Goal: Task Accomplishment & Management: Use online tool/utility

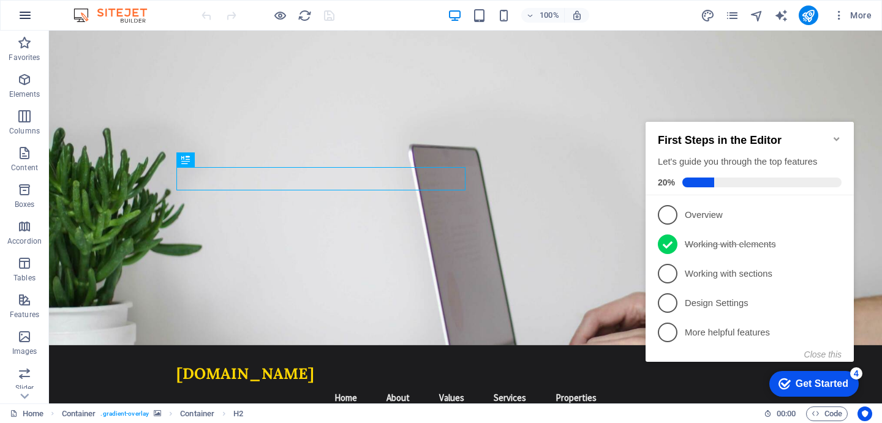
click at [29, 12] on icon "button" at bounding box center [25, 15] width 15 height 15
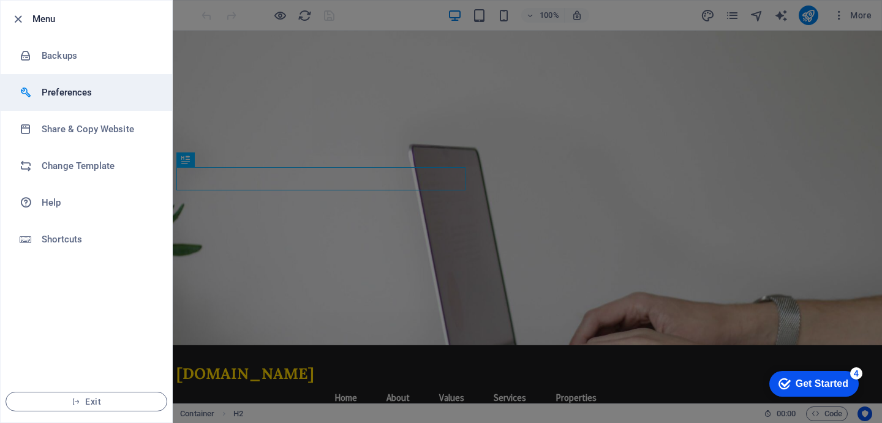
click at [91, 100] on li "Preferences" at bounding box center [86, 92] width 171 height 37
select select "en"
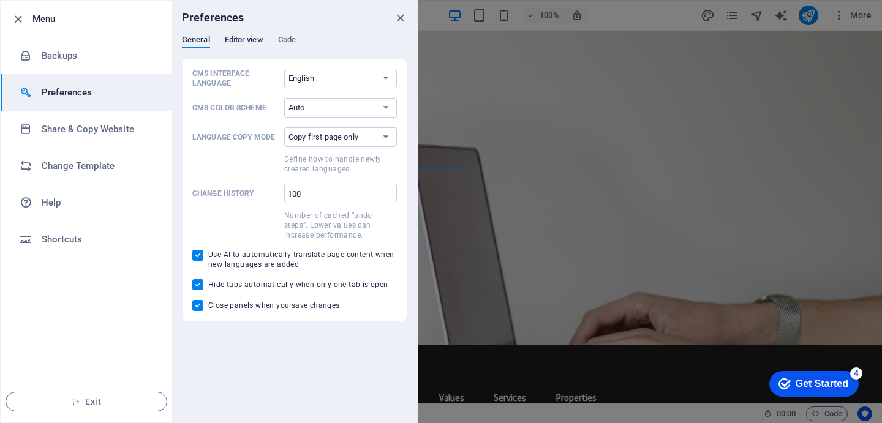
click at [241, 39] on span "Editor view" at bounding box center [244, 40] width 39 height 17
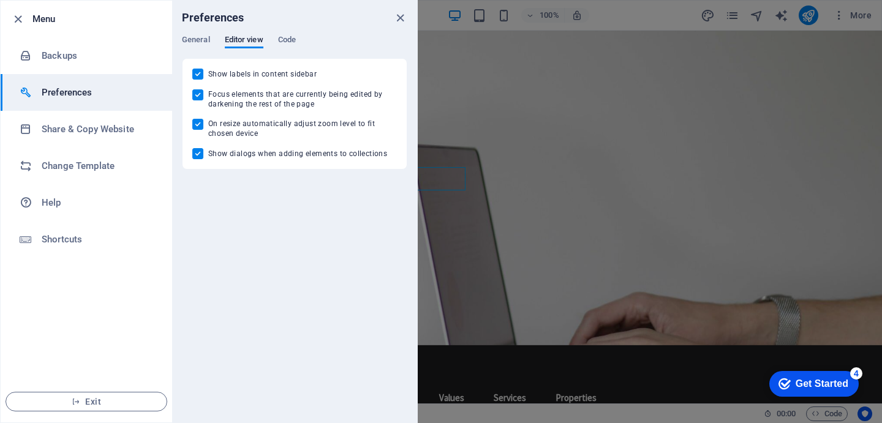
drag, startPoint x: 295, startPoint y: 39, endPoint x: 273, endPoint y: 39, distance: 21.4
click at [295, 39] on span "Code" at bounding box center [287, 40] width 18 height 17
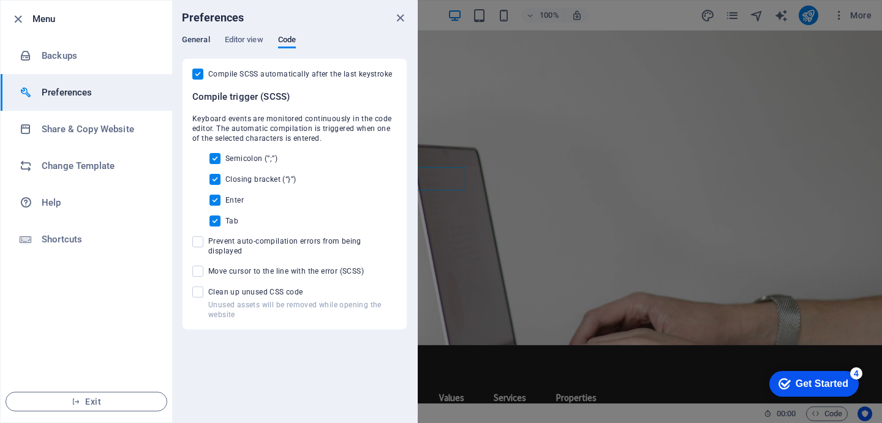
click at [203, 39] on span "General" at bounding box center [196, 40] width 28 height 17
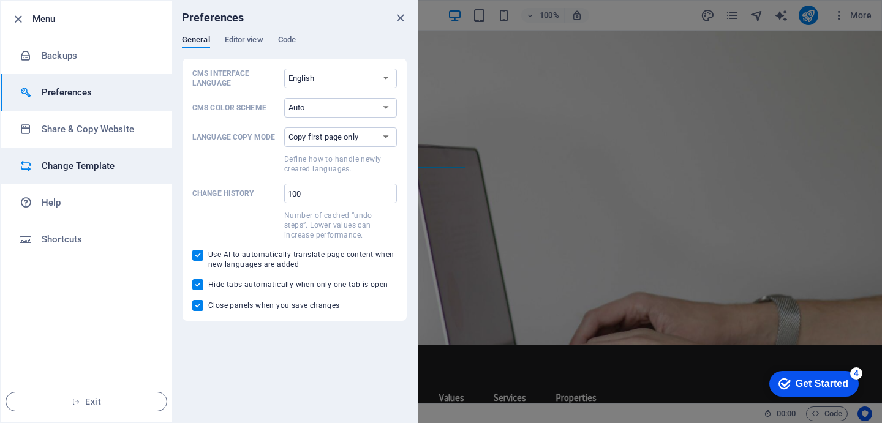
click at [97, 171] on h6 "Change Template" at bounding box center [98, 166] width 113 height 15
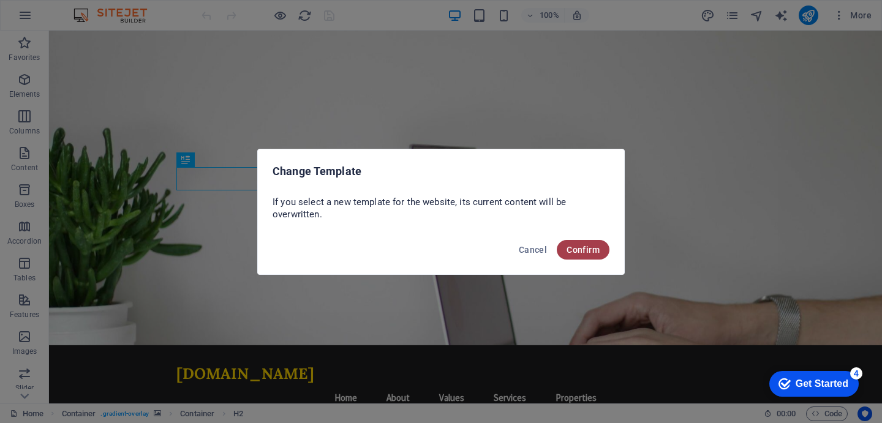
click at [586, 255] on button "Confirm" at bounding box center [583, 250] width 53 height 20
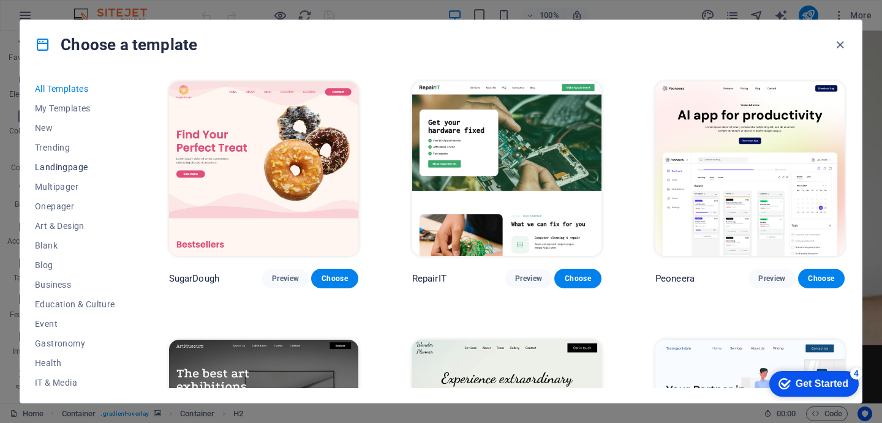
click at [64, 165] on span "Landingpage" at bounding box center [75, 167] width 80 height 10
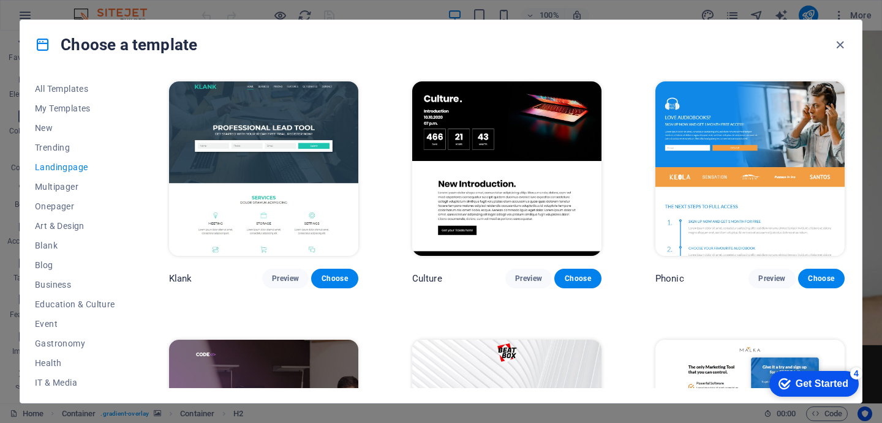
scroll to position [5, 0]
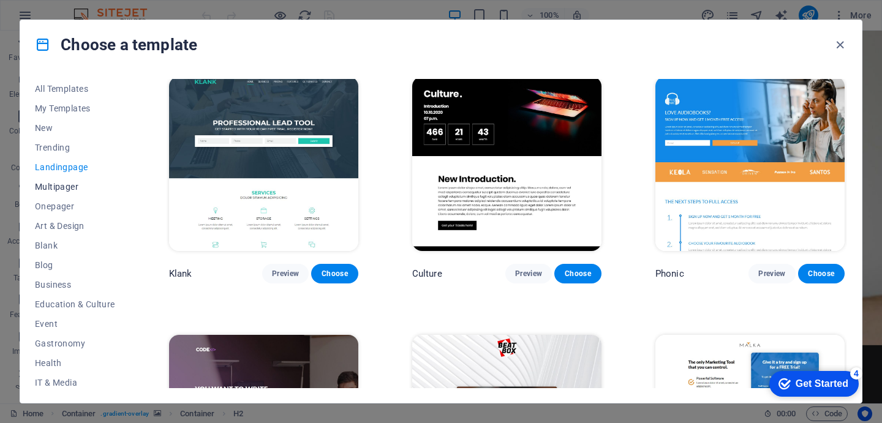
click at [75, 183] on span "Multipager" at bounding box center [75, 187] width 80 height 10
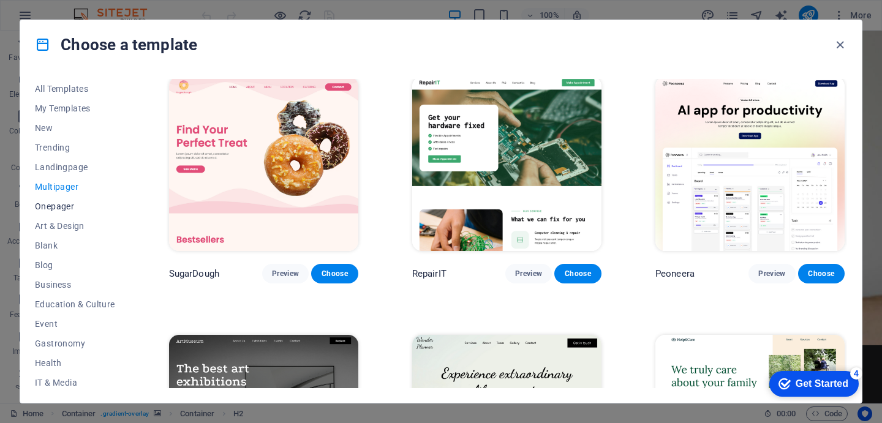
click at [68, 205] on span "Onepager" at bounding box center [75, 207] width 80 height 10
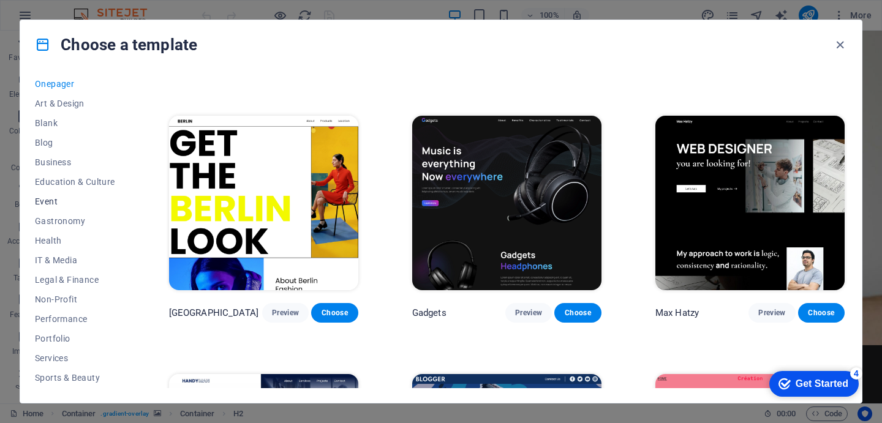
scroll to position [181, 0]
click at [80, 262] on span "Performance" at bounding box center [75, 261] width 80 height 10
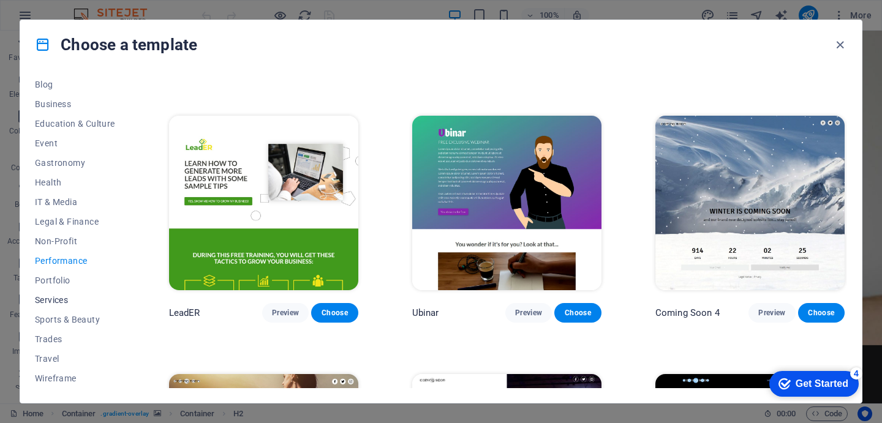
click at [66, 304] on span "Services" at bounding box center [75, 300] width 80 height 10
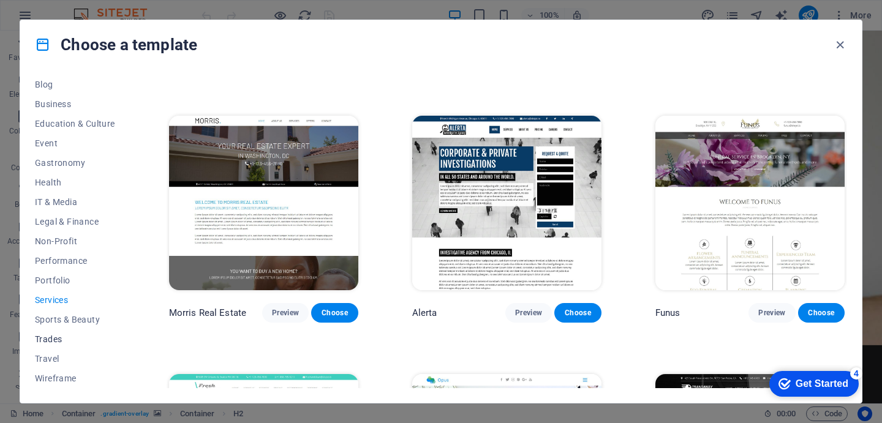
click at [80, 333] on button "Trades" at bounding box center [75, 340] width 80 height 20
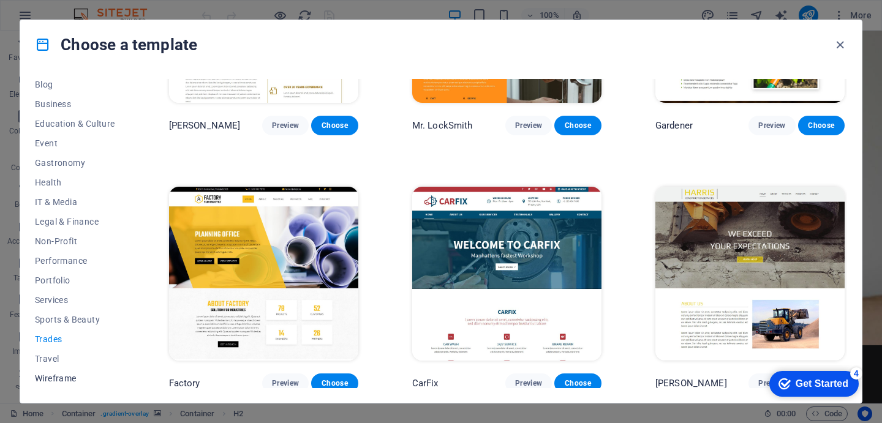
click at [65, 382] on span "Wireframe" at bounding box center [75, 379] width 80 height 10
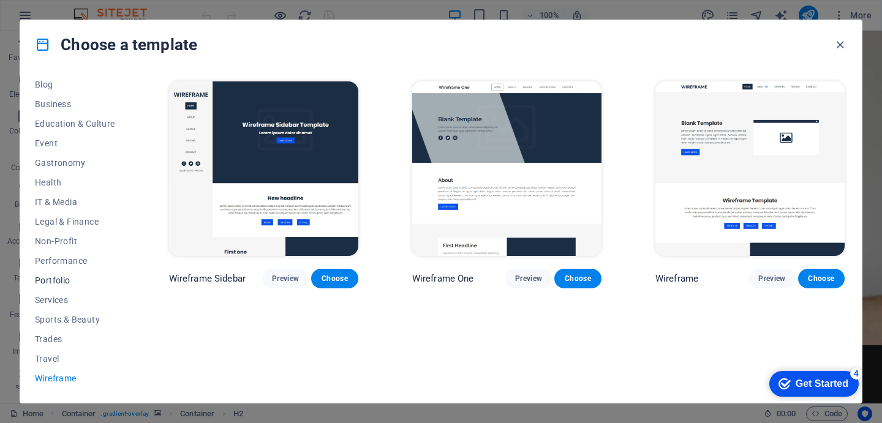
scroll to position [0, 0]
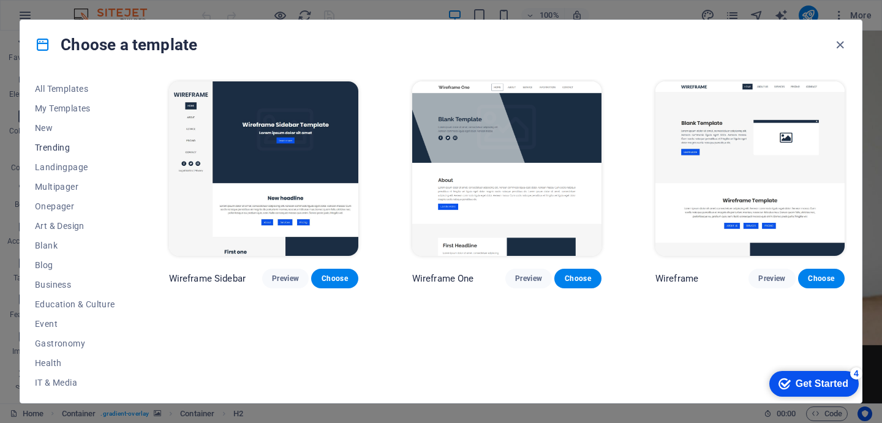
click at [66, 148] on span "Trending" at bounding box center [75, 148] width 80 height 10
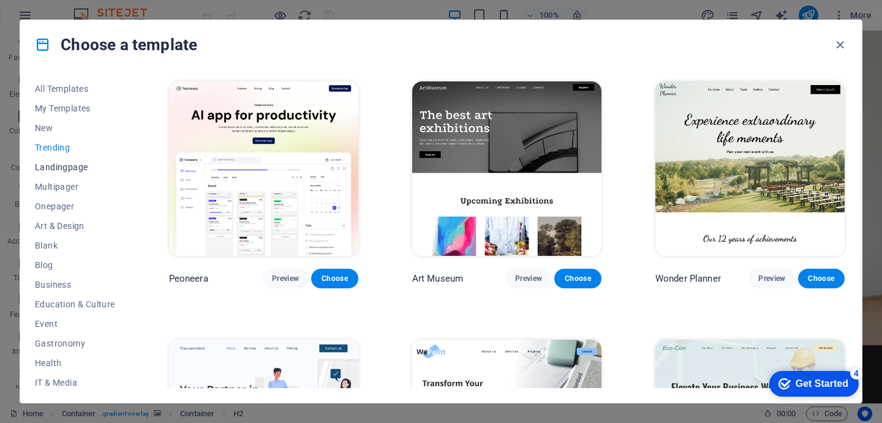
click at [57, 167] on span "Landingpage" at bounding box center [75, 167] width 80 height 10
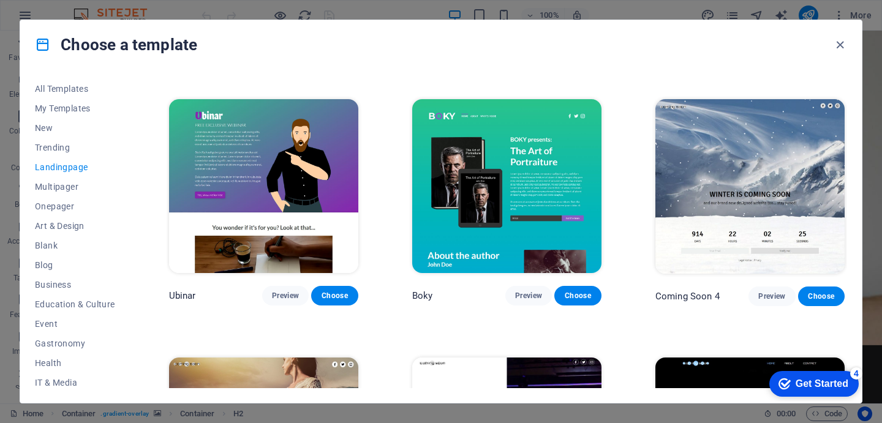
scroll to position [1790, 0]
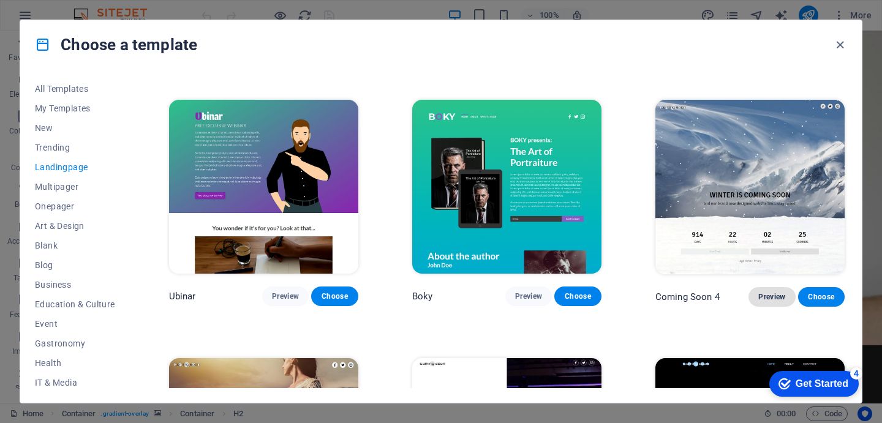
click at [771, 292] on span "Preview" at bounding box center [771, 297] width 27 height 10
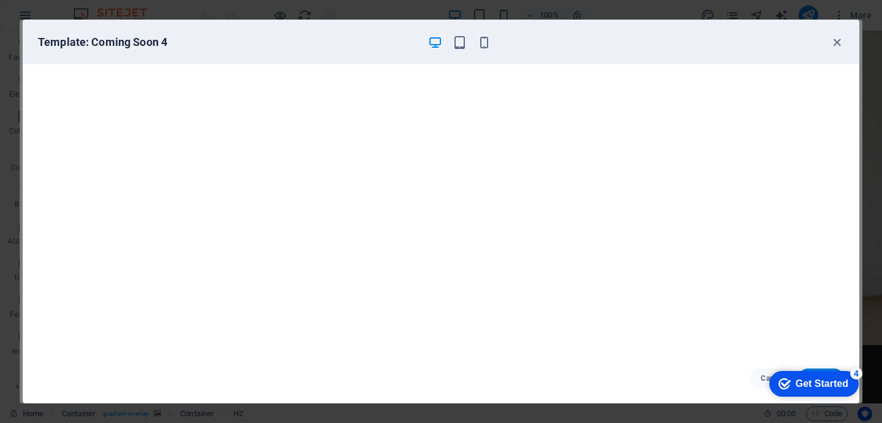
scroll to position [2, 0]
click at [840, 46] on icon "button" at bounding box center [837, 43] width 14 height 14
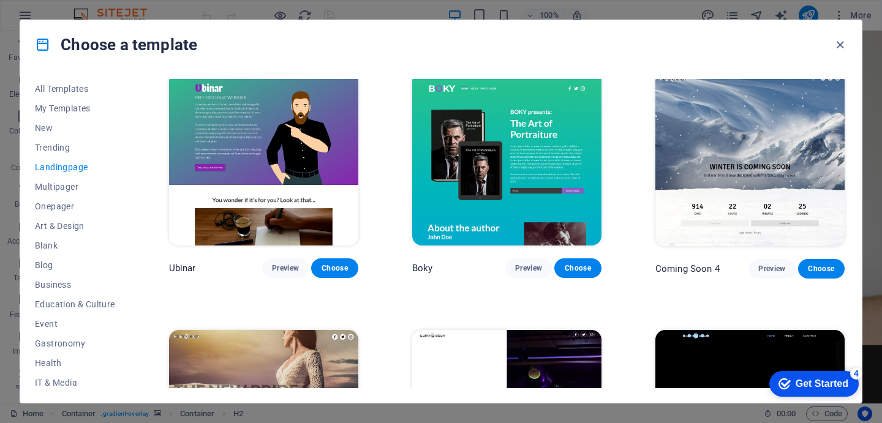
scroll to position [1951, 0]
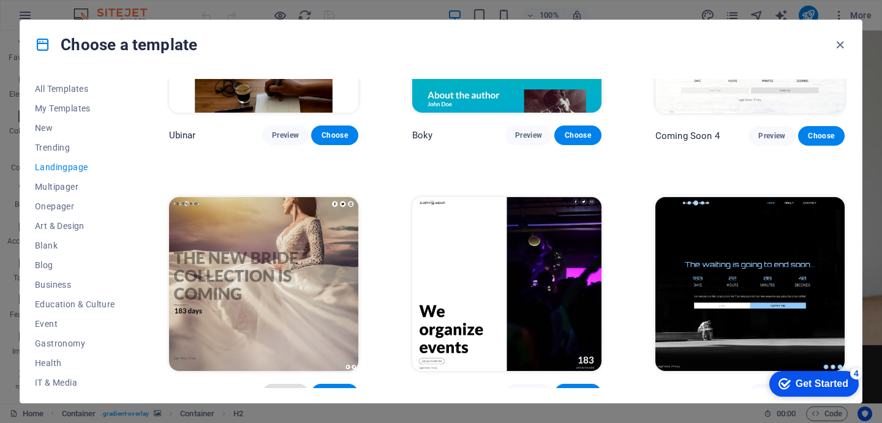
click at [285, 389] on span "Preview" at bounding box center [285, 394] width 27 height 10
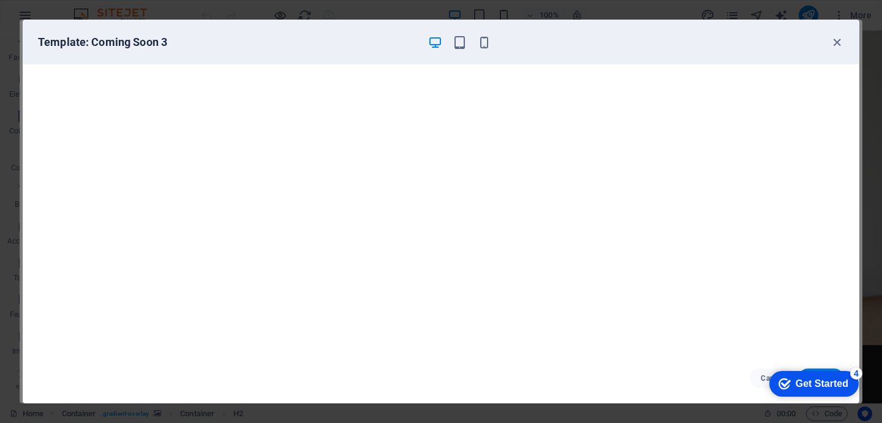
scroll to position [2, 0]
click at [837, 41] on icon "button" at bounding box center [837, 43] width 14 height 14
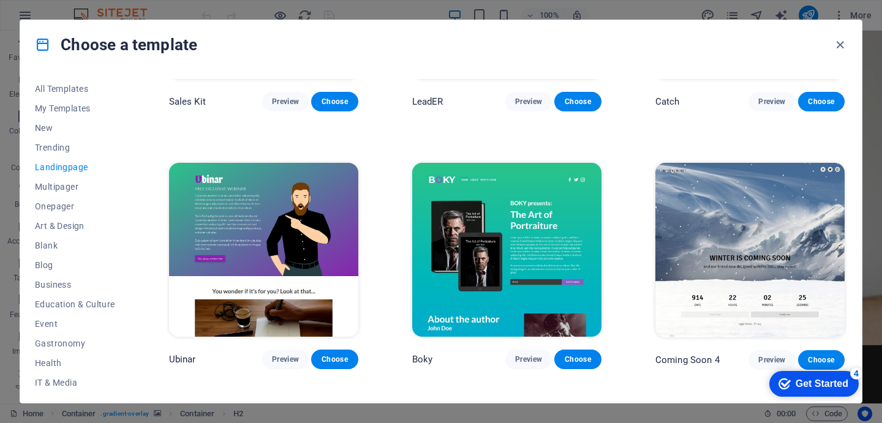
scroll to position [1836, 0]
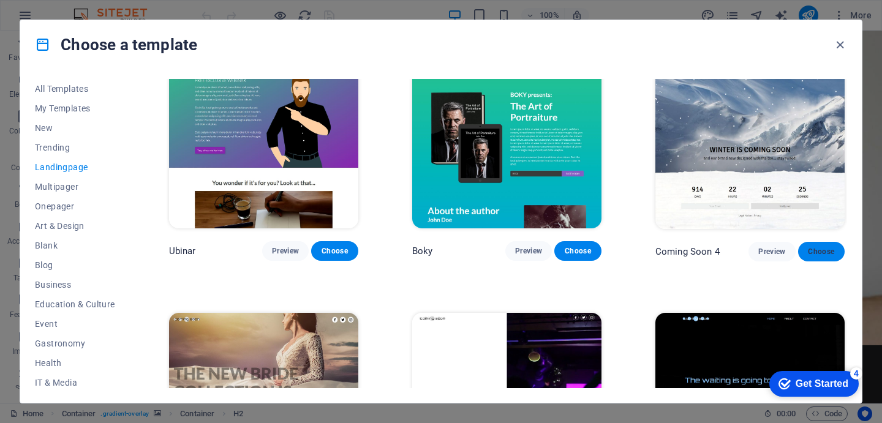
click at [819, 246] on button "Choose" at bounding box center [821, 252] width 47 height 20
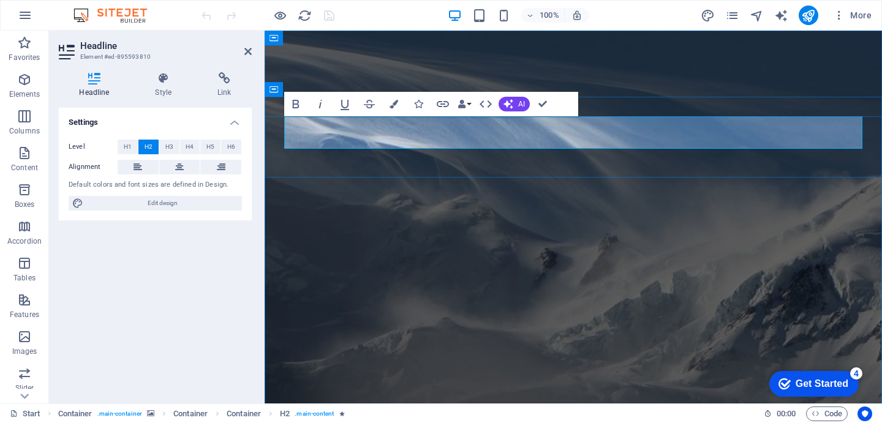
drag, startPoint x: 497, startPoint y: 127, endPoint x: 491, endPoint y: 132, distance: 8.3
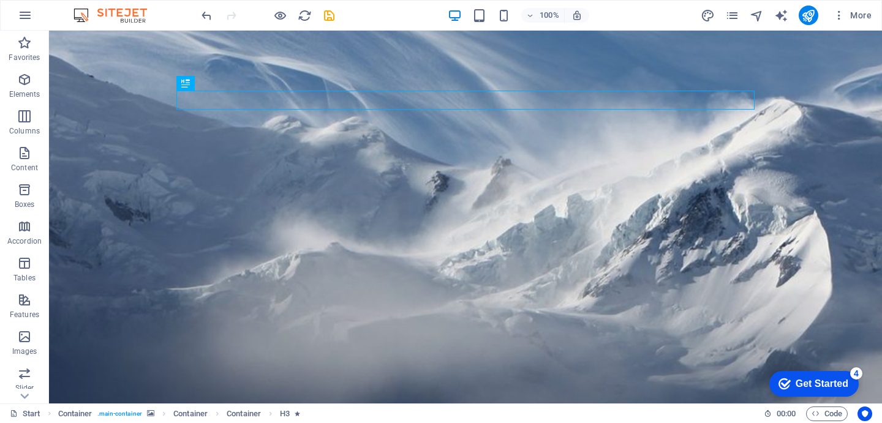
scroll to position [97, 0]
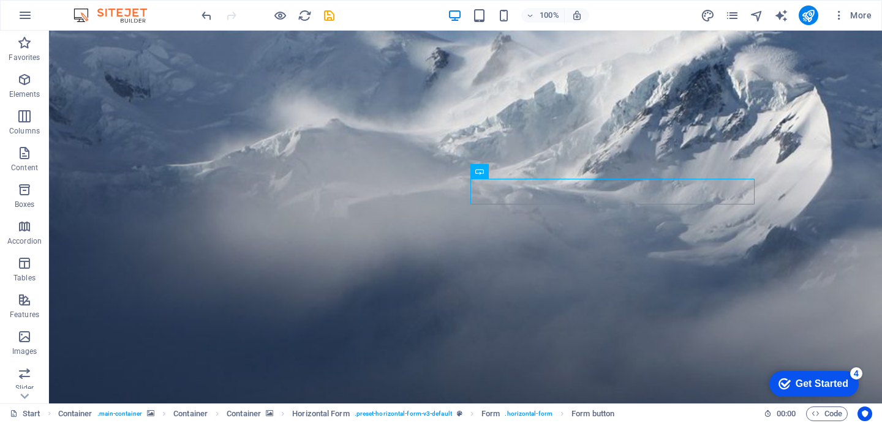
scroll to position [210, 0]
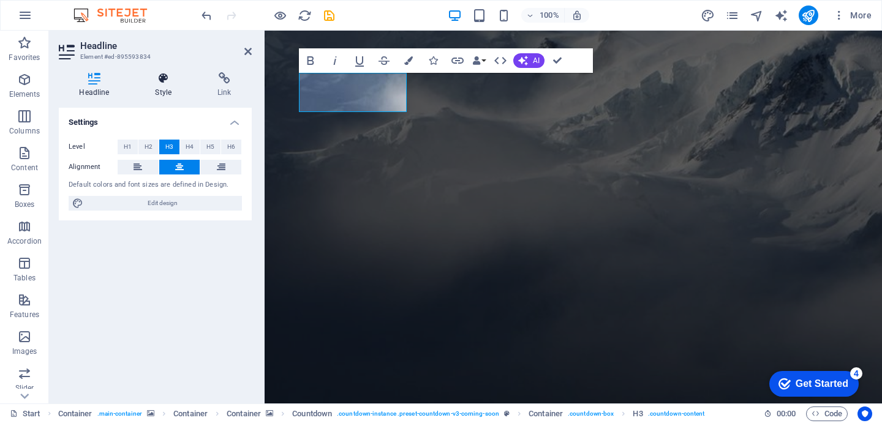
click at [162, 81] on icon at bounding box center [164, 78] width 58 height 12
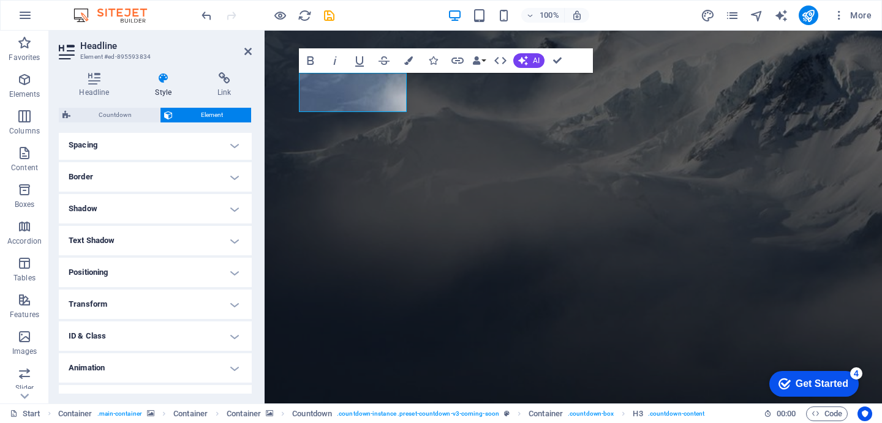
scroll to position [257, 0]
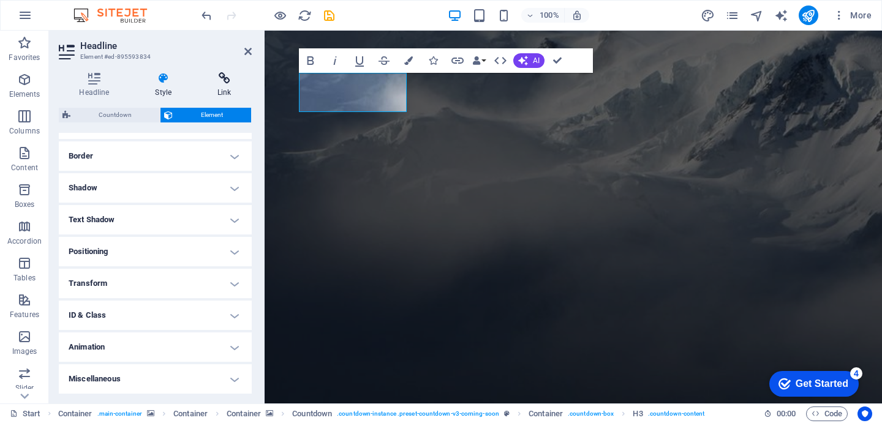
click at [216, 77] on icon at bounding box center [224, 78] width 55 height 12
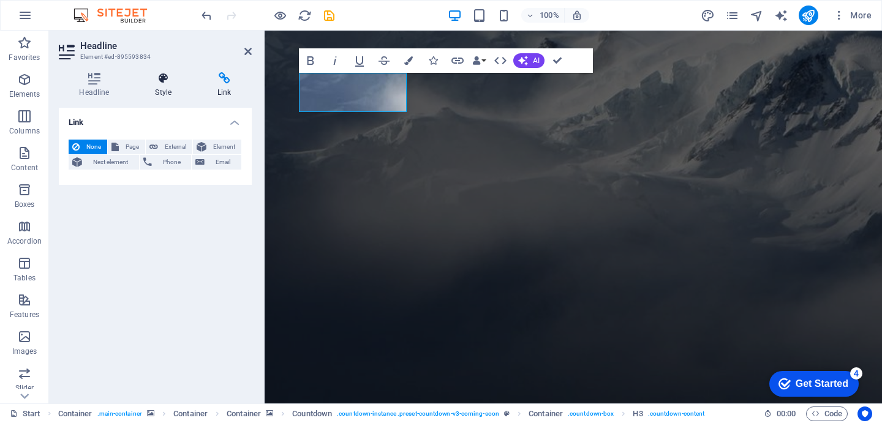
click at [157, 77] on icon at bounding box center [164, 78] width 58 height 12
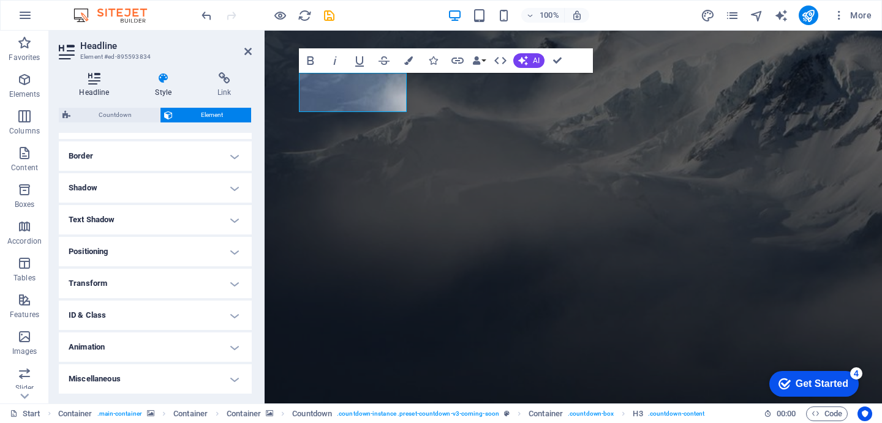
click at [104, 77] on icon at bounding box center [94, 78] width 71 height 12
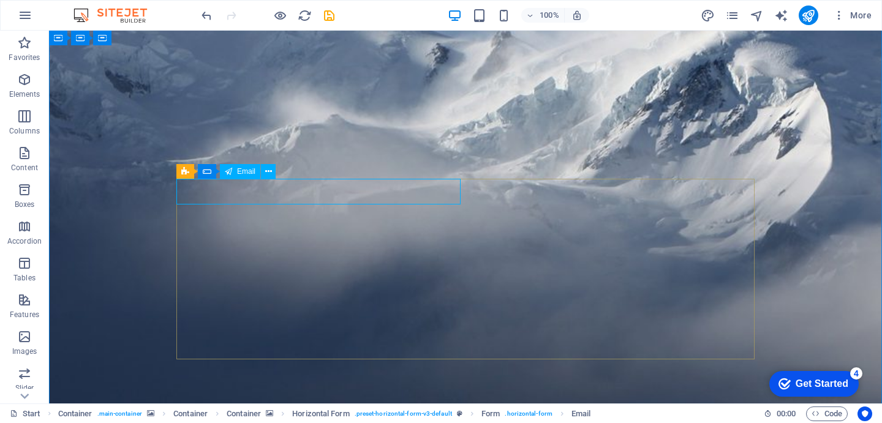
click at [244, 173] on span "Email" at bounding box center [246, 171] width 18 height 7
click at [244, 171] on span "Email" at bounding box center [246, 171] width 18 height 7
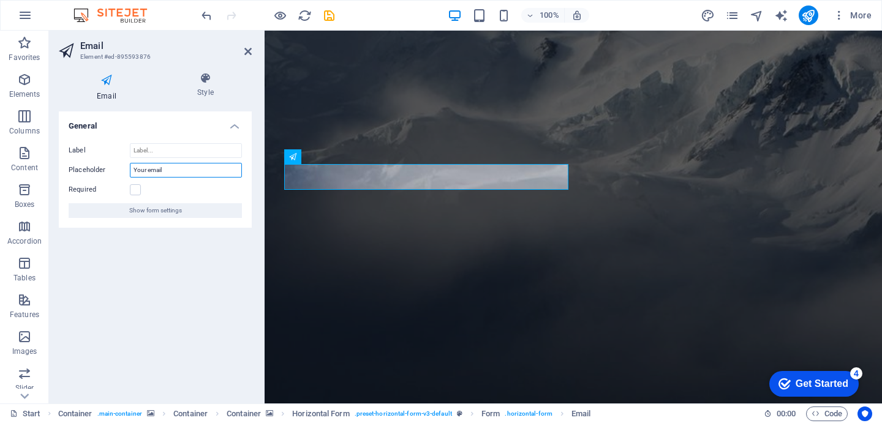
click at [181, 170] on input "Your email" at bounding box center [186, 170] width 112 height 15
click at [167, 151] on input "Label" at bounding box center [186, 150] width 112 height 15
click at [164, 173] on input "Your email" at bounding box center [186, 170] width 112 height 15
click at [246, 51] on icon at bounding box center [247, 52] width 7 height 10
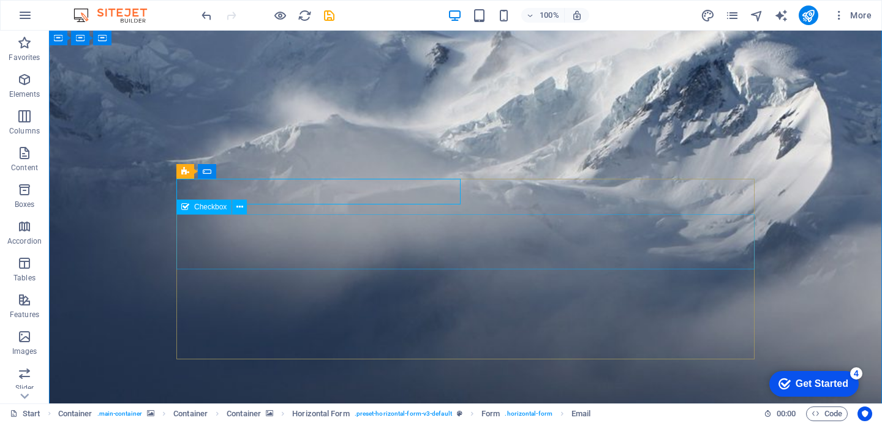
click at [239, 207] on icon at bounding box center [239, 207] width 7 height 13
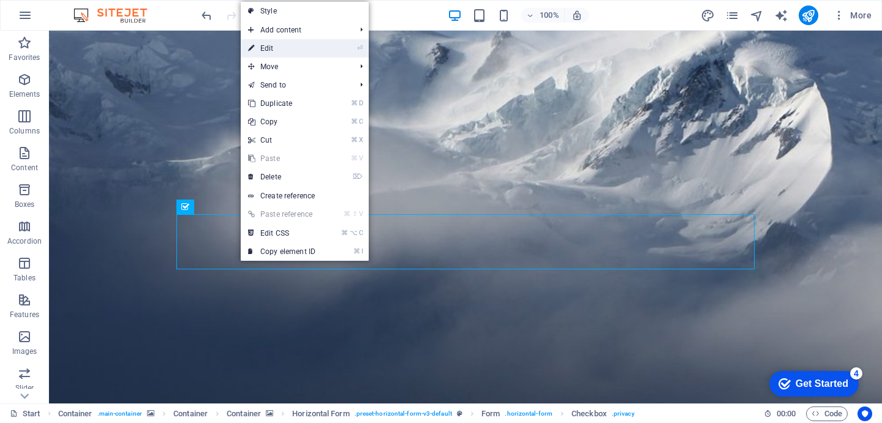
click at [301, 55] on link "⏎ Edit" at bounding box center [282, 48] width 82 height 18
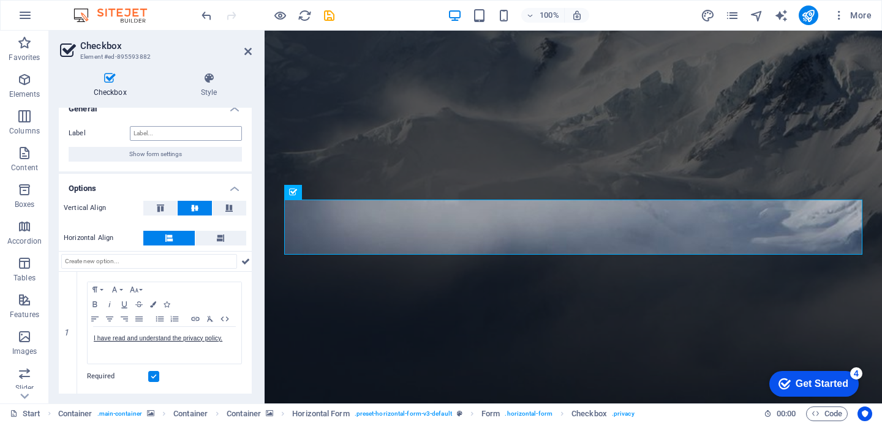
scroll to position [13, 0]
click at [200, 82] on icon at bounding box center [209, 78] width 86 height 12
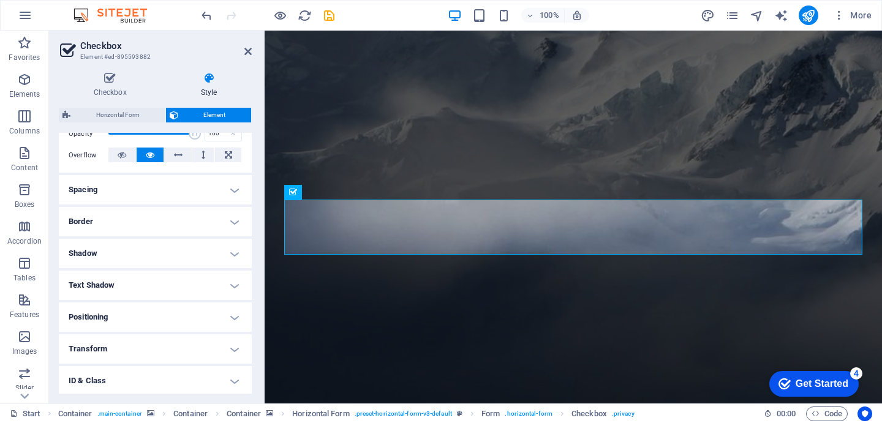
scroll to position [257, 0]
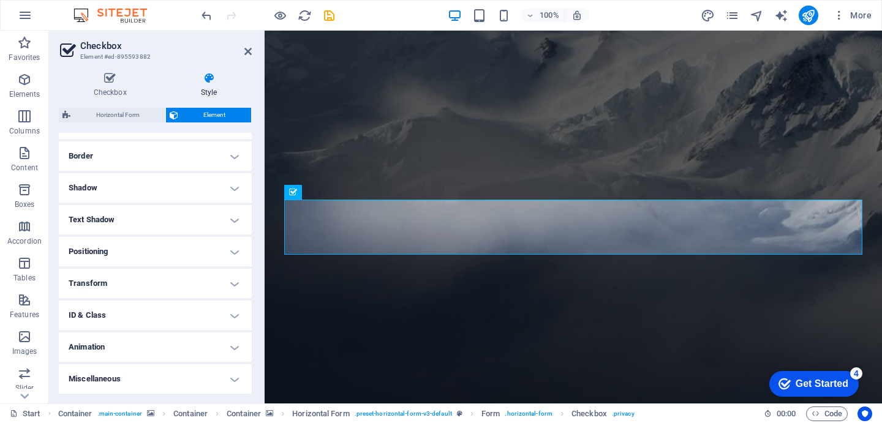
click at [113, 380] on h4 "Miscellaneous" at bounding box center [155, 378] width 193 height 29
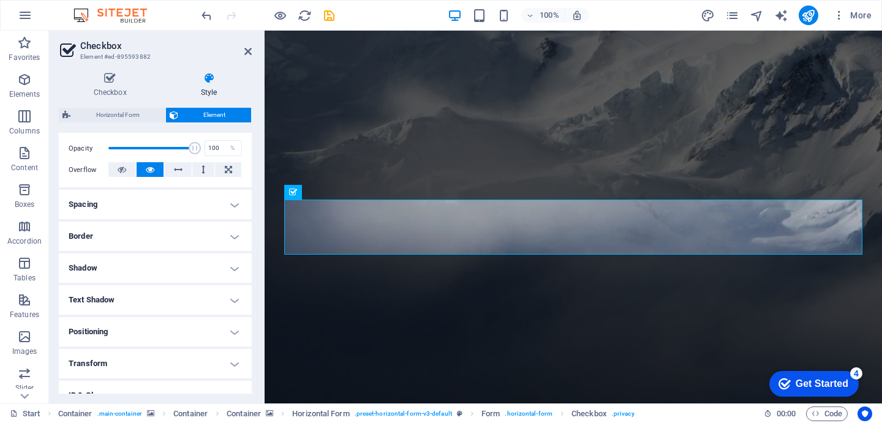
scroll to position [0, 0]
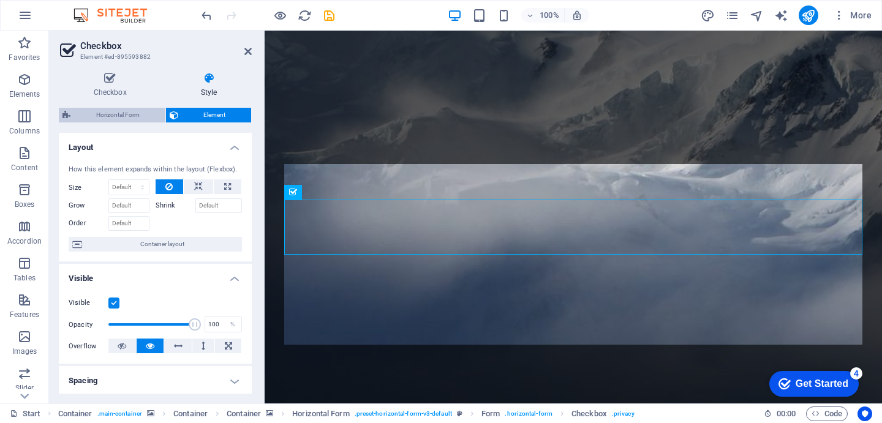
click at [133, 118] on span "Horizontal Form" at bounding box center [118, 115] width 88 height 15
select select "rem"
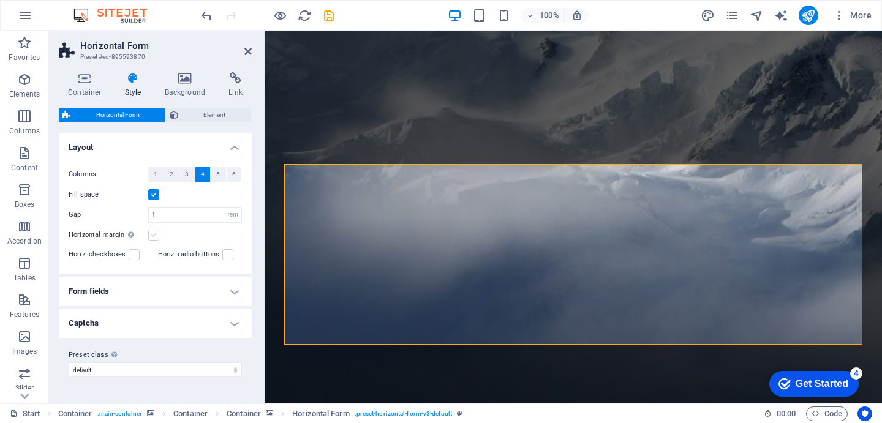
click at [152, 232] on label at bounding box center [153, 235] width 11 height 11
click at [0, 0] on input "Horizontal margin Only if the containers "Content width" is not set to "Default"" at bounding box center [0, 0] width 0 height 0
click at [155, 235] on label at bounding box center [153, 235] width 11 height 11
click at [0, 0] on input "Horizontal margin Only if the containers "Content width" is not set to "Default"" at bounding box center [0, 0] width 0 height 0
click at [130, 254] on label at bounding box center [134, 254] width 11 height 11
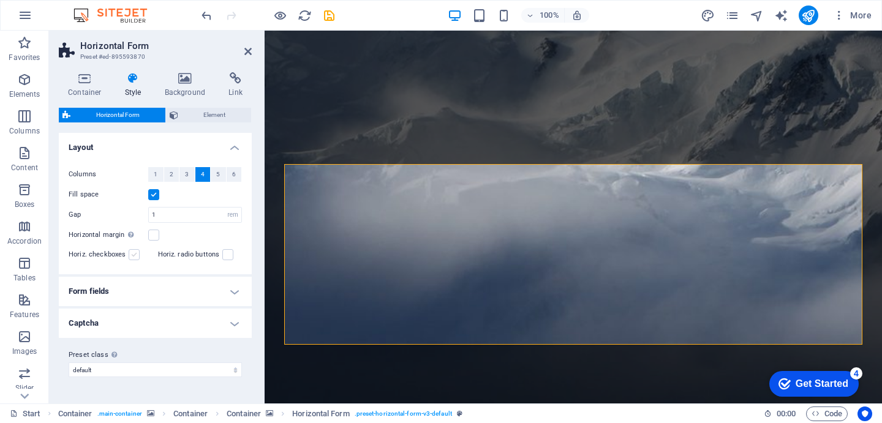
click at [0, 0] on input "Horiz. checkboxes" at bounding box center [0, 0] width 0 height 0
click at [130, 254] on label at bounding box center [134, 254] width 11 height 11
click at [0, 0] on input "Horiz. checkboxes" at bounding box center [0, 0] width 0 height 0
click at [223, 252] on label at bounding box center [227, 254] width 11 height 11
click at [0, 0] on input "Horiz. radio buttons" at bounding box center [0, 0] width 0 height 0
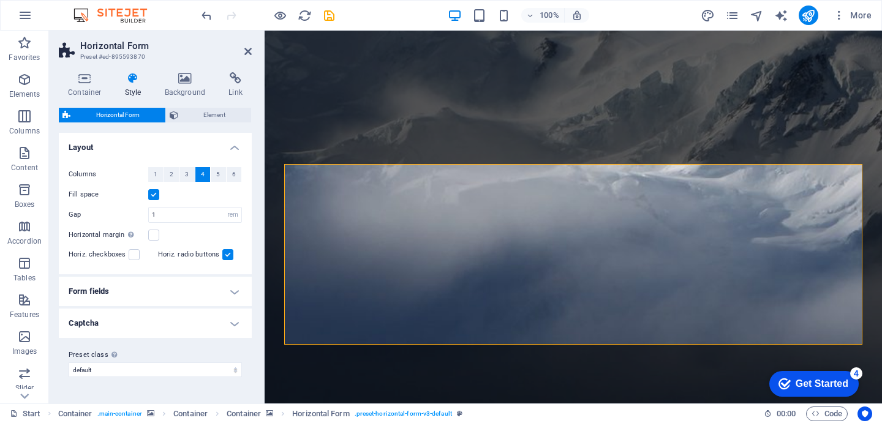
click at [223, 252] on label at bounding box center [227, 254] width 11 height 11
click at [0, 0] on input "Horiz. radio buttons" at bounding box center [0, 0] width 0 height 0
click at [138, 292] on h4 "Form fields" at bounding box center [155, 291] width 193 height 29
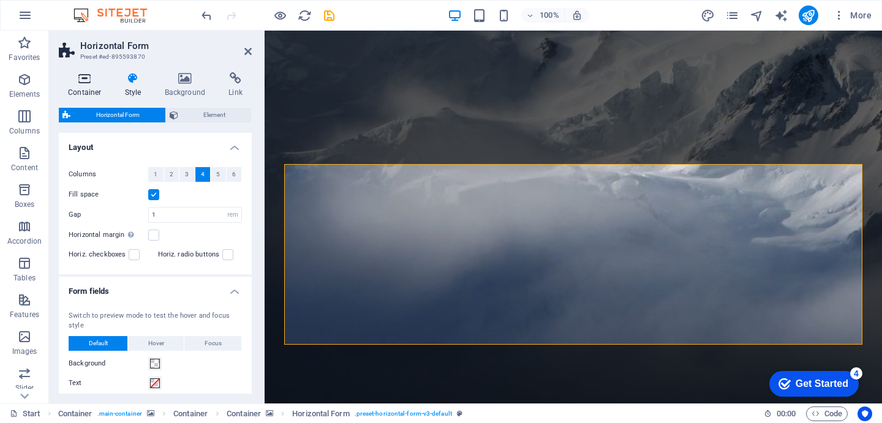
click at [91, 81] on icon at bounding box center [85, 78] width 52 height 12
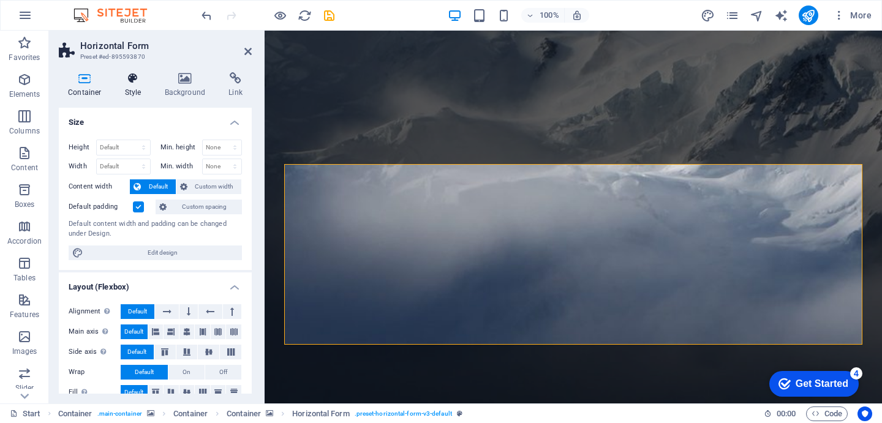
click at [127, 84] on icon at bounding box center [133, 78] width 35 height 12
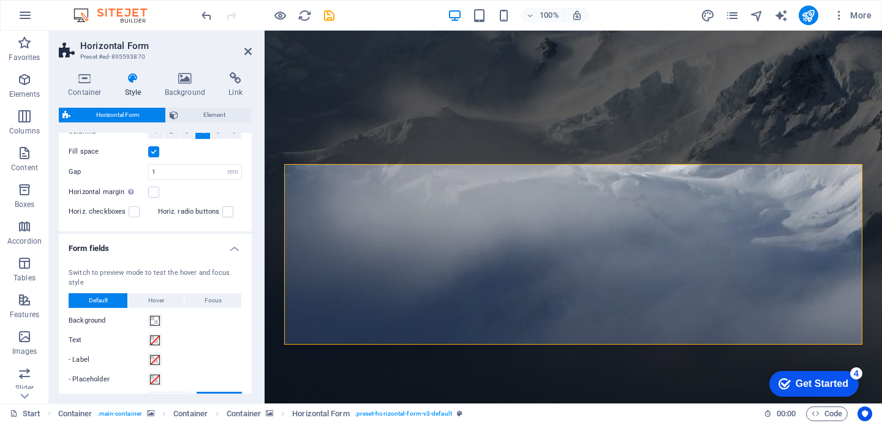
scroll to position [46, 0]
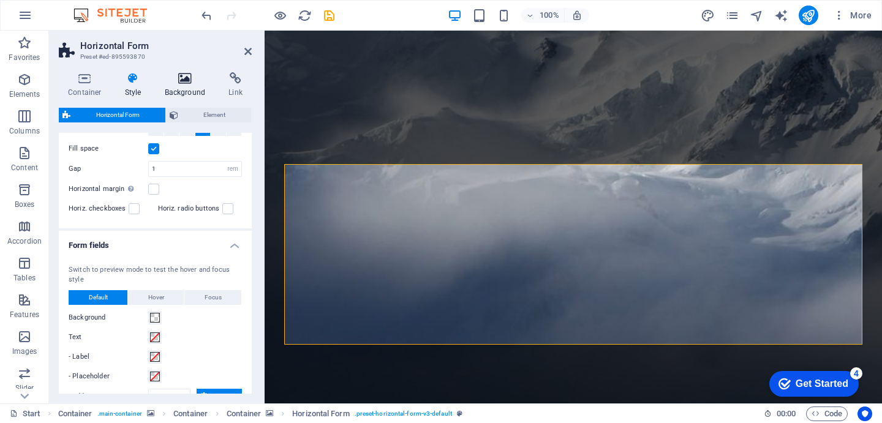
click at [183, 81] on icon at bounding box center [185, 78] width 59 height 12
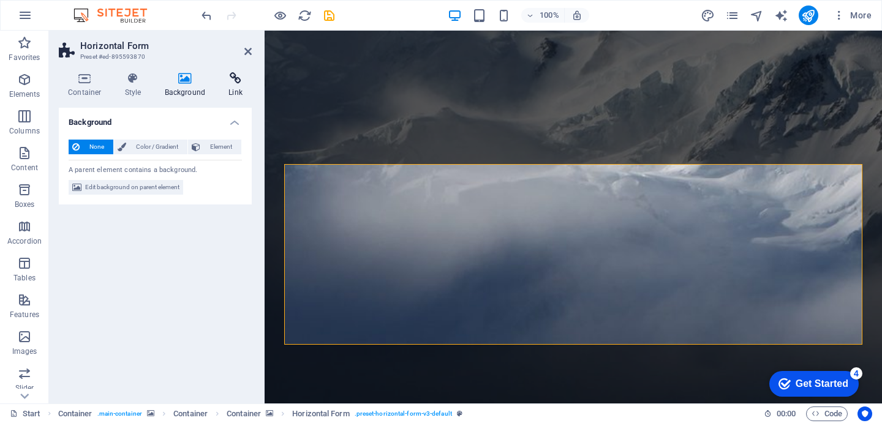
click at [224, 83] on icon at bounding box center [235, 78] width 32 height 12
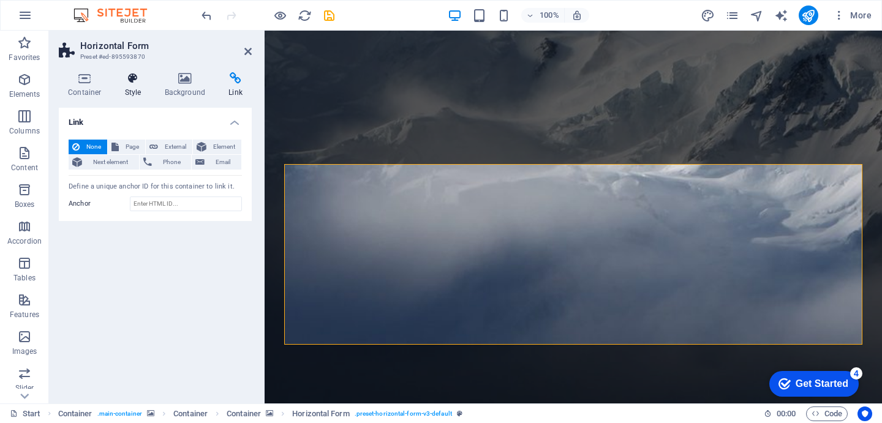
click at [140, 85] on h4 "Style" at bounding box center [136, 85] width 40 height 26
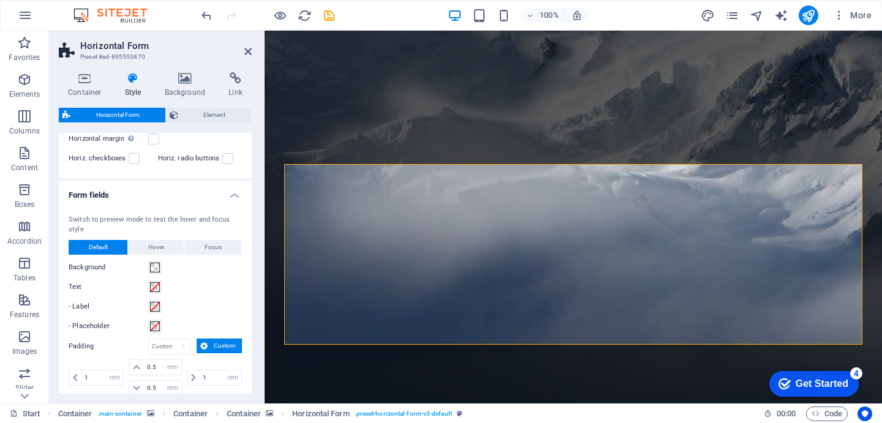
scroll to position [0, 0]
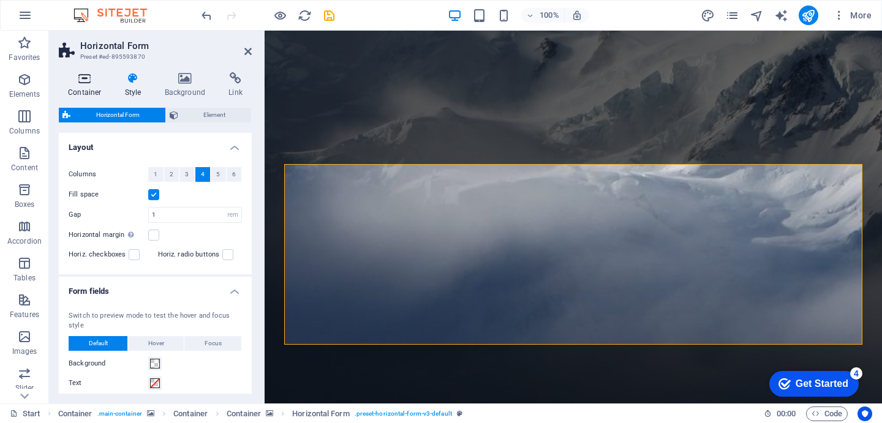
click at [87, 85] on h4 "Container" at bounding box center [87, 85] width 57 height 26
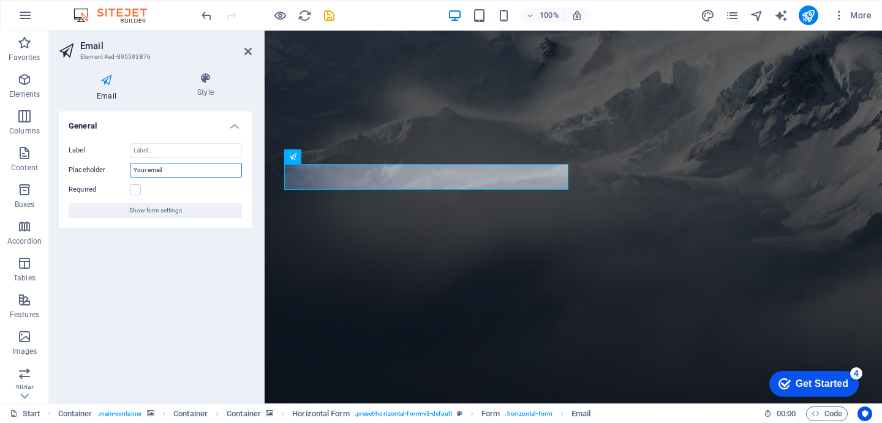
click at [171, 171] on input "Your email" at bounding box center [186, 170] width 112 height 15
click at [165, 152] on input "Label" at bounding box center [186, 150] width 112 height 15
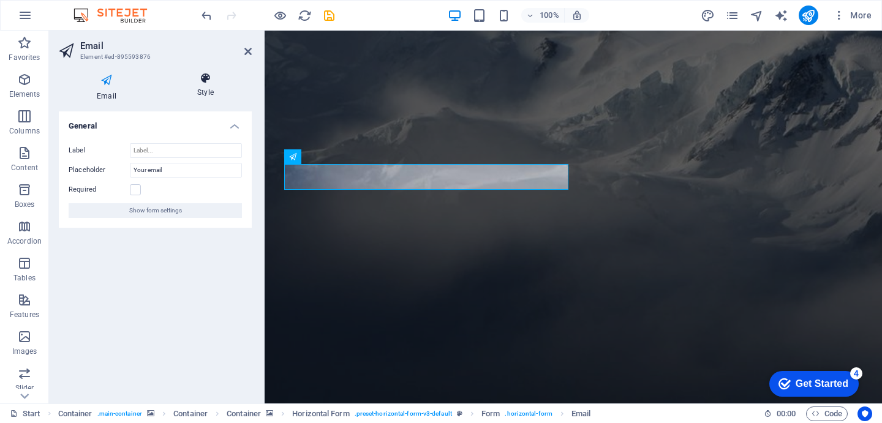
click at [208, 84] on h4 "Style" at bounding box center [205, 85] width 92 height 26
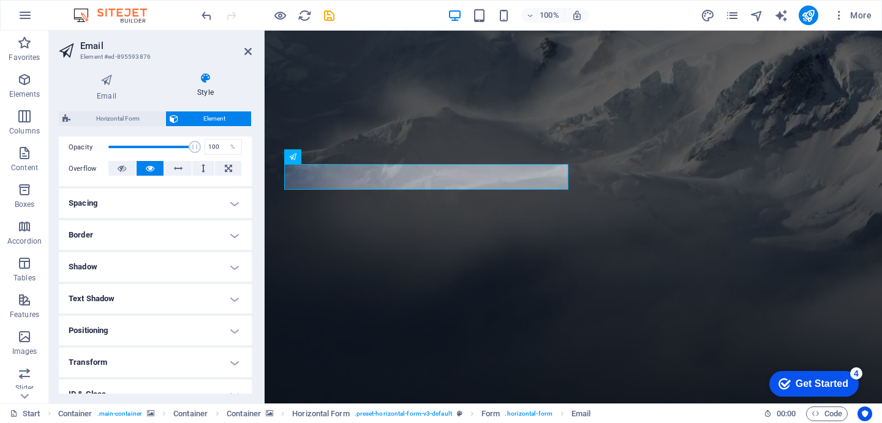
scroll to position [260, 0]
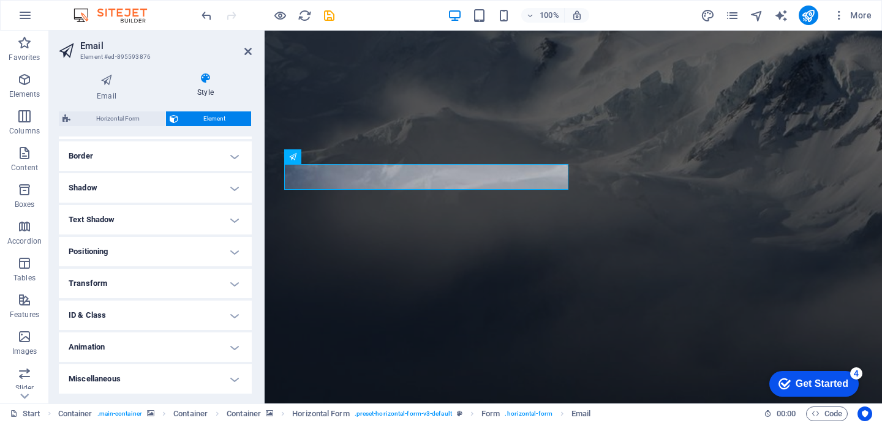
click at [119, 255] on h4 "Positioning" at bounding box center [155, 251] width 193 height 29
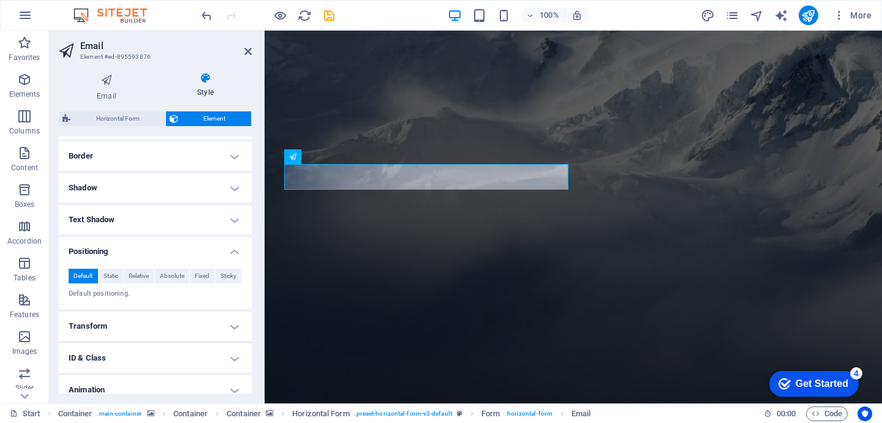
click at [119, 254] on h4 "Positioning" at bounding box center [155, 248] width 193 height 22
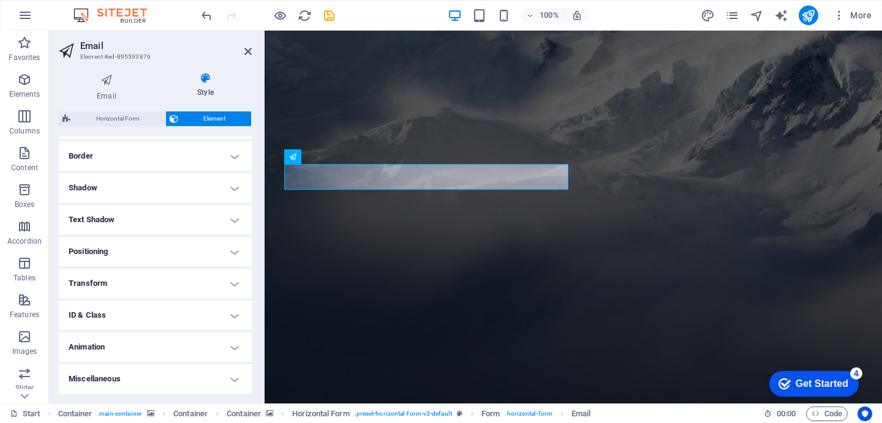
click at [113, 282] on h4 "Transform" at bounding box center [155, 283] width 193 height 29
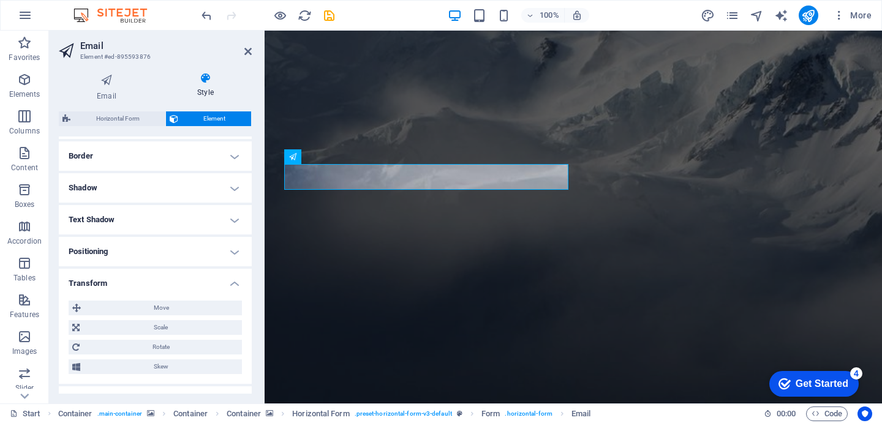
click at [113, 282] on h4 "Transform" at bounding box center [155, 280] width 193 height 22
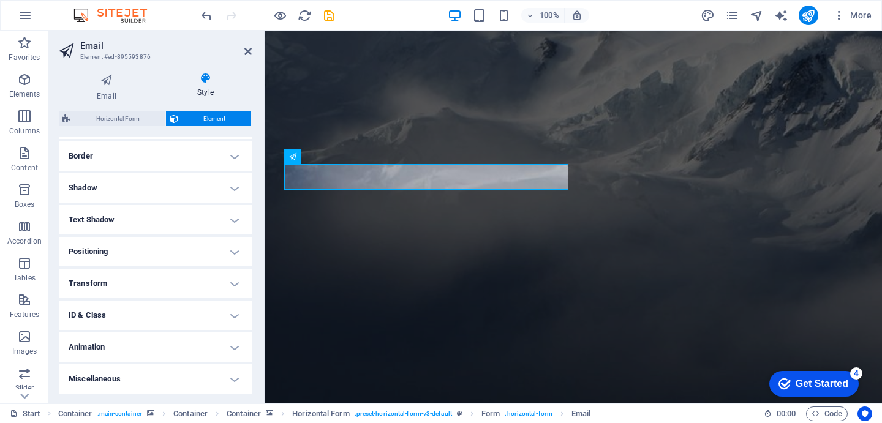
click at [112, 315] on h4 "ID & Class" at bounding box center [155, 315] width 193 height 29
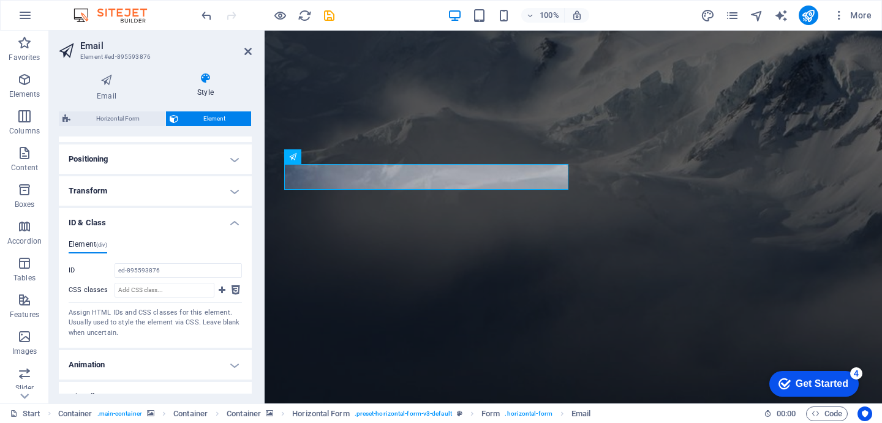
scroll to position [371, 0]
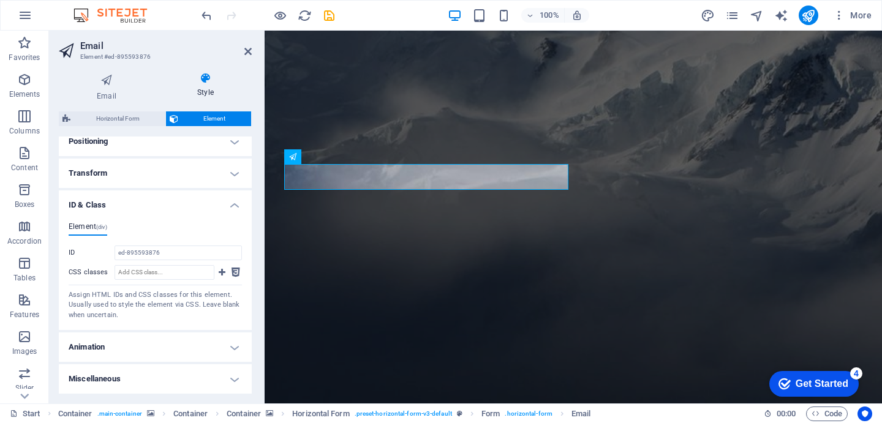
click at [116, 338] on h4 "Animation" at bounding box center [155, 347] width 193 height 29
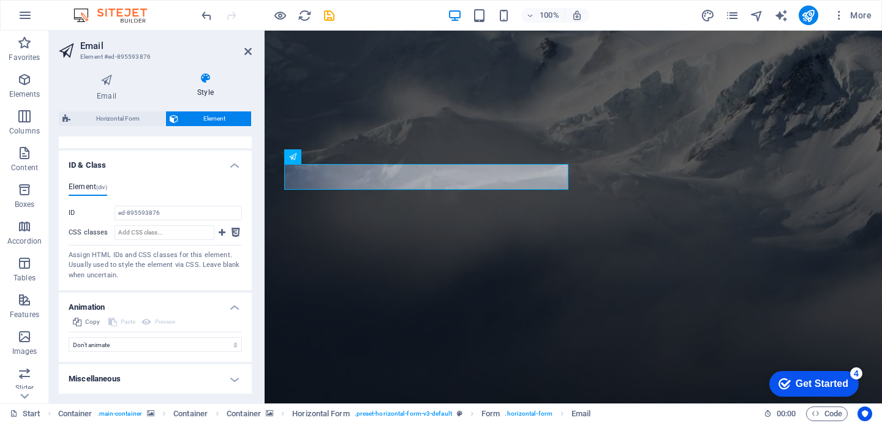
click at [123, 375] on h4 "Miscellaneous" at bounding box center [155, 378] width 193 height 29
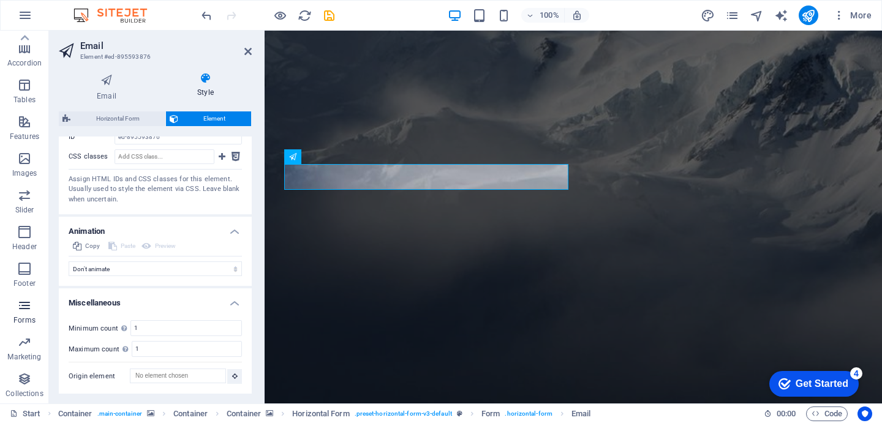
scroll to position [0, 0]
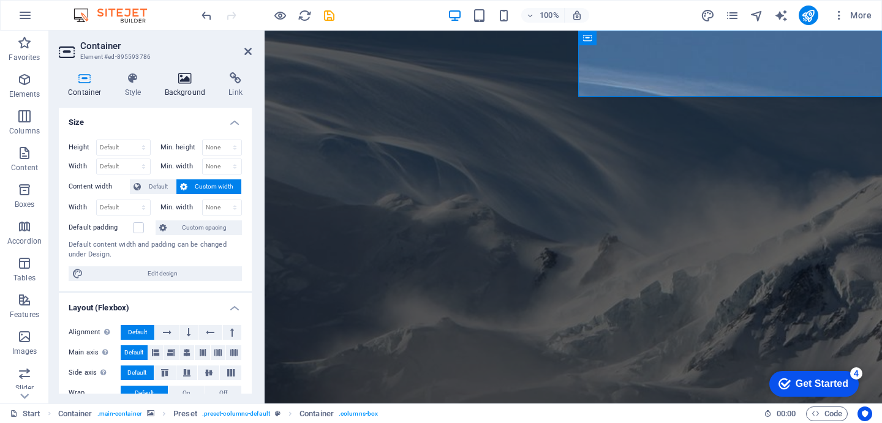
click at [185, 91] on h4 "Background" at bounding box center [188, 85] width 64 height 26
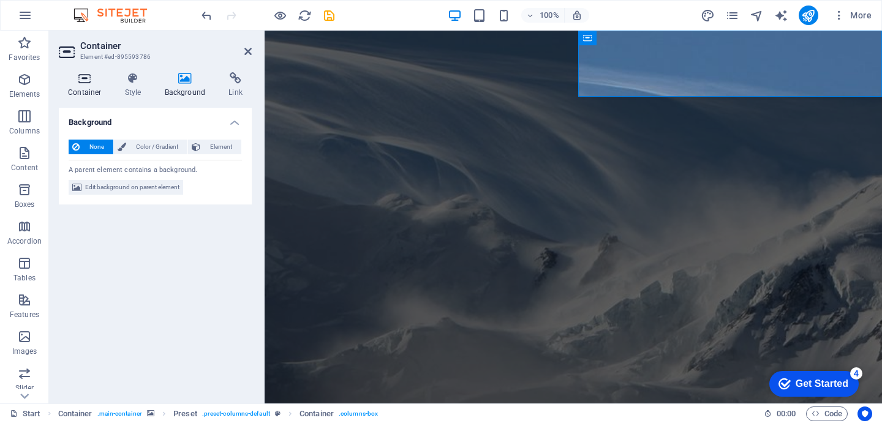
click at [86, 81] on icon at bounding box center [85, 78] width 52 height 12
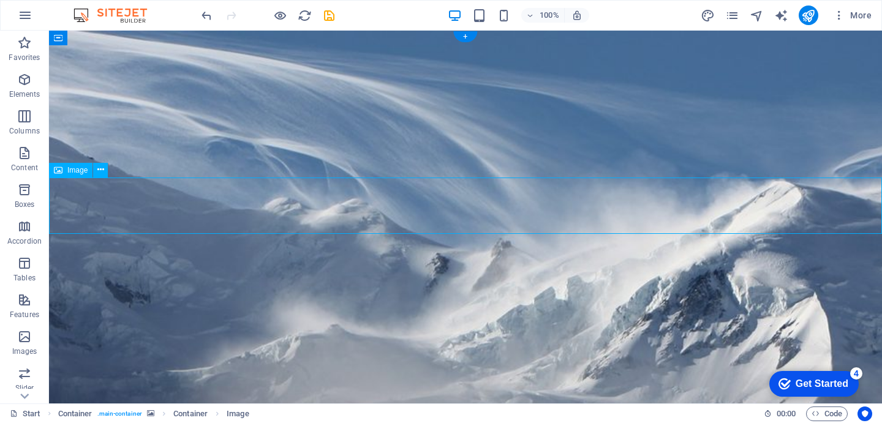
select select "%"
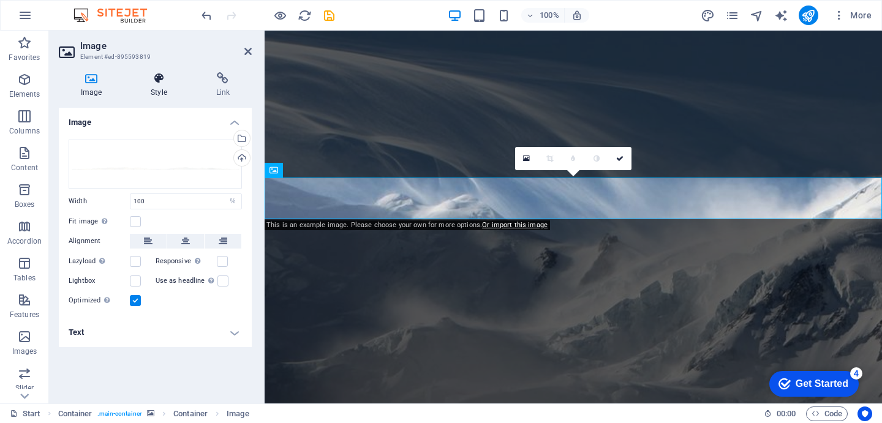
click at [164, 94] on h4 "Style" at bounding box center [161, 85] width 65 height 26
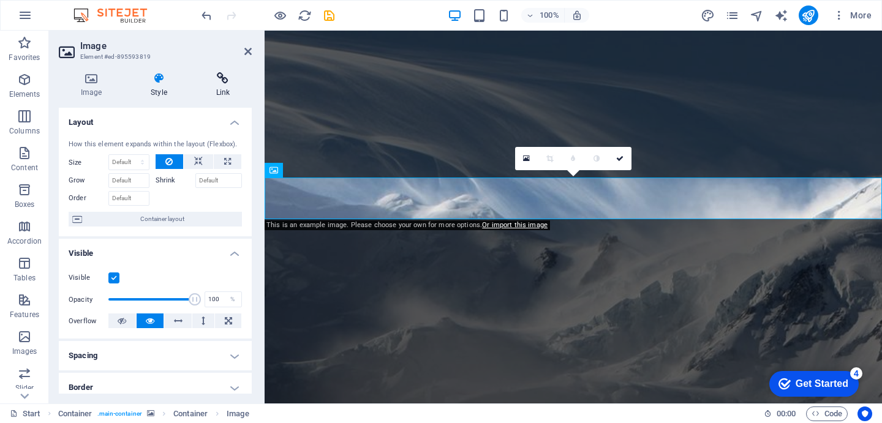
click at [219, 91] on h4 "Link" at bounding box center [223, 85] width 58 height 26
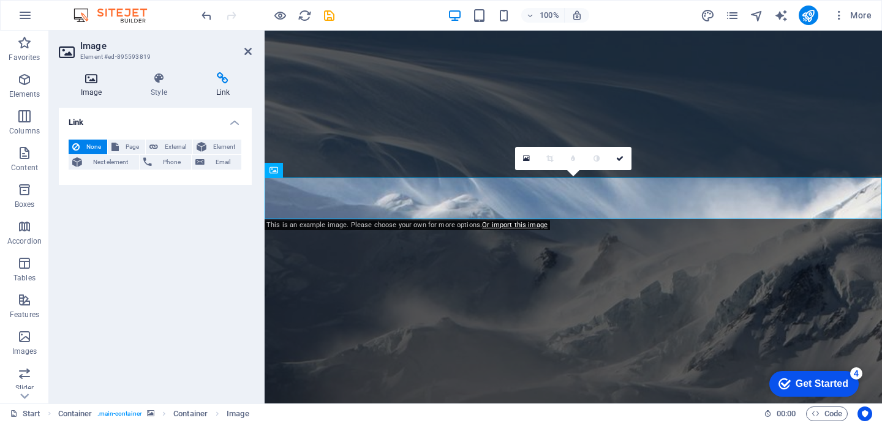
click at [95, 94] on h4 "Image" at bounding box center [94, 85] width 70 height 26
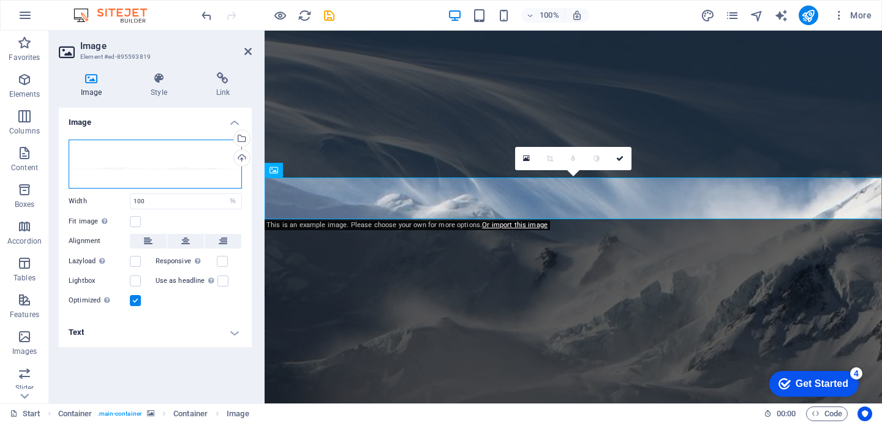
click at [151, 162] on div "Drag files here, click to choose files or select files from Files or our free s…" at bounding box center [155, 164] width 173 height 49
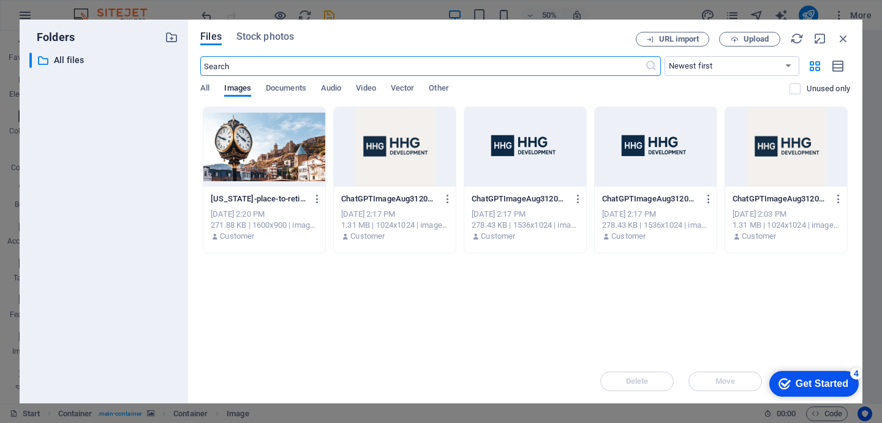
click at [366, 151] on div at bounding box center [395, 147] width 122 height 80
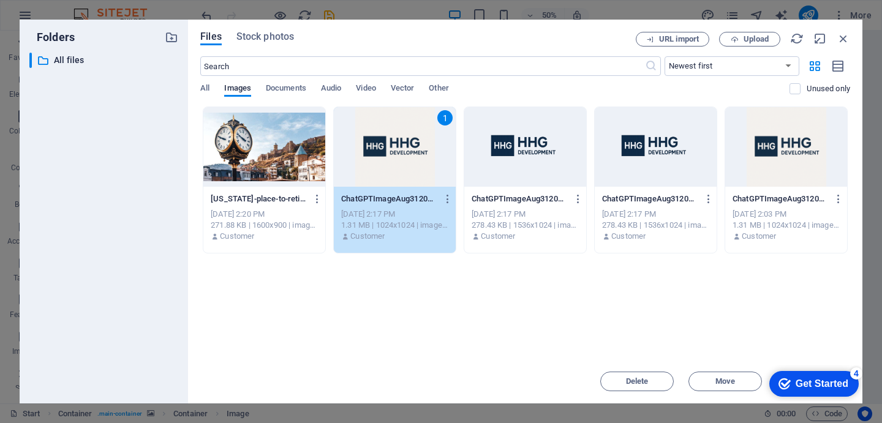
click at [396, 145] on div "1" at bounding box center [395, 147] width 122 height 80
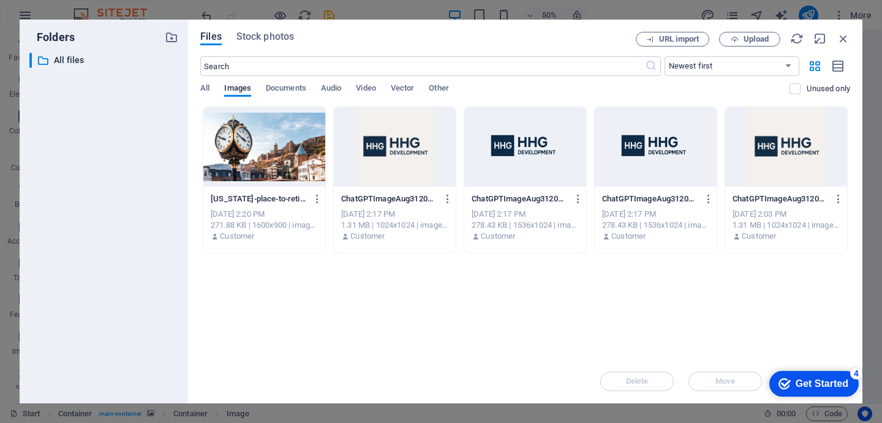
click at [396, 145] on div at bounding box center [395, 147] width 122 height 80
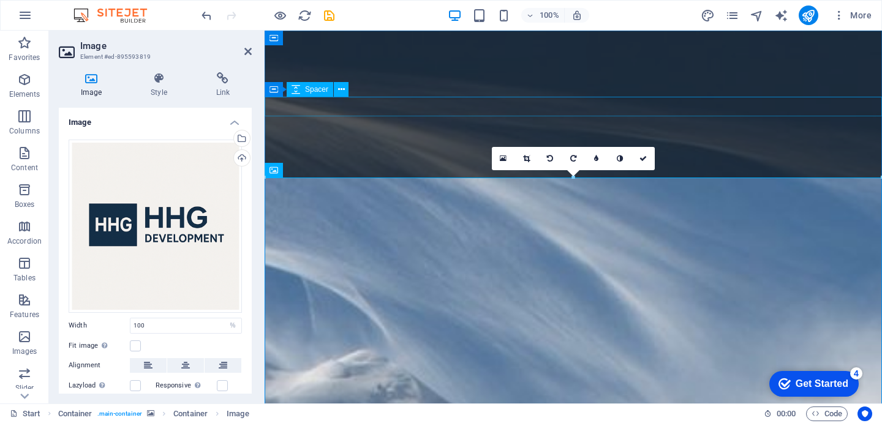
select select "px"
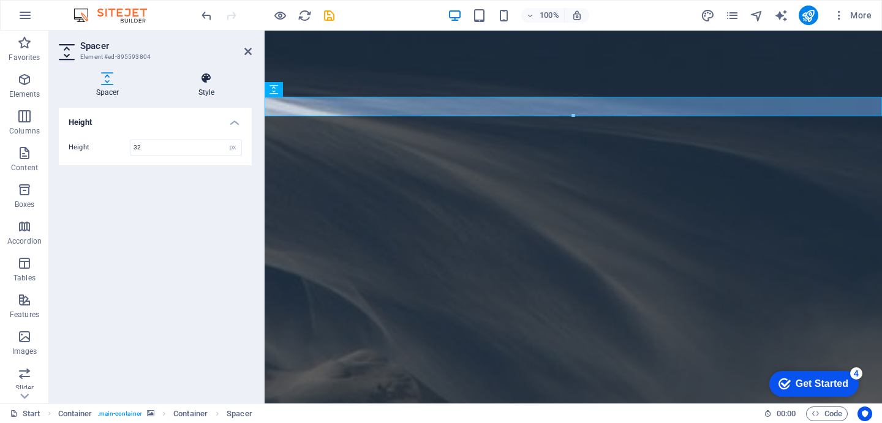
click at [216, 90] on h4 "Style" at bounding box center [206, 85] width 91 height 26
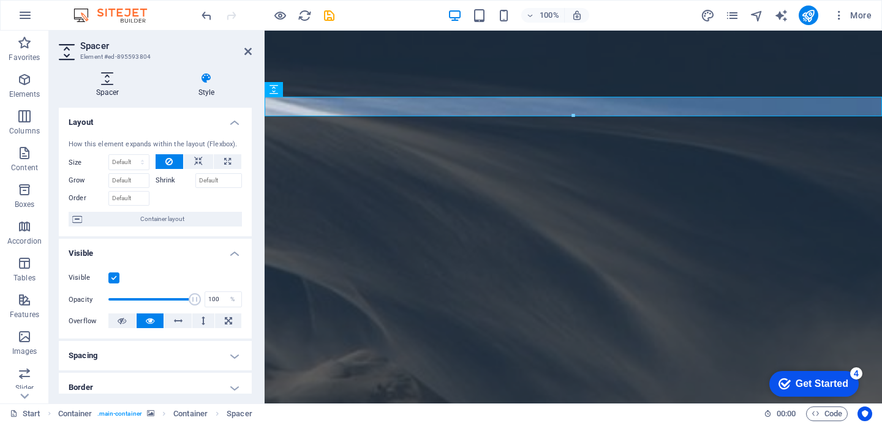
click at [107, 85] on h4 "Spacer" at bounding box center [110, 85] width 102 height 26
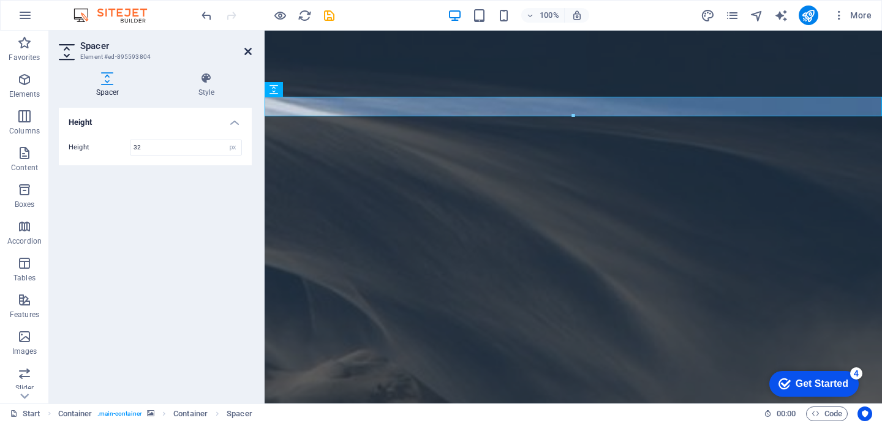
click at [244, 48] on icon at bounding box center [247, 52] width 7 height 10
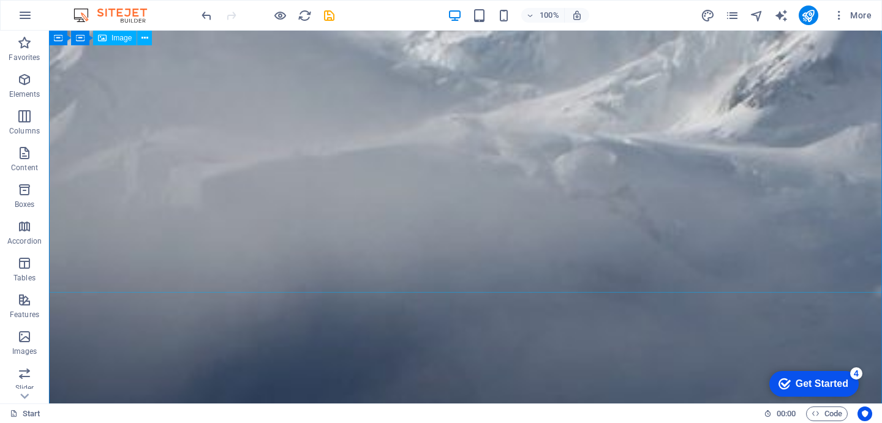
scroll to position [718, 0]
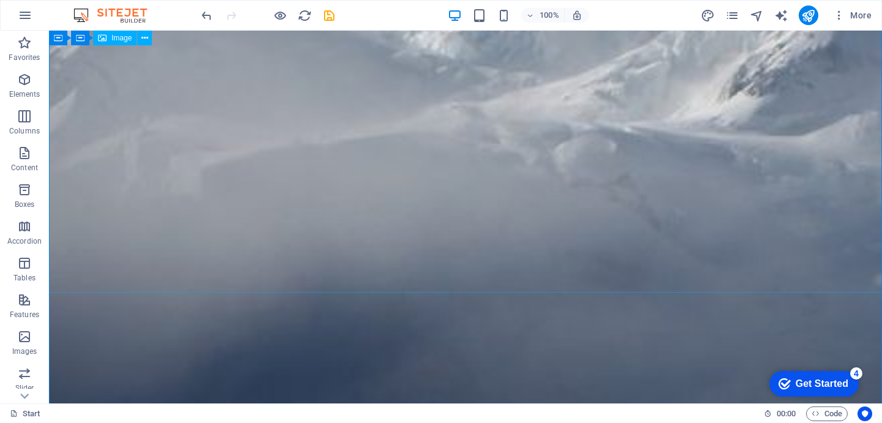
click at [123, 39] on span "Image" at bounding box center [121, 37] width 20 height 7
click at [143, 36] on icon at bounding box center [144, 38] width 7 height 13
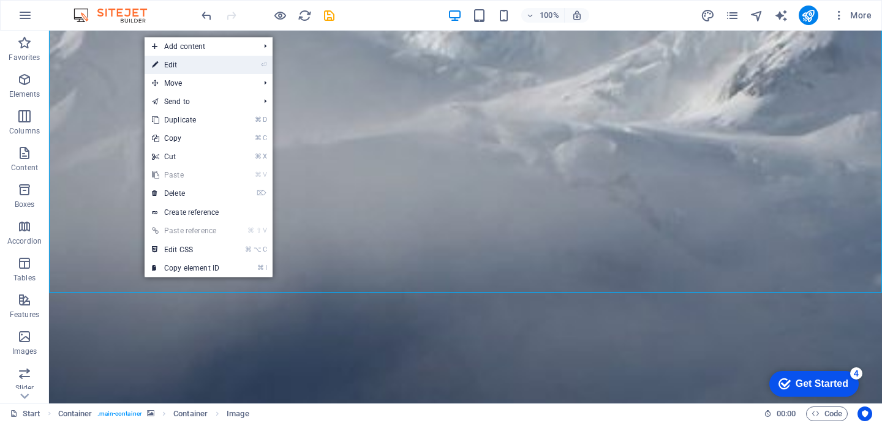
click at [216, 60] on link "⏎ Edit" at bounding box center [186, 65] width 82 height 18
select select "%"
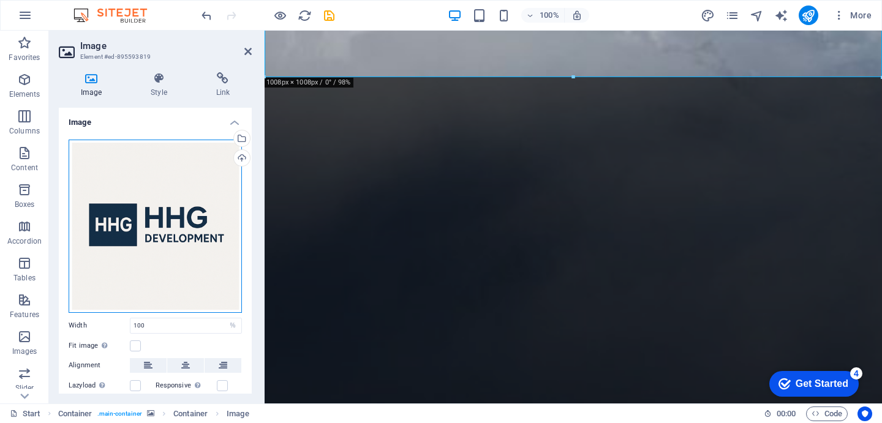
click at [187, 217] on div "Drag files here, click to choose files or select files from Files or our free s…" at bounding box center [155, 226] width 173 height 173
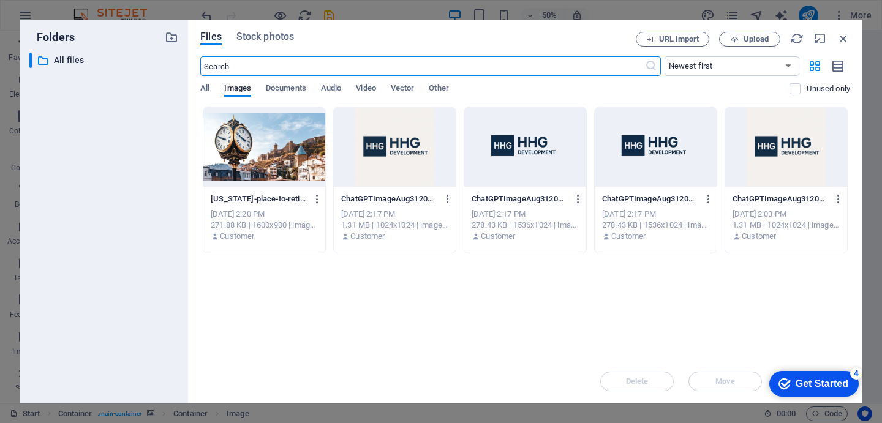
click at [399, 152] on div at bounding box center [395, 147] width 122 height 80
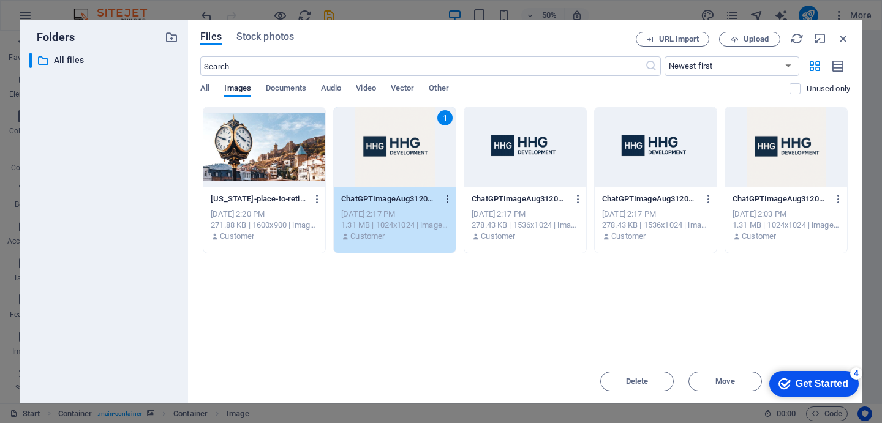
click at [448, 197] on icon "button" at bounding box center [448, 199] width 12 height 11
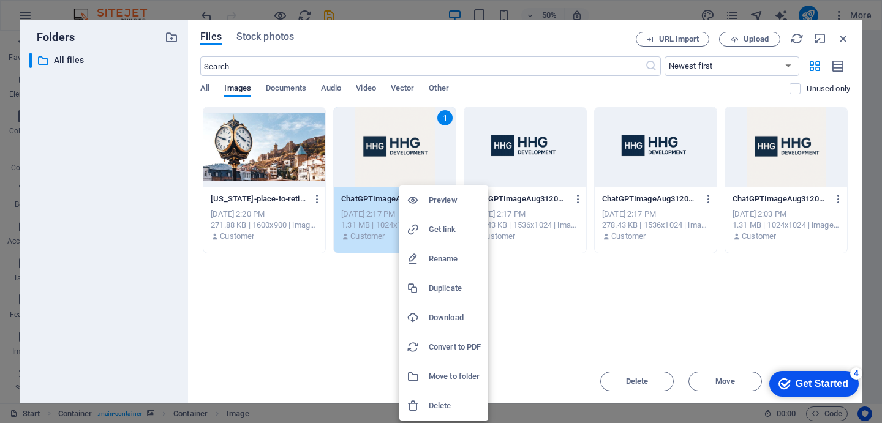
click at [608, 323] on div at bounding box center [441, 211] width 882 height 423
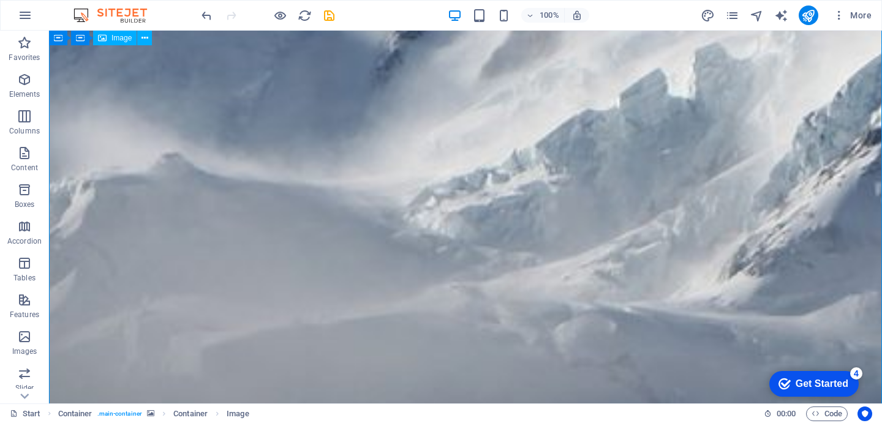
scroll to position [523, 0]
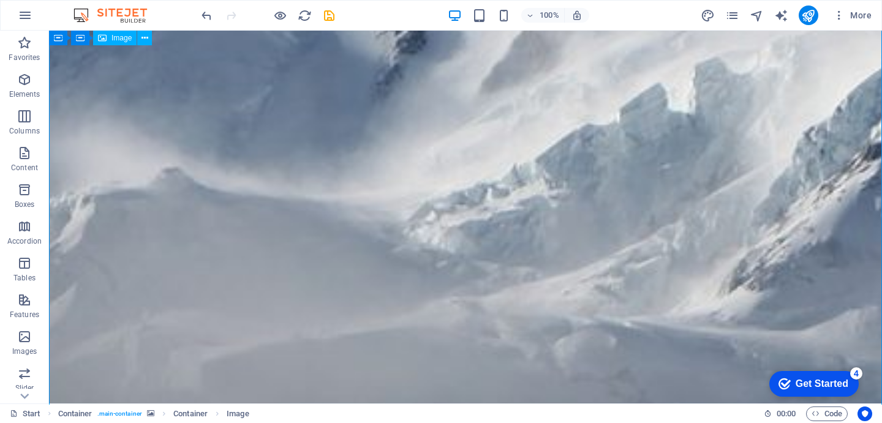
select select "%"
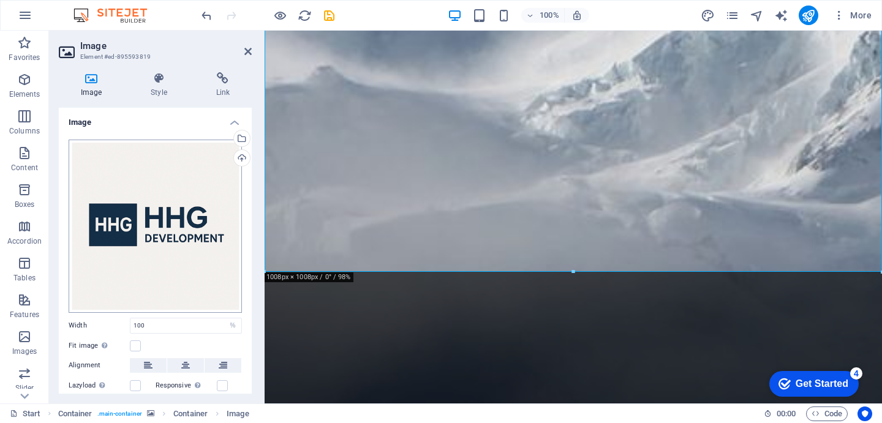
scroll to position [75, 0]
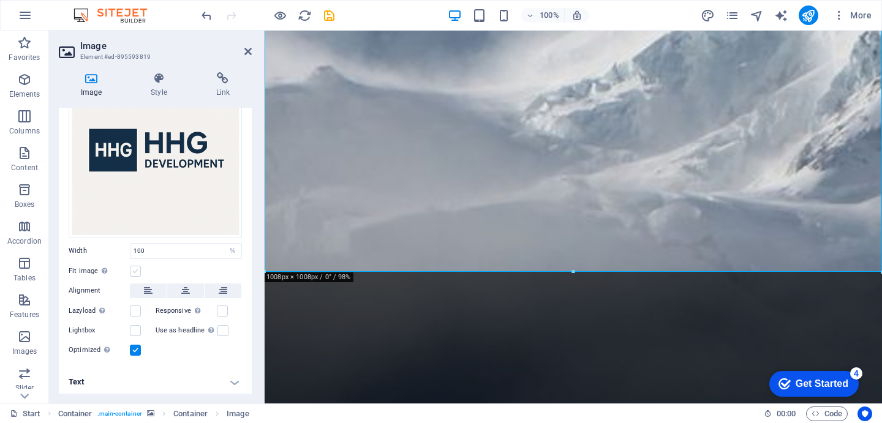
click at [135, 269] on label at bounding box center [135, 271] width 11 height 11
click at [0, 0] on input "Fit image Automatically fit image to a fixed width and height" at bounding box center [0, 0] width 0 height 0
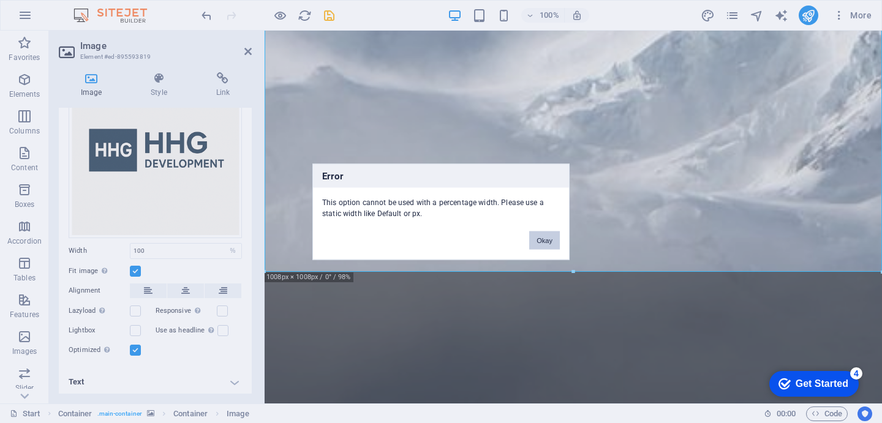
click at [542, 239] on button "Okay" at bounding box center [544, 240] width 31 height 18
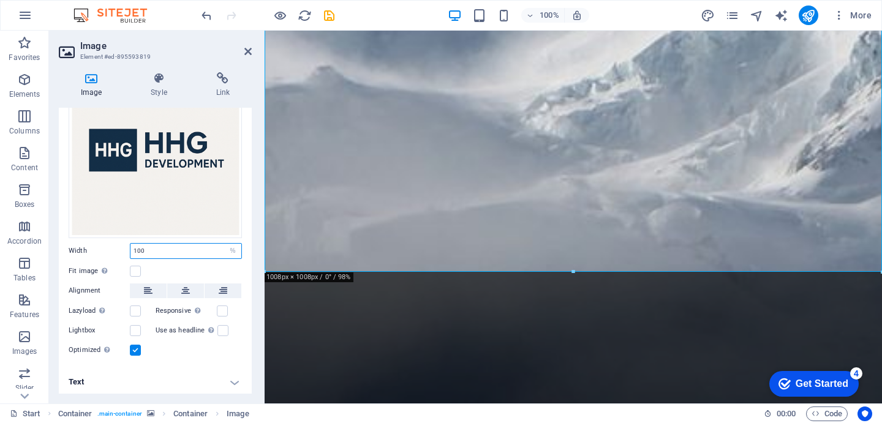
click at [187, 249] on input "100" at bounding box center [185, 251] width 111 height 15
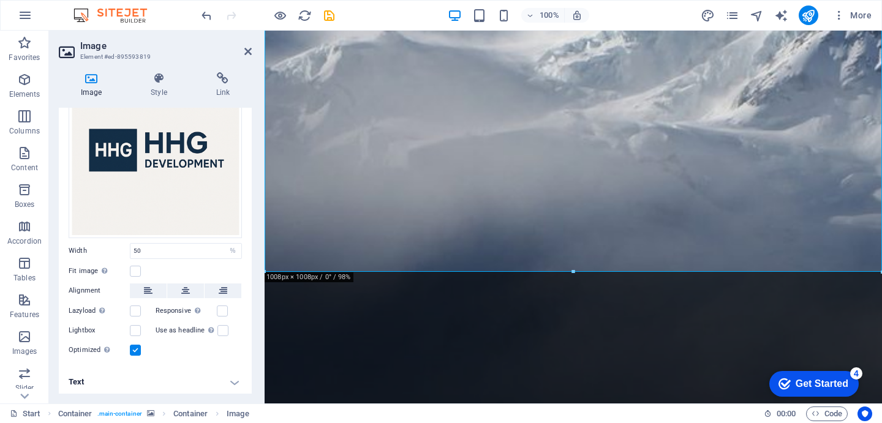
click at [181, 264] on div "Fit image Automatically fit image to a fixed width and height" at bounding box center [155, 271] width 173 height 15
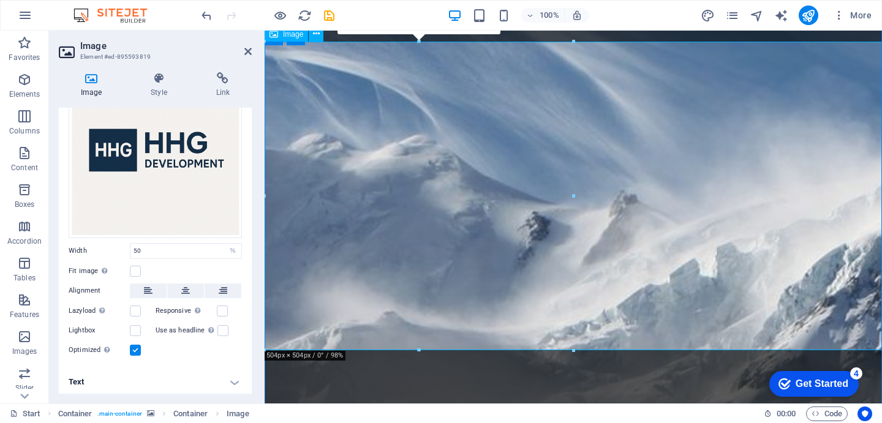
scroll to position [138, 0]
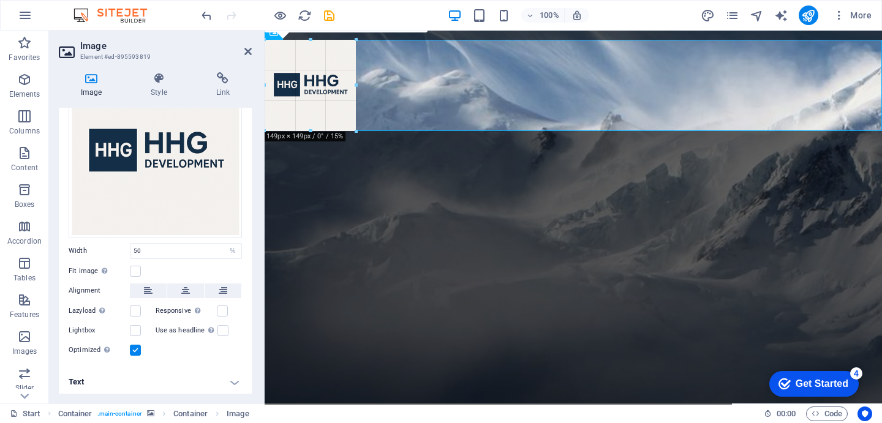
drag, startPoint x: 573, startPoint y: 194, endPoint x: 94, endPoint y: 143, distance: 481.6
type input "149"
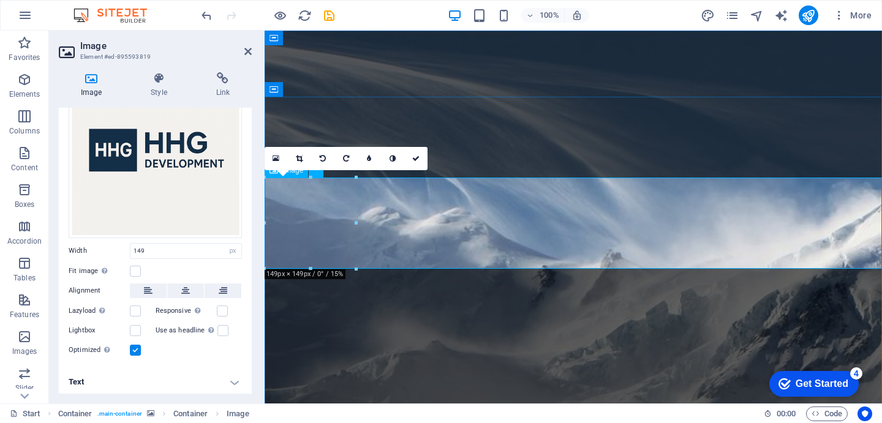
scroll to position [11, 0]
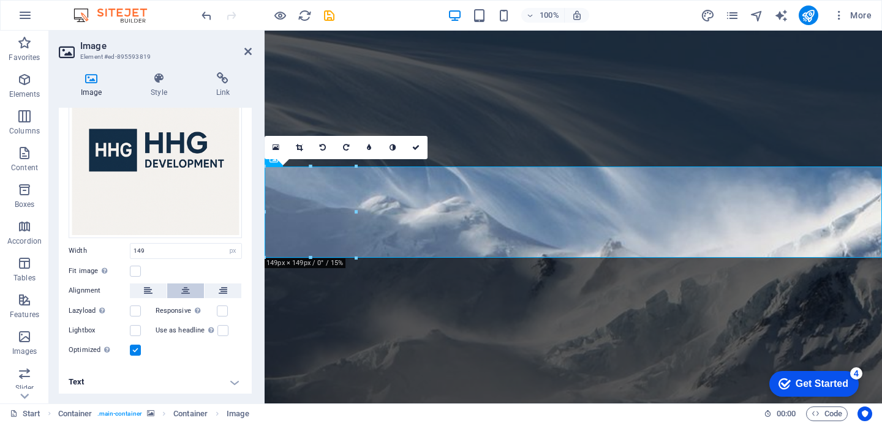
click at [189, 287] on button at bounding box center [185, 291] width 37 height 15
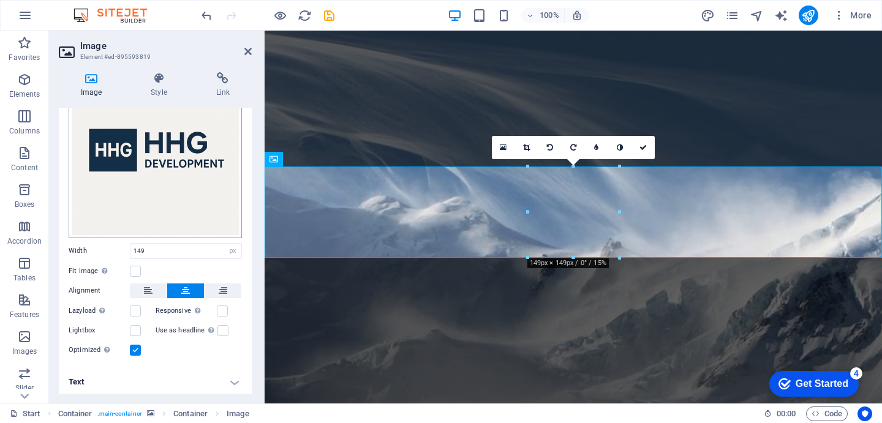
scroll to position [0, 0]
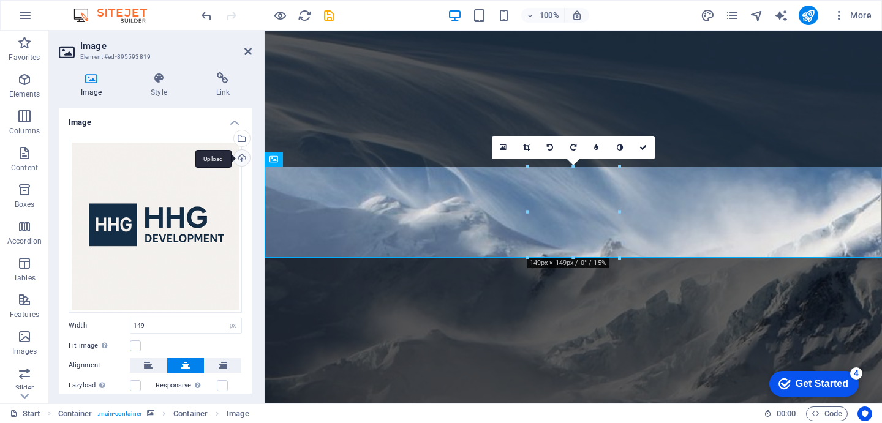
click at [239, 159] on div "Upload" at bounding box center [241, 159] width 18 height 18
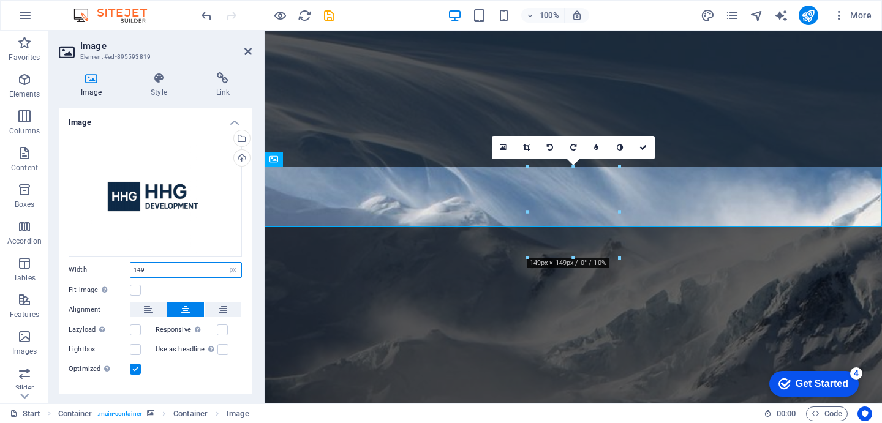
click at [147, 269] on input "149" at bounding box center [185, 270] width 111 height 15
click at [231, 268] on select "Default auto px rem % em vh vw" at bounding box center [232, 270] width 17 height 15
click at [224, 263] on select "Default auto px rem % em vh vw" at bounding box center [232, 270] width 17 height 15
click at [233, 268] on select "Default auto px rem % em vh vw" at bounding box center [232, 270] width 17 height 15
select select "auto"
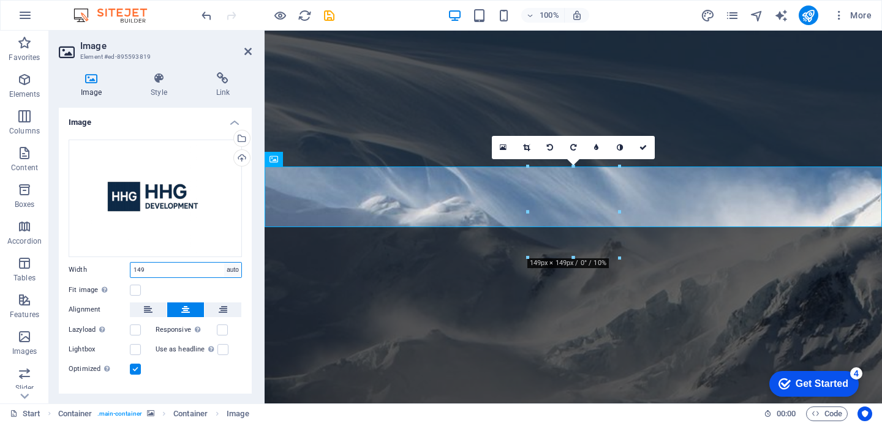
click at [224, 263] on select "Default auto px rem % em vh vw" at bounding box center [232, 270] width 17 height 15
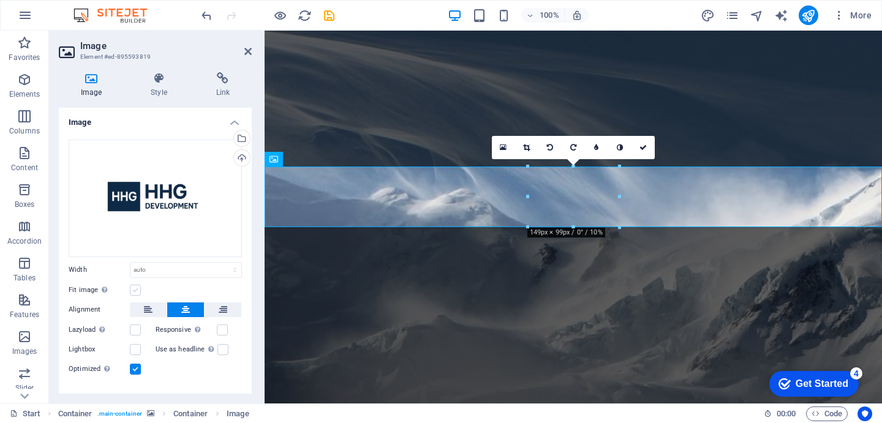
click at [133, 288] on label at bounding box center [135, 290] width 11 height 11
click at [0, 0] on input "Fit image Automatically fit image to a fixed width and height" at bounding box center [0, 0] width 0 height 0
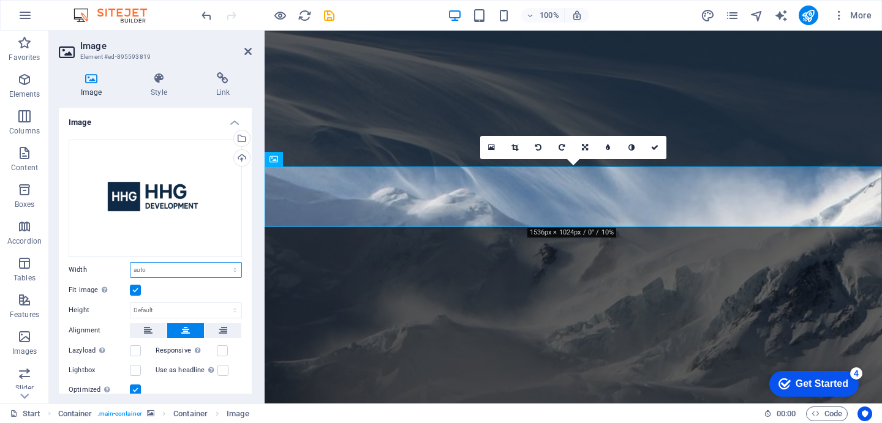
click at [168, 267] on select "Default auto px rem % em vh vw" at bounding box center [185, 270] width 111 height 15
select select "%"
click at [222, 263] on select "Default auto px rem % em vh vw" at bounding box center [185, 270] width 111 height 15
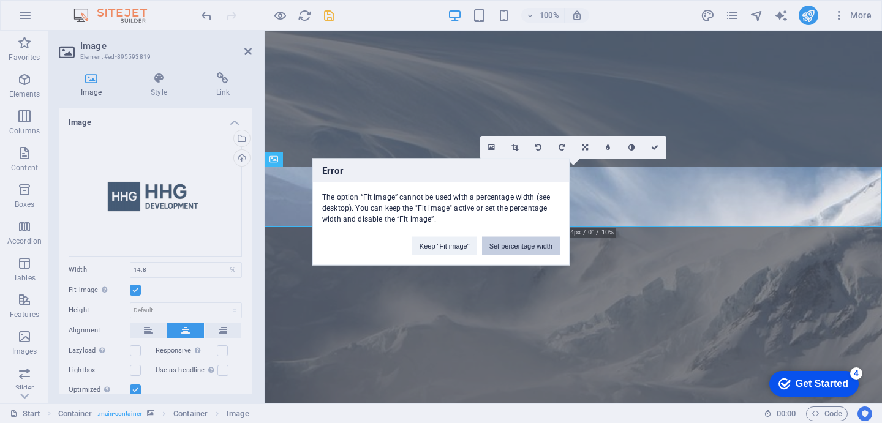
click at [537, 246] on button "Set percentage width" at bounding box center [521, 245] width 78 height 18
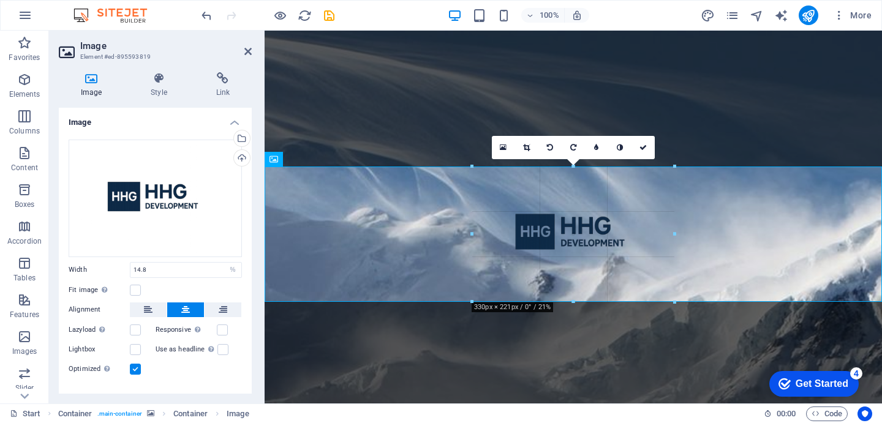
drag, startPoint x: 617, startPoint y: 225, endPoint x: 729, endPoint y: 244, distance: 114.3
type input "330"
select select "px"
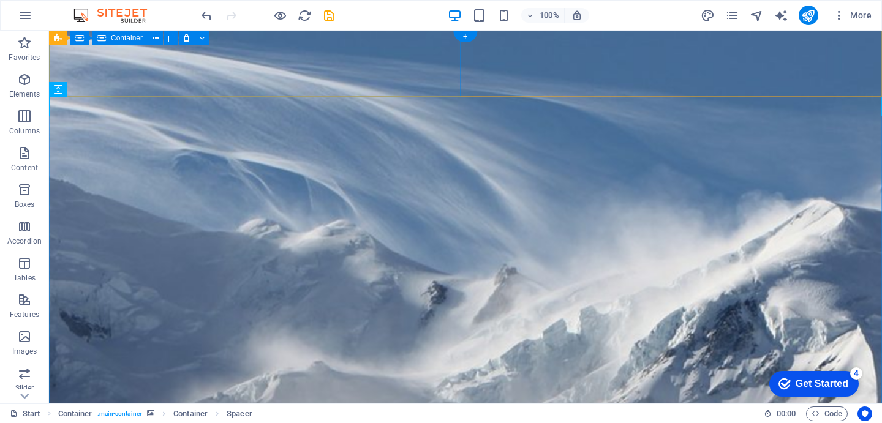
click at [135, 38] on span "Container" at bounding box center [127, 37] width 32 height 7
click at [125, 38] on span "Container" at bounding box center [127, 37] width 32 height 7
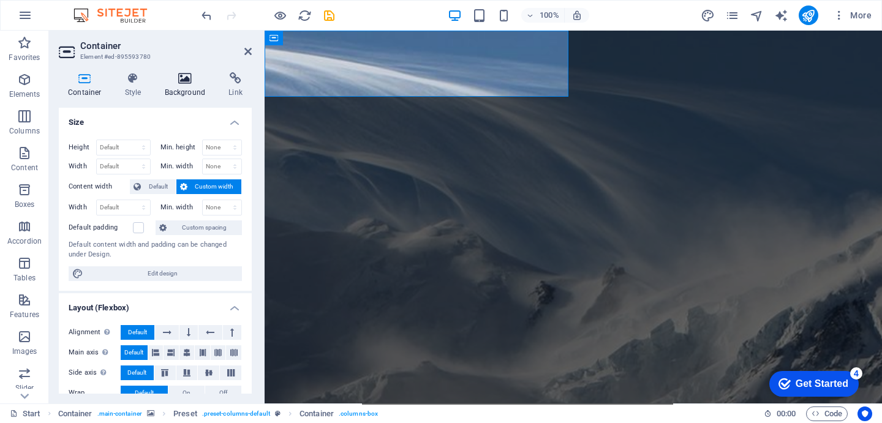
click at [174, 88] on h4 "Background" at bounding box center [188, 85] width 64 height 26
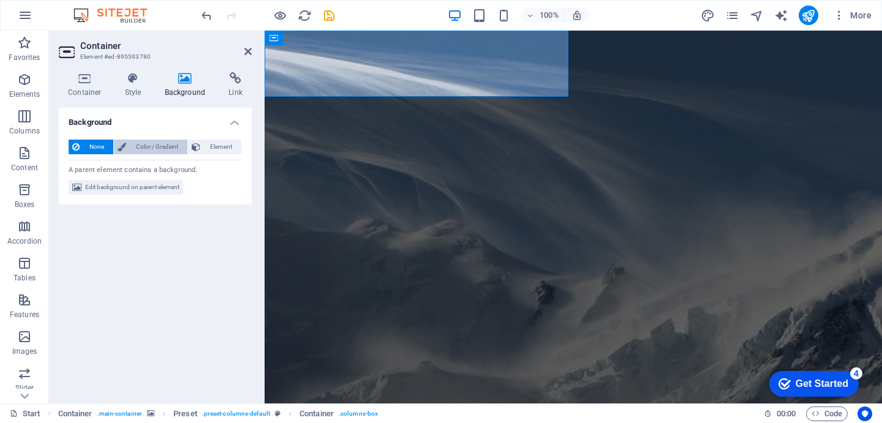
click at [143, 145] on span "Color / Gradient" at bounding box center [157, 147] width 54 height 15
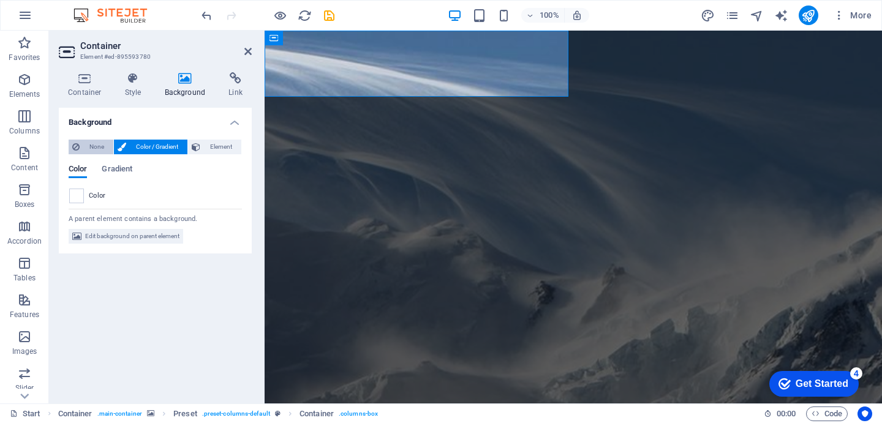
click at [89, 144] on span "None" at bounding box center [96, 147] width 26 height 15
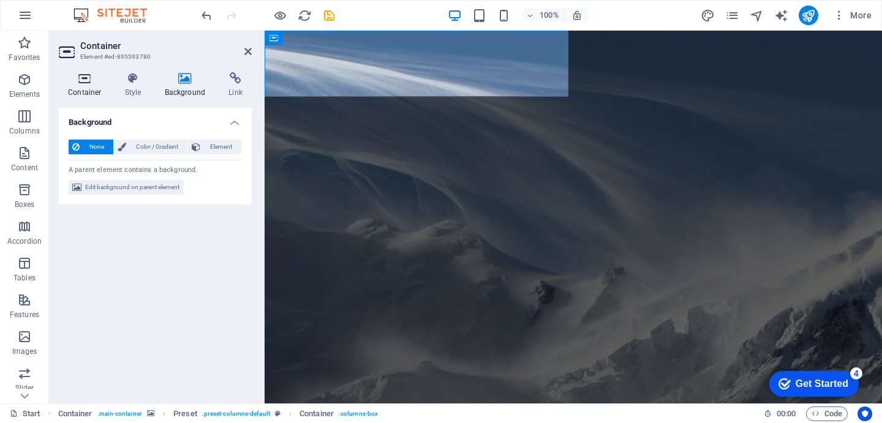
click at [77, 84] on icon at bounding box center [85, 78] width 52 height 12
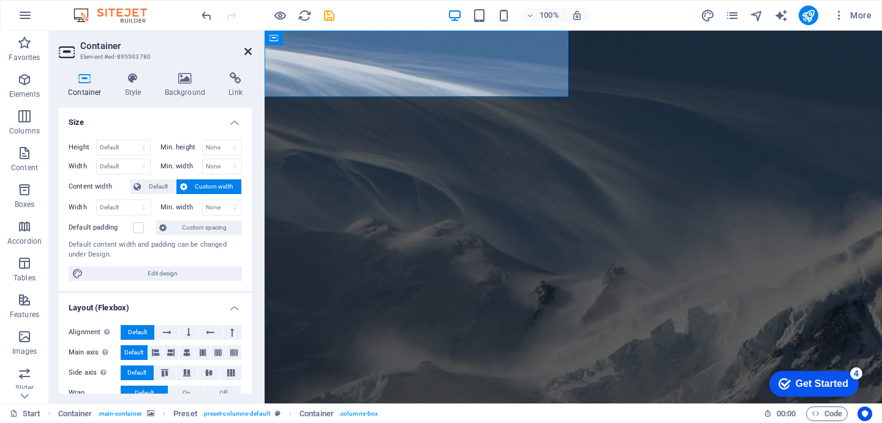
click at [246, 50] on icon at bounding box center [247, 52] width 7 height 10
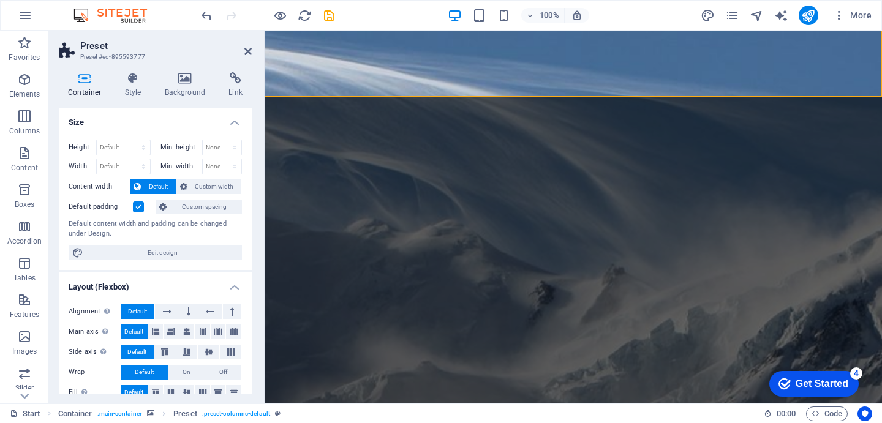
click at [180, 97] on div "Container Style Background Link Size Height Default px rem % vh vw Min. height …" at bounding box center [155, 233] width 193 height 322
click at [180, 90] on h4 "Background" at bounding box center [188, 85] width 64 height 26
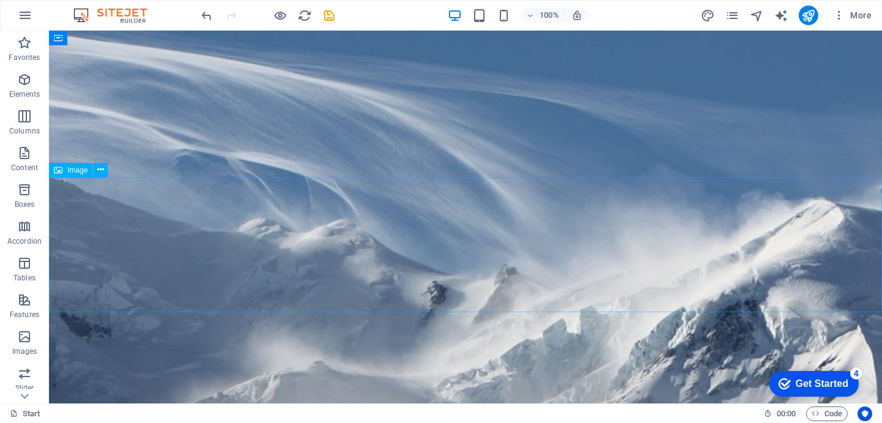
select select "px"
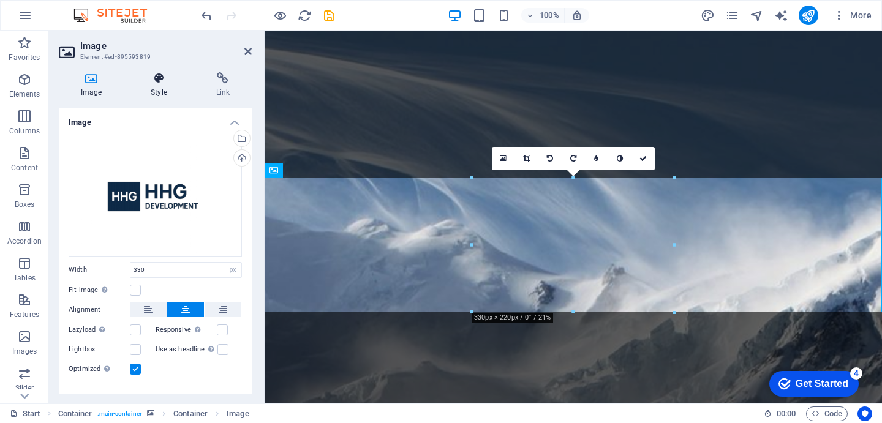
click at [169, 84] on icon at bounding box center [159, 78] width 60 height 12
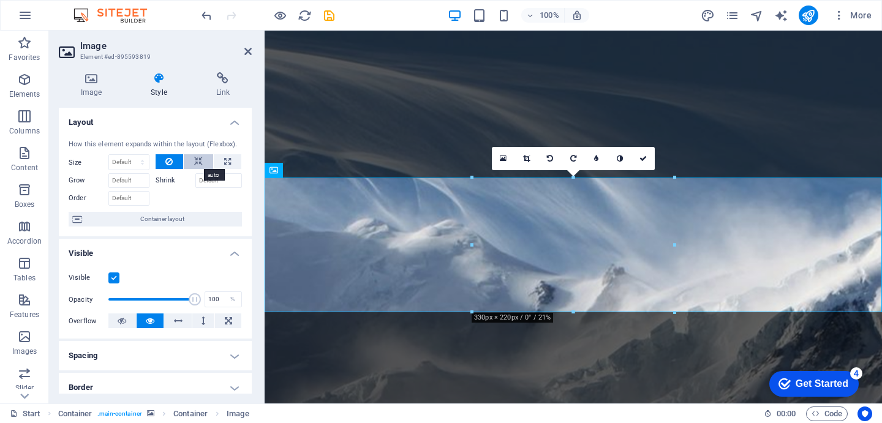
click at [201, 160] on button at bounding box center [198, 161] width 29 height 15
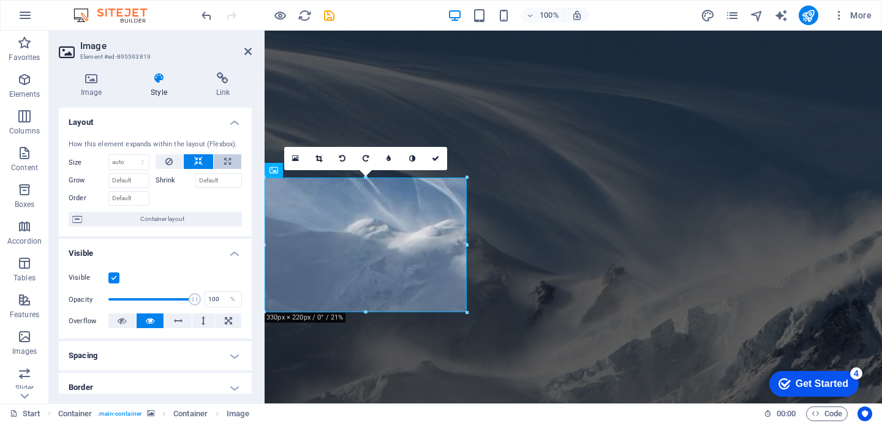
click at [220, 160] on button at bounding box center [228, 161] width 28 height 15
type input "100"
select select "%"
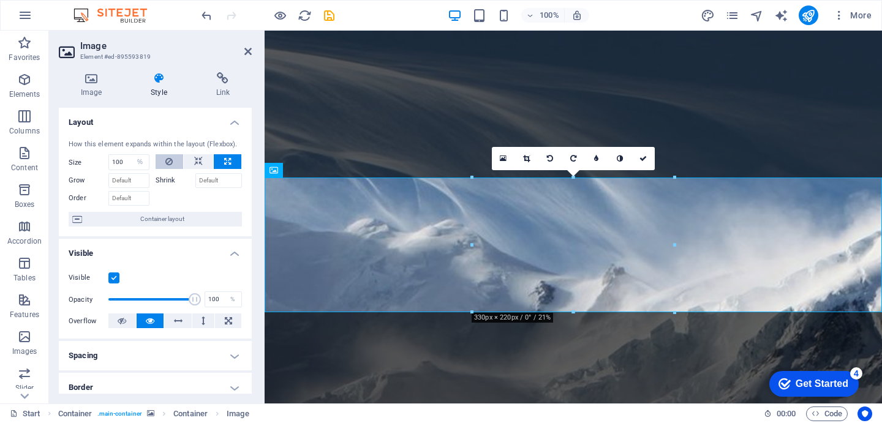
click at [170, 162] on icon at bounding box center [168, 161] width 7 height 15
select select "DISABLED_OPTION_VALUE"
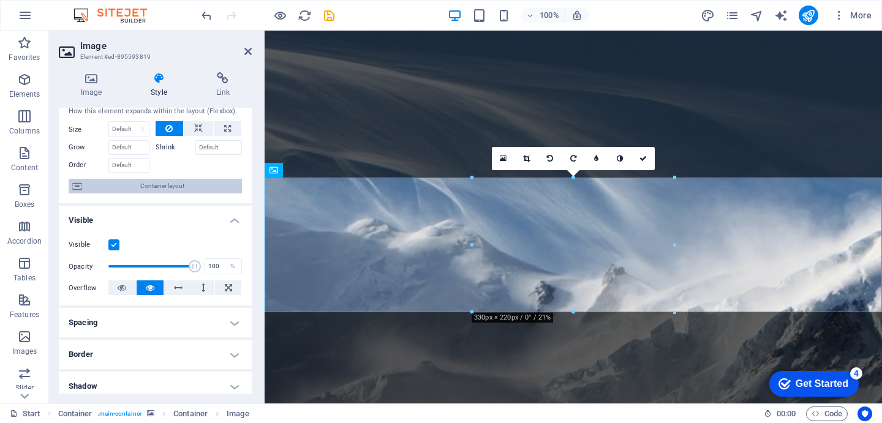
scroll to position [34, 0]
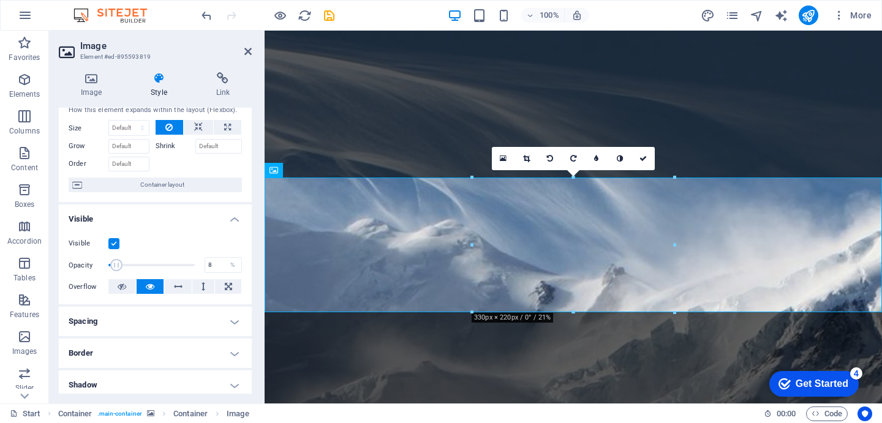
drag, startPoint x: 188, startPoint y: 268, endPoint x: 115, endPoint y: 269, distance: 73.5
click at [114, 269] on span at bounding box center [116, 265] width 12 height 12
drag, startPoint x: 120, startPoint y: 269, endPoint x: 150, endPoint y: 269, distance: 30.0
click at [150, 269] on span at bounding box center [150, 265] width 12 height 12
drag, startPoint x: 150, startPoint y: 269, endPoint x: 159, endPoint y: 269, distance: 8.6
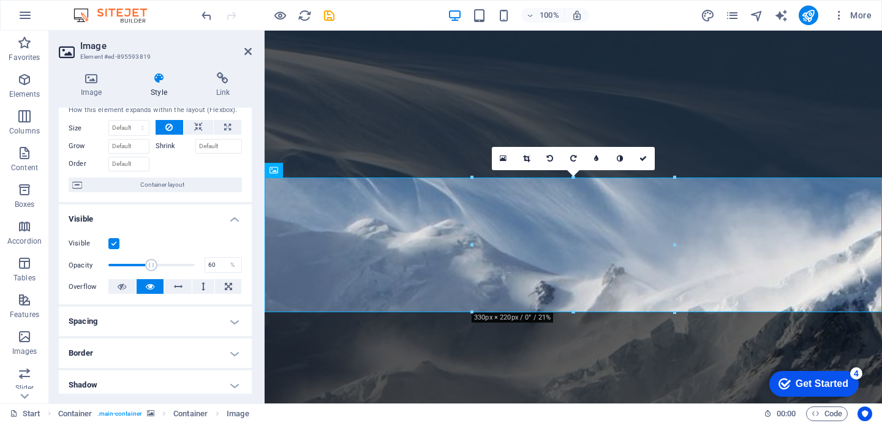
click at [157, 269] on span at bounding box center [151, 265] width 12 height 12
drag, startPoint x: 159, startPoint y: 269, endPoint x: 168, endPoint y: 269, distance: 9.8
click at [168, 269] on span at bounding box center [166, 265] width 12 height 12
drag, startPoint x: 433, startPoint y: 299, endPoint x: 312, endPoint y: 269, distance: 124.5
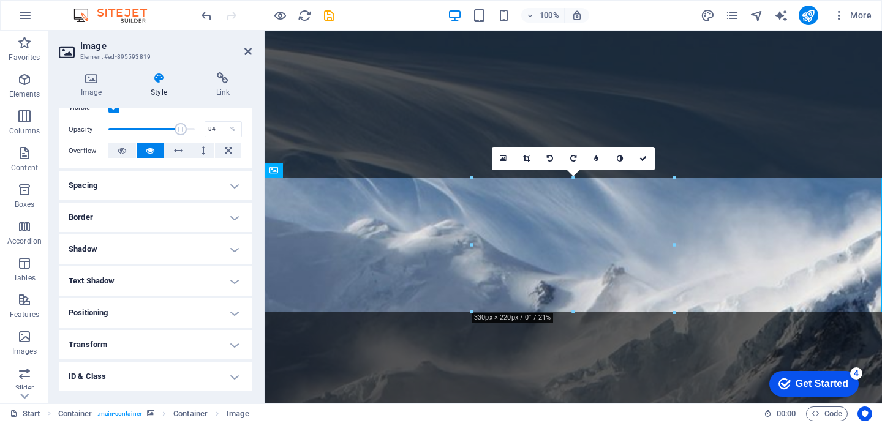
scroll to position [232, 0]
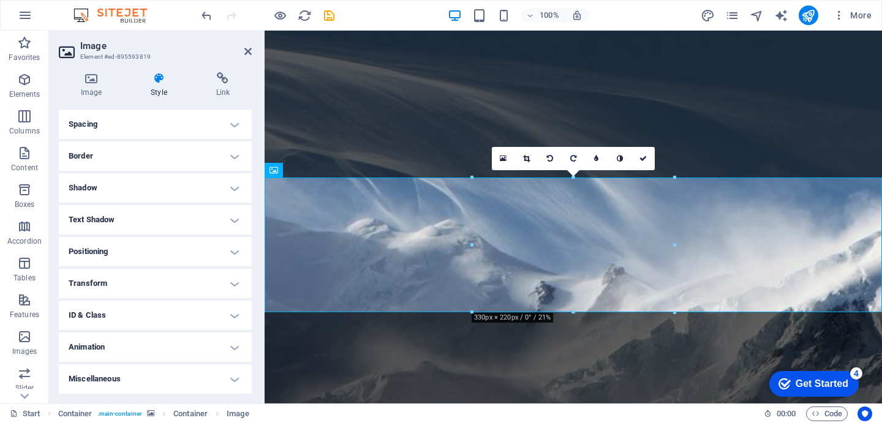
type input "100"
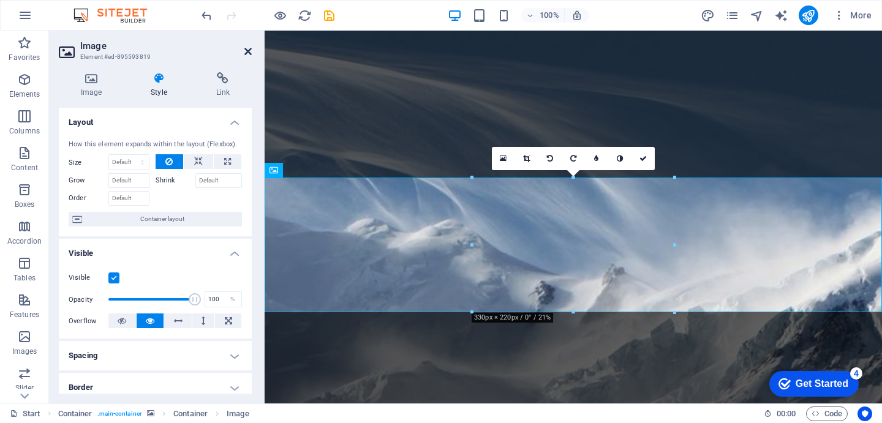
click at [244, 50] on icon at bounding box center [247, 52] width 7 height 10
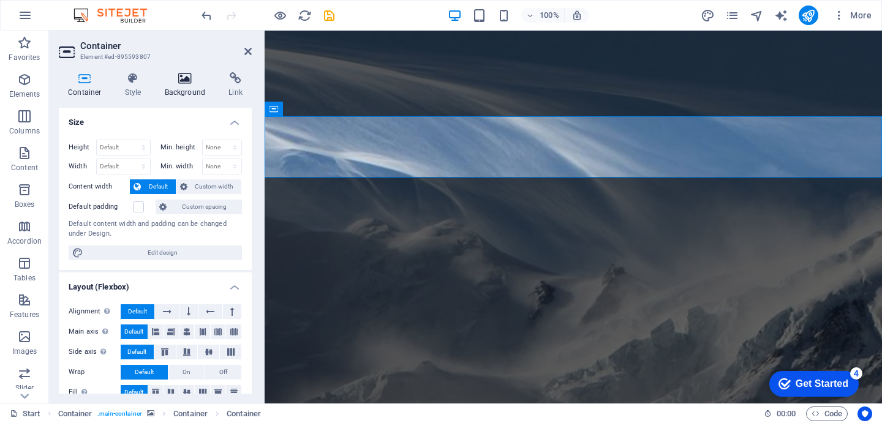
click at [187, 86] on h4 "Background" at bounding box center [188, 85] width 64 height 26
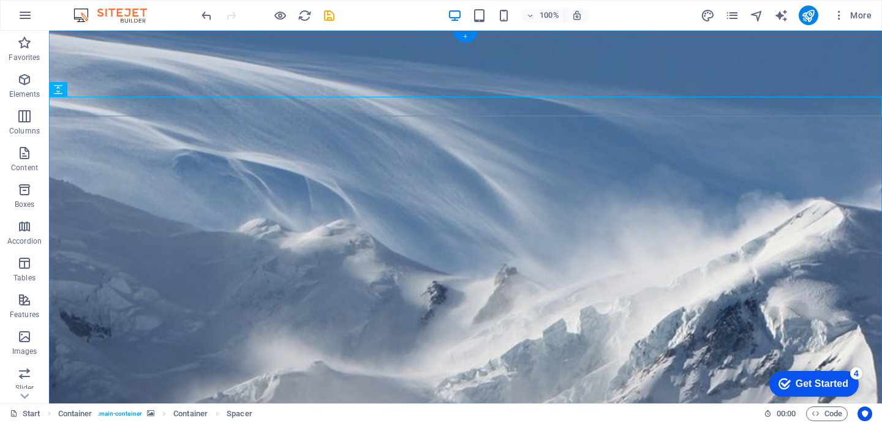
click at [467, 40] on div "+" at bounding box center [465, 36] width 24 height 11
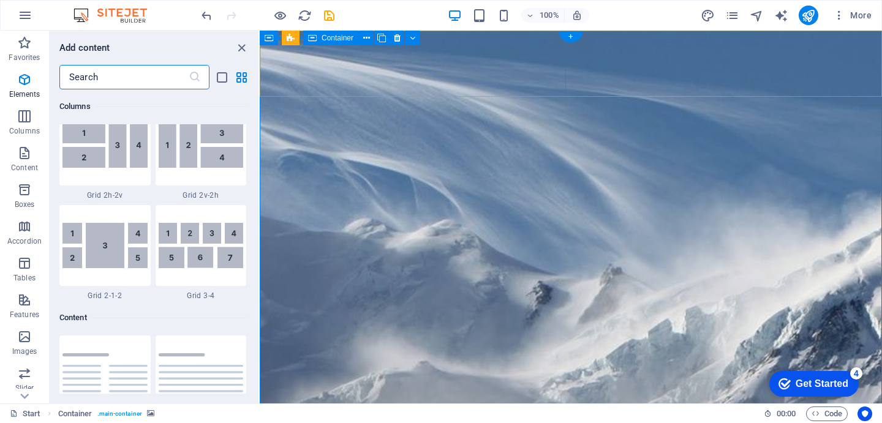
scroll to position [2143, 0]
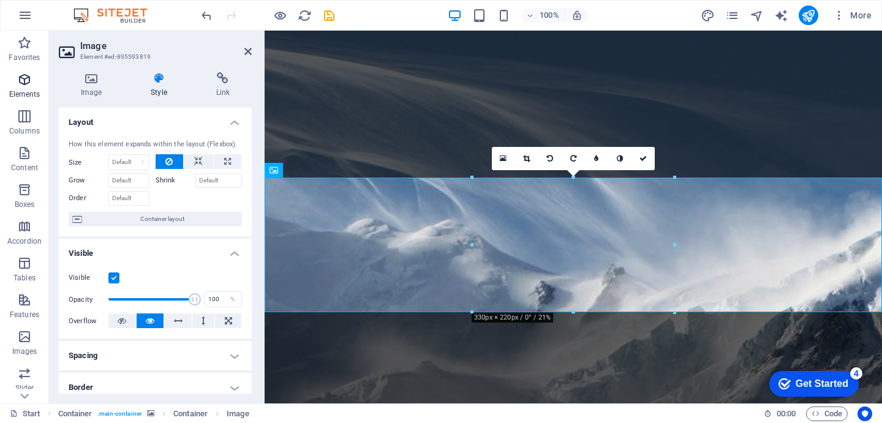
click at [22, 81] on icon "button" at bounding box center [24, 79] width 15 height 15
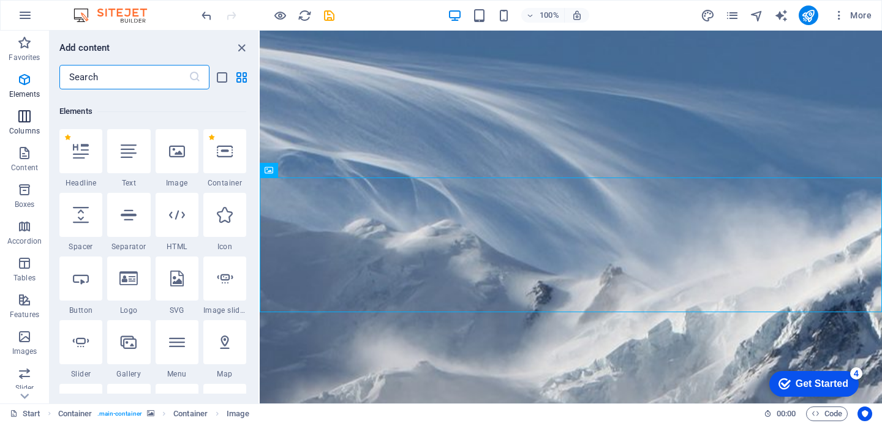
scroll to position [130, 0]
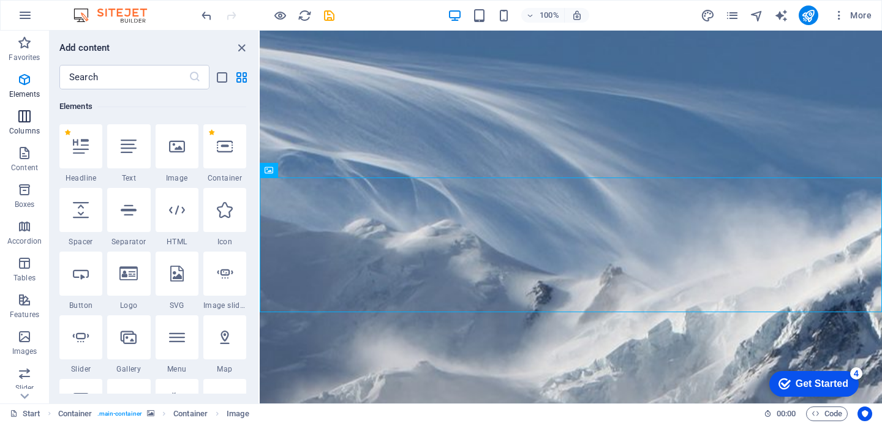
click at [30, 119] on icon "button" at bounding box center [24, 116] width 15 height 15
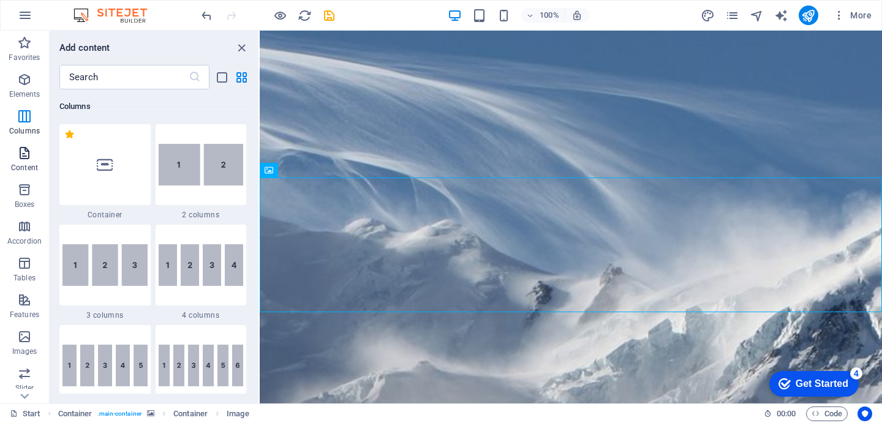
click at [26, 159] on icon "button" at bounding box center [24, 153] width 15 height 15
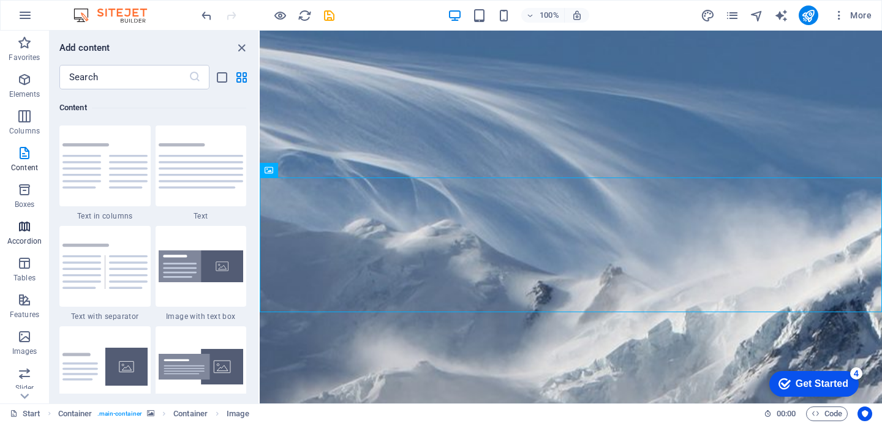
scroll to position [2143, 0]
click at [17, 242] on p "Accordion" at bounding box center [24, 241] width 34 height 10
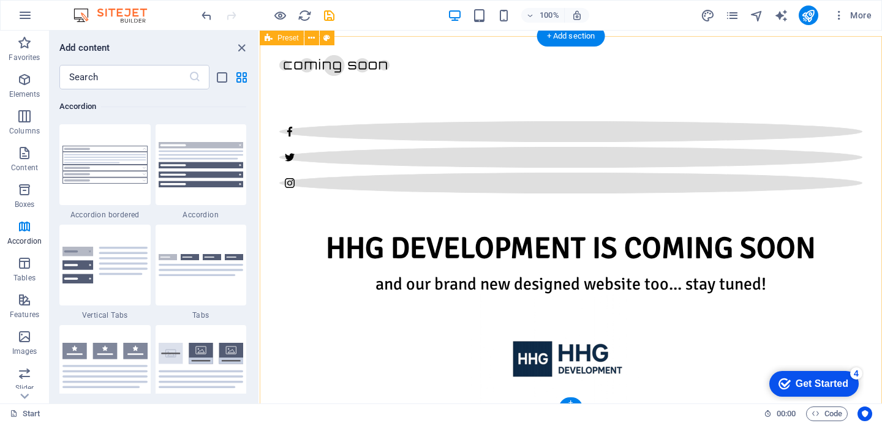
scroll to position [0, 0]
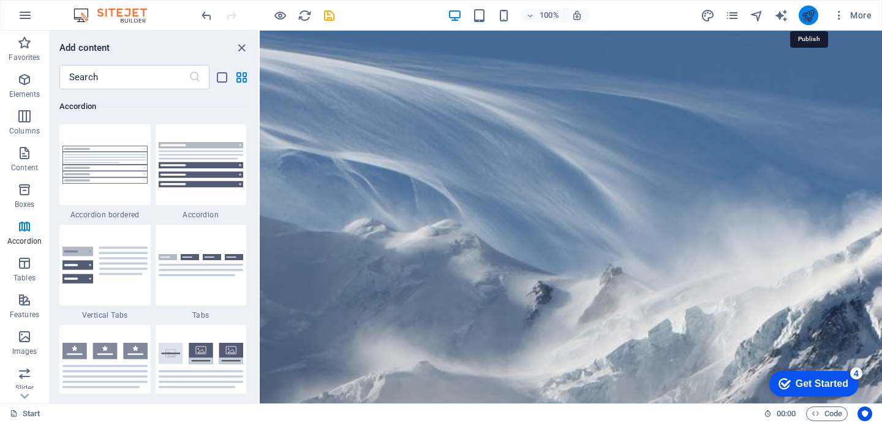
click at [810, 18] on icon "publish" at bounding box center [808, 16] width 14 height 14
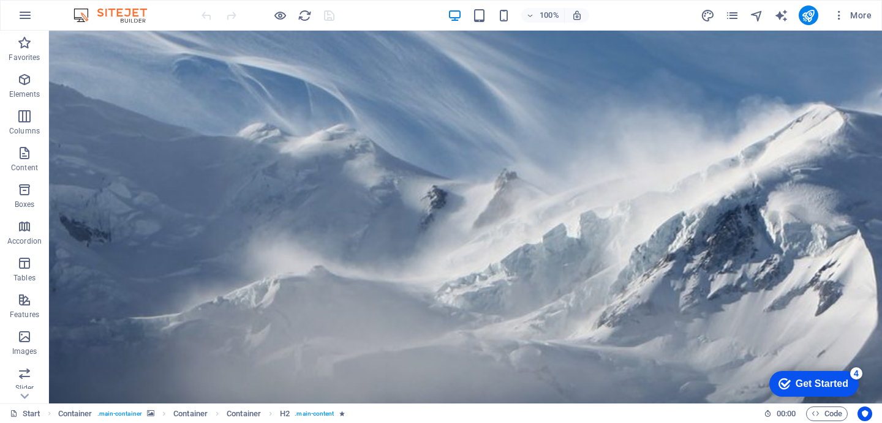
scroll to position [125, 0]
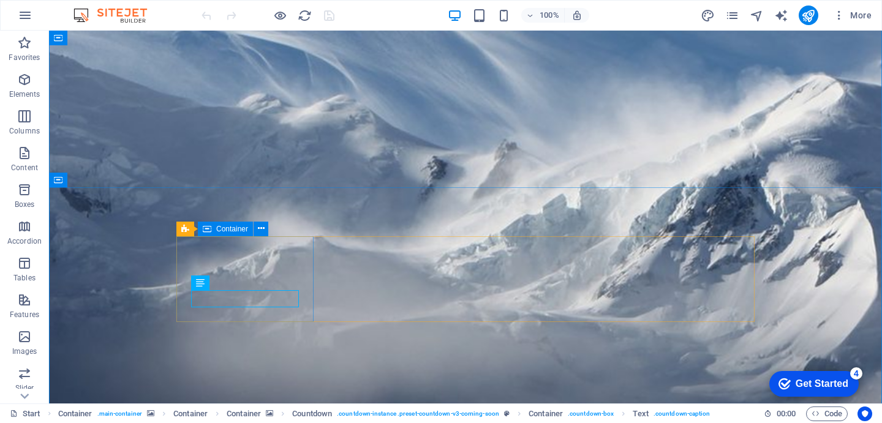
click at [223, 233] on div "Container" at bounding box center [225, 229] width 55 height 15
click at [224, 229] on span "Container" at bounding box center [232, 228] width 32 height 7
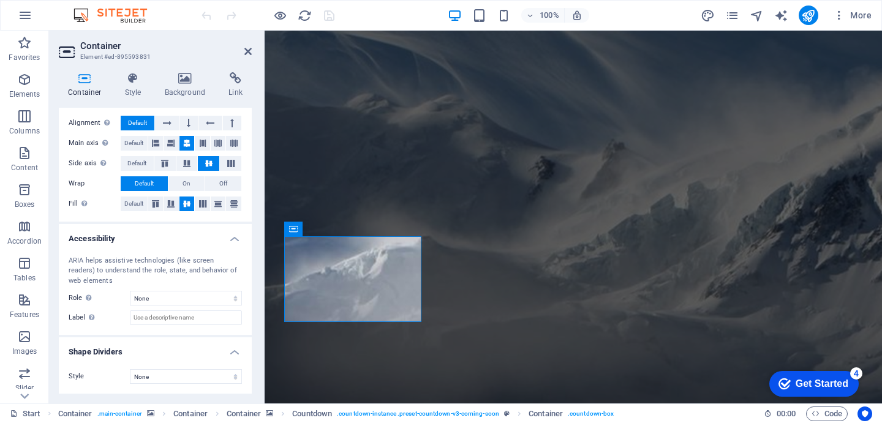
scroll to position [0, 0]
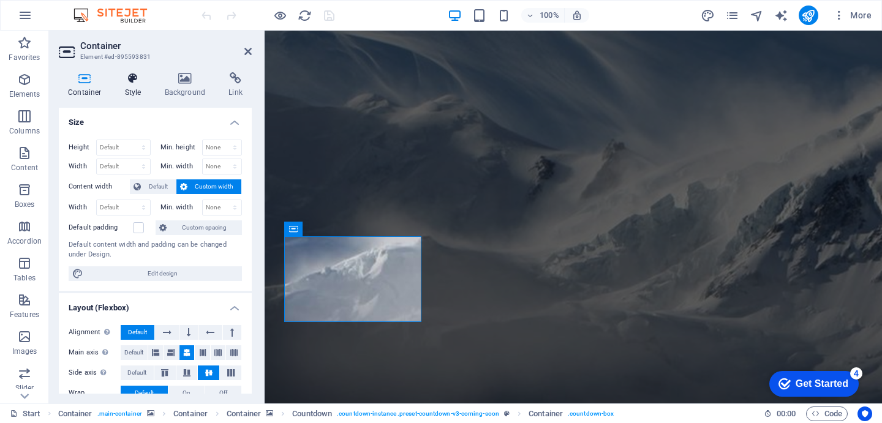
click at [133, 84] on icon at bounding box center [133, 78] width 35 height 12
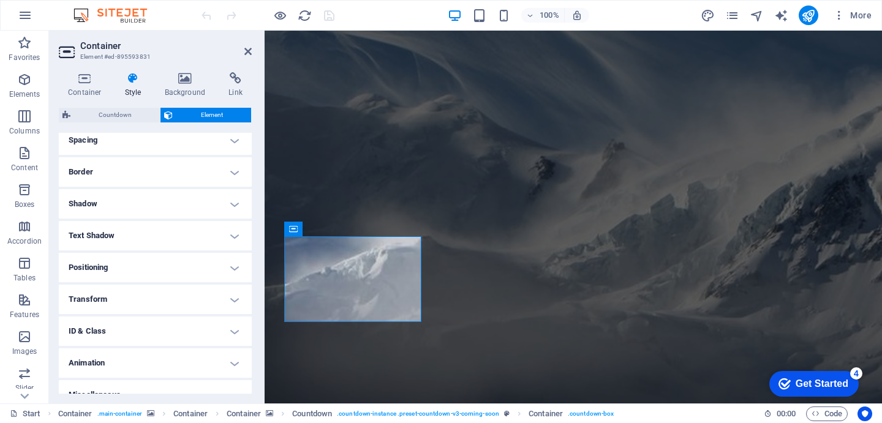
scroll to position [257, 0]
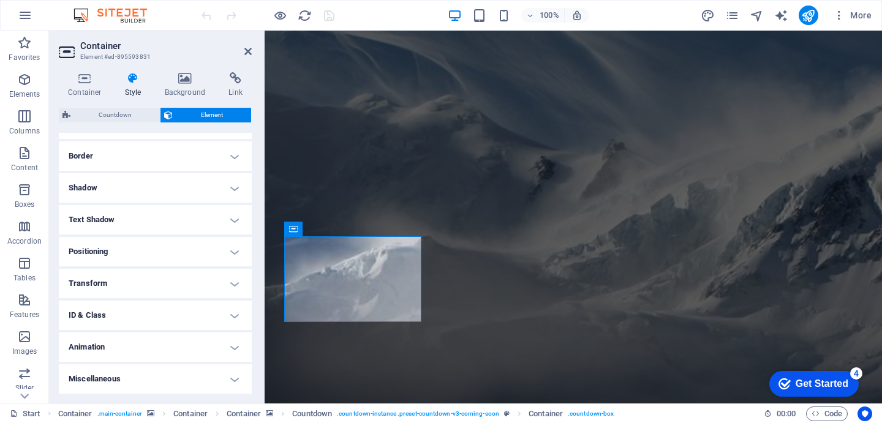
click at [143, 227] on h4 "Text Shadow" at bounding box center [155, 219] width 193 height 29
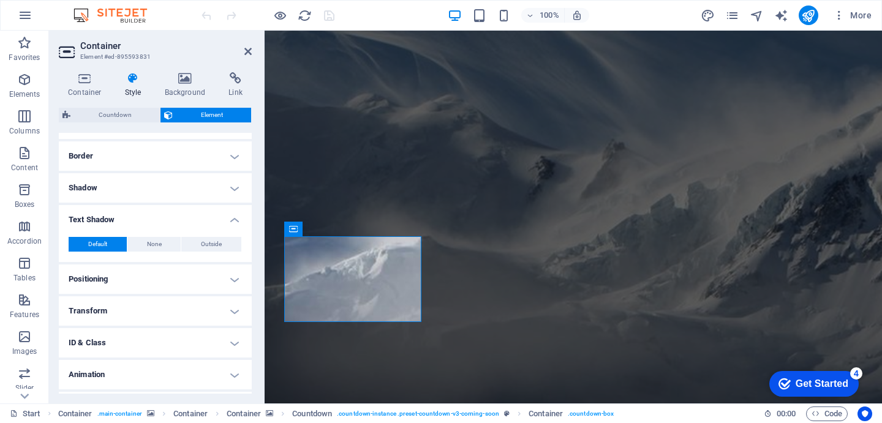
click at [152, 225] on h4 "Text Shadow" at bounding box center [155, 216] width 193 height 22
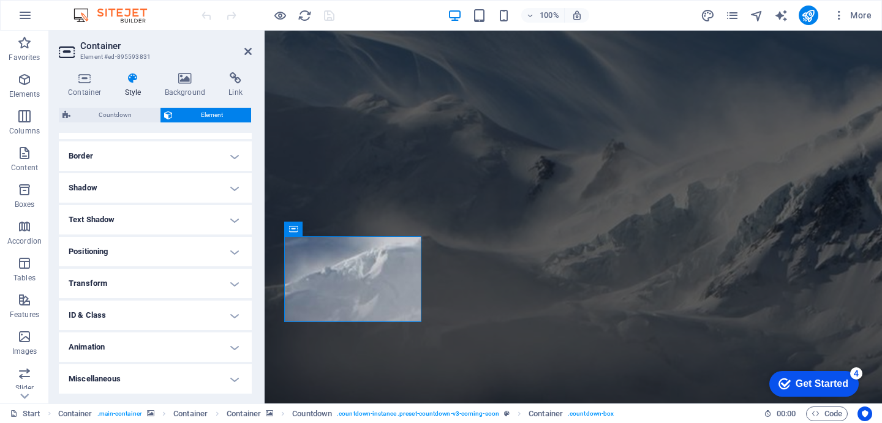
click at [146, 340] on h4 "Animation" at bounding box center [155, 347] width 193 height 29
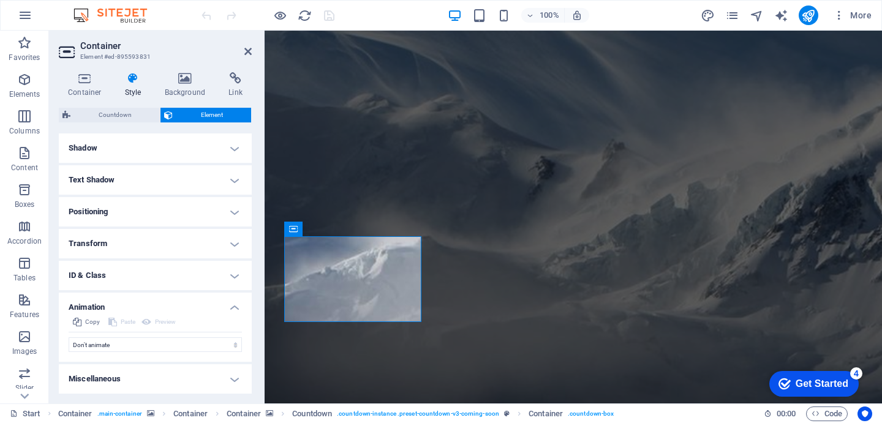
click at [138, 376] on h4 "Miscellaneous" at bounding box center [155, 378] width 193 height 29
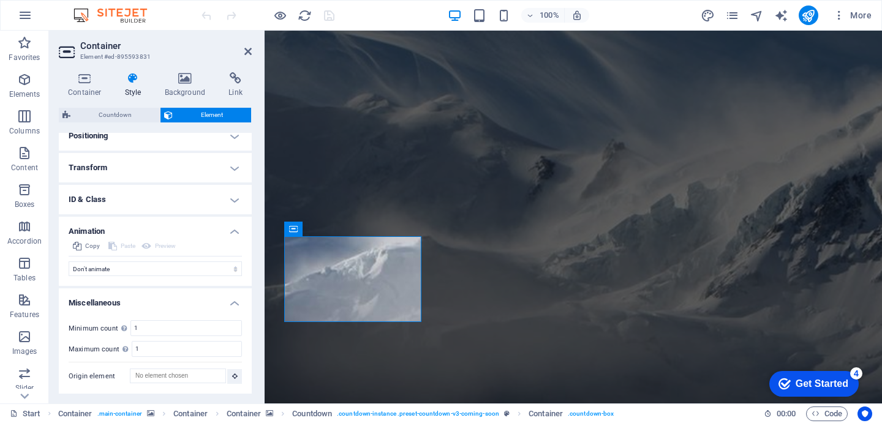
click at [124, 200] on h4 "ID & Class" at bounding box center [155, 199] width 193 height 29
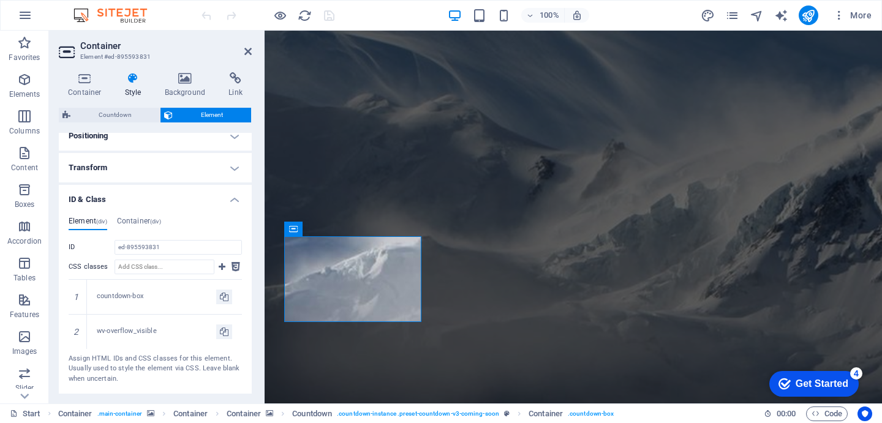
scroll to position [282, 0]
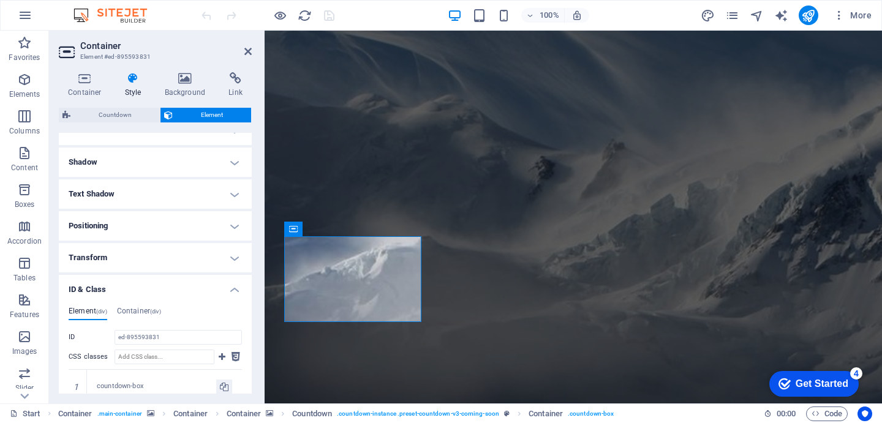
click at [119, 258] on h4 "Transform" at bounding box center [155, 257] width 193 height 29
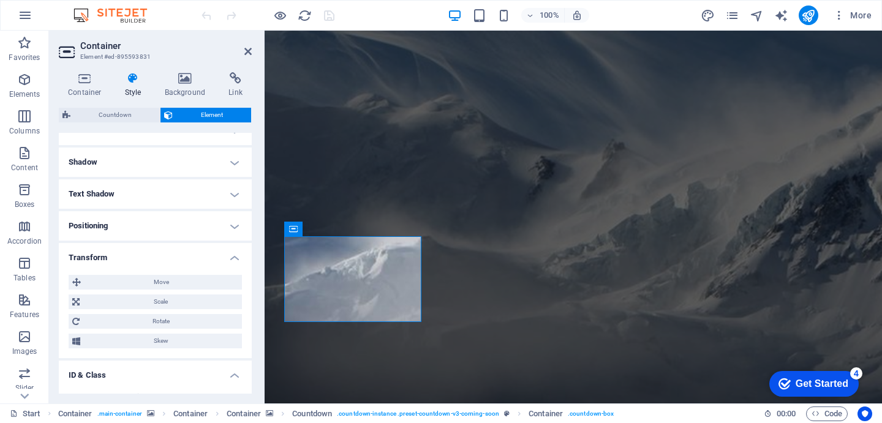
click at [136, 228] on h4 "Positioning" at bounding box center [155, 225] width 193 height 29
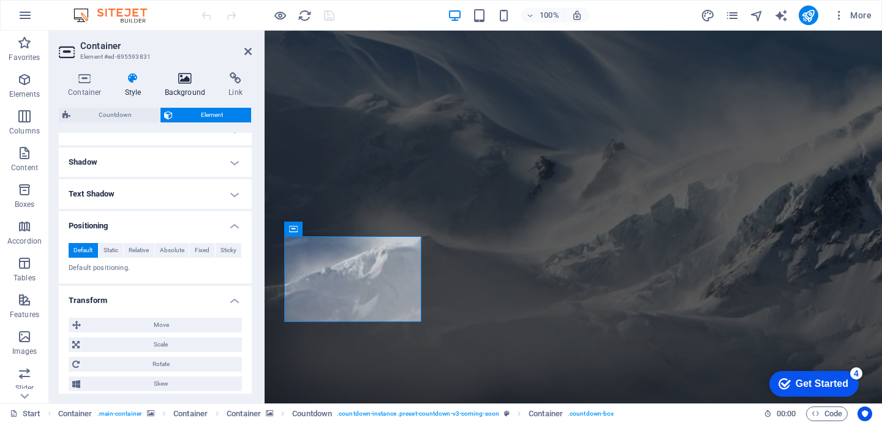
click at [178, 78] on icon at bounding box center [185, 78] width 59 height 12
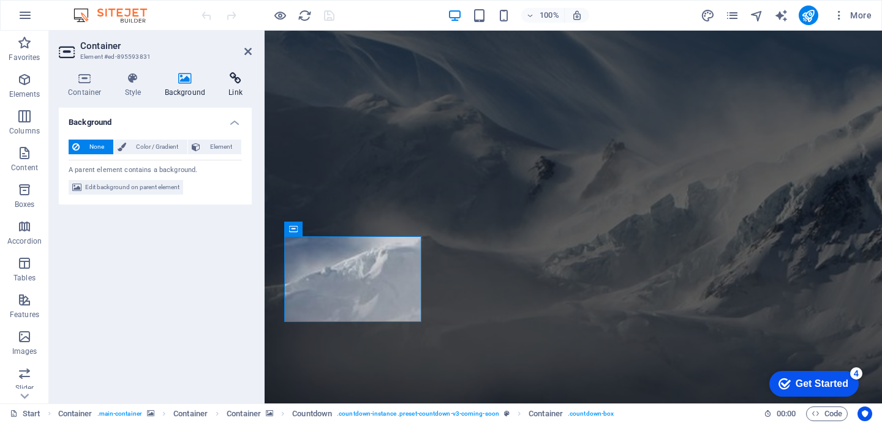
click at [230, 78] on icon at bounding box center [235, 78] width 32 height 12
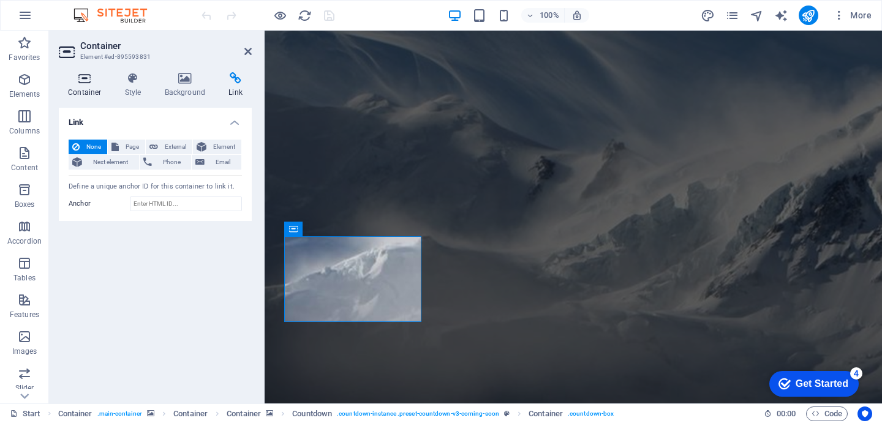
drag, startPoint x: 90, startPoint y: 85, endPoint x: 102, endPoint y: 85, distance: 11.6
click at [90, 85] on h4 "Container" at bounding box center [87, 85] width 57 height 26
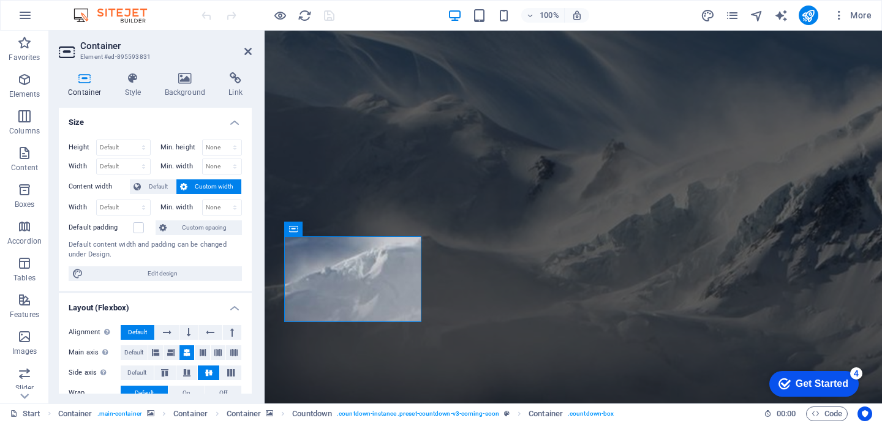
click at [234, 122] on h4 "Size" at bounding box center [155, 119] width 193 height 22
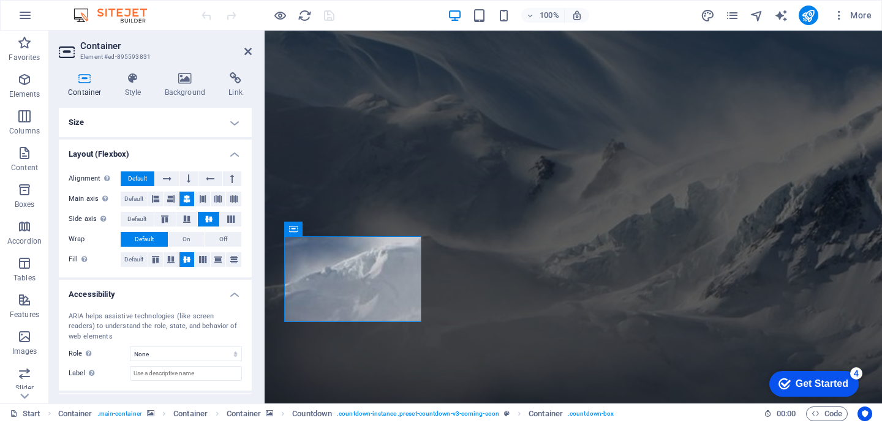
click at [233, 153] on h4 "Layout (Flexbox)" at bounding box center [155, 151] width 193 height 22
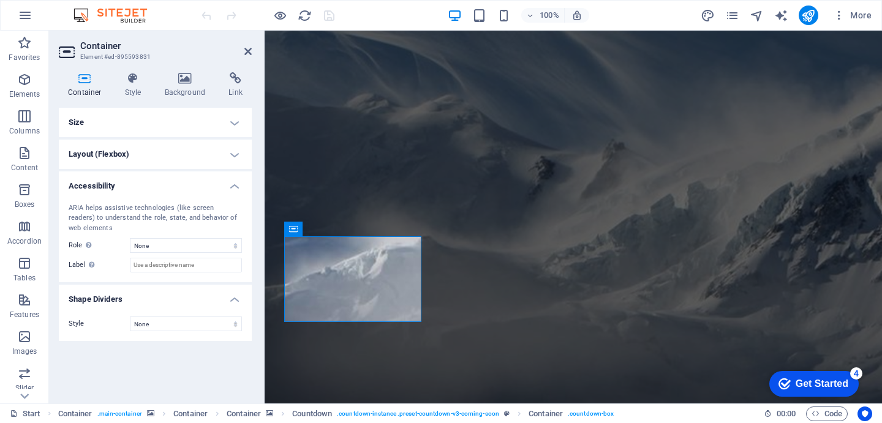
click at [232, 189] on h4 "Accessibility" at bounding box center [155, 182] width 193 height 22
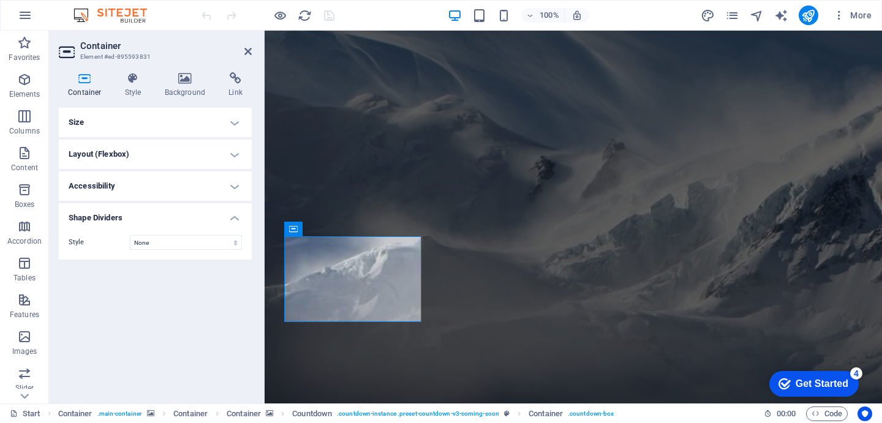
click at [231, 217] on h4 "Shape Dividers" at bounding box center [155, 214] width 193 height 22
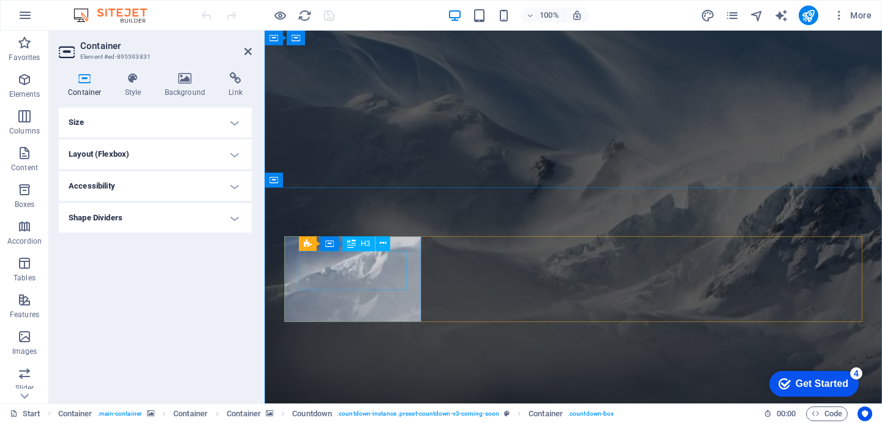
click at [393, 241] on div "Countdown Container H3" at bounding box center [348, 243] width 99 height 15
click at [385, 241] on icon at bounding box center [383, 243] width 7 height 13
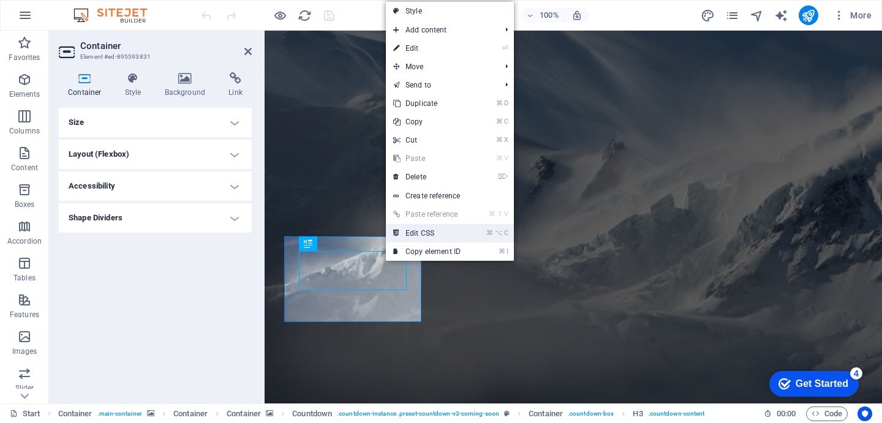
click at [432, 227] on link "⌘ ⌥ C Edit CSS" at bounding box center [427, 233] width 82 height 18
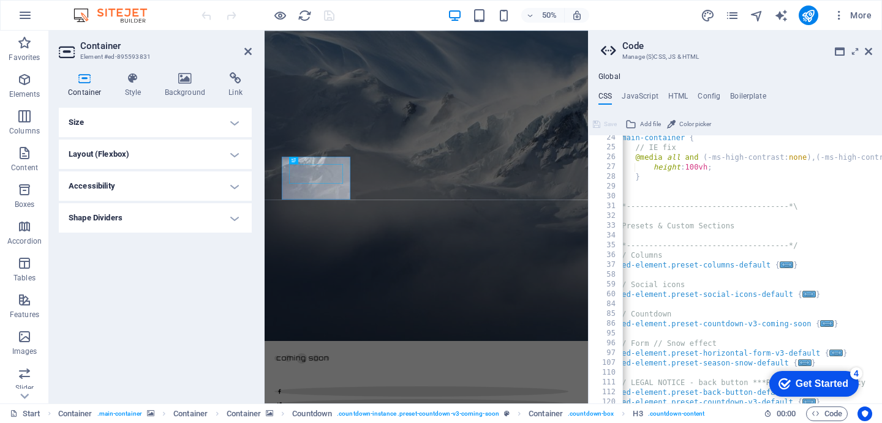
scroll to position [0, 8]
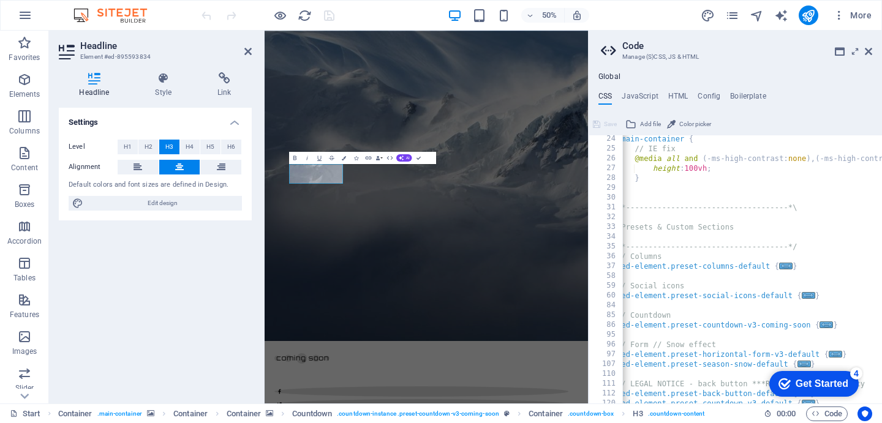
click at [137, 245] on div "Settings Level H1 H2 H3 H4 H5 H6 Alignment Default colors and font sizes are de…" at bounding box center [155, 251] width 193 height 286
click at [380, 159] on button "Data Bindings" at bounding box center [379, 157] width 9 height 12
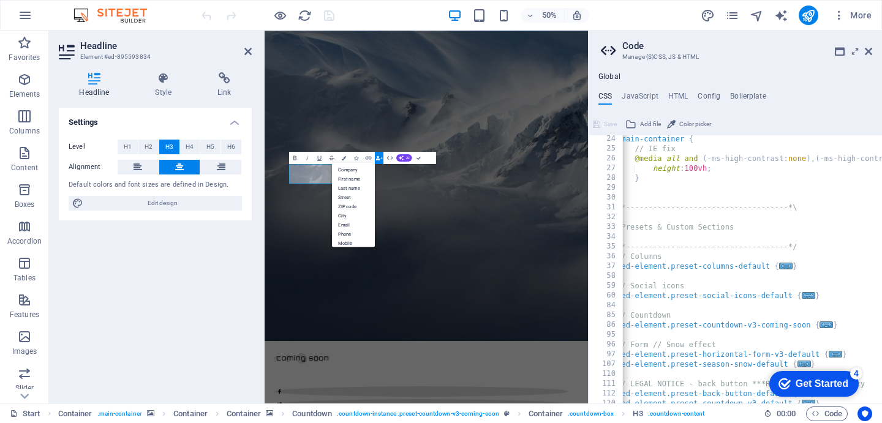
click at [380, 159] on button "Data Bindings" at bounding box center [379, 157] width 9 height 12
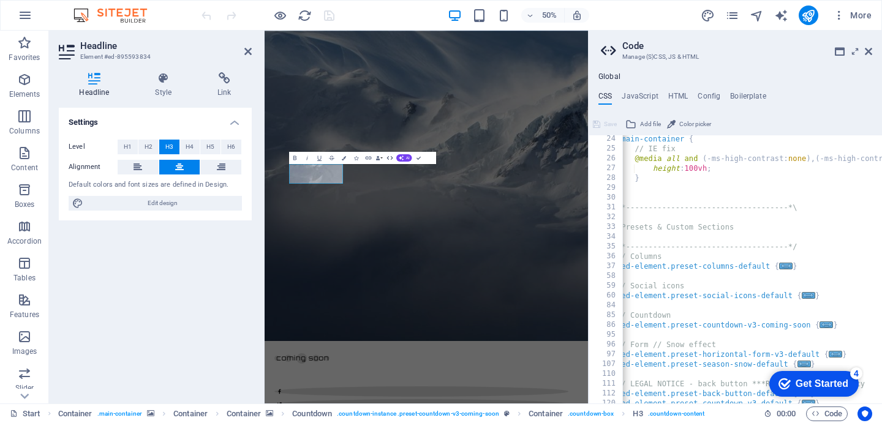
click at [390, 159] on icon "button" at bounding box center [389, 157] width 7 height 7
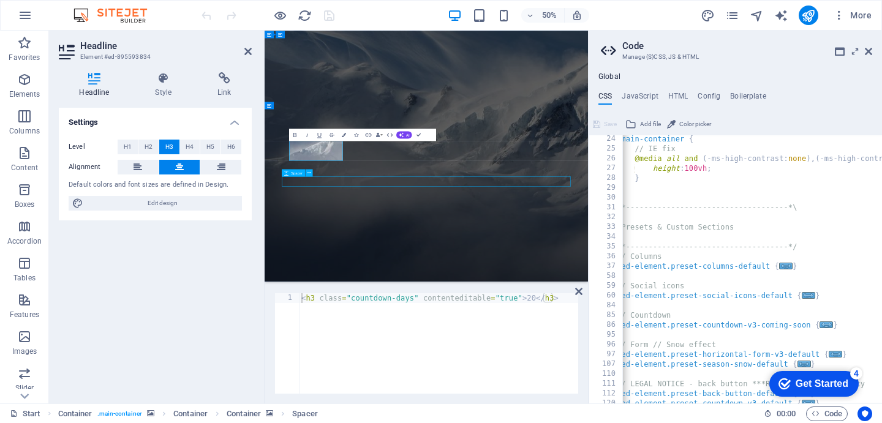
scroll to position [287, 0]
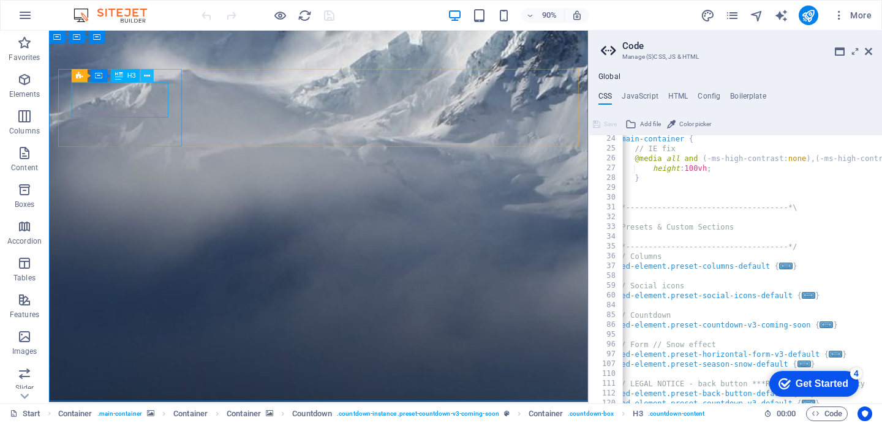
click at [149, 75] on icon at bounding box center [148, 76] width 6 height 12
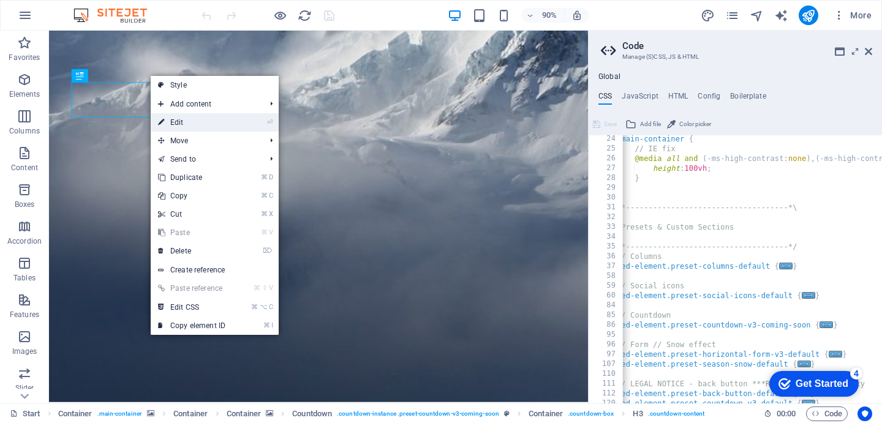
click at [212, 126] on link "⏎ Edit" at bounding box center [192, 122] width 82 height 18
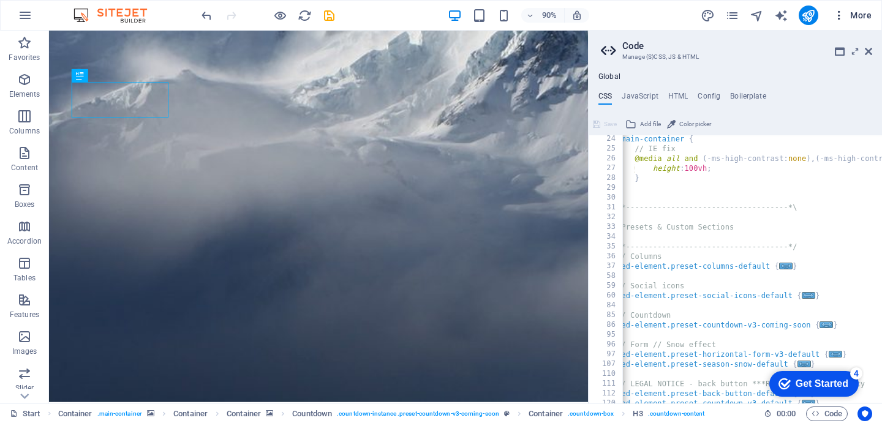
click at [846, 15] on span "More" at bounding box center [852, 15] width 39 height 12
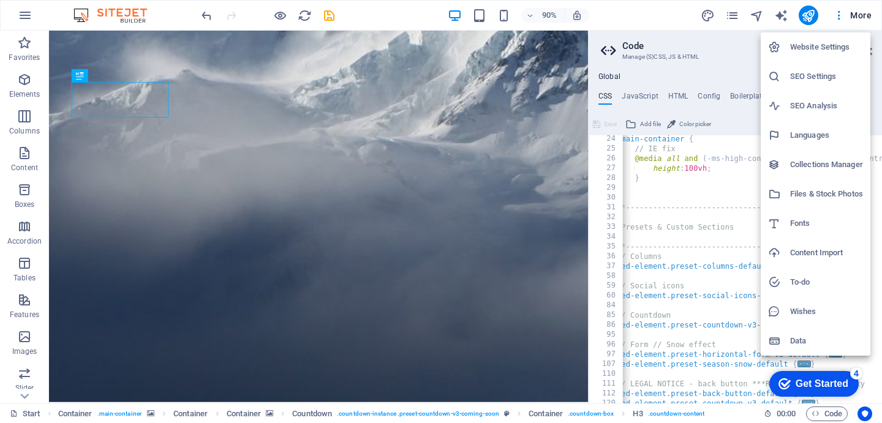
click at [122, 142] on div at bounding box center [441, 211] width 882 height 423
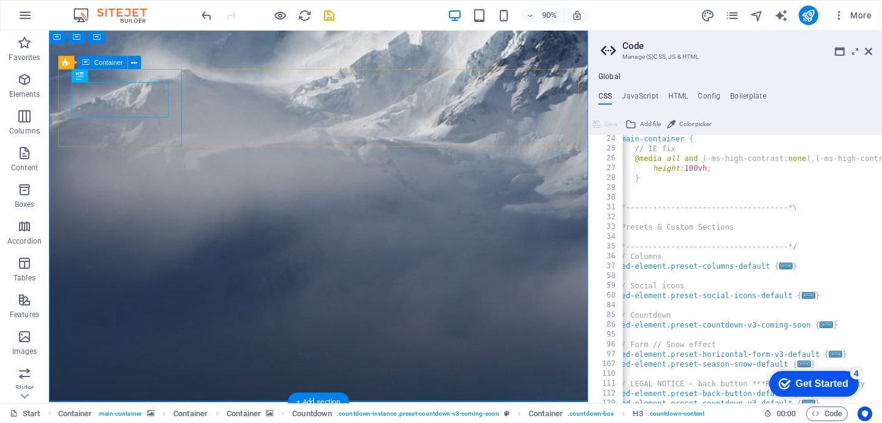
click at [92, 59] on span "Countdown" at bounding box center [91, 62] width 34 height 7
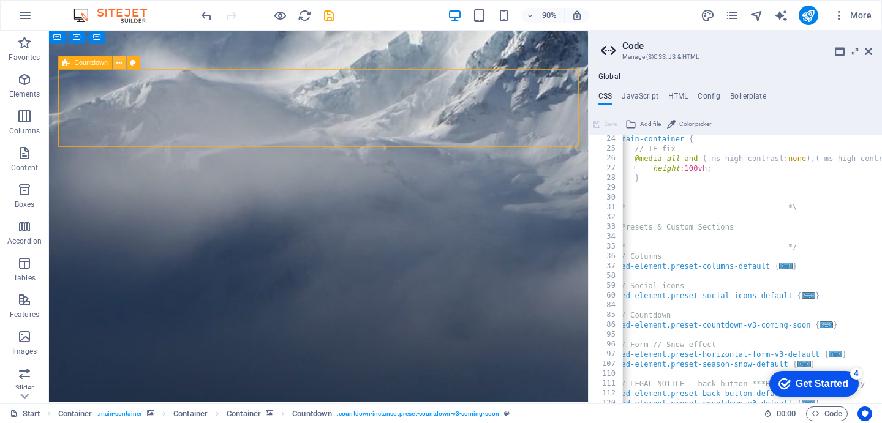
click at [121, 61] on icon at bounding box center [119, 63] width 6 height 12
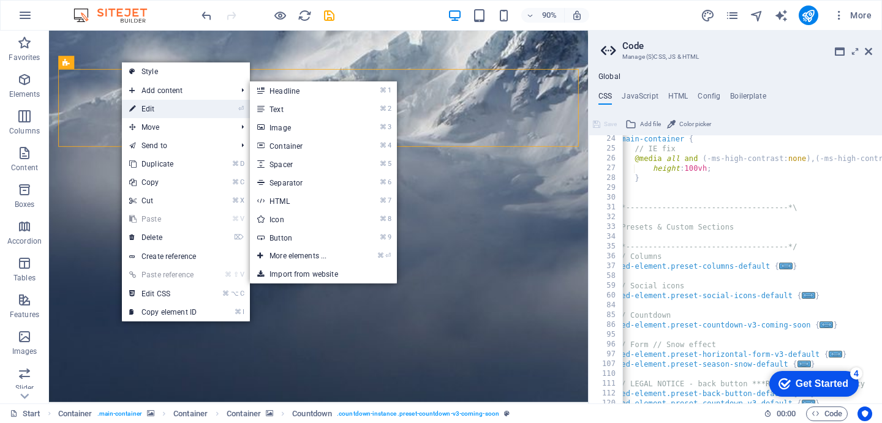
click at [164, 105] on link "⏎ Edit" at bounding box center [163, 109] width 82 height 18
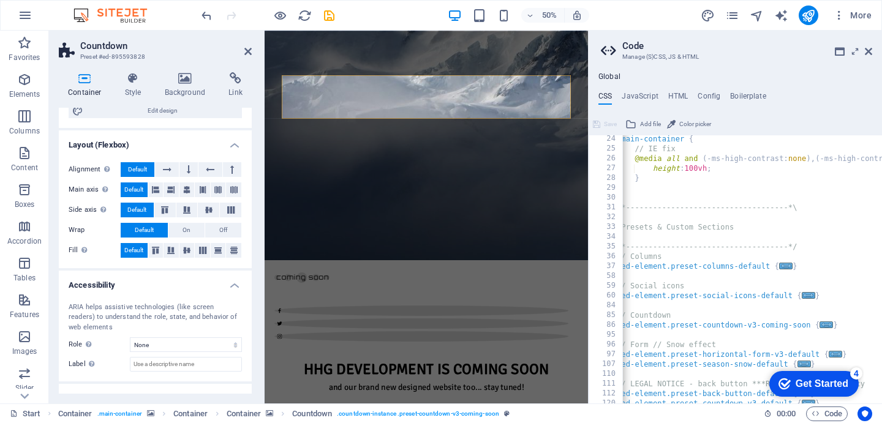
scroll to position [189, 0]
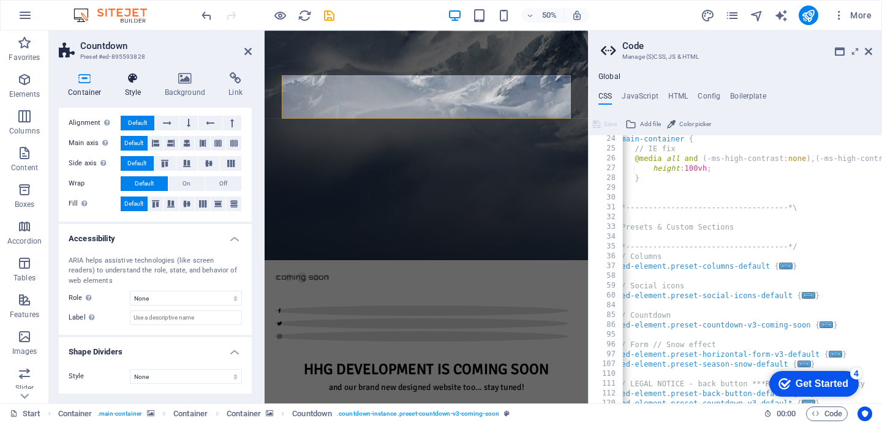
click at [123, 76] on icon at bounding box center [133, 78] width 35 height 12
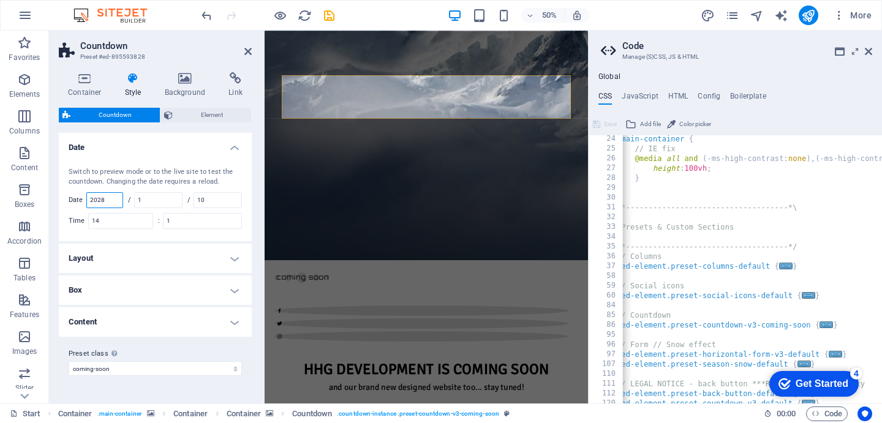
click at [111, 196] on input "2028" at bounding box center [105, 200] width 36 height 15
type input "2025"
click at [157, 201] on input "1" at bounding box center [158, 200] width 47 height 15
type input "10"
click at [119, 217] on input "14" at bounding box center [121, 221] width 64 height 15
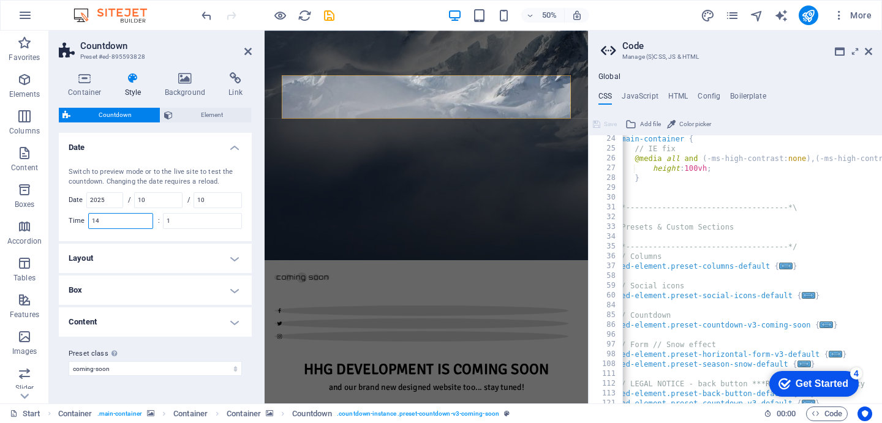
click at [119, 217] on input "14" at bounding box center [121, 221] width 64 height 15
type input "10"
click at [179, 219] on input "1" at bounding box center [203, 221] width 78 height 15
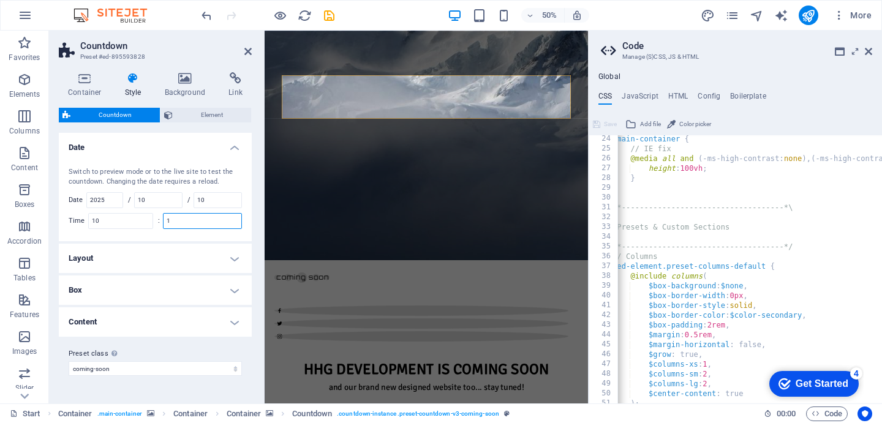
click at [179, 219] on input "1" at bounding box center [203, 221] width 78 height 15
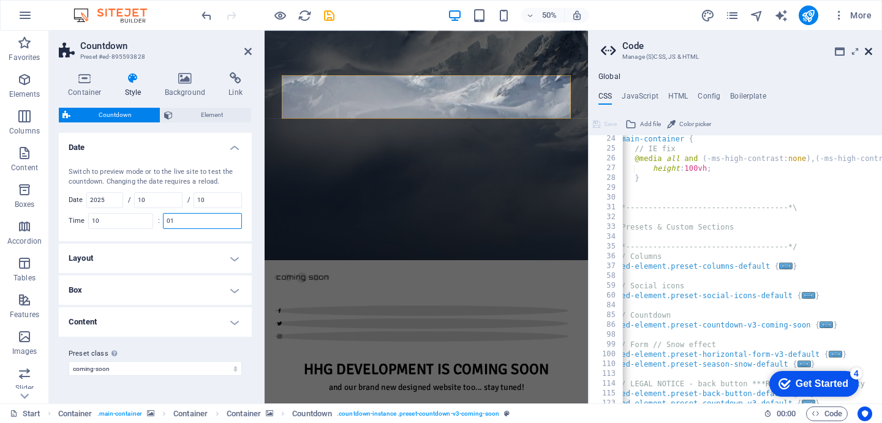
type input "01"
click at [870, 51] on icon at bounding box center [868, 52] width 7 height 10
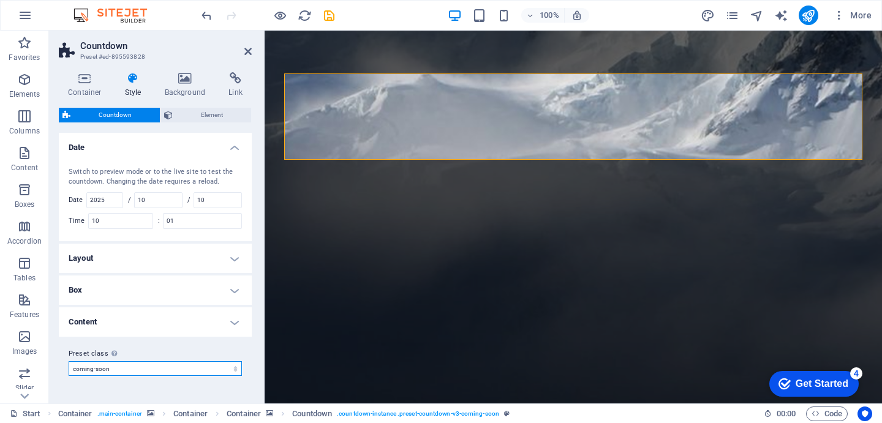
click at [175, 374] on select "coming-soon default Add preset class" at bounding box center [155, 368] width 173 height 15
click at [69, 361] on select "coming-soon default Add preset class" at bounding box center [155, 368] width 173 height 15
click at [169, 263] on h4 "Layout" at bounding box center [155, 258] width 193 height 29
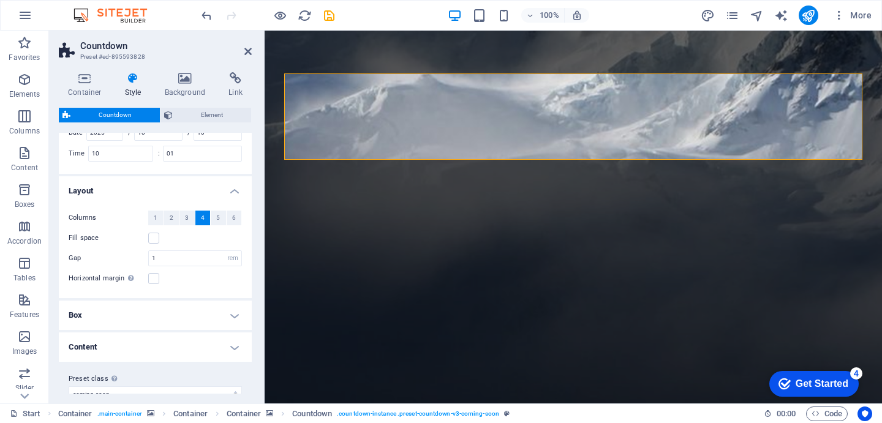
scroll to position [84, 0]
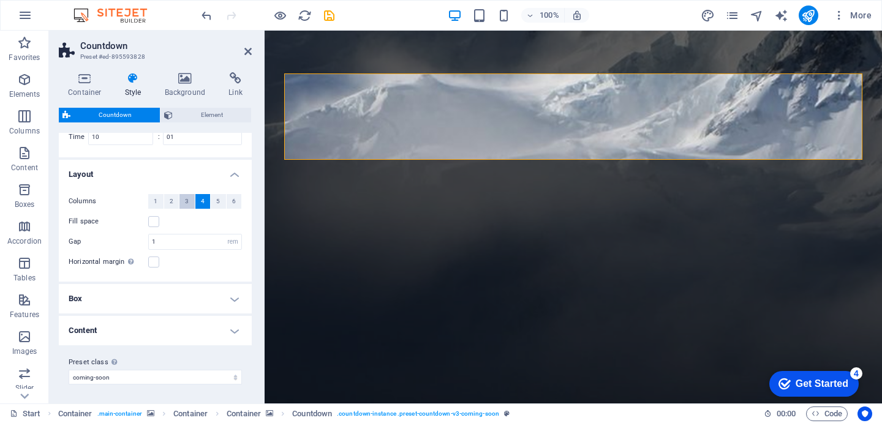
click at [188, 203] on button "3" at bounding box center [186, 201] width 15 height 15
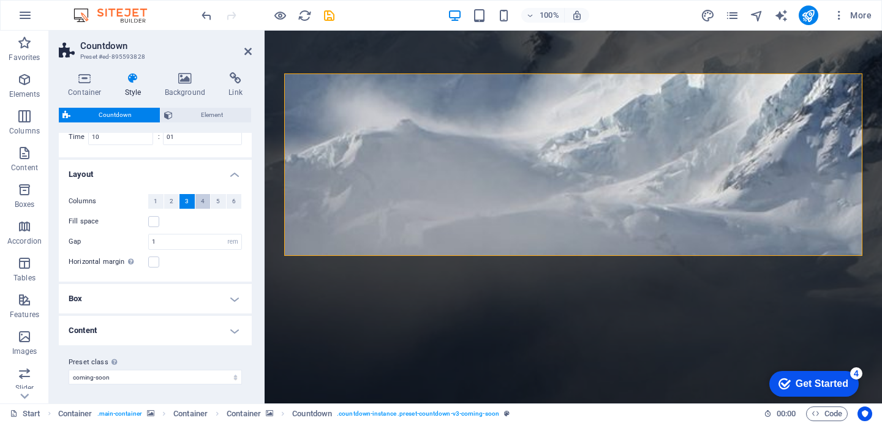
click at [203, 202] on button "4" at bounding box center [202, 201] width 15 height 15
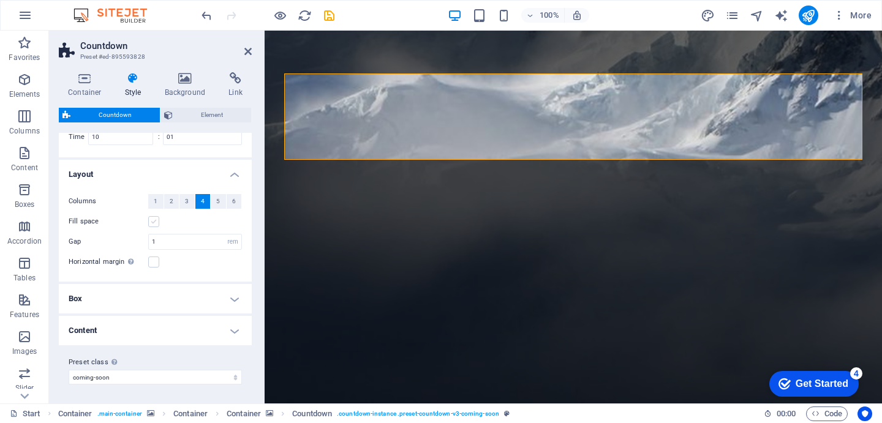
click at [154, 222] on label at bounding box center [153, 221] width 11 height 11
click at [0, 0] on input "Fill space" at bounding box center [0, 0] width 0 height 0
click at [152, 266] on label at bounding box center [153, 262] width 11 height 11
click at [0, 0] on input "Horizontal margin Only if the containers "Content width" is not set to "Default"" at bounding box center [0, 0] width 0 height 0
click at [155, 263] on label at bounding box center [153, 262] width 11 height 11
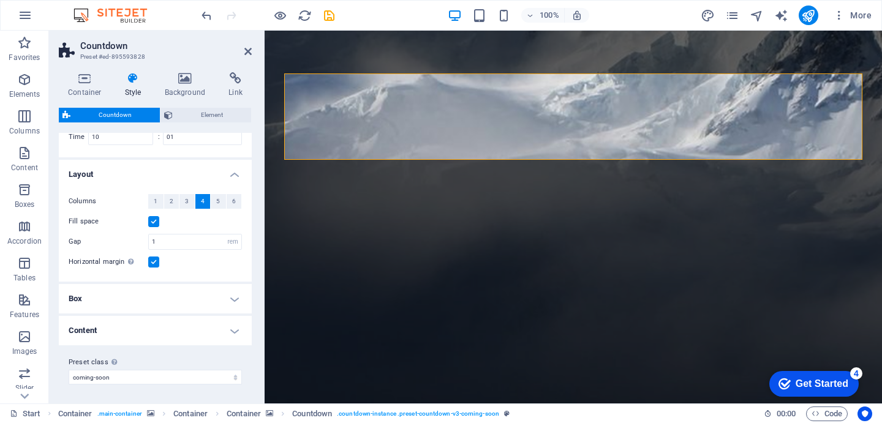
click at [0, 0] on input "Horizontal margin Only if the containers "Content width" is not set to "Default"" at bounding box center [0, 0] width 0 height 0
click at [184, 117] on span "Element" at bounding box center [211, 115] width 71 height 15
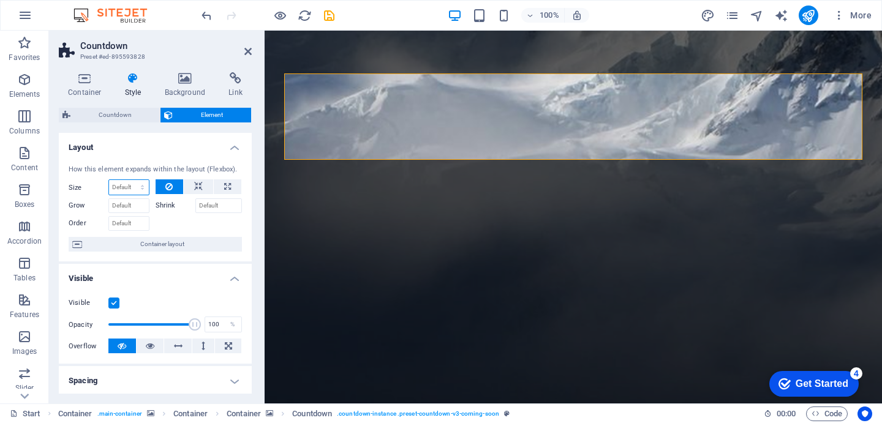
click at [129, 185] on select "Default auto px % 1/1 1/2 1/3 1/4 1/5 1/6 1/7 1/8 1/9 1/10" at bounding box center [129, 187] width 40 height 15
click at [109, 180] on select "Default auto px % 1/1 1/2 1/3 1/4 1/5 1/6 1/7 1/8 1/9 1/10" at bounding box center [129, 187] width 40 height 15
select select "DISABLED_OPTION_VALUE"
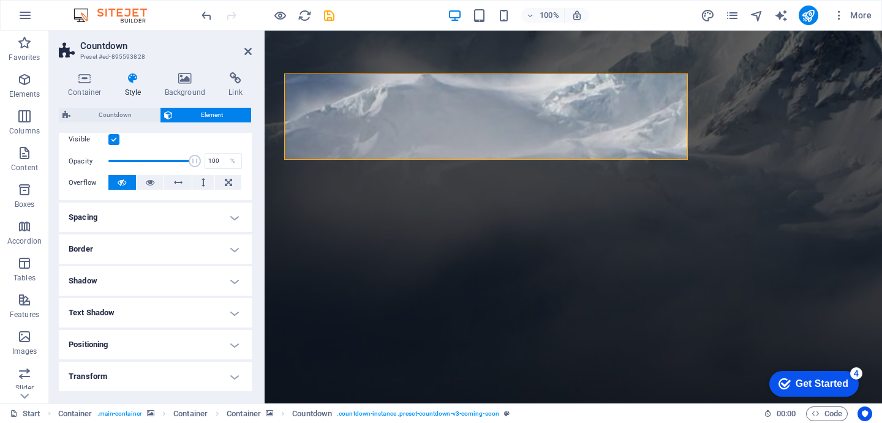
scroll to position [160, 0]
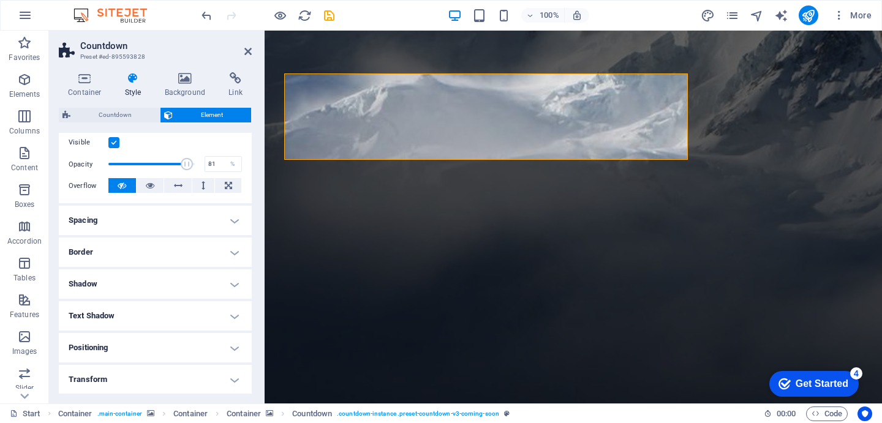
type input "80"
drag, startPoint x: 187, startPoint y: 162, endPoint x: 176, endPoint y: 162, distance: 11.0
click at [176, 162] on span at bounding box center [177, 164] width 12 height 12
click at [247, 52] on icon at bounding box center [247, 52] width 7 height 10
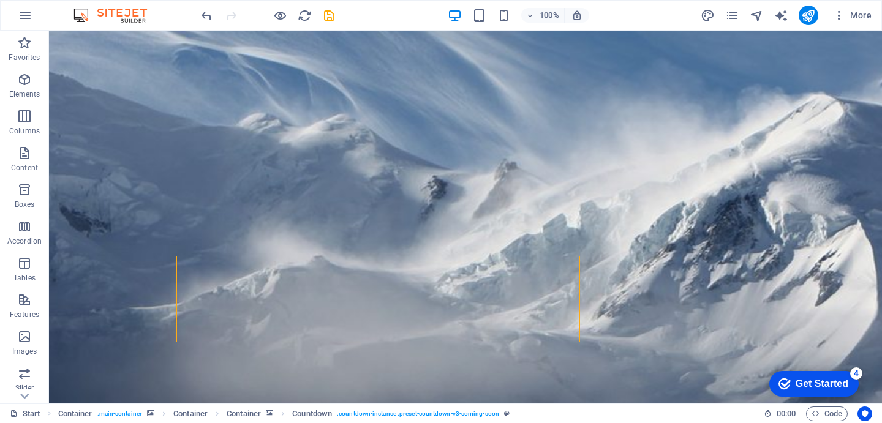
scroll to position [105, 0]
click at [516, 250] on span "Container" at bounding box center [521, 248] width 32 height 7
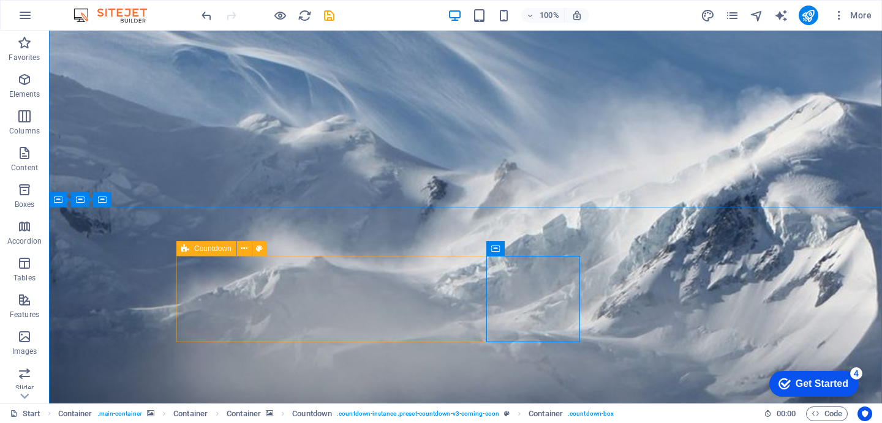
click at [185, 247] on icon at bounding box center [185, 248] width 8 height 15
click at [197, 247] on span "Countdown" at bounding box center [212, 248] width 37 height 7
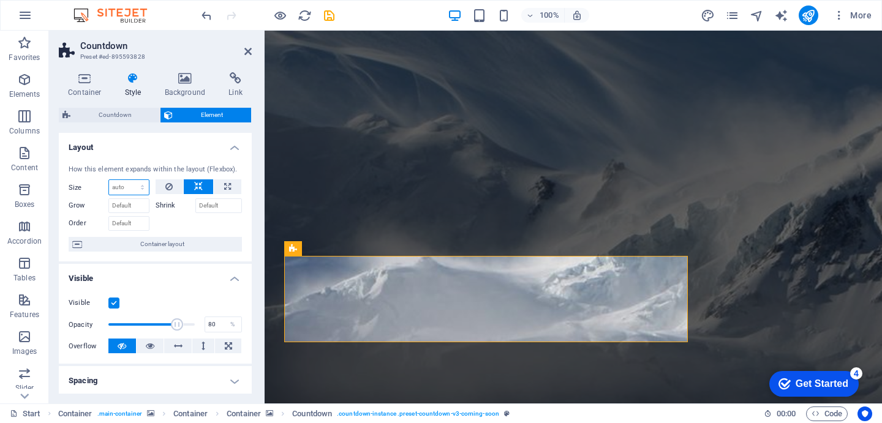
click at [141, 186] on select "Default auto px % 1/1 1/2 1/3 1/4 1/5 1/6 1/7 1/8 1/9 1/10" at bounding box center [129, 187] width 40 height 15
click at [109, 180] on select "Default auto px % 1/1 1/2 1/3 1/4 1/5 1/6 1/7 1/8 1/9 1/10" at bounding box center [129, 187] width 40 height 15
select select "DISABLED_OPTION_VALUE"
click at [166, 189] on icon at bounding box center [168, 186] width 7 height 15
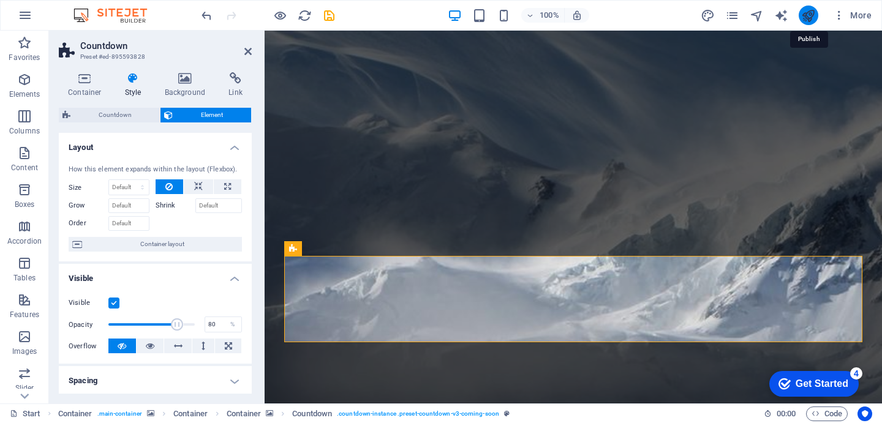
click at [812, 16] on icon "publish" at bounding box center [808, 16] width 14 height 14
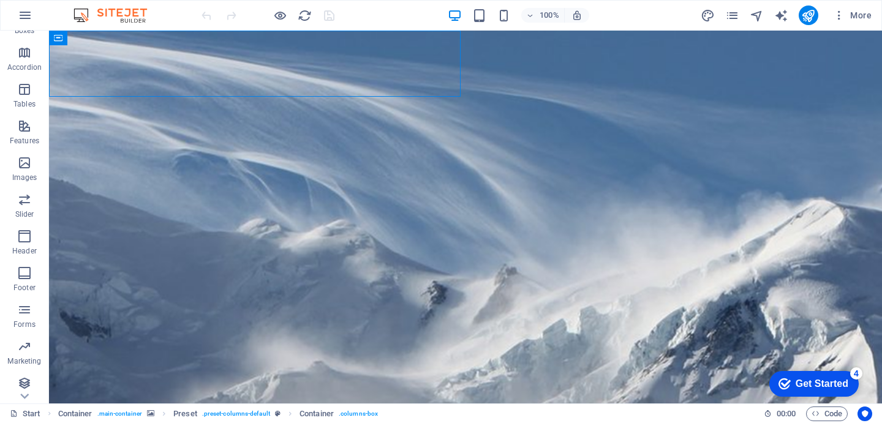
scroll to position [178, 0]
click at [19, 235] on icon "button" at bounding box center [24, 232] width 15 height 15
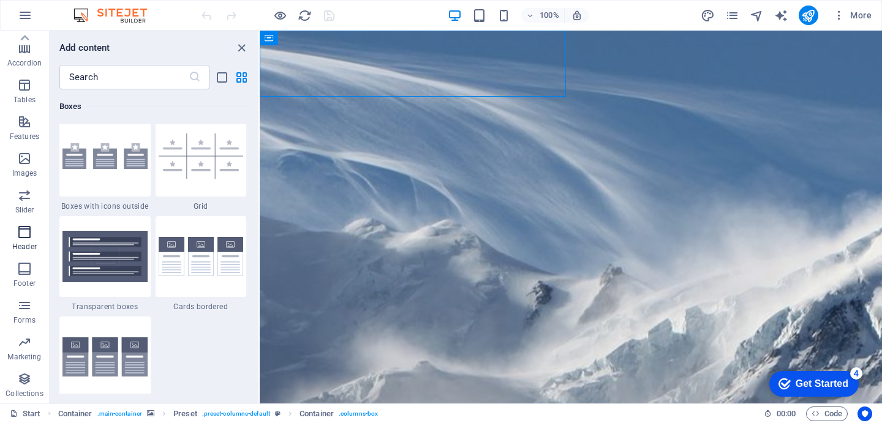
click at [30, 234] on icon "button" at bounding box center [24, 232] width 15 height 15
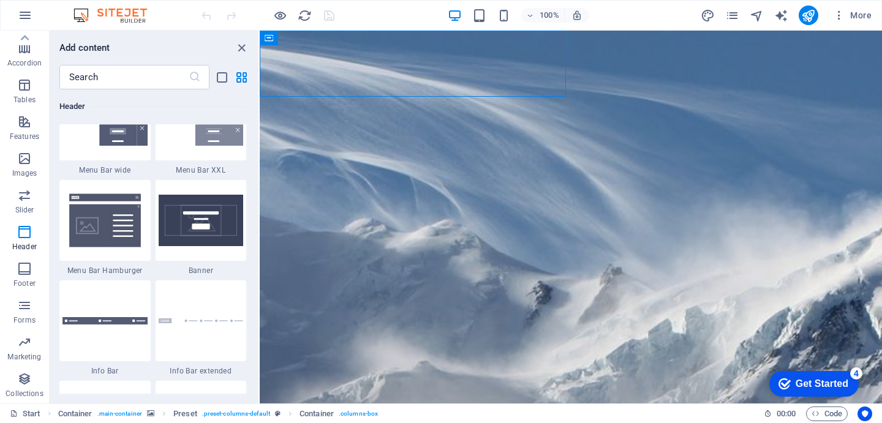
scroll to position [7731, 0]
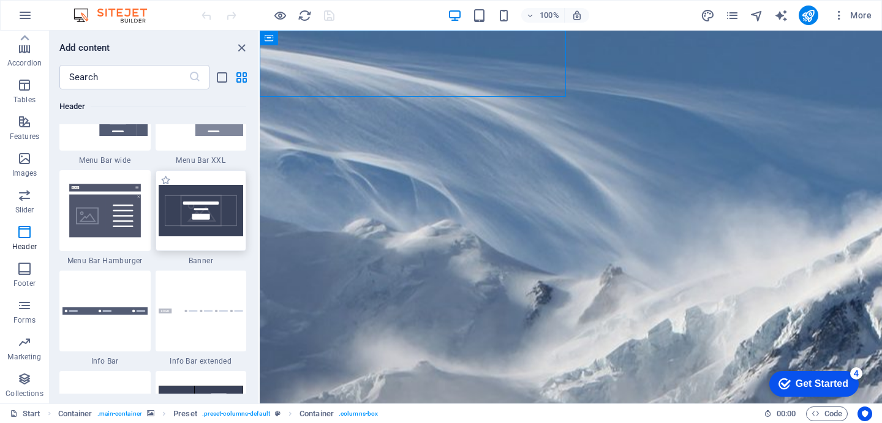
click at [186, 230] on img at bounding box center [201, 210] width 85 height 51
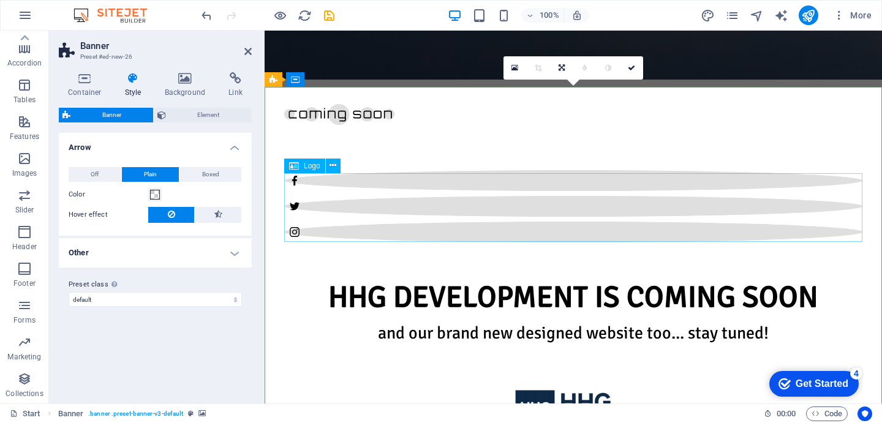
scroll to position [639, 0]
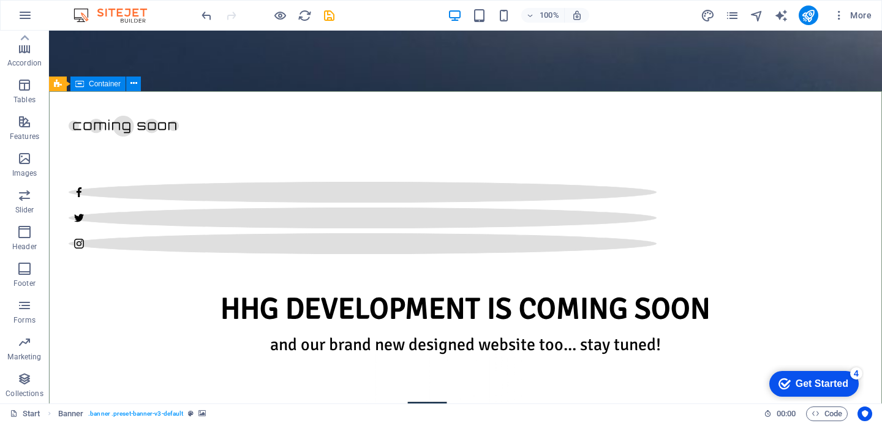
click at [80, 85] on icon at bounding box center [79, 84] width 9 height 15
click at [79, 83] on icon at bounding box center [79, 84] width 9 height 15
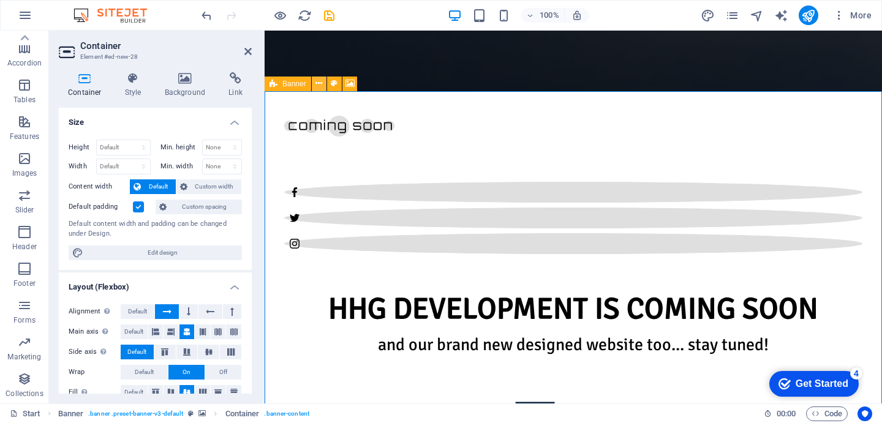
click at [317, 81] on icon at bounding box center [318, 83] width 7 height 13
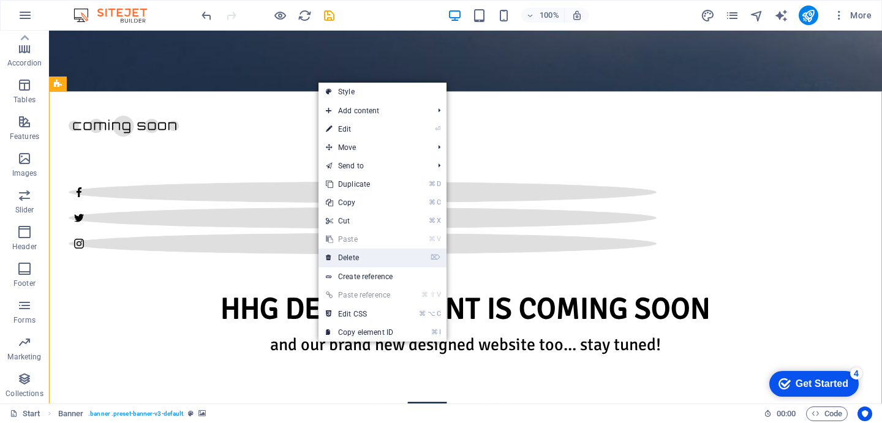
click at [358, 260] on link "⌦ Delete" at bounding box center [359, 258] width 82 height 18
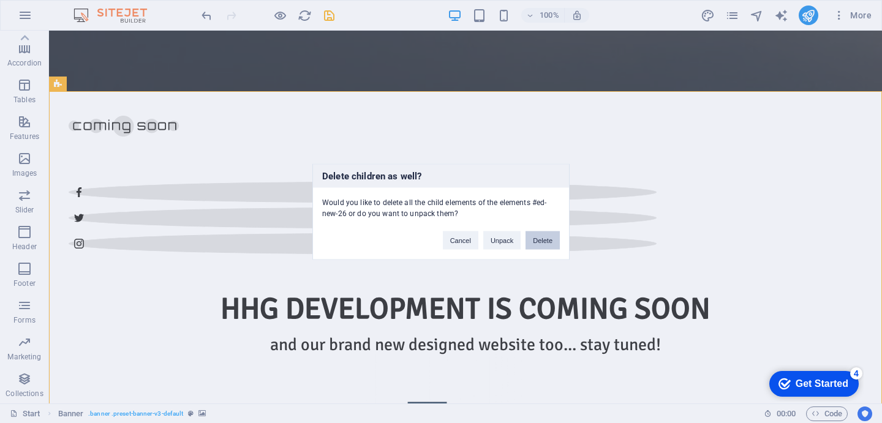
drag, startPoint x: 544, startPoint y: 243, endPoint x: 290, endPoint y: 213, distance: 256.0
click at [544, 243] on button "Delete" at bounding box center [542, 240] width 34 height 18
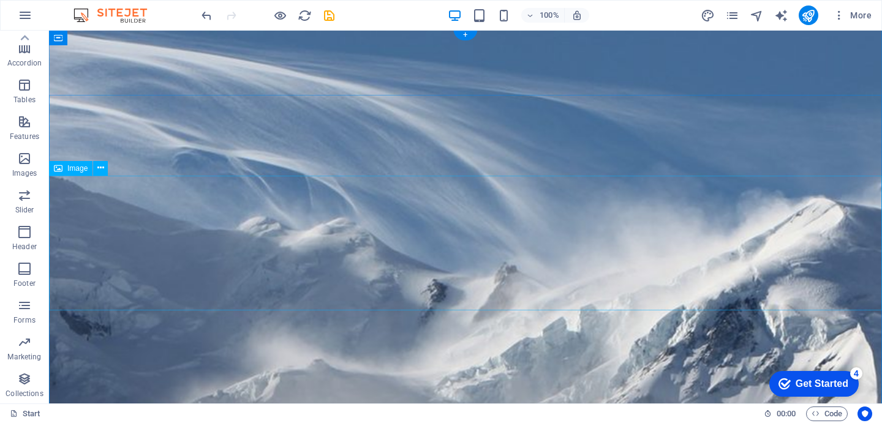
scroll to position [0, 0]
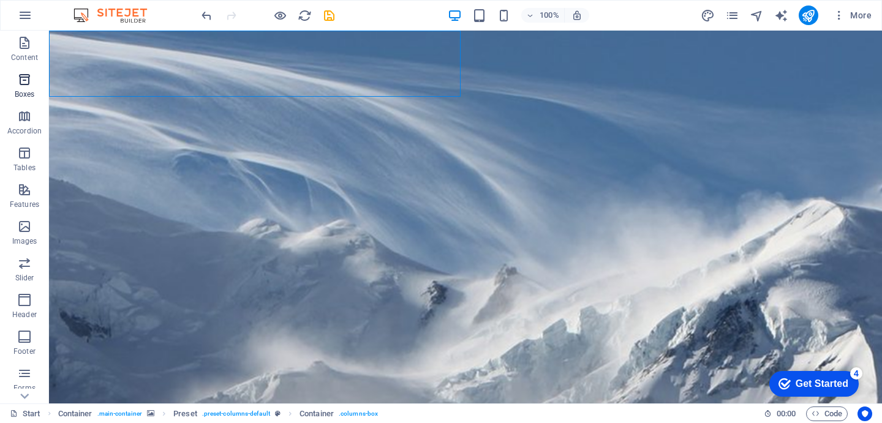
scroll to position [125, 0]
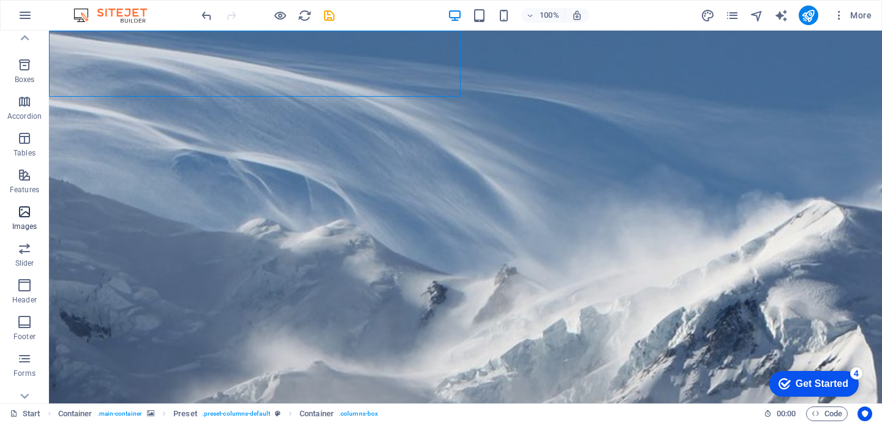
click at [21, 205] on icon "button" at bounding box center [24, 212] width 15 height 15
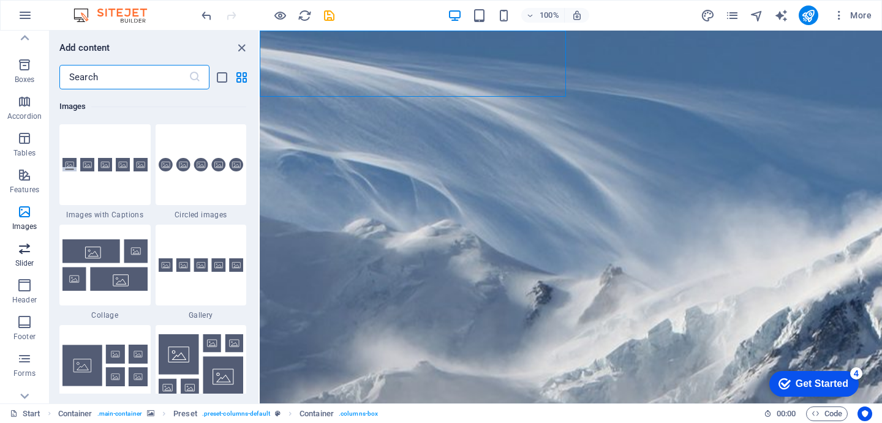
scroll to position [0, 0]
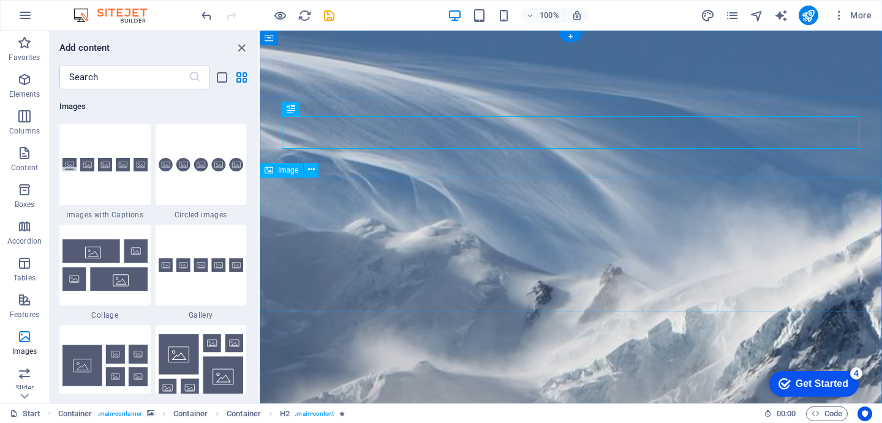
click at [288, 169] on span "Image" at bounding box center [288, 170] width 20 height 7
click at [290, 170] on span "Image" at bounding box center [288, 170] width 20 height 7
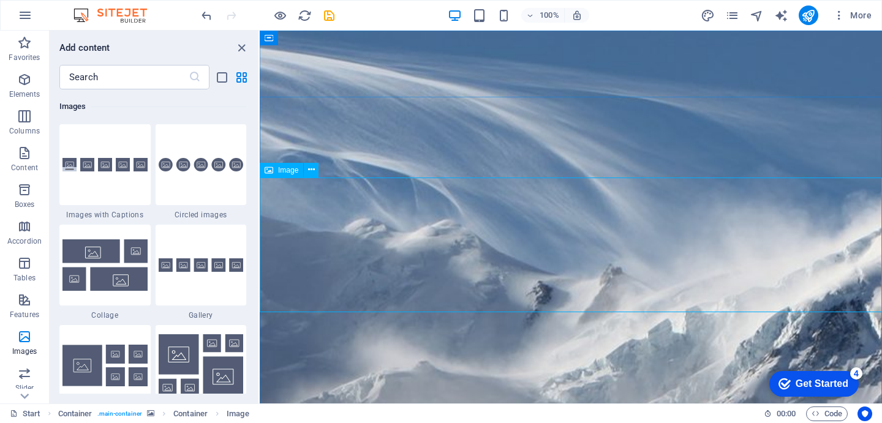
select select "px"
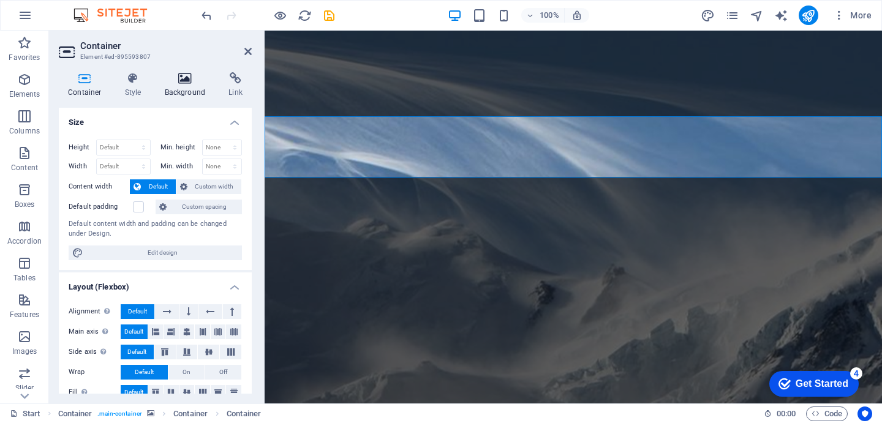
click at [198, 89] on h4 "Background" at bounding box center [188, 85] width 64 height 26
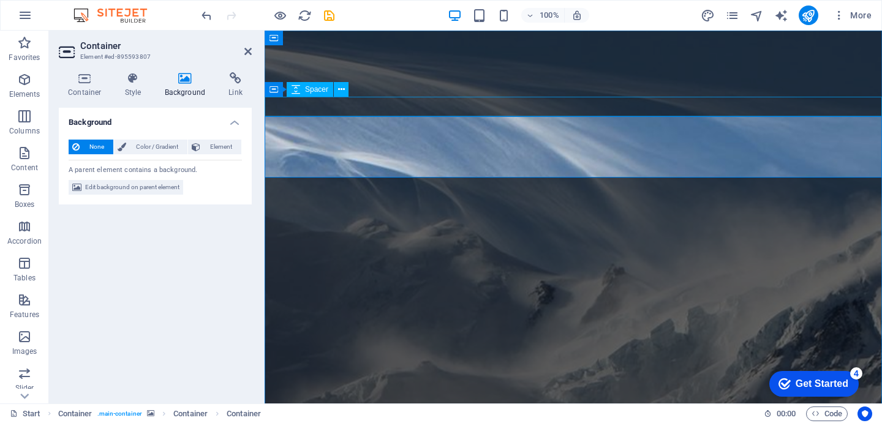
select select "px"
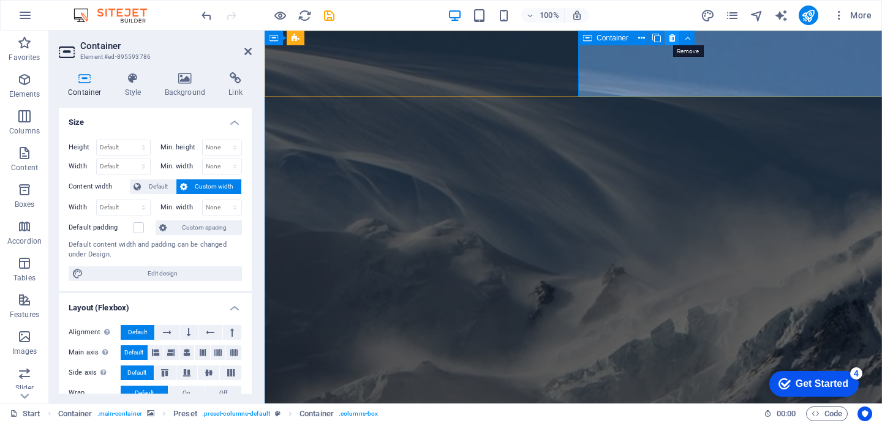
click at [671, 37] on icon at bounding box center [672, 38] width 7 height 13
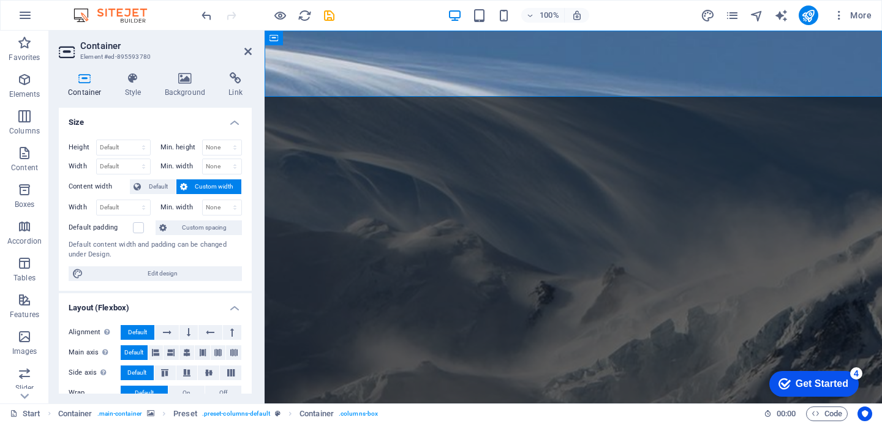
click at [190, 63] on div "Container Style Background Link Size Height Default px rem % vh vw Min. height …" at bounding box center [155, 232] width 213 height 341
click at [189, 68] on div "Container Style Background Link Size Height Default px rem % vh vw Min. height …" at bounding box center [155, 232] width 213 height 341
click at [186, 78] on icon at bounding box center [185, 78] width 59 height 12
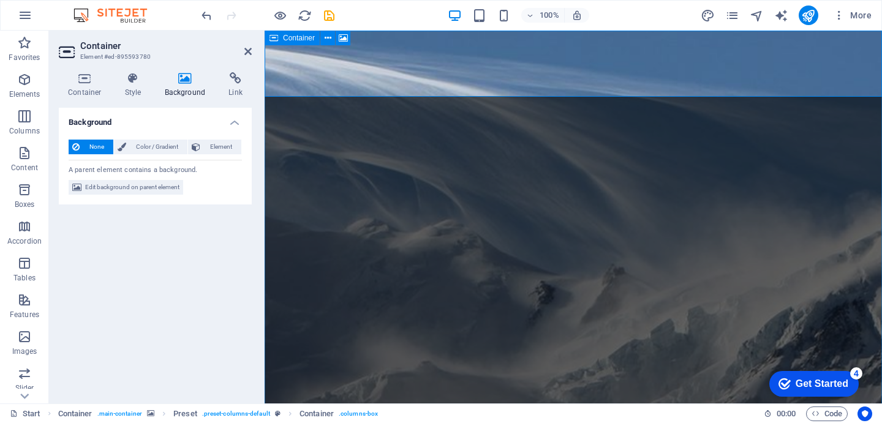
click at [273, 39] on icon at bounding box center [273, 38] width 9 height 15
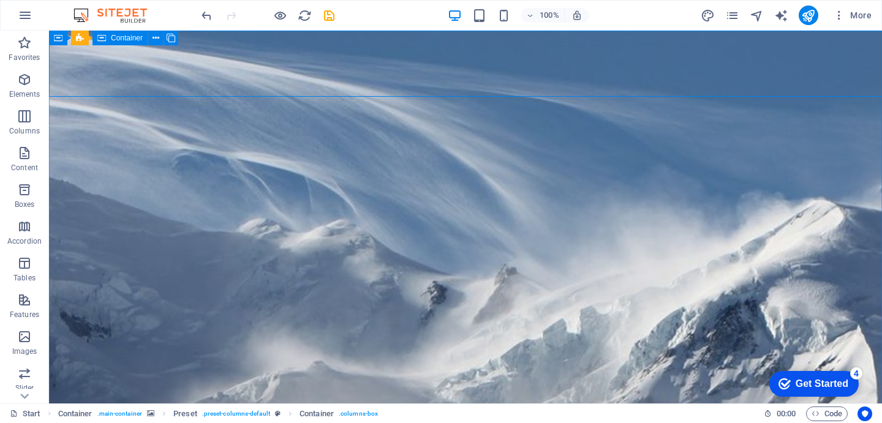
click at [121, 39] on span "Container" at bounding box center [127, 37] width 32 height 7
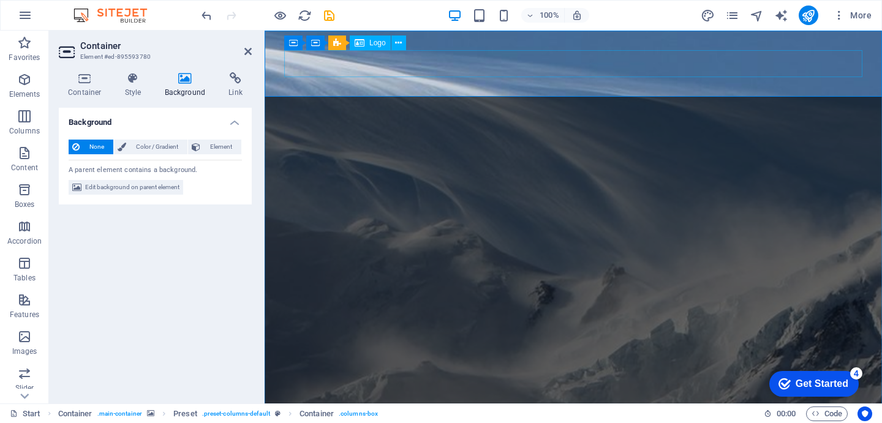
click at [374, 42] on span "Logo" at bounding box center [377, 42] width 17 height 7
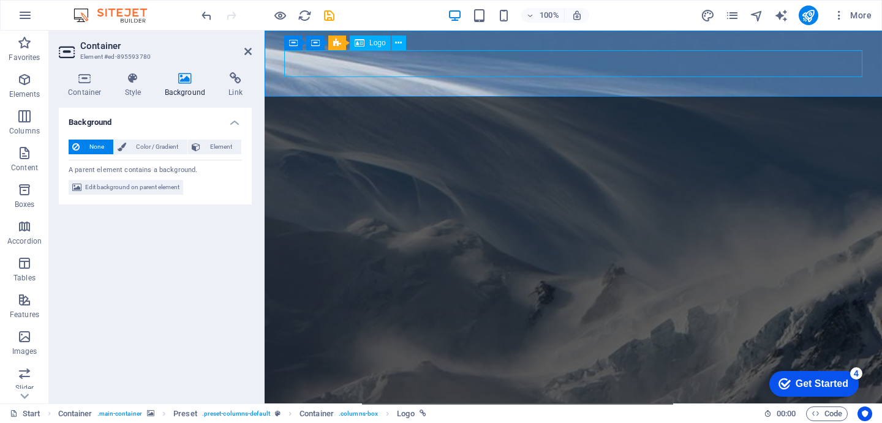
click at [374, 42] on span "Logo" at bounding box center [377, 42] width 17 height 7
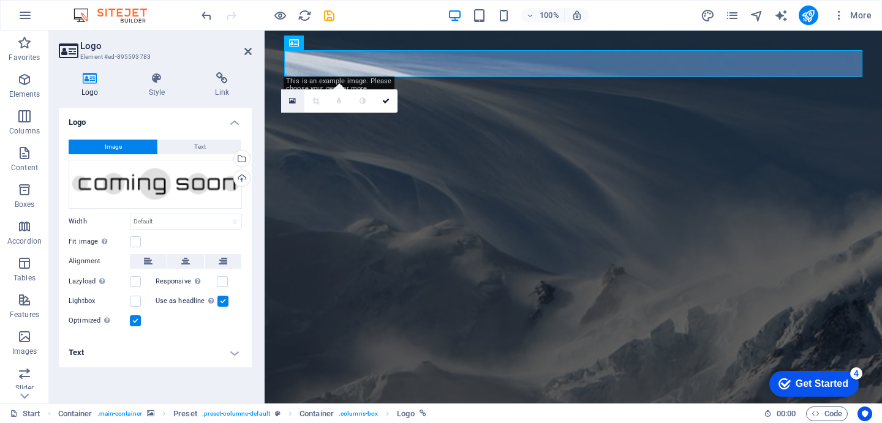
click at [293, 101] on icon at bounding box center [292, 101] width 7 height 9
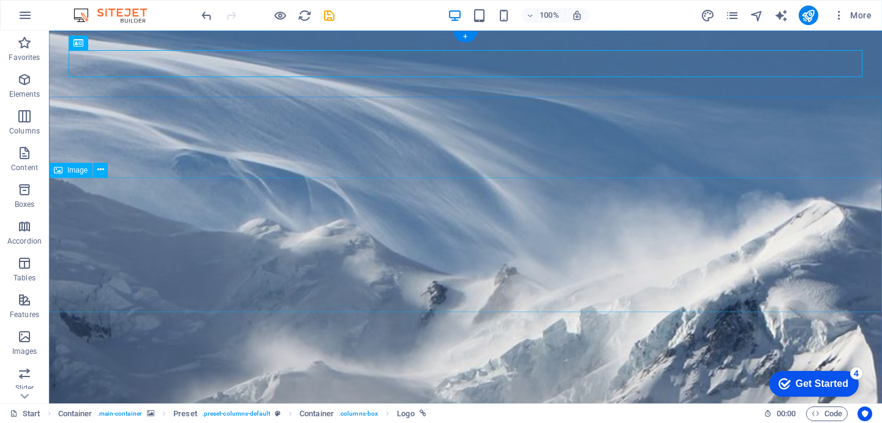
select select "px"
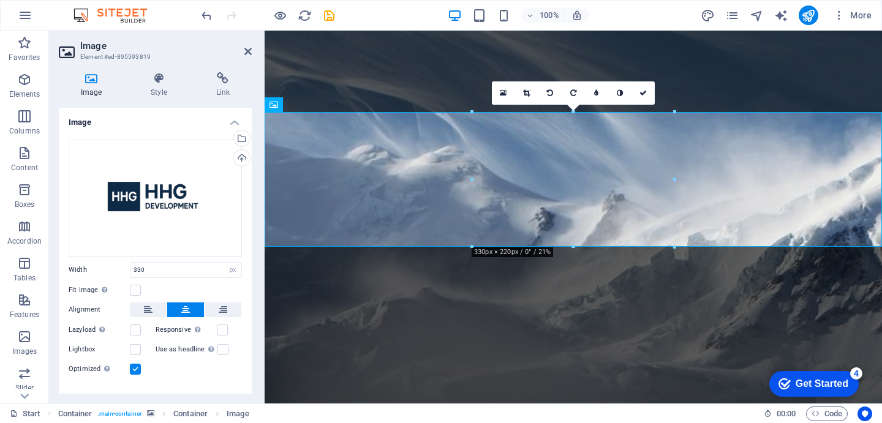
scroll to position [77, 0]
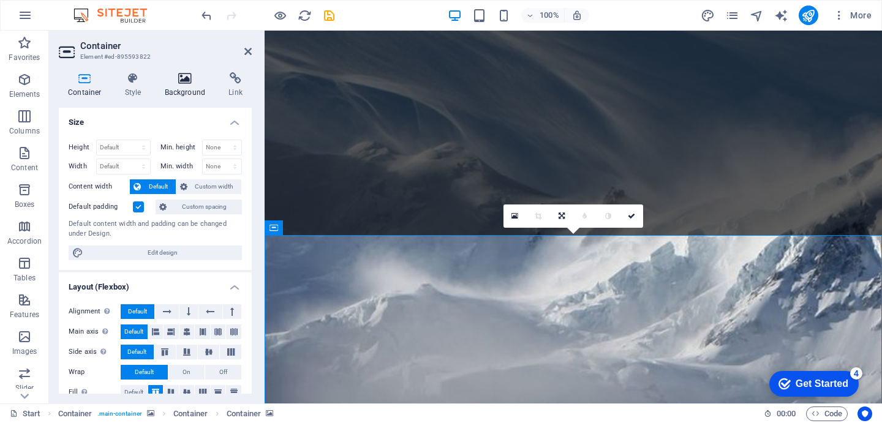
click at [170, 72] on icon at bounding box center [185, 78] width 59 height 12
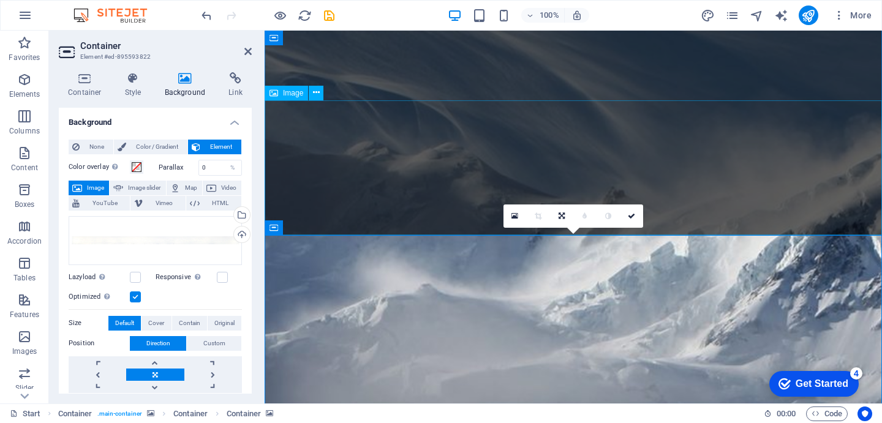
scroll to position [0, 0]
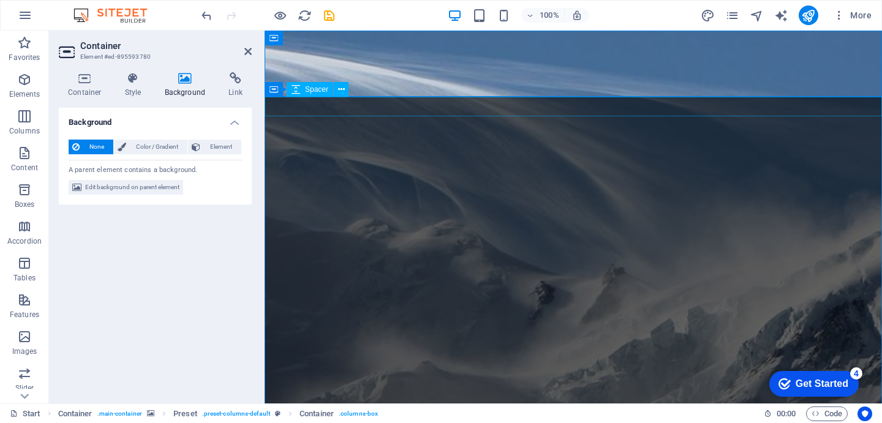
select select "px"
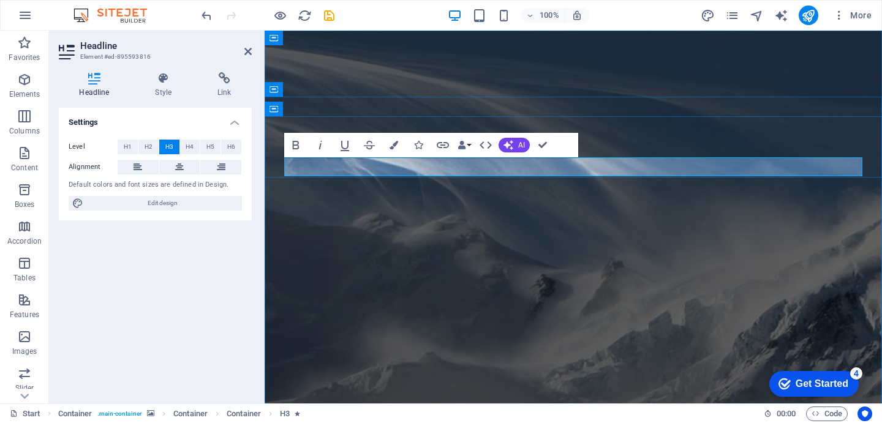
scroll to position [1, 0]
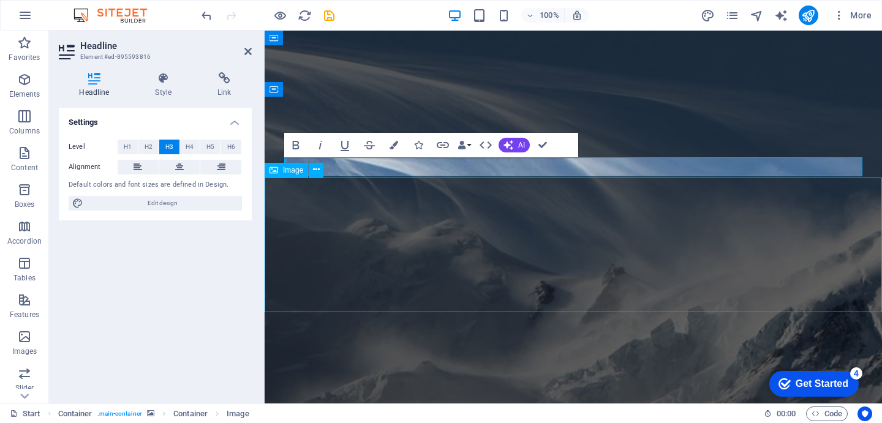
select select "px"
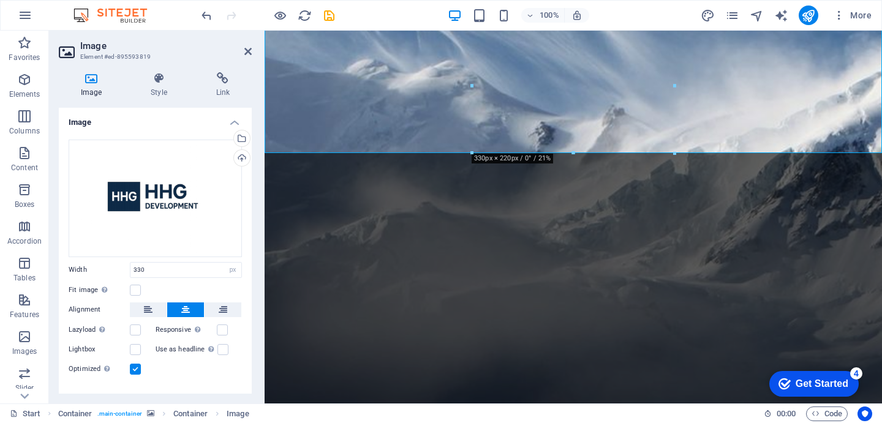
scroll to position [0, 0]
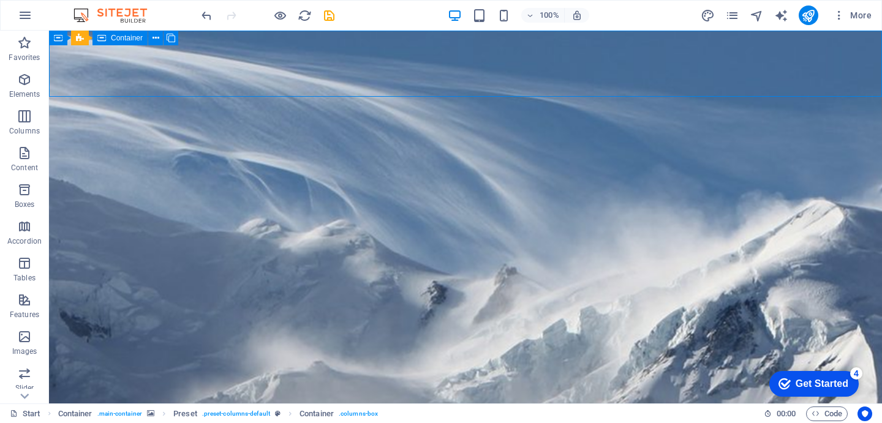
click at [465, 34] on div "+" at bounding box center [465, 36] width 24 height 11
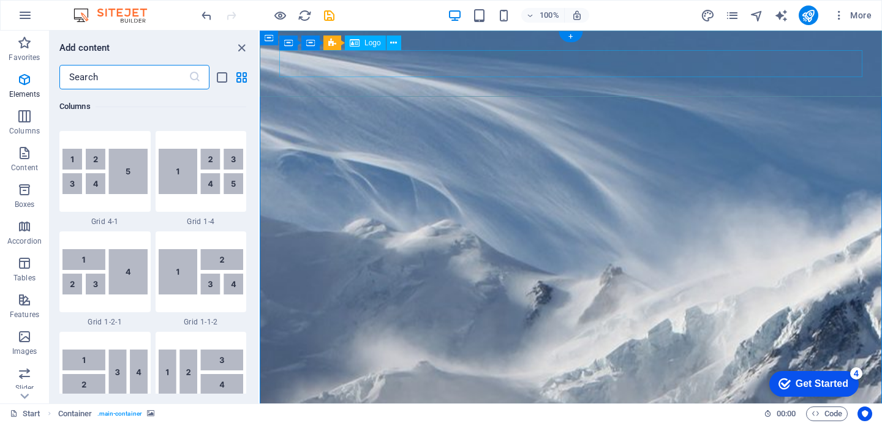
scroll to position [2143, 0]
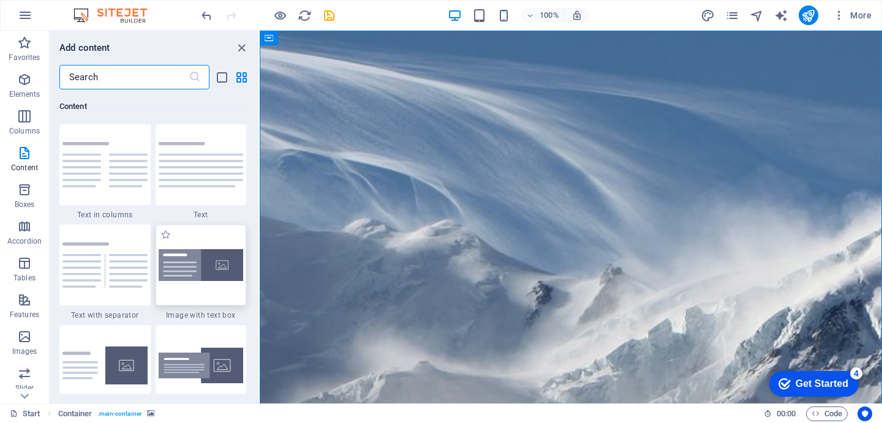
click at [188, 269] on img at bounding box center [201, 265] width 85 height 32
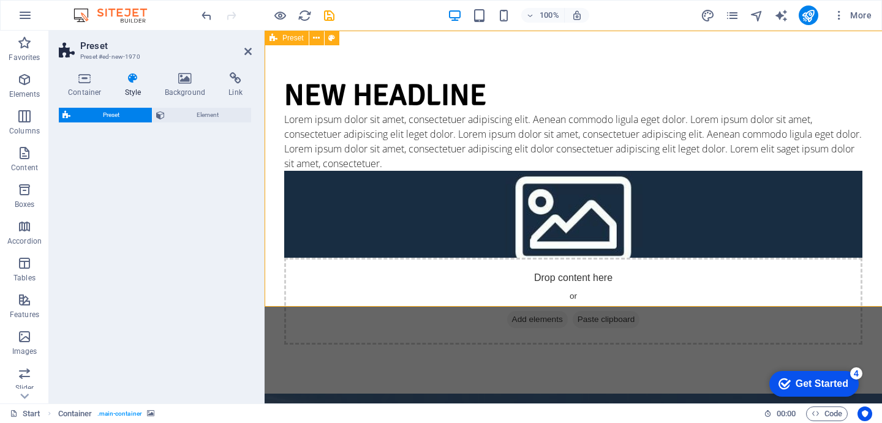
select select "rem"
select select "px"
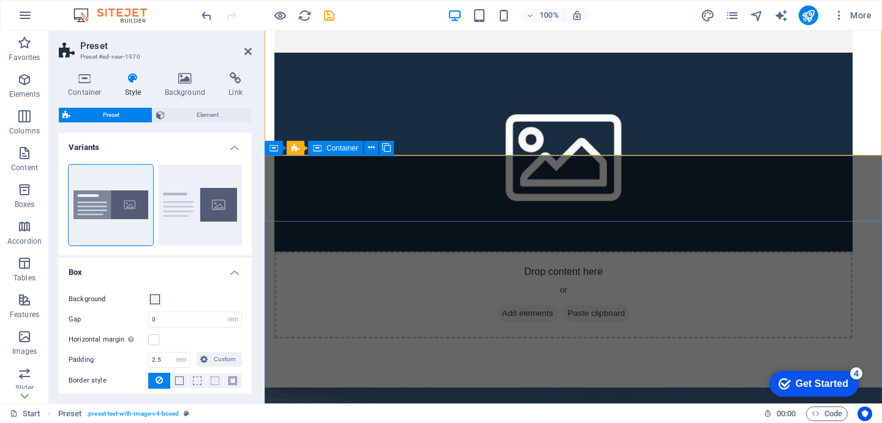
scroll to position [172, 0]
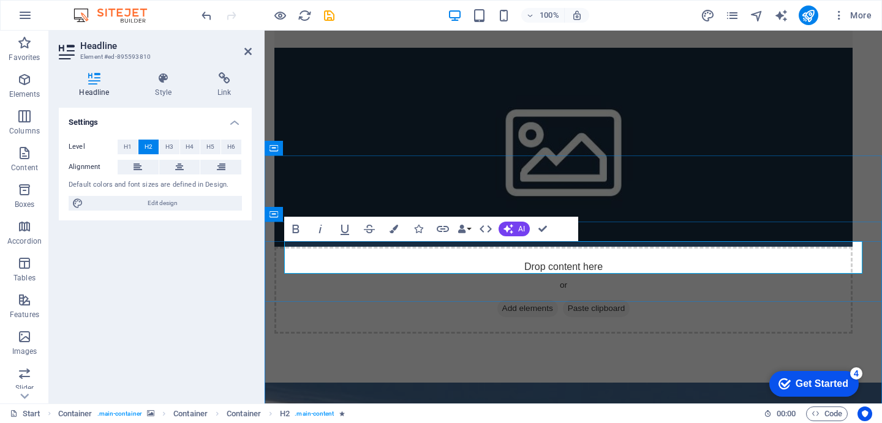
scroll to position [0, 0]
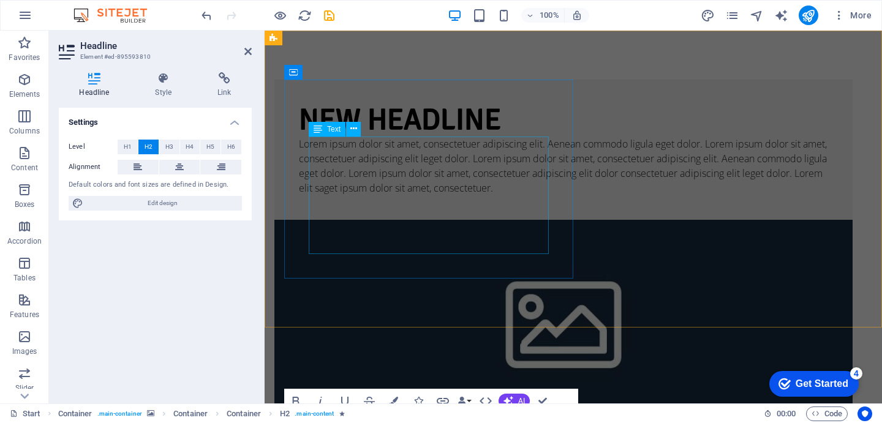
click at [413, 159] on div "Lorem ipsum dolor sit amet, consectetuer adipiscing elit. Aenean commodo ligula…" at bounding box center [563, 166] width 529 height 59
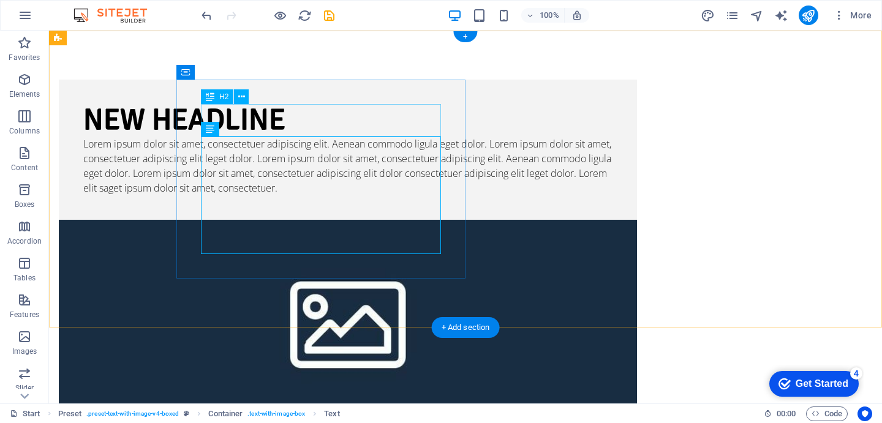
click at [375, 115] on div "New headline" at bounding box center [347, 120] width 529 height 32
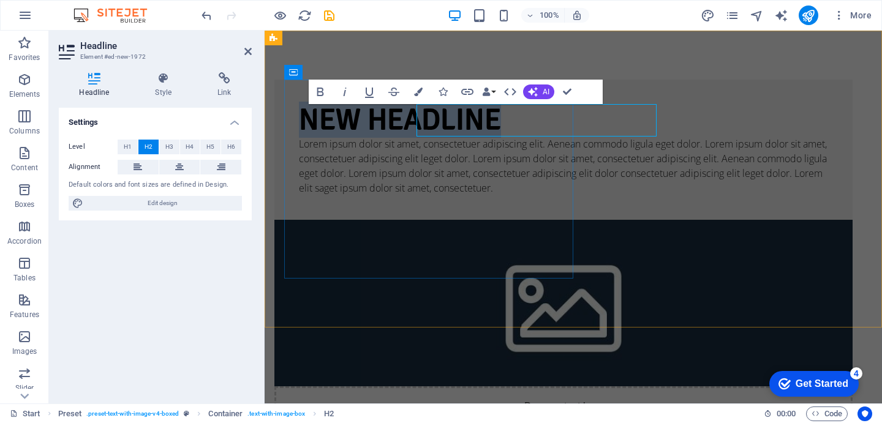
click at [375, 115] on h2 "New headline" at bounding box center [563, 120] width 529 height 32
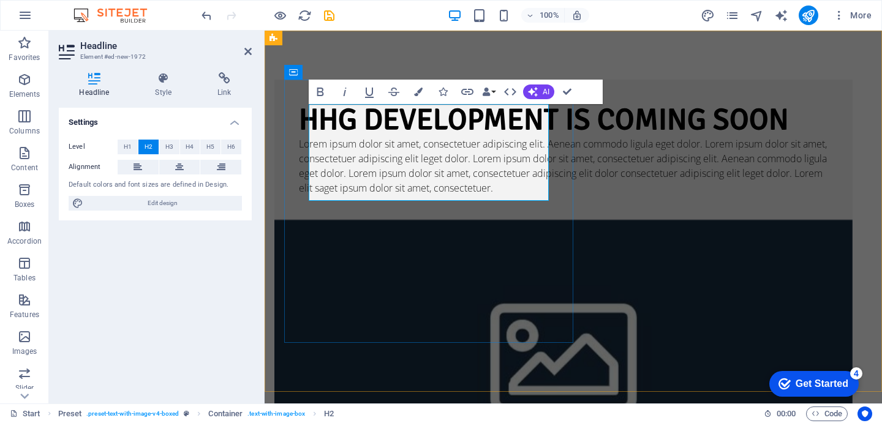
click at [500, 137] on h2 "HHG Development is coming soon" at bounding box center [563, 120] width 529 height 32
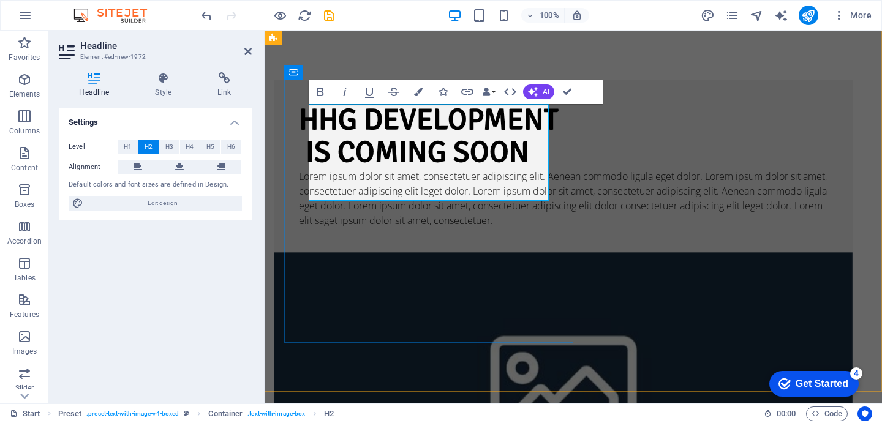
click at [315, 169] on h2 "HHG Development ‌ is coming soon" at bounding box center [563, 136] width 529 height 65
click at [347, 115] on h2 "HHG Development ‌is coming soon" at bounding box center [563, 136] width 529 height 65
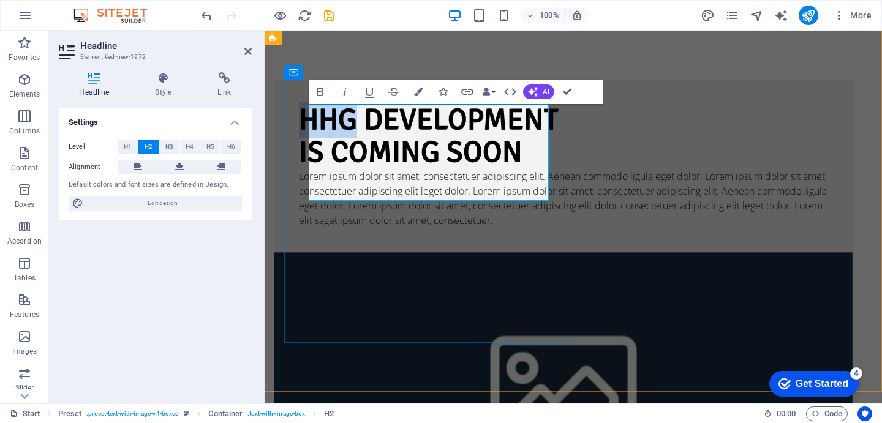
click at [347, 115] on h2 "HHG Development ‌is coming soon" at bounding box center [563, 136] width 529 height 65
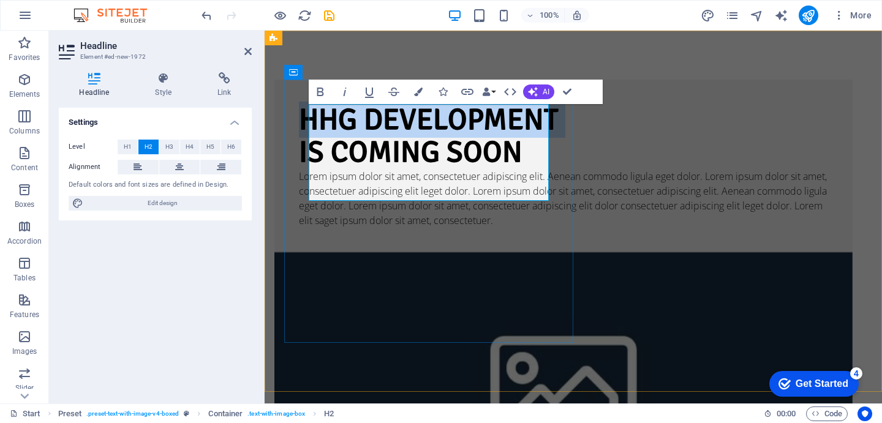
click at [347, 114] on h2 "HHG Development ‌is coming soon" at bounding box center [563, 136] width 529 height 65
click at [321, 93] on icon "button" at bounding box center [320, 92] width 15 height 15
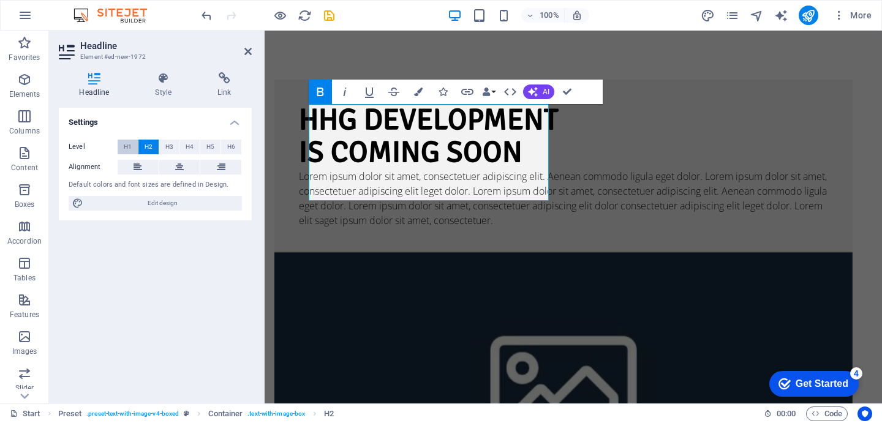
click at [135, 152] on button "H1" at bounding box center [128, 147] width 20 height 15
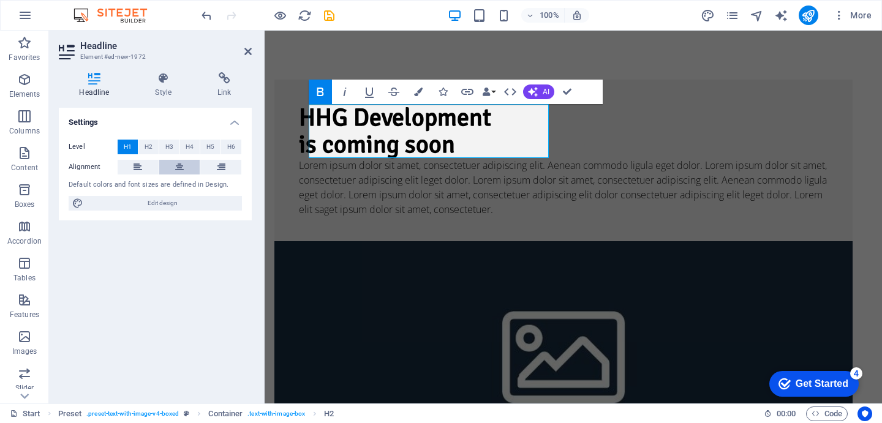
click at [178, 168] on icon at bounding box center [179, 167] width 9 height 15
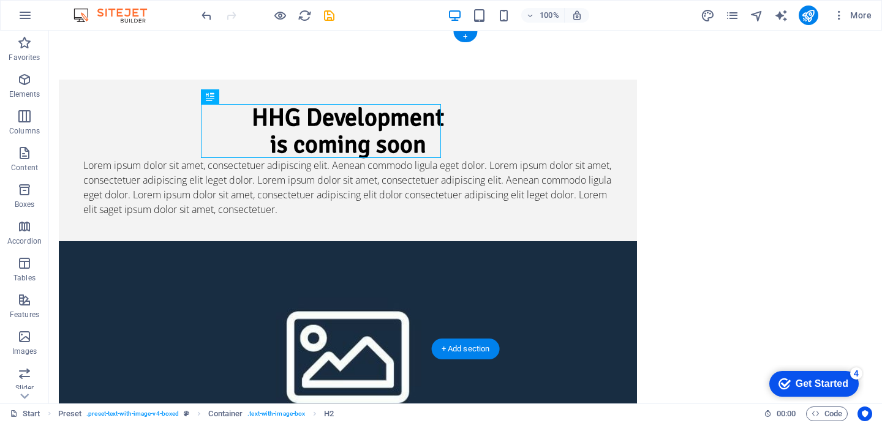
click at [592, 241] on figure at bounding box center [348, 351] width 578 height 220
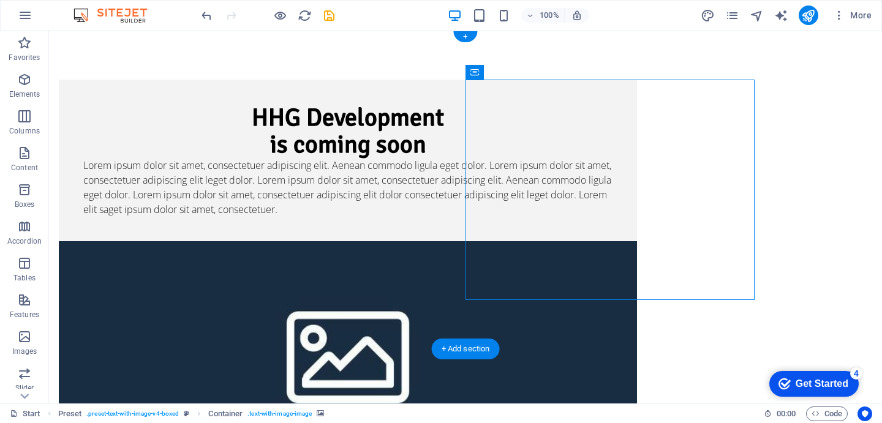
click at [591, 241] on figure at bounding box center [348, 351] width 578 height 220
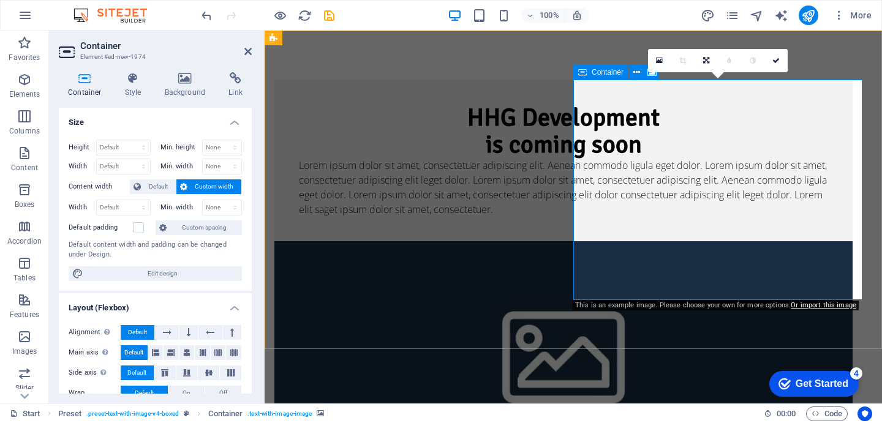
click at [709, 241] on figure at bounding box center [563, 351] width 578 height 220
click at [190, 88] on h4 "Background" at bounding box center [188, 85] width 64 height 26
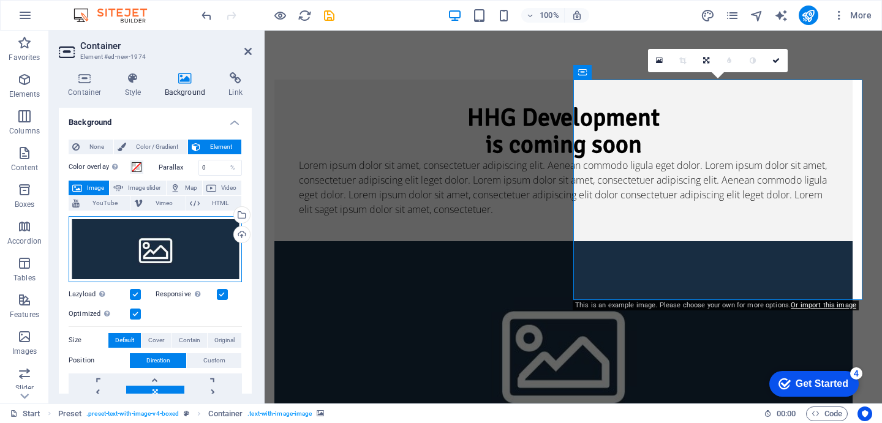
click at [141, 255] on div "Drag files here, click to choose files or select files from Files or our free s…" at bounding box center [155, 249] width 173 height 66
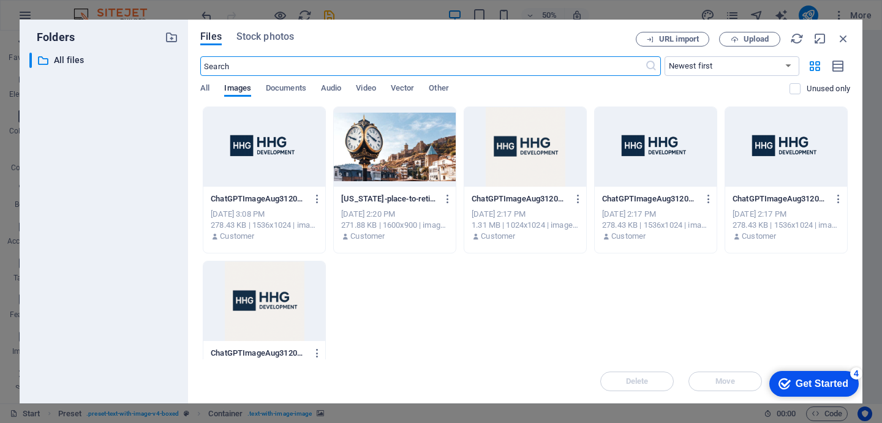
click at [410, 160] on div at bounding box center [395, 147] width 122 height 80
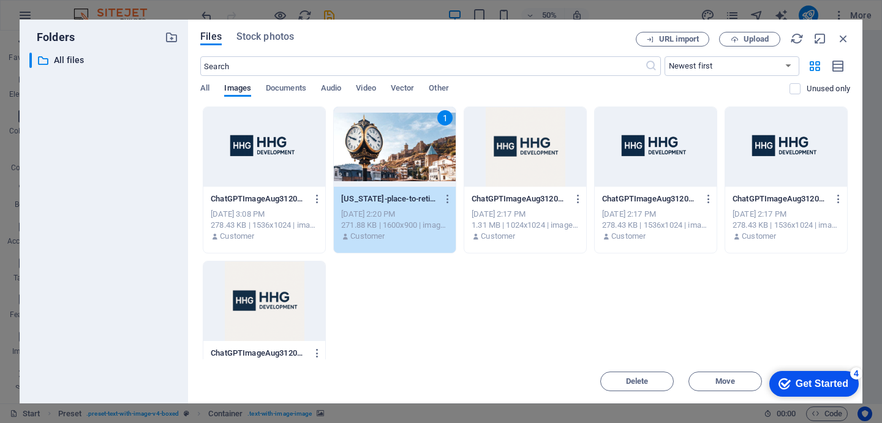
click at [388, 146] on div "1" at bounding box center [395, 147] width 122 height 80
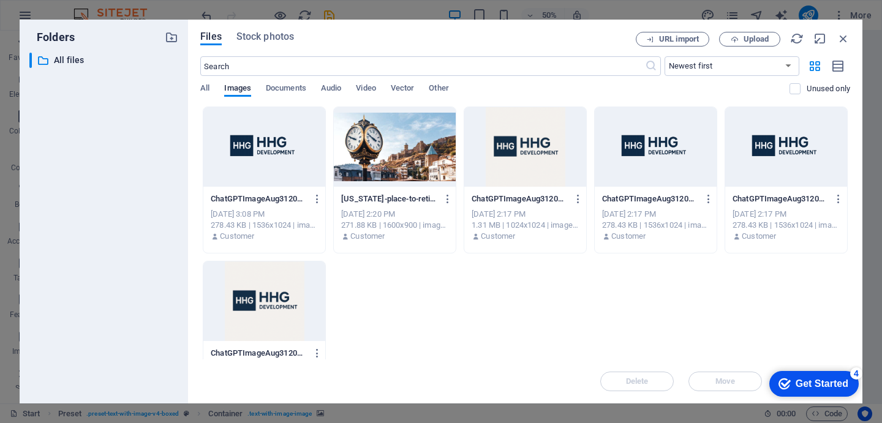
click at [388, 146] on div at bounding box center [395, 147] width 122 height 80
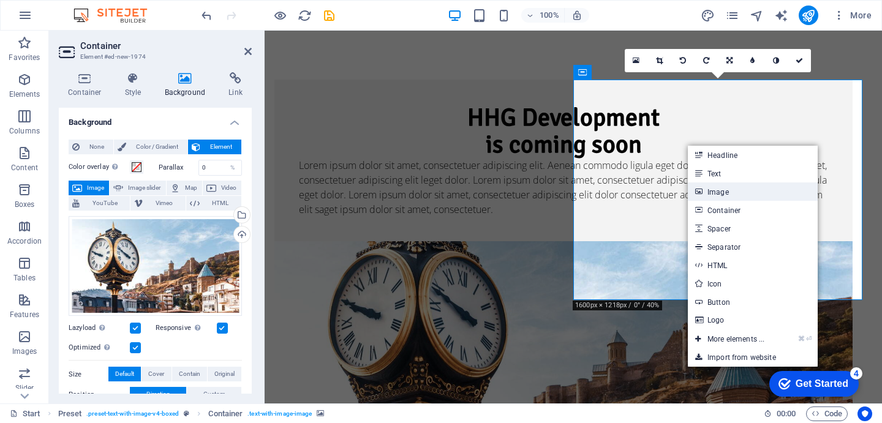
click at [731, 192] on link "Image" at bounding box center [753, 192] width 130 height 18
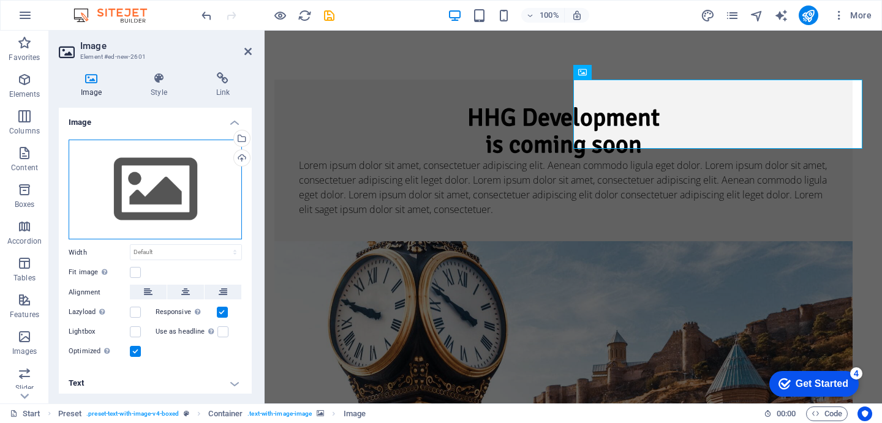
click at [158, 184] on div "Drag files here, click to choose files or select files from Files or our free s…" at bounding box center [155, 190] width 173 height 100
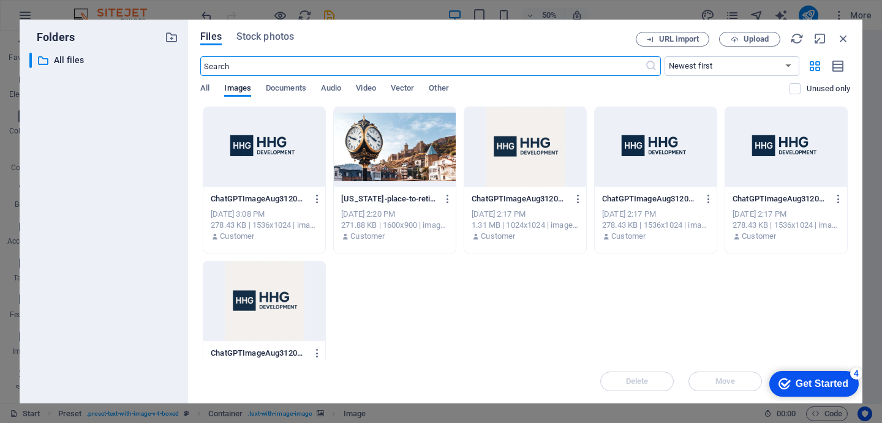
click at [642, 153] on div at bounding box center [656, 147] width 122 height 80
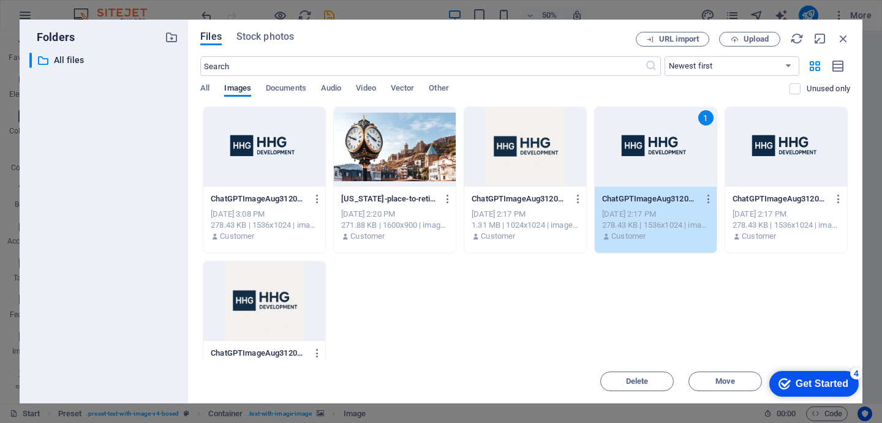
click at [642, 153] on div "1" at bounding box center [656, 147] width 122 height 80
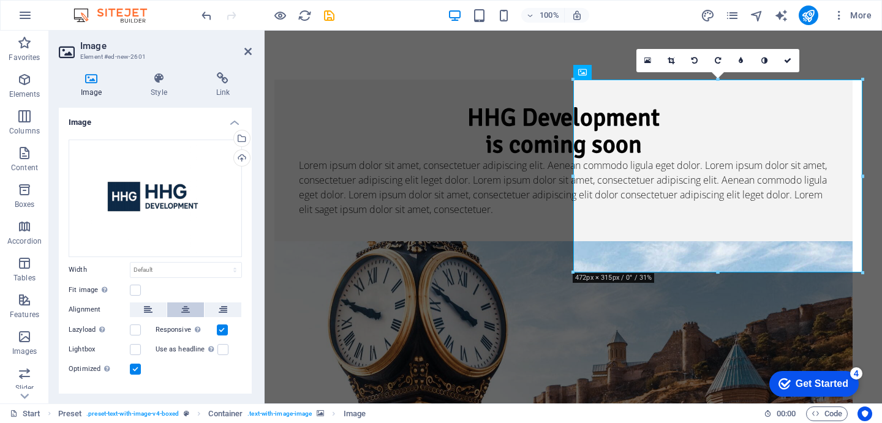
click at [184, 312] on icon at bounding box center [185, 310] width 9 height 15
click at [213, 306] on button at bounding box center [223, 310] width 37 height 15
click at [145, 309] on icon at bounding box center [148, 310] width 9 height 15
click at [219, 307] on icon at bounding box center [223, 310] width 9 height 15
click at [160, 93] on h4 "Style" at bounding box center [161, 85] width 65 height 26
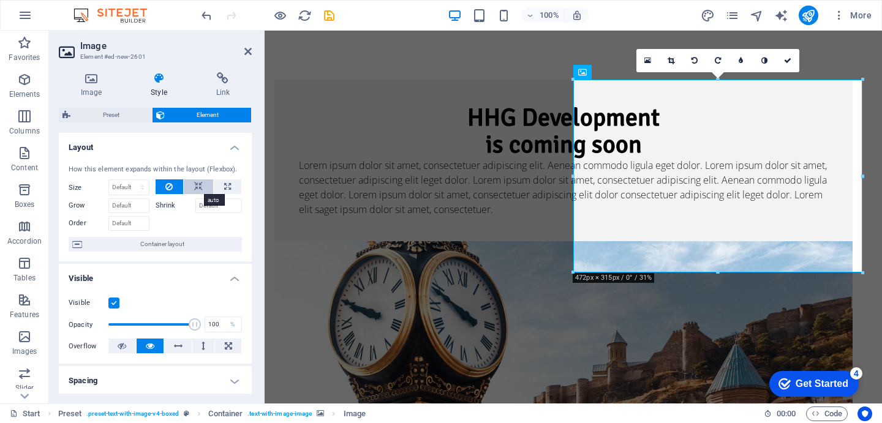
click at [199, 187] on icon at bounding box center [198, 186] width 9 height 15
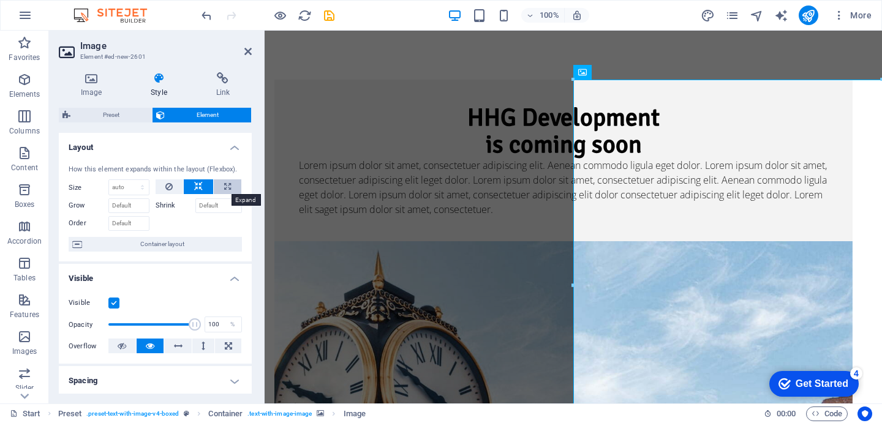
click at [232, 187] on button at bounding box center [228, 186] width 28 height 15
type input "100"
select select "%"
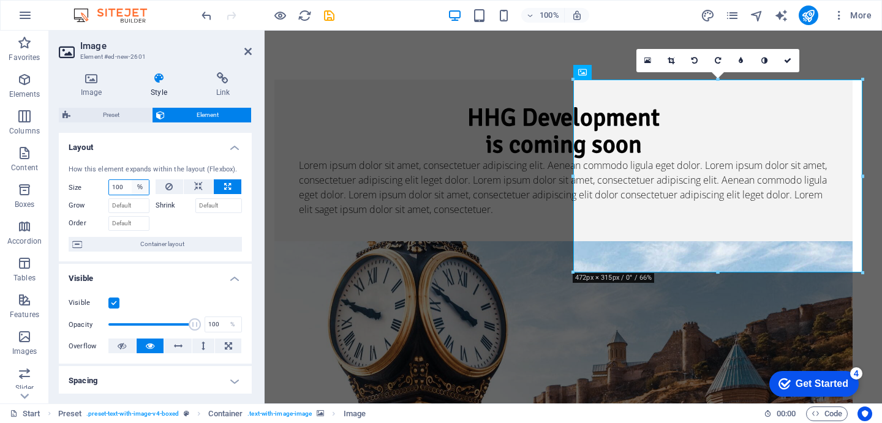
click at [138, 186] on select "Default auto px % 1/1 1/2 1/3 1/4 1/5 1/6 1/7 1/8 1/9 1/10" at bounding box center [140, 187] width 17 height 15
click at [132, 180] on select "Default auto px % 1/1 1/2 1/3 1/4 1/5 1/6 1/7 1/8 1/9 1/10" at bounding box center [140, 187] width 17 height 15
click at [126, 193] on input "100" at bounding box center [129, 187] width 40 height 15
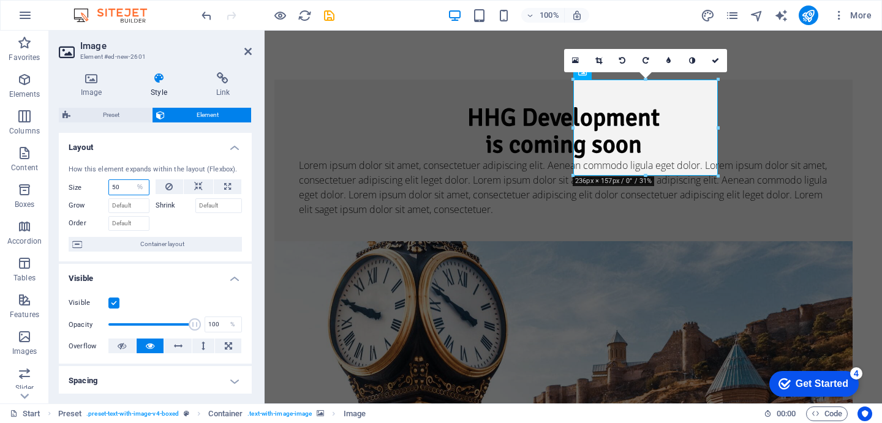
click at [121, 191] on input "50" at bounding box center [129, 187] width 40 height 15
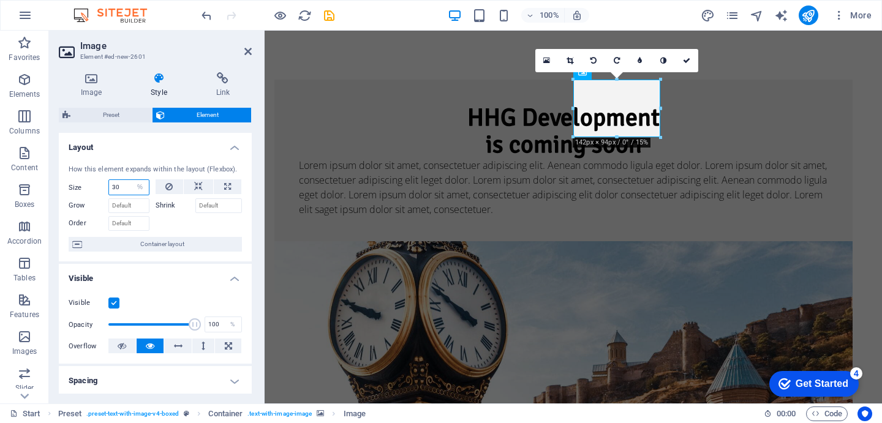
click at [121, 191] on input "30" at bounding box center [129, 187] width 40 height 15
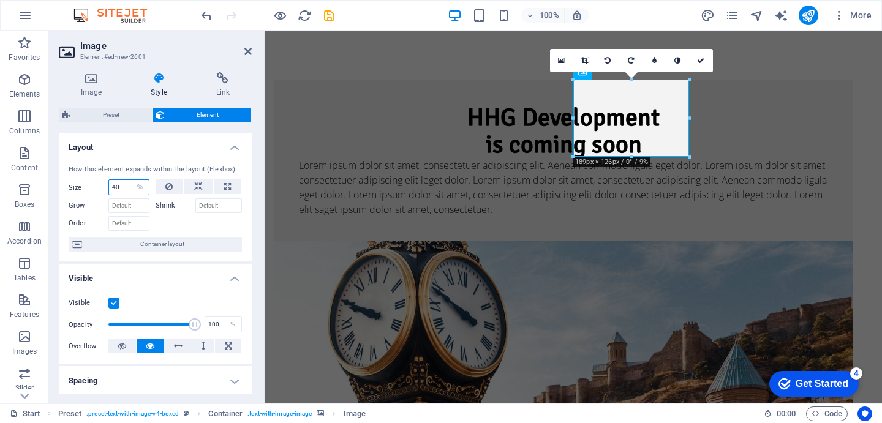
click at [121, 191] on input "40" at bounding box center [129, 187] width 40 height 15
type input "90"
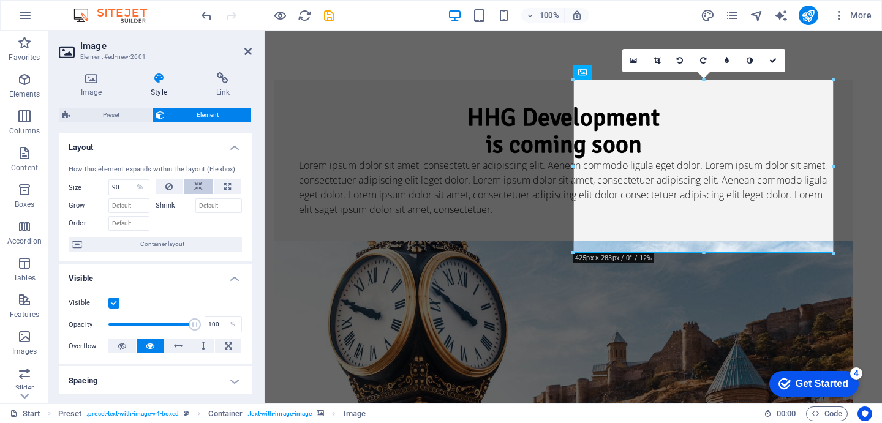
click at [196, 187] on icon at bounding box center [198, 186] width 9 height 15
select select "DISABLED_OPTION_VALUE"
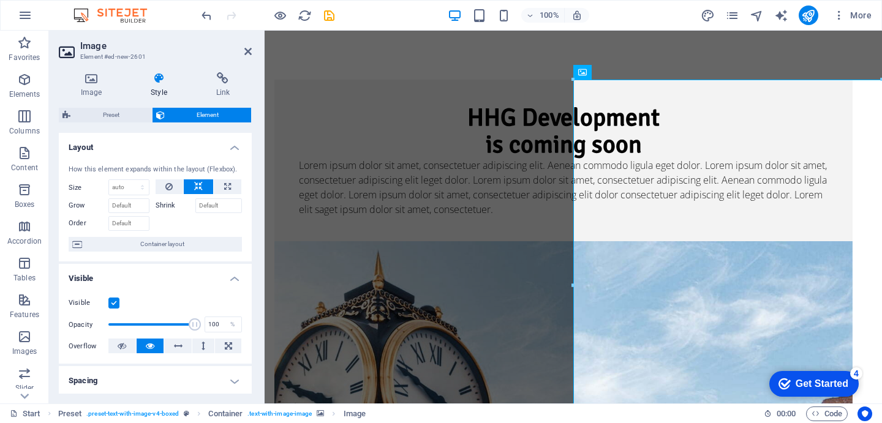
click at [196, 187] on icon at bounding box center [198, 186] width 9 height 15
click at [175, 187] on button at bounding box center [170, 186] width 28 height 15
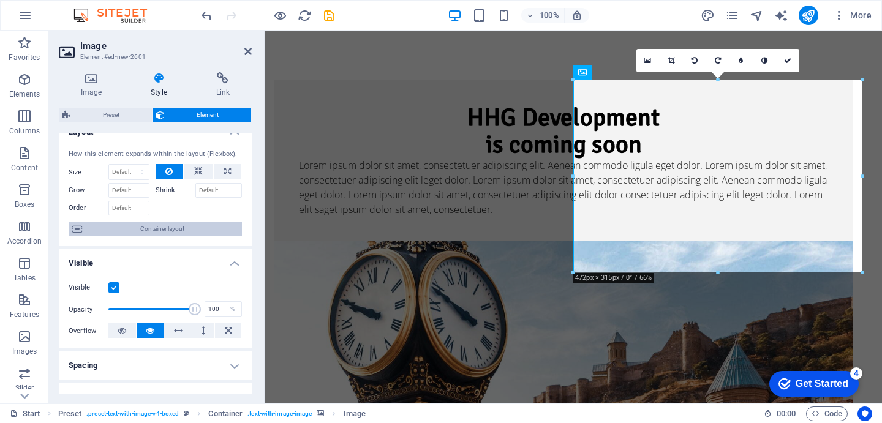
scroll to position [19, 0]
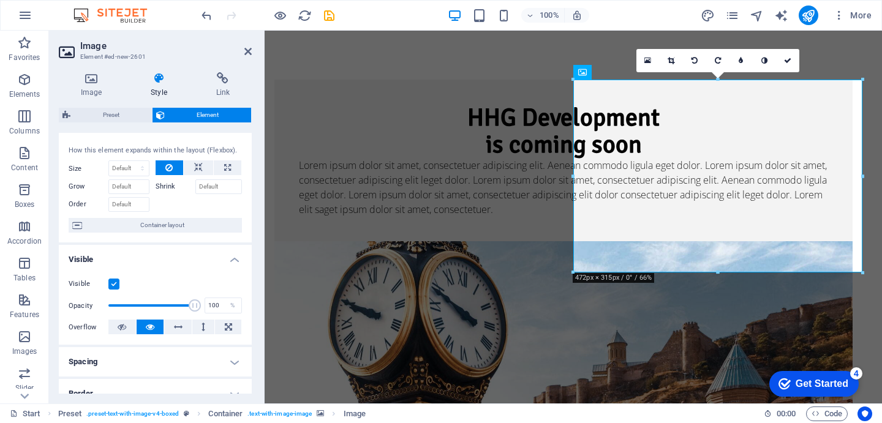
click at [114, 285] on label at bounding box center [113, 284] width 11 height 11
click at [0, 0] on input "Visible" at bounding box center [0, 0] width 0 height 0
click at [114, 285] on label at bounding box center [113, 284] width 11 height 11
click at [0, 0] on input "Visible" at bounding box center [0, 0] width 0 height 0
drag, startPoint x: 189, startPoint y: 306, endPoint x: 163, endPoint y: 306, distance: 26.3
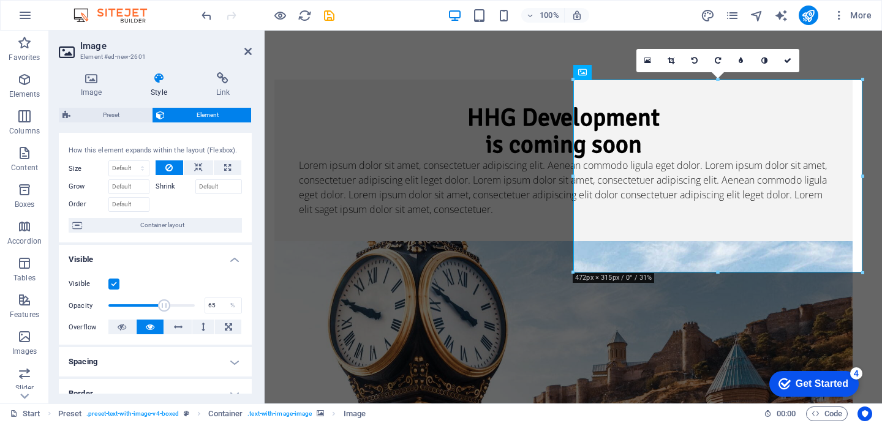
click at [163, 306] on span at bounding box center [164, 305] width 12 height 12
drag, startPoint x: 163, startPoint y: 306, endPoint x: 155, endPoint y: 306, distance: 8.0
click at [156, 306] on span at bounding box center [162, 305] width 12 height 12
click at [156, 306] on span at bounding box center [157, 305] width 12 height 12
type input "56.99"
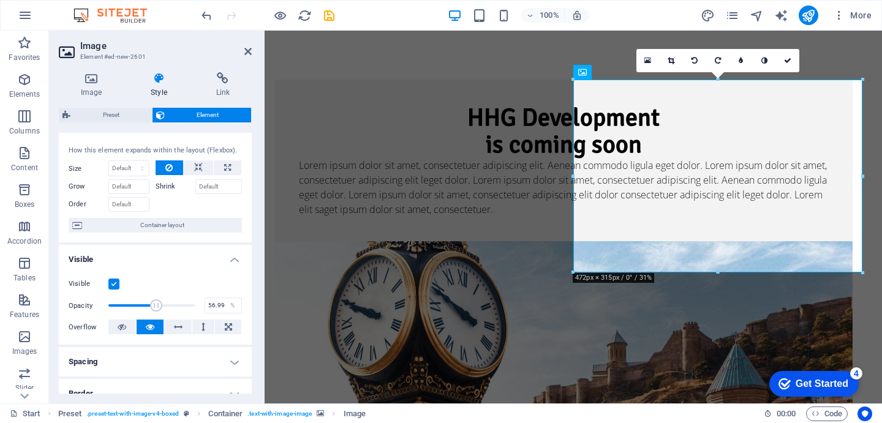
scroll to position [257, 0]
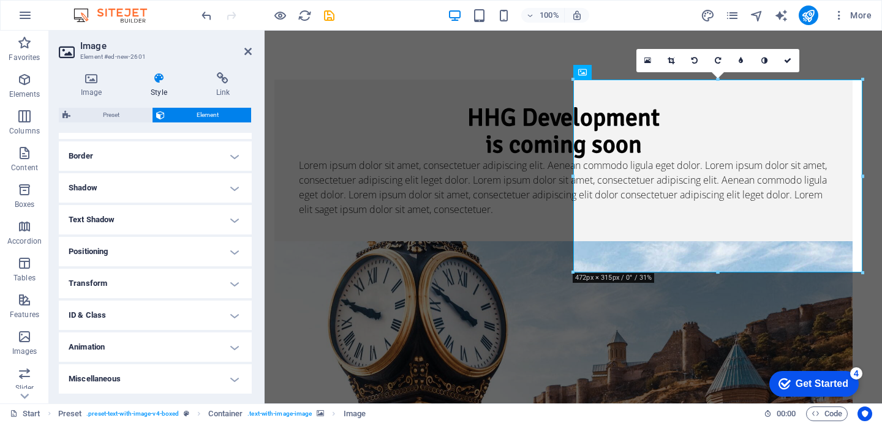
click at [247, 43] on h2 "Image" at bounding box center [165, 45] width 171 height 11
click at [247, 47] on icon at bounding box center [247, 52] width 7 height 10
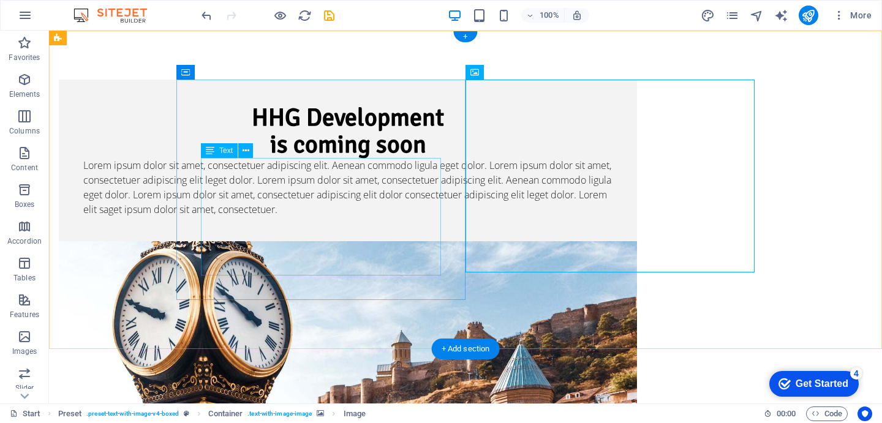
click at [290, 188] on div "Lorem ipsum dolor sit amet, consectetuer adipiscing elit. Aenean commodo ligula…" at bounding box center [347, 187] width 529 height 59
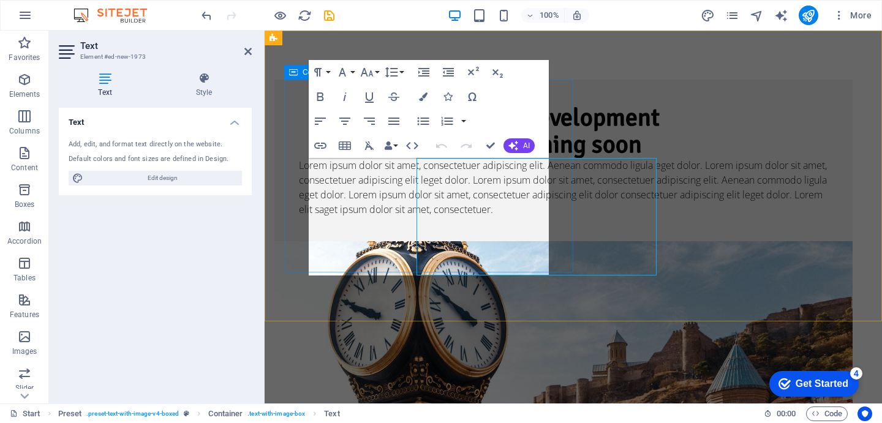
click at [290, 188] on div "HHG Development is coming soon Lorem ipsum dolor sit amet, consectetuer adipisc…" at bounding box center [563, 161] width 578 height 162
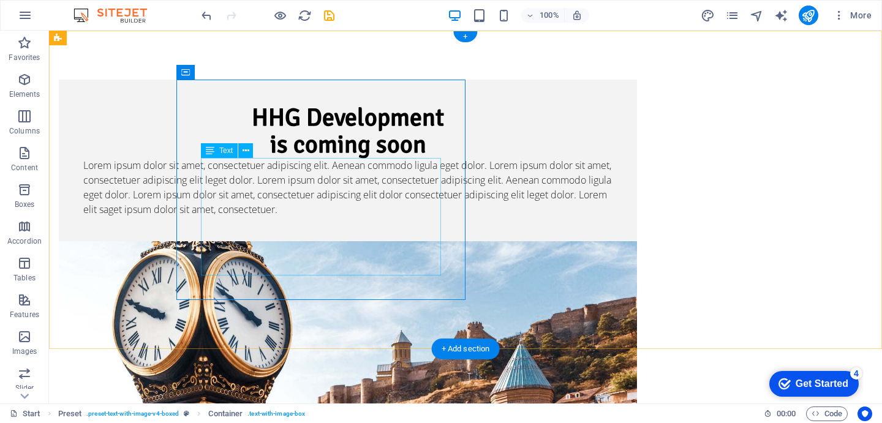
click at [367, 186] on div "Lorem ipsum dolor sit amet, consectetuer adipiscing elit. Aenean commodo ligula…" at bounding box center [347, 187] width 529 height 59
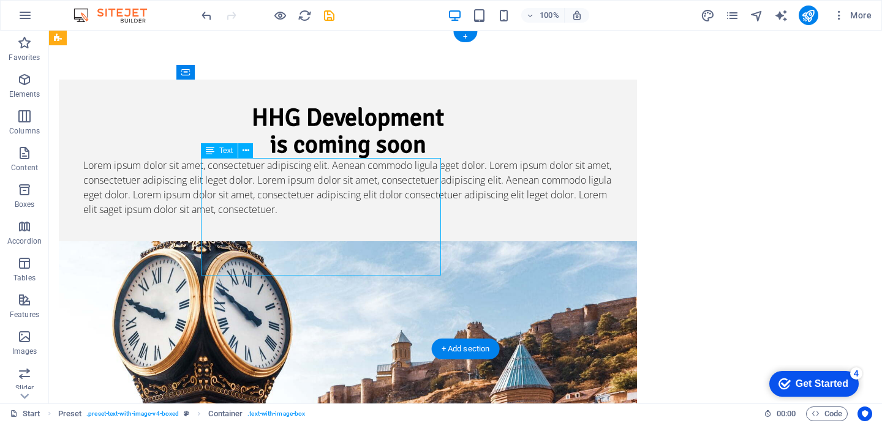
click at [367, 186] on div "Lorem ipsum dolor sit amet, consectetuer adipiscing elit. Aenean commodo ligula…" at bounding box center [347, 187] width 529 height 59
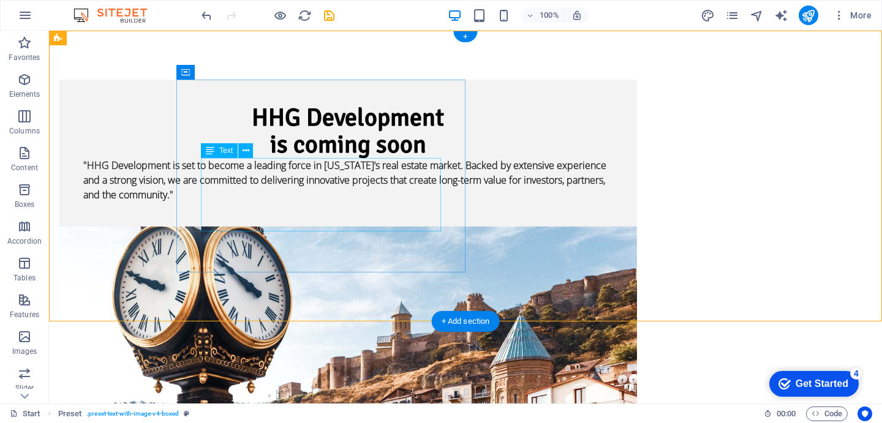
click at [326, 181] on div ""HHG Development is set to become a leading force in Georgia’s real estate mark…" at bounding box center [347, 180] width 529 height 44
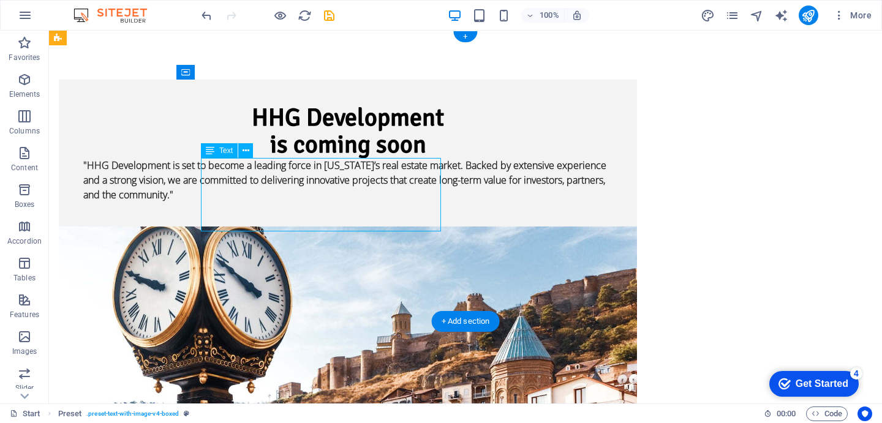
click at [326, 181] on div ""HHG Development is set to become a leading force in Georgia’s real estate mark…" at bounding box center [347, 180] width 529 height 44
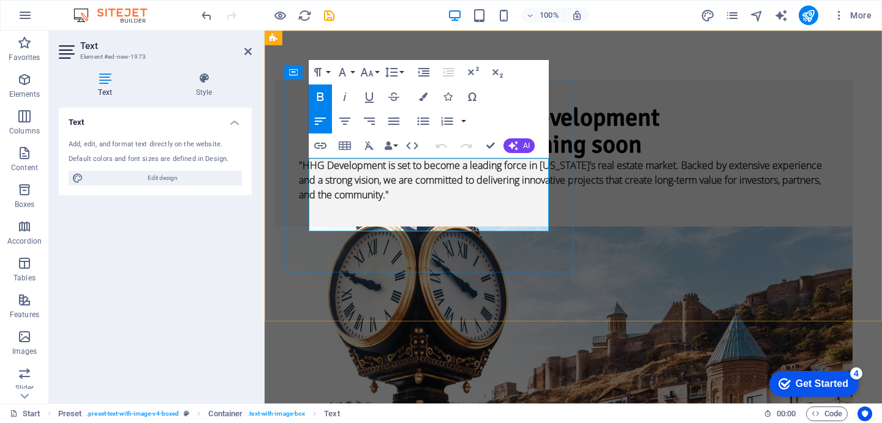
click at [436, 181] on strong ""HHG Development is set to become a leading force in Georgia’s real estate mark…" at bounding box center [560, 180] width 523 height 43
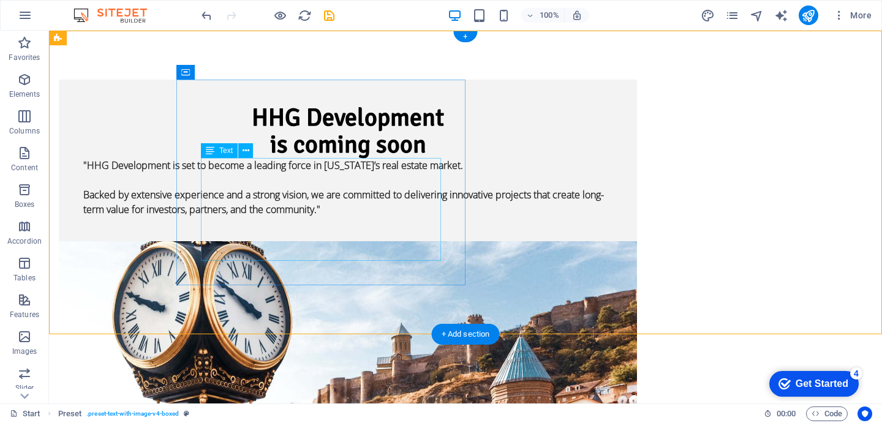
click at [262, 165] on div ""HHG Development is set to become a leading force in Georgia’s real estate mark…" at bounding box center [347, 187] width 529 height 59
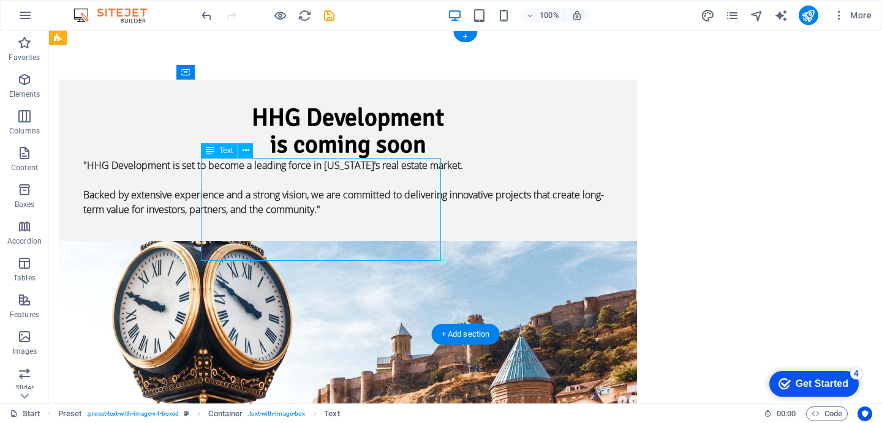
click at [284, 165] on div ""HHG Development is set to become a leading force in Georgia’s real estate mark…" at bounding box center [347, 187] width 529 height 59
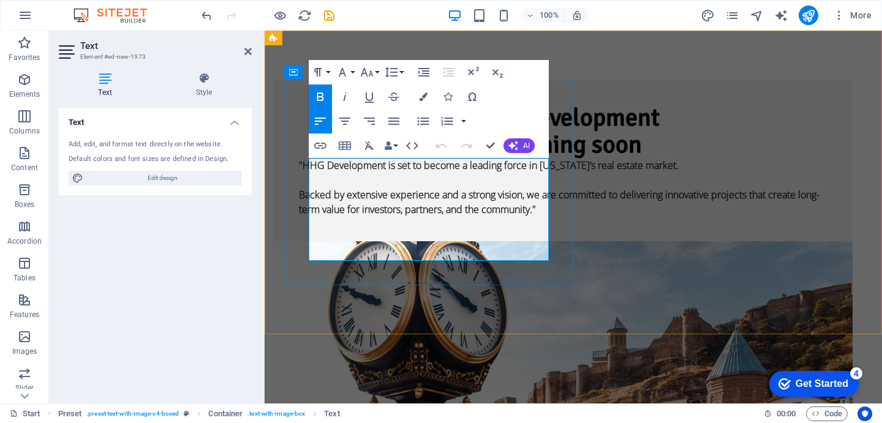
click at [312, 167] on strong ""HHG Development is set to become a leading force in [US_STATE]’s real estate m…" at bounding box center [489, 165] width 380 height 13
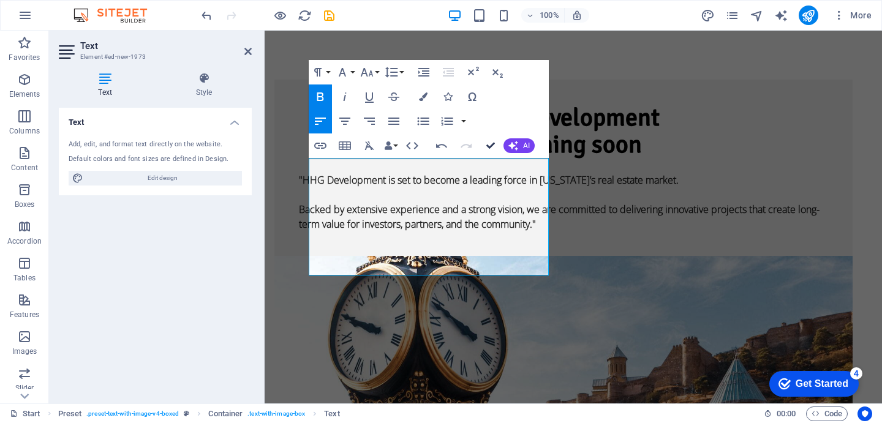
drag, startPoint x: 491, startPoint y: 148, endPoint x: 357, endPoint y: 220, distance: 152.1
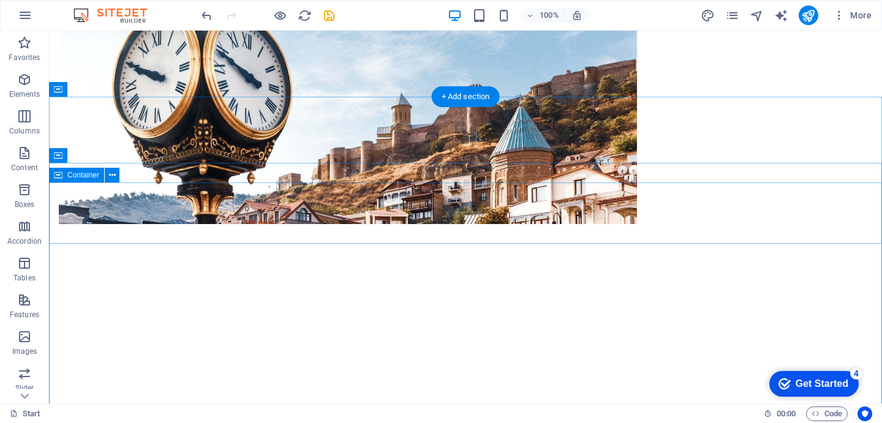
scroll to position [224, 0]
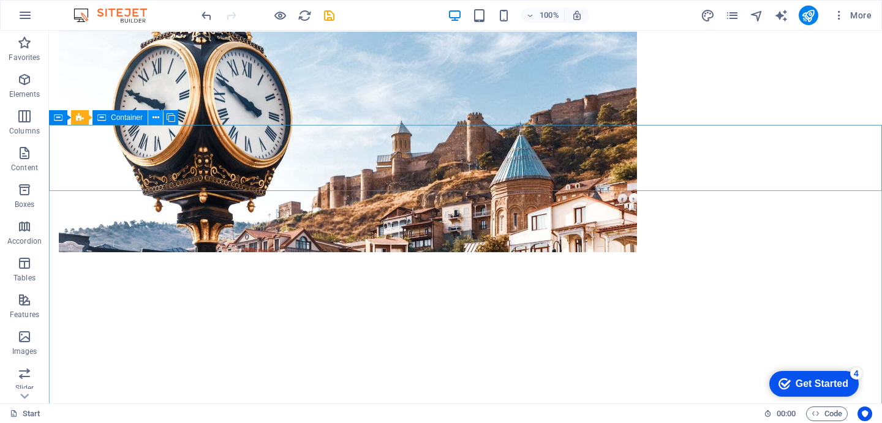
click at [156, 118] on icon at bounding box center [156, 117] width 7 height 13
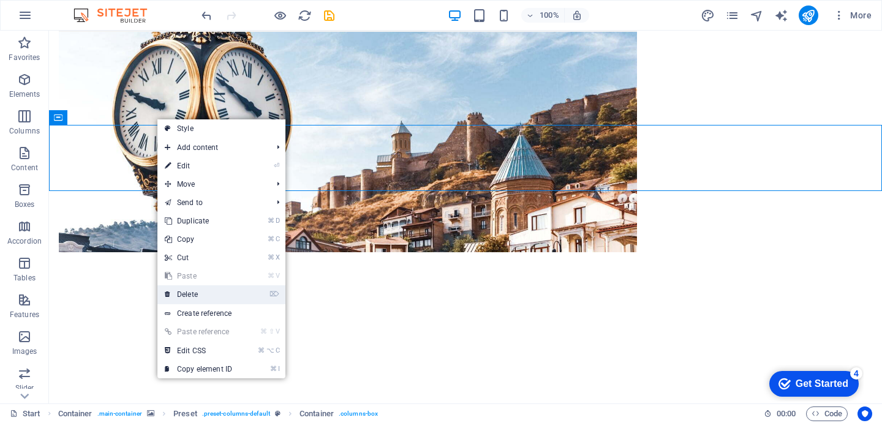
click at [206, 292] on link "⌦ Delete" at bounding box center [198, 294] width 82 height 18
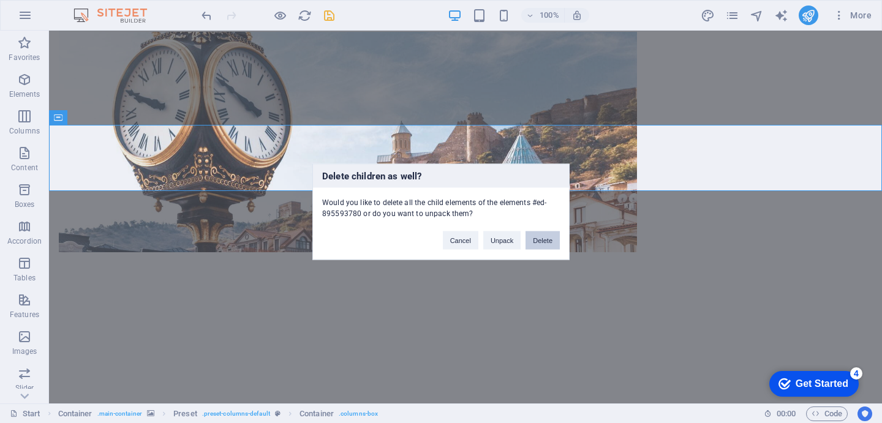
drag, startPoint x: 537, startPoint y: 243, endPoint x: 312, endPoint y: 213, distance: 226.9
click at [537, 243] on button "Delete" at bounding box center [542, 240] width 34 height 18
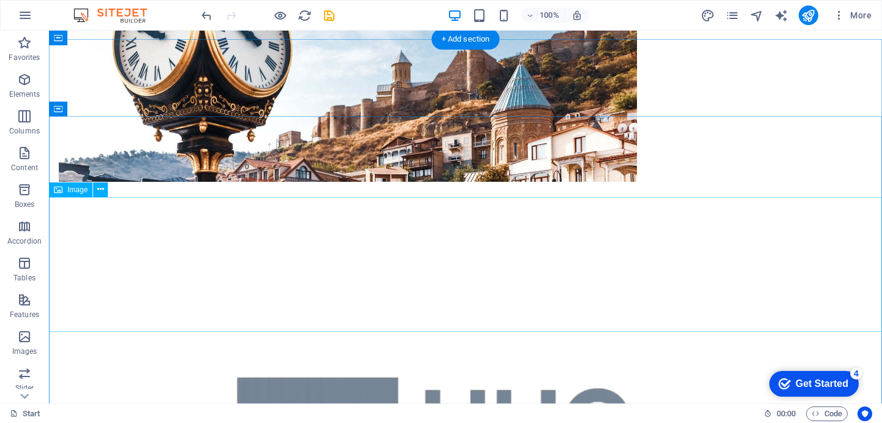
scroll to position [251, 0]
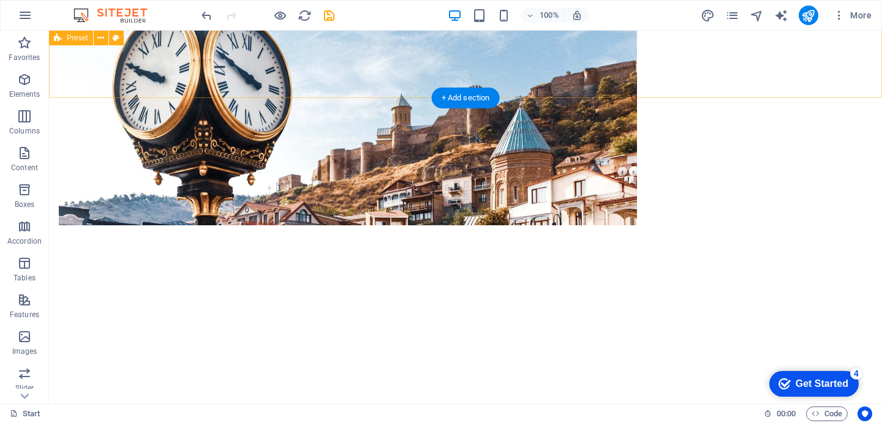
click at [210, 69] on div "HHG Development is coming soon "HHG Development is set to become a leading forc…" at bounding box center [465, 305] width 833 height 1050
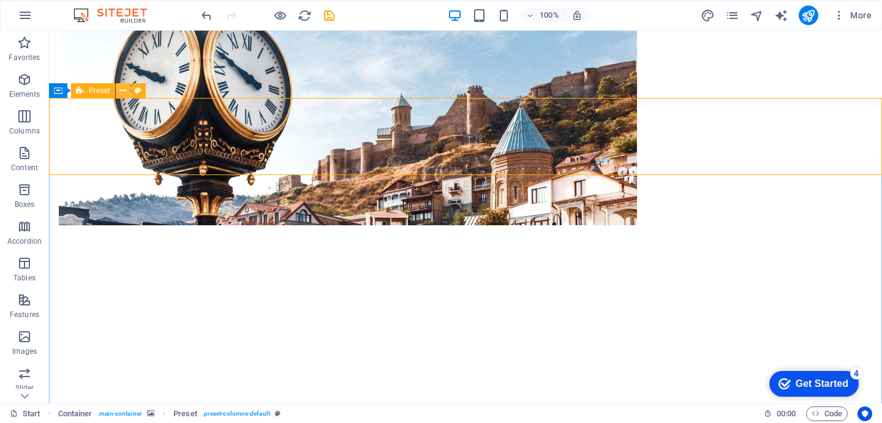
click at [126, 91] on button at bounding box center [123, 90] width 15 height 15
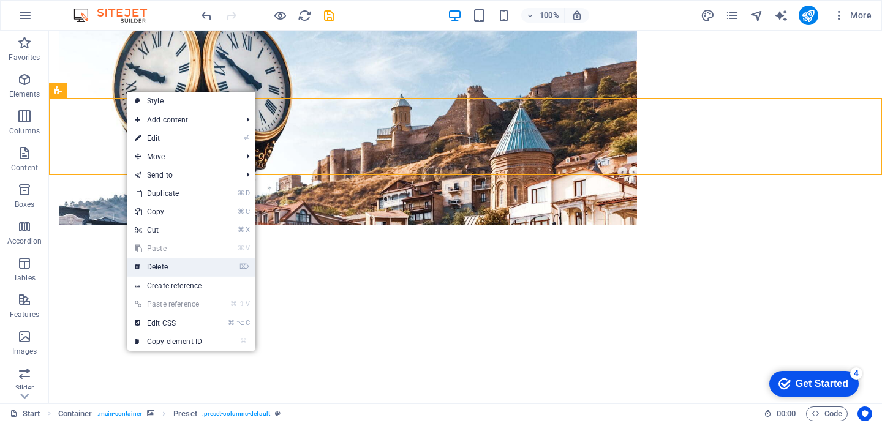
click at [186, 270] on link "⌦ Delete" at bounding box center [168, 267] width 82 height 18
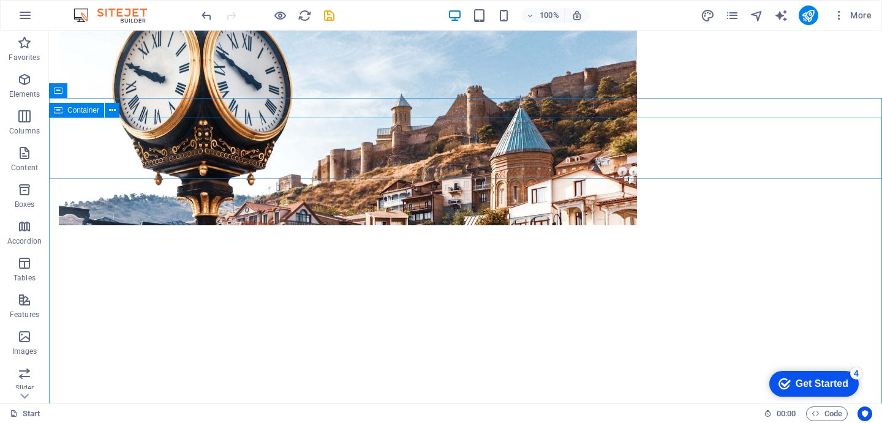
click at [86, 108] on span "Container" at bounding box center [83, 110] width 32 height 7
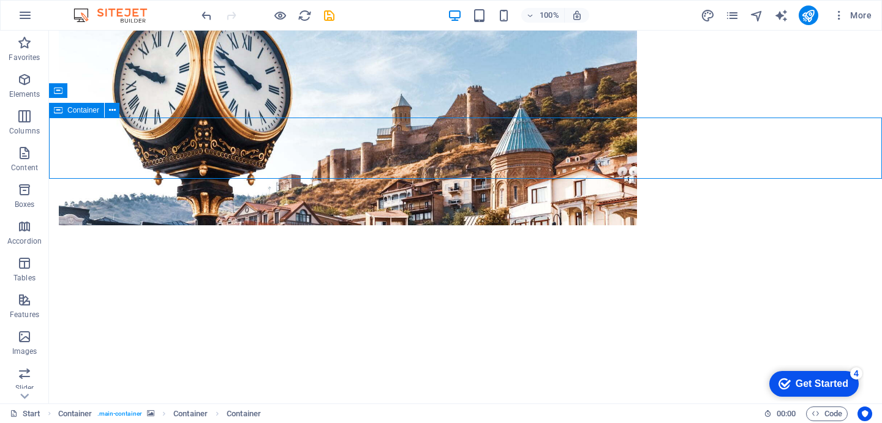
click at [87, 112] on span "Container" at bounding box center [83, 110] width 32 height 7
click at [111, 111] on icon at bounding box center [112, 110] width 7 height 13
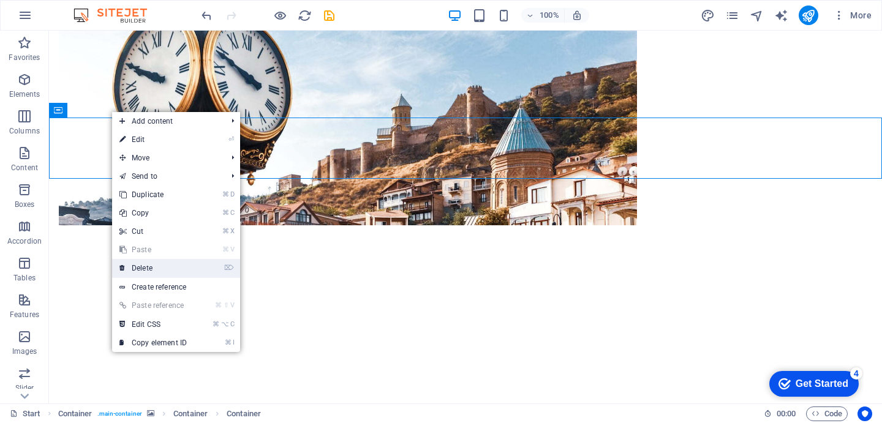
click at [166, 266] on link "⌦ Delete" at bounding box center [153, 268] width 82 height 18
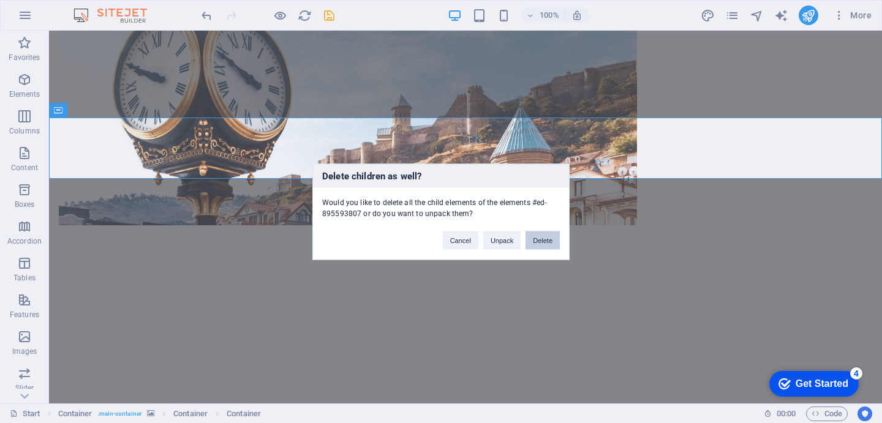
click at [536, 247] on button "Delete" at bounding box center [542, 240] width 34 height 18
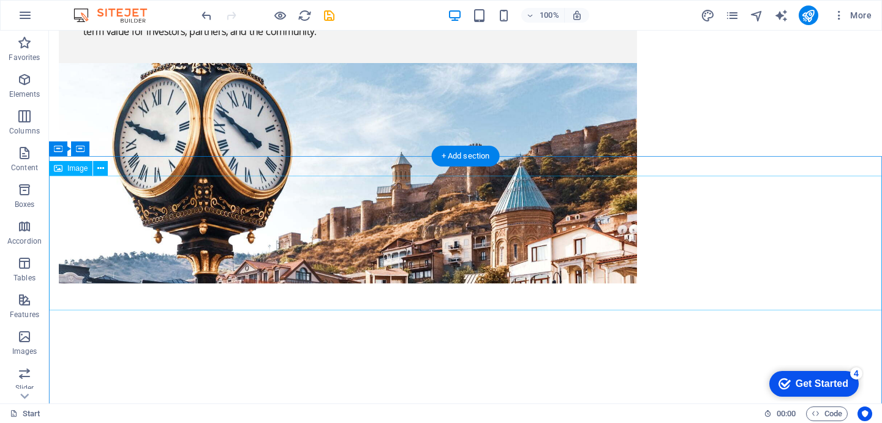
scroll to position [196, 0]
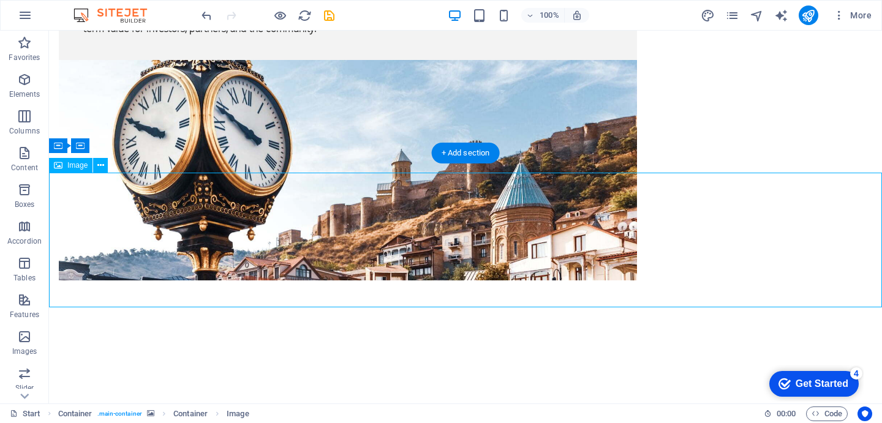
select select "px"
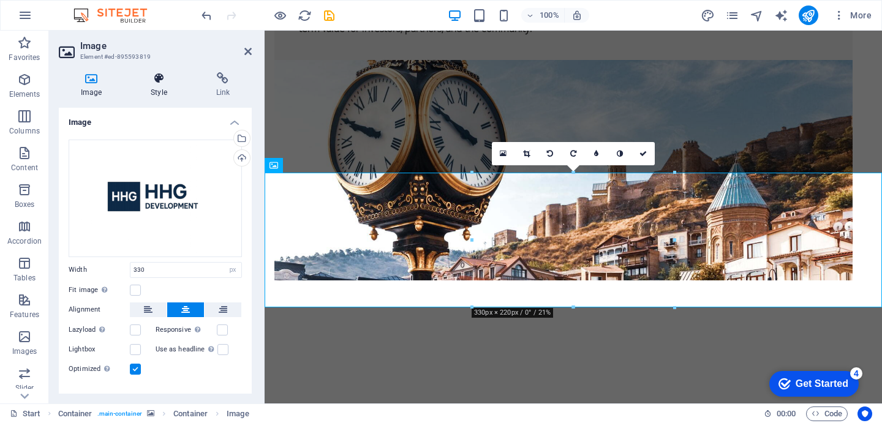
click at [162, 86] on h4 "Style" at bounding box center [161, 85] width 65 height 26
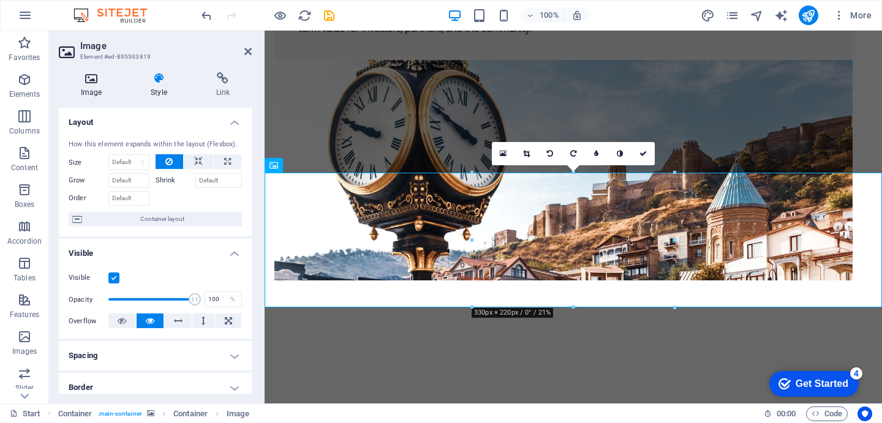
click at [106, 85] on h4 "Image" at bounding box center [94, 85] width 70 height 26
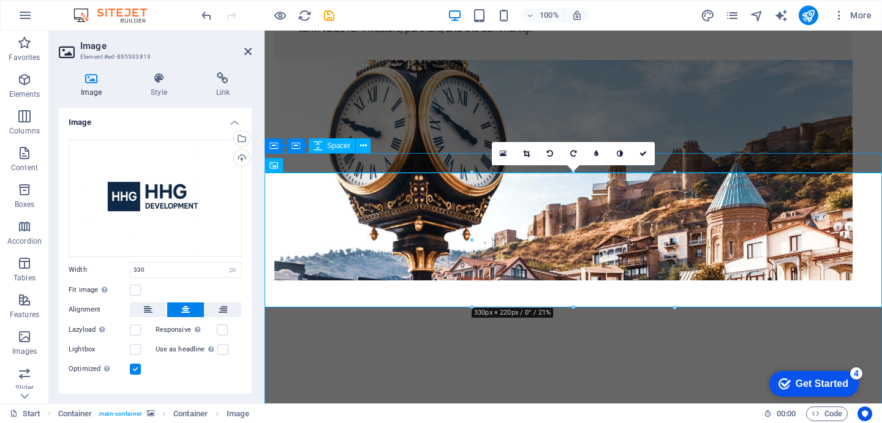
select select "px"
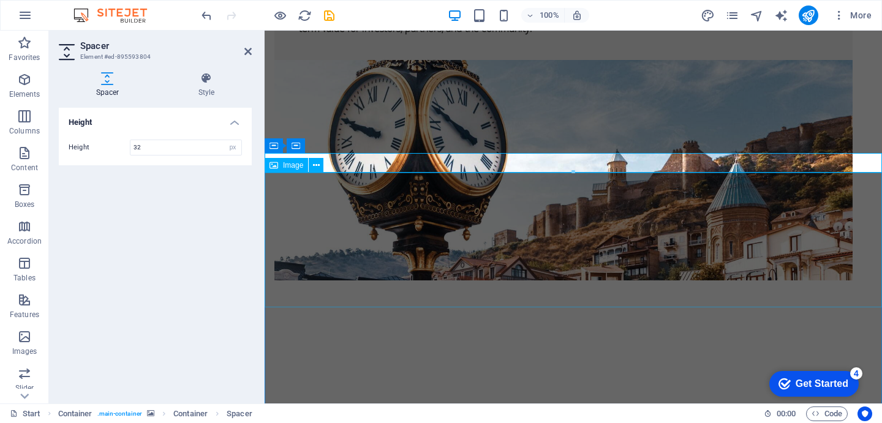
select select "px"
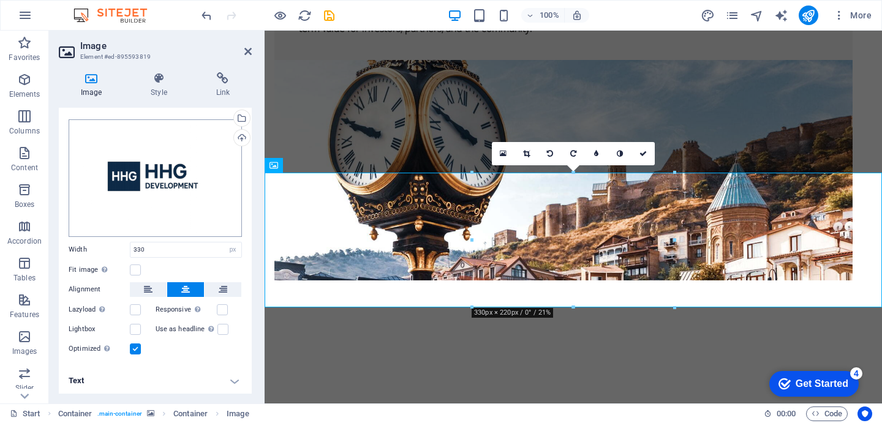
scroll to position [0, 0]
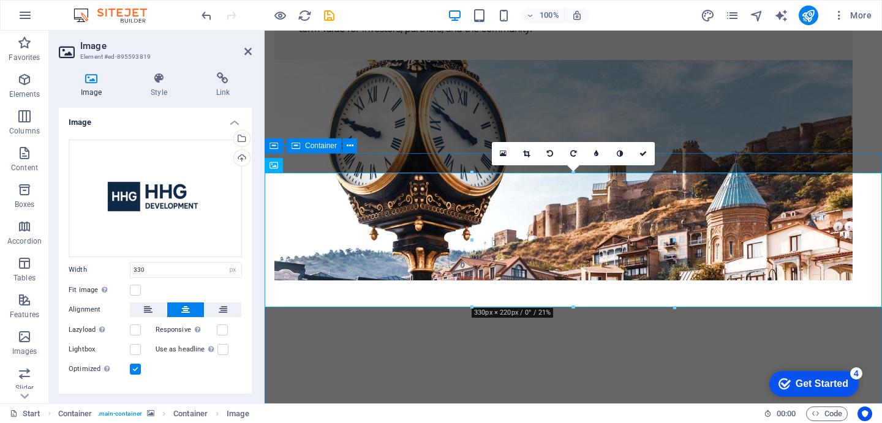
click at [294, 149] on icon at bounding box center [296, 145] width 9 height 15
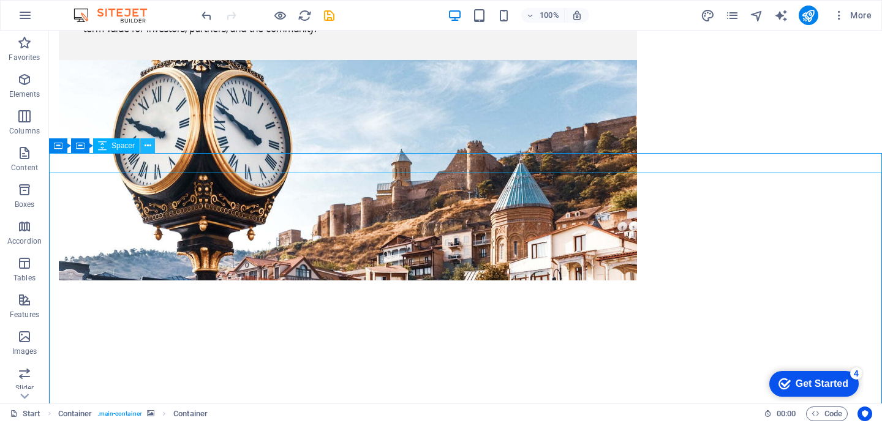
click at [148, 146] on icon at bounding box center [148, 146] width 7 height 13
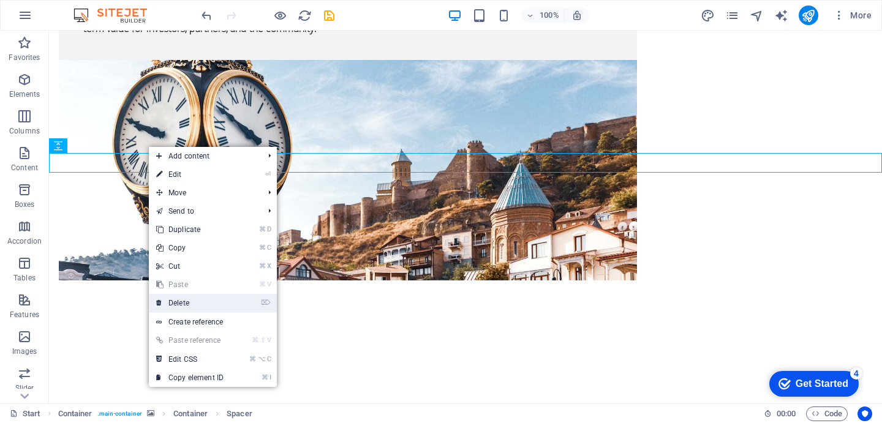
click at [192, 299] on link "⌦ Delete" at bounding box center [190, 303] width 82 height 18
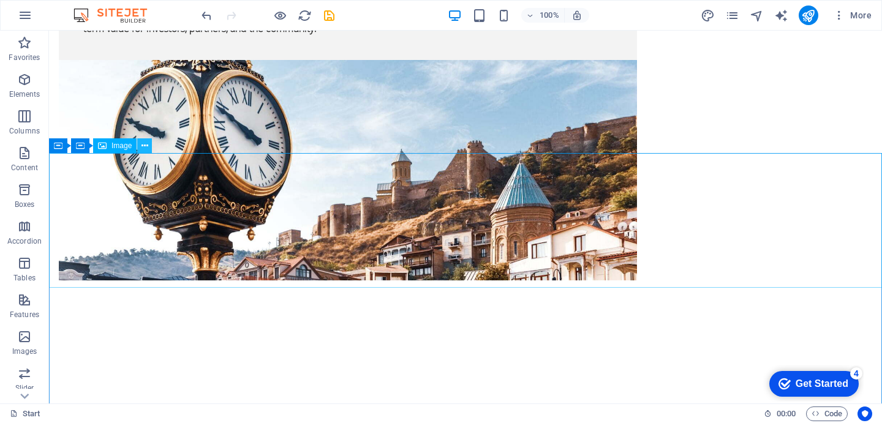
click at [143, 145] on icon at bounding box center [144, 146] width 7 height 13
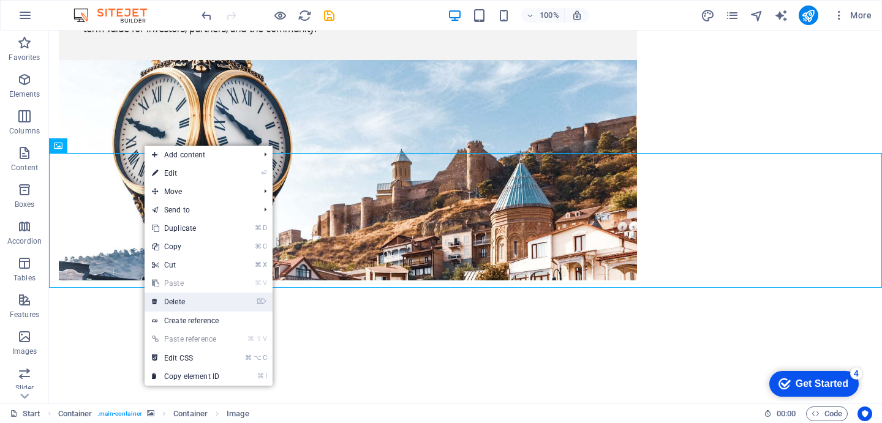
click at [190, 307] on link "⌦ Delete" at bounding box center [186, 302] width 82 height 18
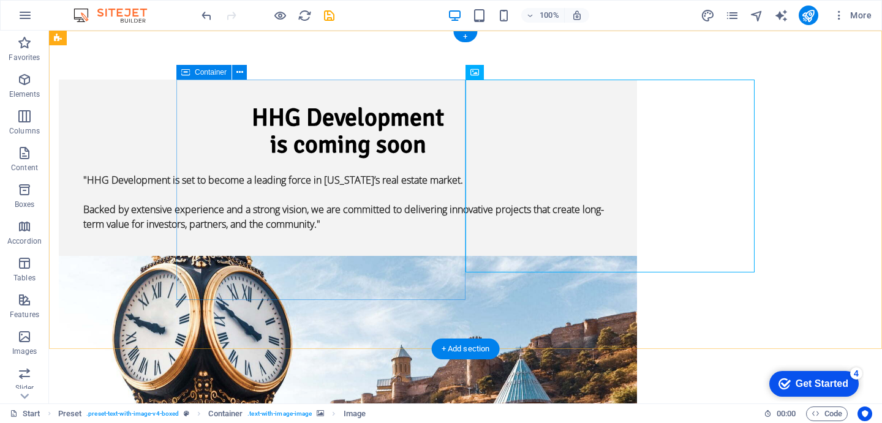
click at [424, 87] on div "HHG Development is coming soon "HHG Development is set to become a leading forc…" at bounding box center [348, 168] width 578 height 176
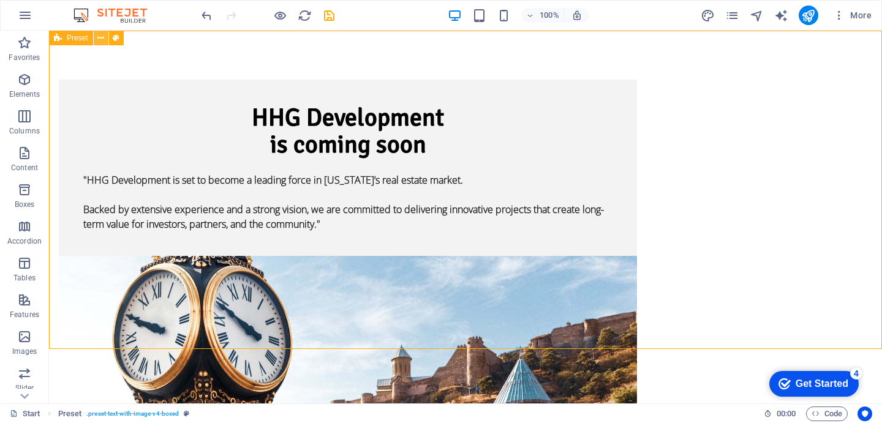
click at [100, 41] on icon at bounding box center [100, 38] width 7 height 13
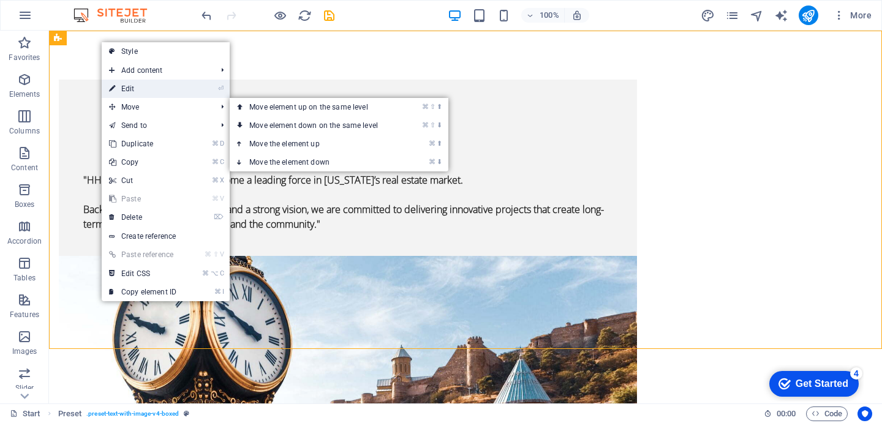
click at [144, 91] on link "⏎ Edit" at bounding box center [143, 89] width 82 height 18
select select "rem"
select select "px"
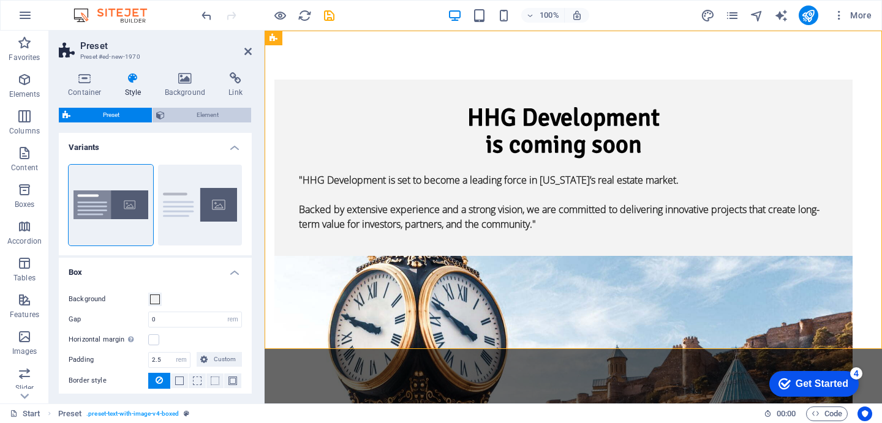
click at [205, 110] on span "Element" at bounding box center [208, 115] width 80 height 15
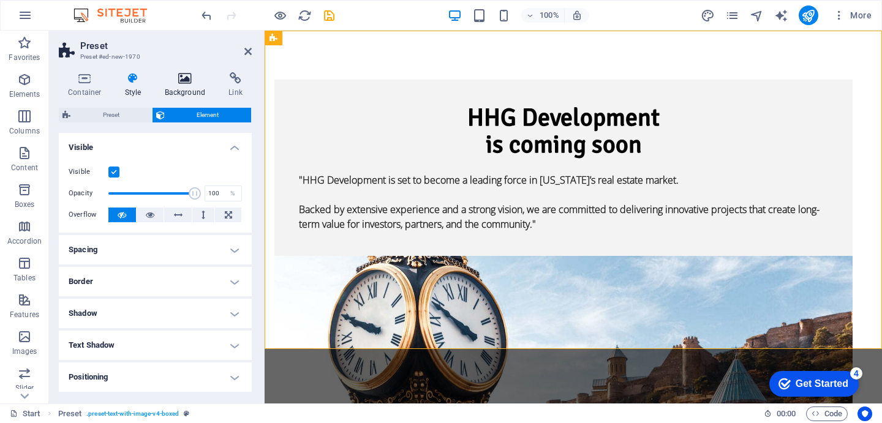
click at [184, 81] on icon at bounding box center [185, 78] width 59 height 12
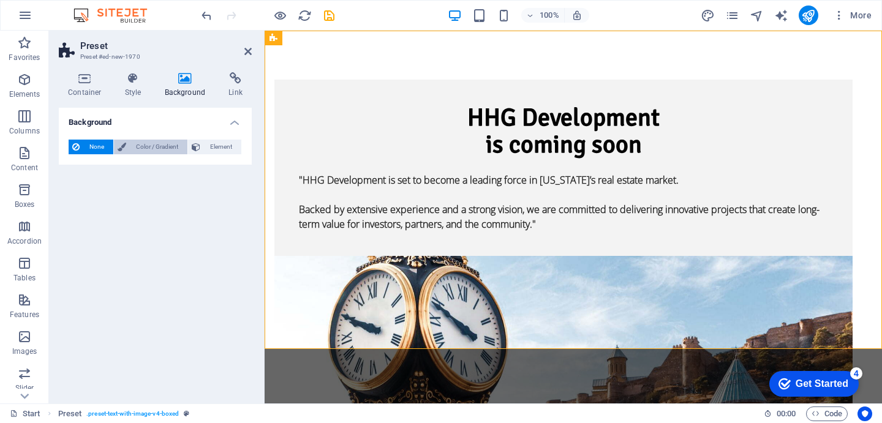
click at [147, 148] on span "Color / Gradient" at bounding box center [157, 147] width 54 height 15
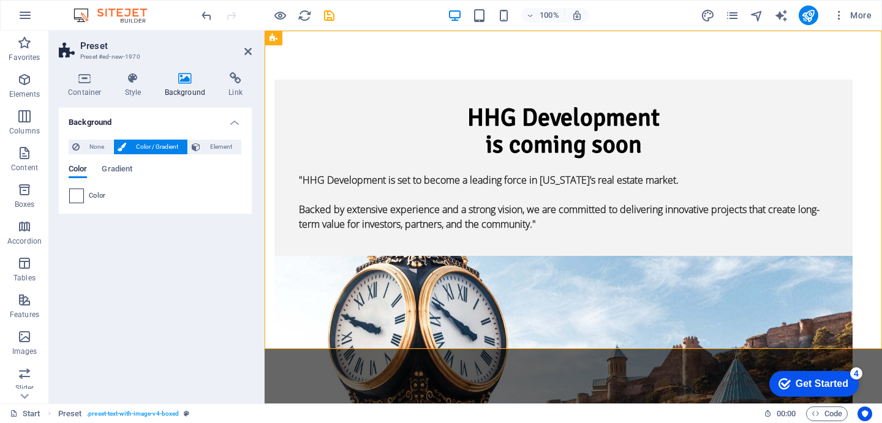
click at [78, 195] on span at bounding box center [76, 195] width 13 height 13
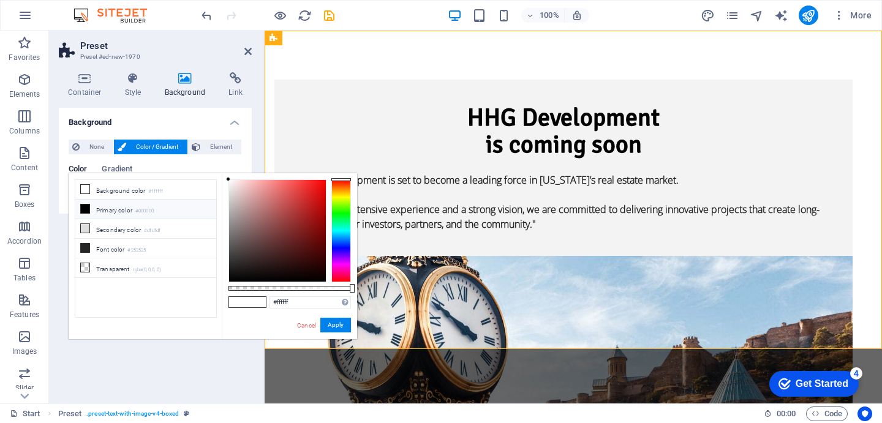
click at [219, 201] on div "less Background color #ffffff Primary color #000000 Secondary color #dfdfdf Fon…" at bounding box center [213, 256] width 288 height 166
click at [275, 201] on div at bounding box center [277, 231] width 97 height 102
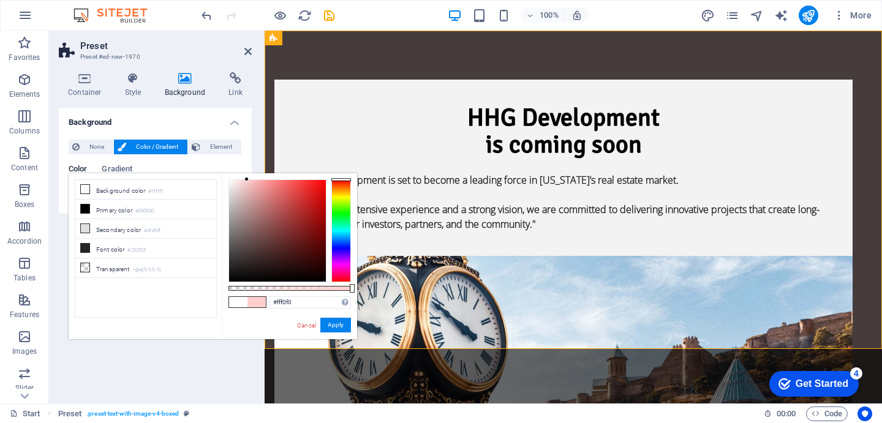
type input "#ffffff"
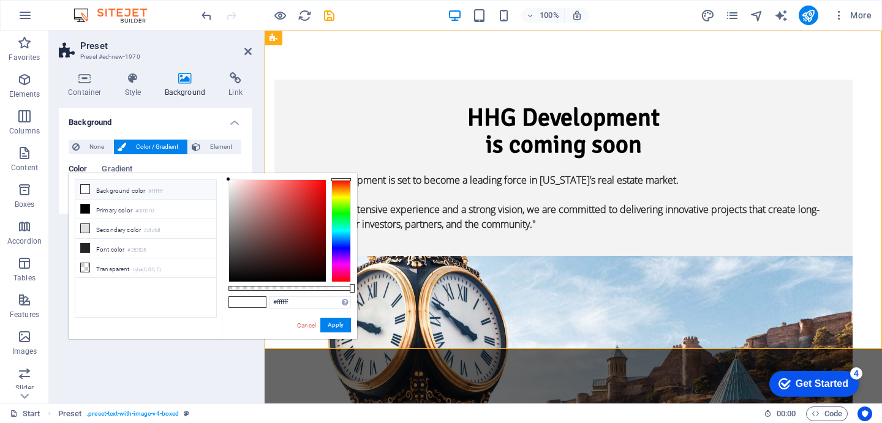
drag, startPoint x: 270, startPoint y: 217, endPoint x: 159, endPoint y: 148, distance: 130.9
click at [159, 148] on body "hhgdevelopment.ge Start Favorites Elements Columns Content Boxes Accordion Tabl…" at bounding box center [441, 211] width 882 height 423
click at [309, 326] on link "Cancel" at bounding box center [306, 325] width 21 height 9
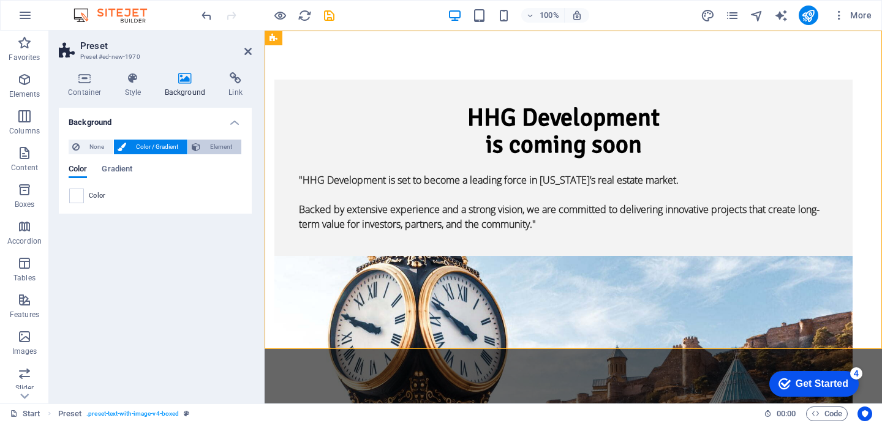
click at [208, 148] on span "Element" at bounding box center [221, 147] width 34 height 15
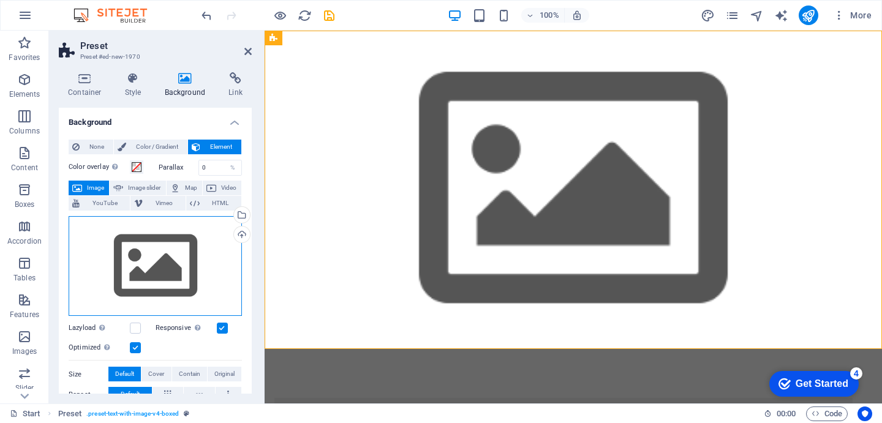
click at [170, 254] on div "Drag files here, click to choose files or select files from Files or our free s…" at bounding box center [155, 266] width 173 height 100
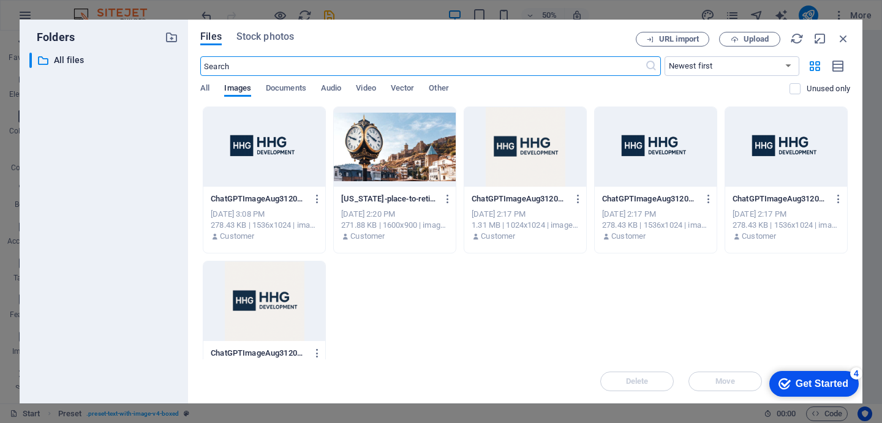
click at [399, 149] on div at bounding box center [395, 147] width 122 height 80
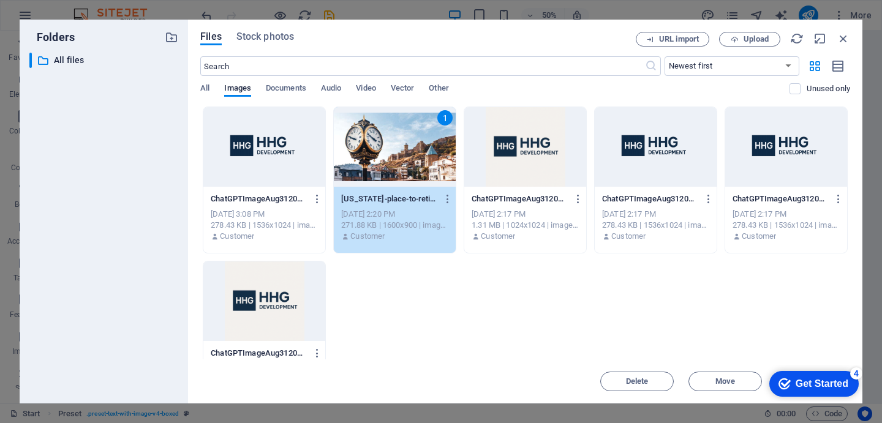
click at [399, 149] on div "1" at bounding box center [395, 147] width 122 height 80
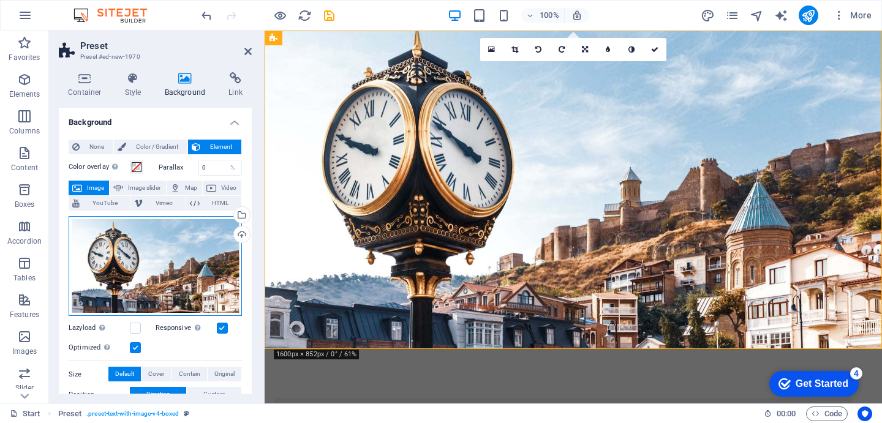
click at [149, 242] on div "Drag files here, click to choose files or select files from Files or our free s…" at bounding box center [155, 266] width 173 height 100
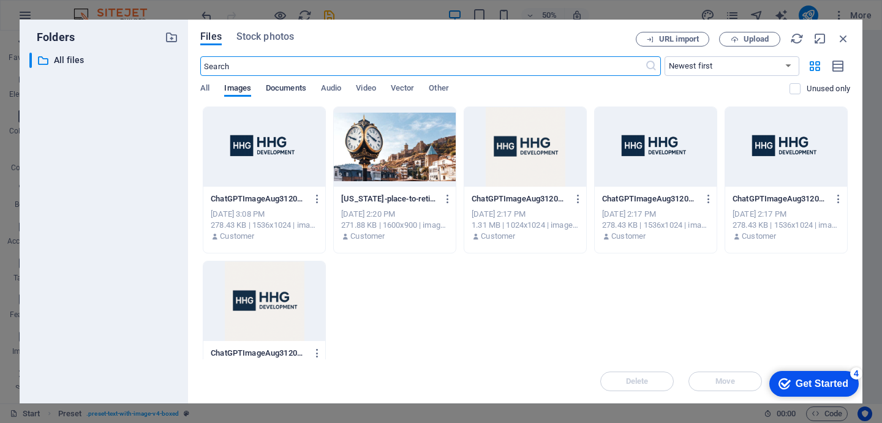
click at [287, 88] on span "Documents" at bounding box center [286, 89] width 40 height 17
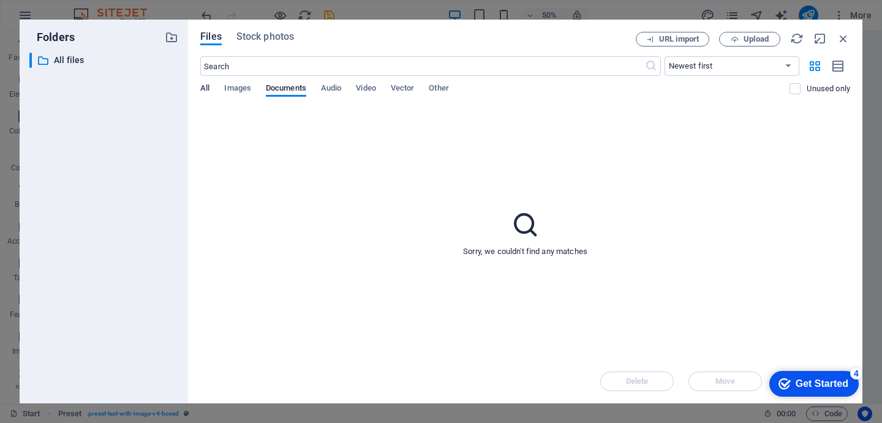
click at [206, 90] on span "All" at bounding box center [204, 89] width 9 height 17
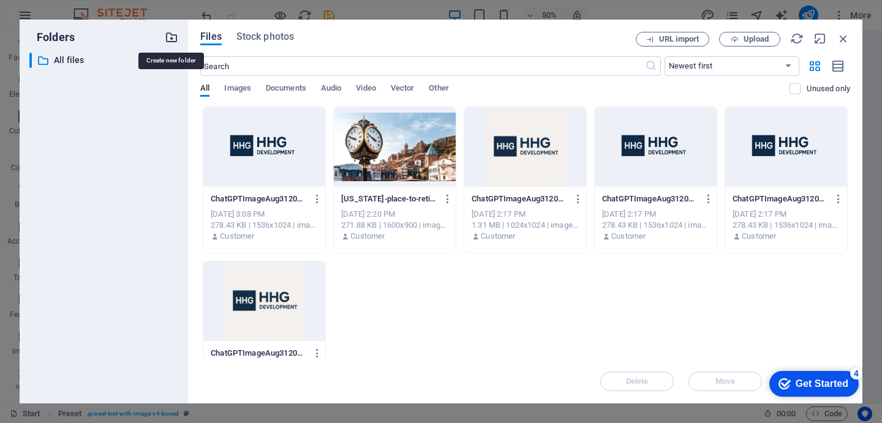
click at [170, 39] on icon "button" at bounding box center [171, 37] width 13 height 13
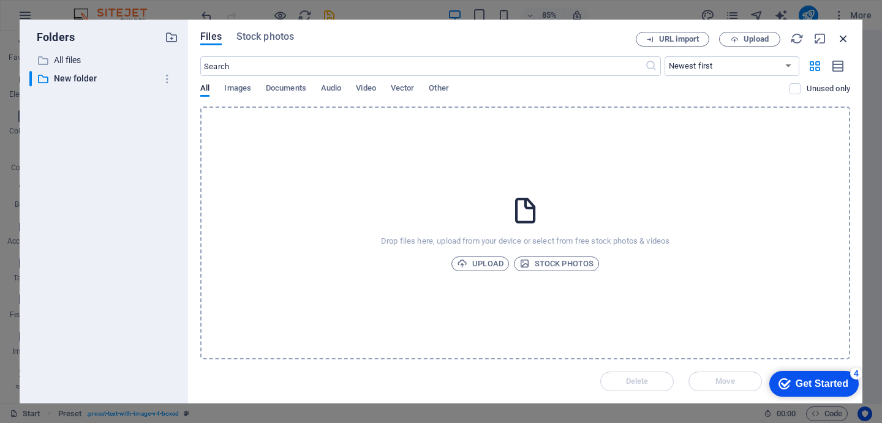
click at [840, 40] on icon "button" at bounding box center [843, 38] width 13 height 13
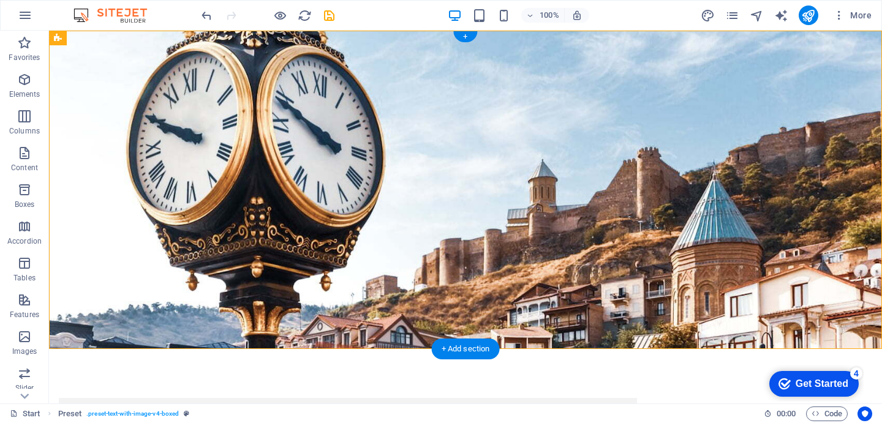
click at [111, 89] on figure at bounding box center [465, 190] width 833 height 318
click at [58, 39] on icon at bounding box center [58, 38] width 8 height 15
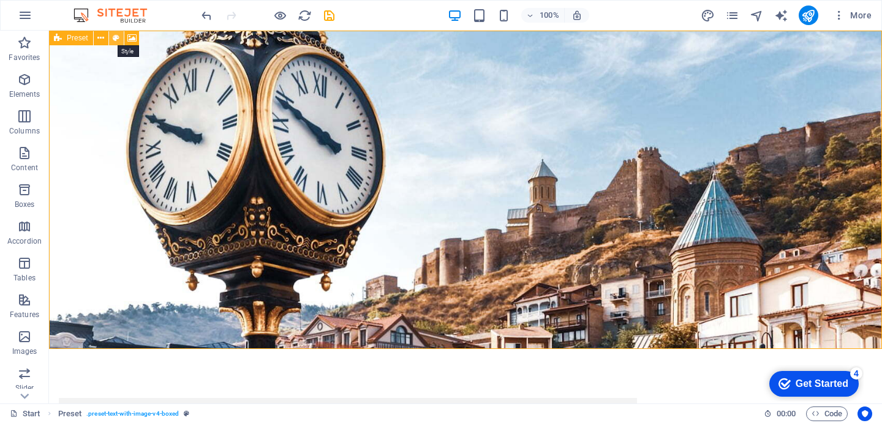
click at [115, 35] on icon at bounding box center [116, 38] width 7 height 13
select select "rem"
select select "px"
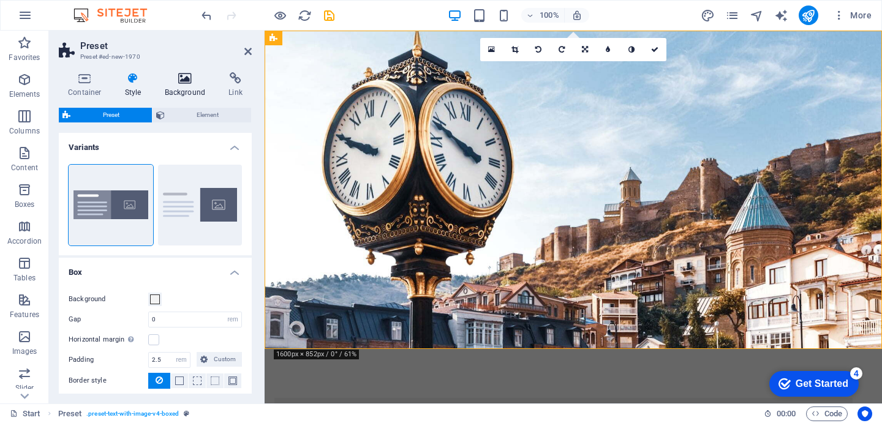
click at [185, 83] on icon at bounding box center [185, 78] width 59 height 12
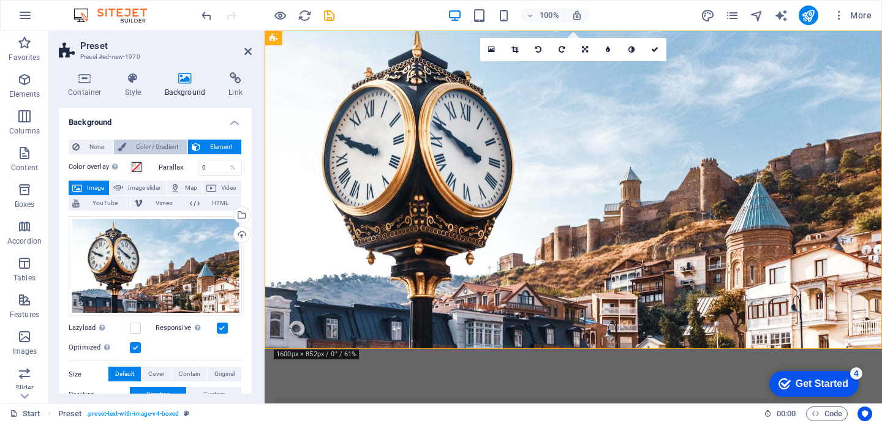
click at [160, 145] on span "Color / Gradient" at bounding box center [157, 147] width 54 height 15
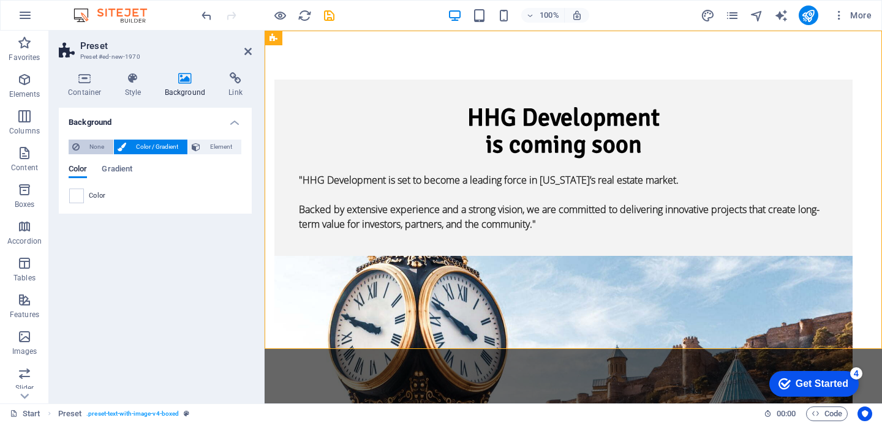
click at [103, 148] on span "None" at bounding box center [96, 147] width 26 height 15
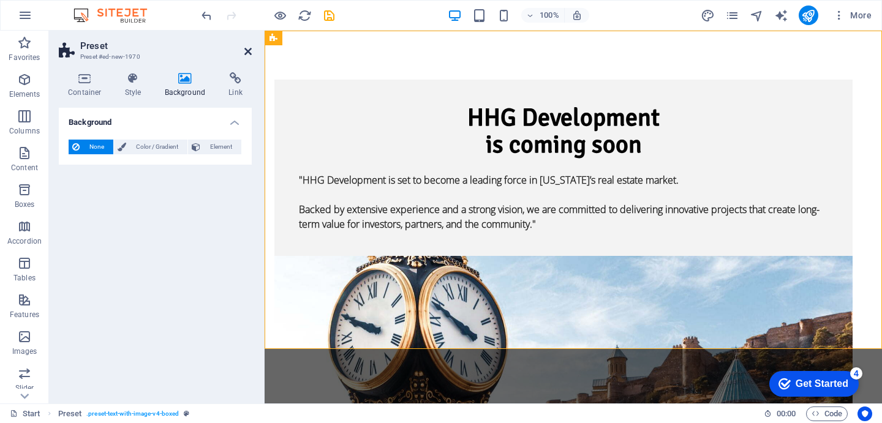
click at [247, 51] on icon at bounding box center [247, 52] width 7 height 10
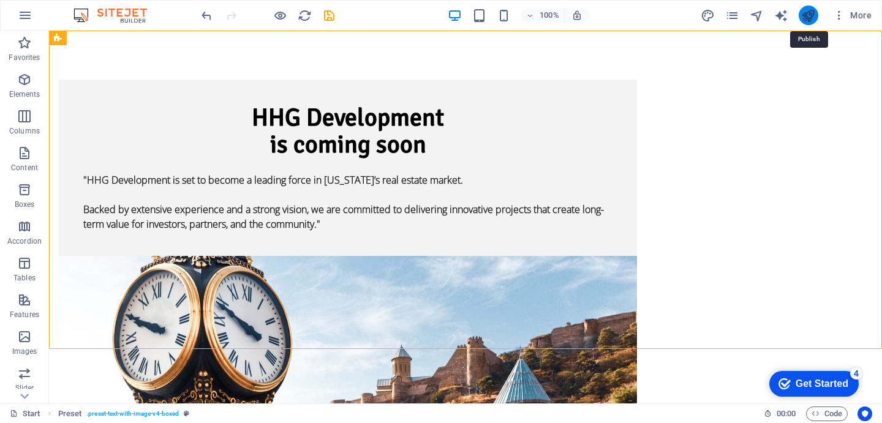
click at [807, 12] on icon "publish" at bounding box center [808, 16] width 14 height 14
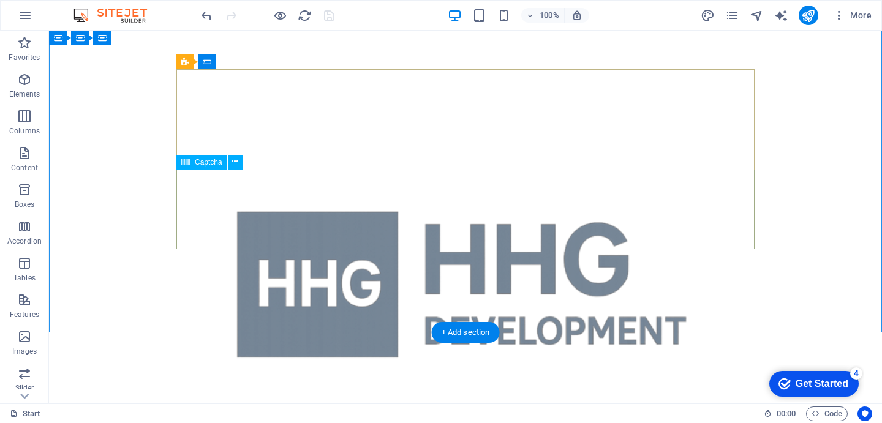
scroll to position [544, 0]
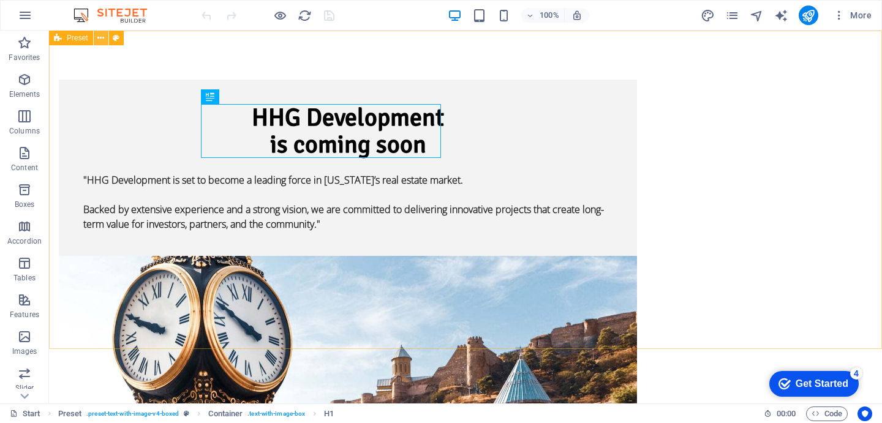
click at [100, 42] on icon at bounding box center [100, 38] width 7 height 13
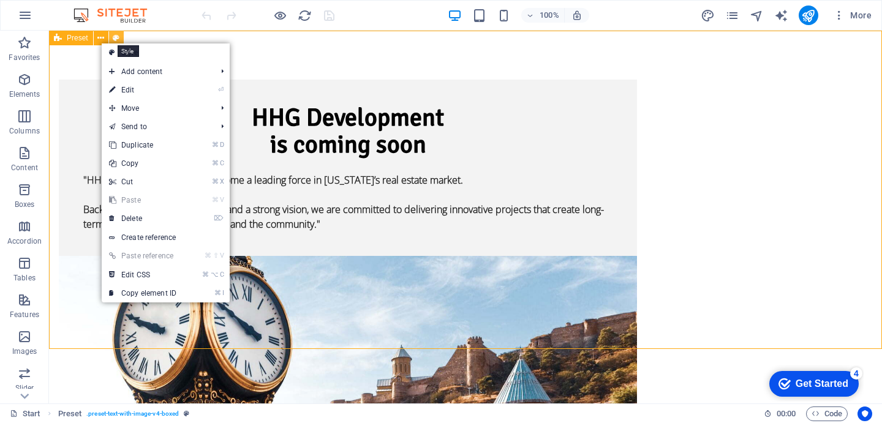
click at [115, 34] on icon at bounding box center [116, 38] width 7 height 13
select select "rem"
select select "px"
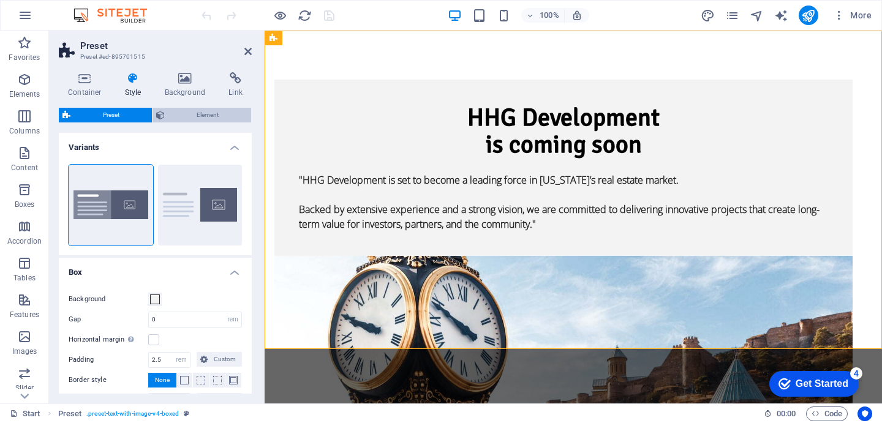
click at [189, 113] on span "Element" at bounding box center [208, 115] width 80 height 15
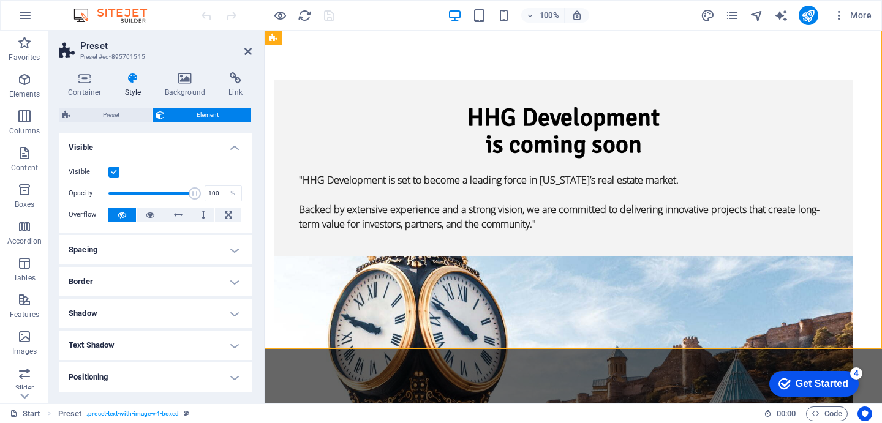
click at [117, 168] on label at bounding box center [113, 172] width 11 height 11
click at [0, 0] on input "Visible" at bounding box center [0, 0] width 0 height 0
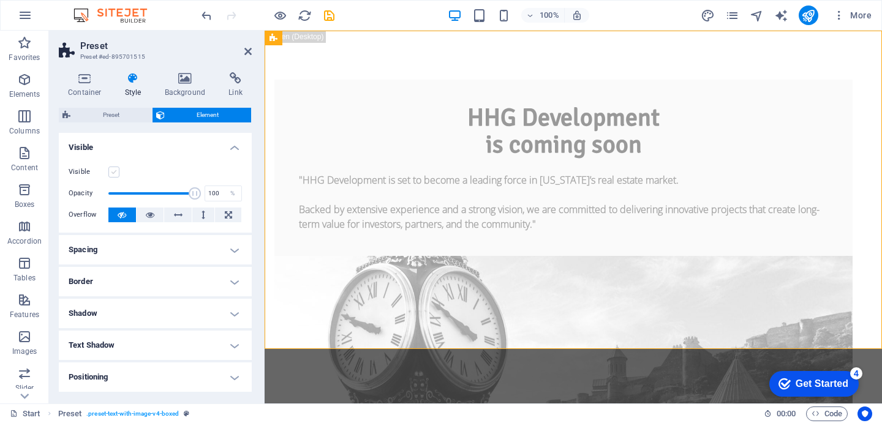
click at [117, 168] on label at bounding box center [113, 172] width 11 height 11
click at [0, 0] on input "Visible" at bounding box center [0, 0] width 0 height 0
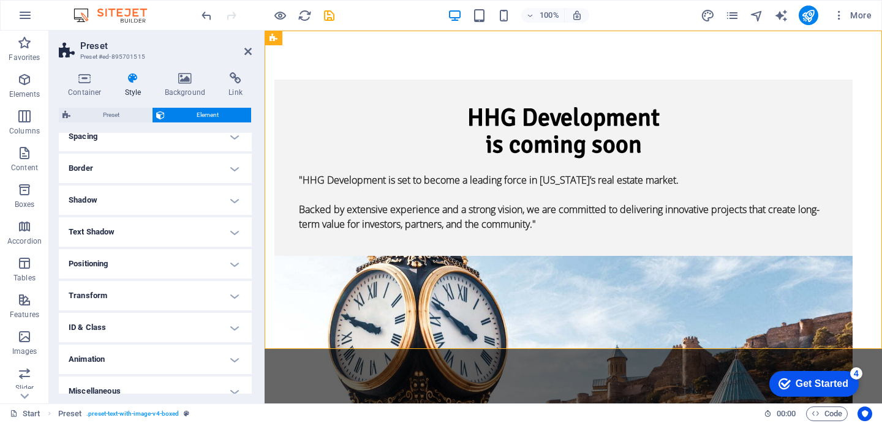
scroll to position [125, 0]
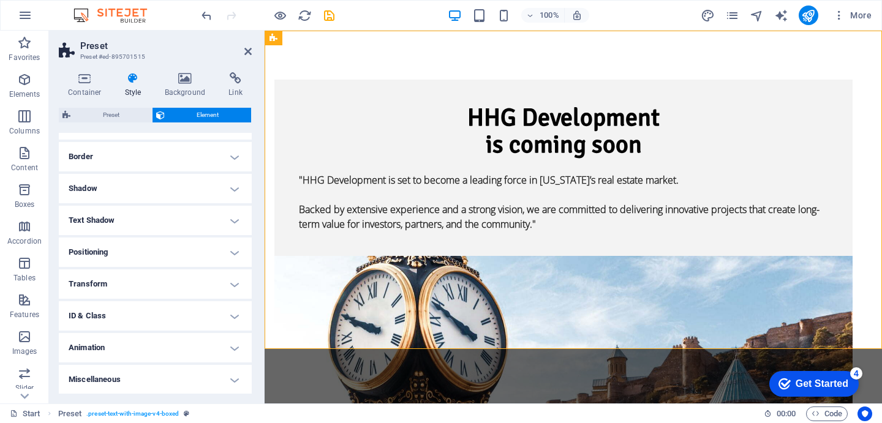
click at [122, 344] on h4 "Animation" at bounding box center [155, 347] width 193 height 29
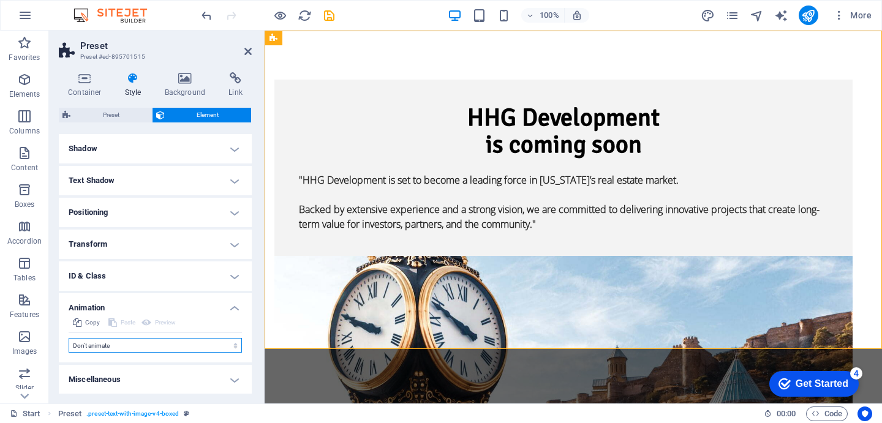
click at [145, 344] on select "Don't animate Show / Hide Slide up/down Zoom in/out Slide left to right Slide r…" at bounding box center [155, 345] width 173 height 15
click at [69, 338] on select "Don't animate Show / Hide Slide up/down Zoom in/out Slide left to right Slide r…" at bounding box center [155, 345] width 173 height 15
click at [118, 377] on h4 "Miscellaneous" at bounding box center [155, 379] width 193 height 29
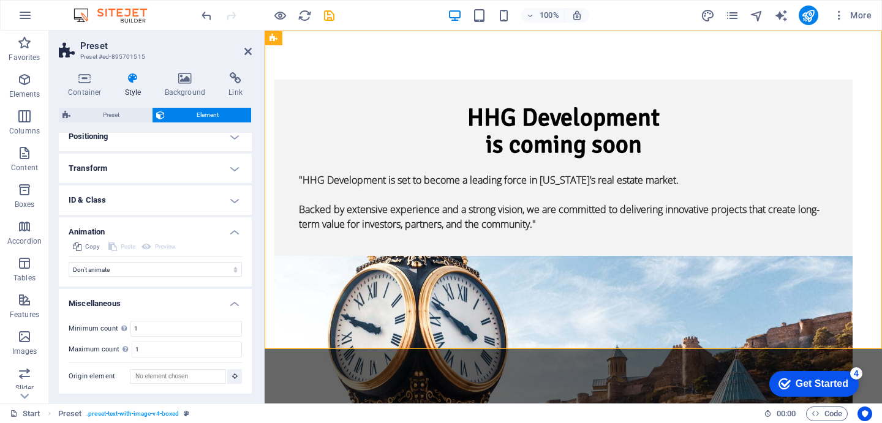
click at [126, 202] on h4 "ID & Class" at bounding box center [155, 200] width 193 height 29
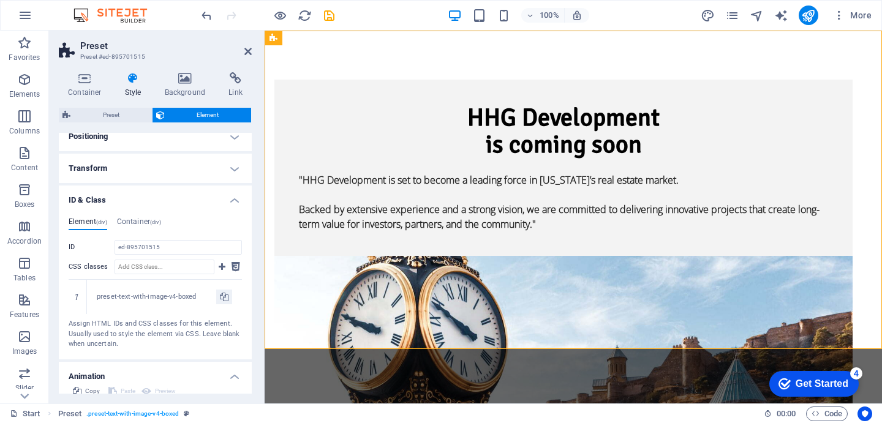
click at [128, 170] on h4 "Transform" at bounding box center [155, 168] width 193 height 29
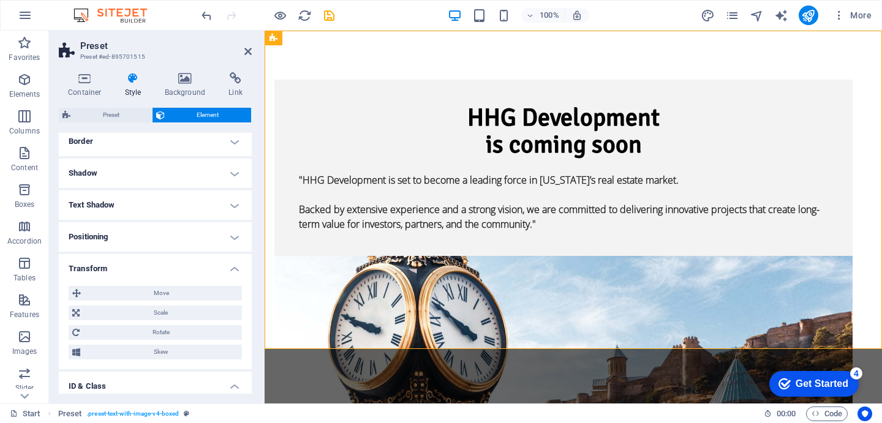
scroll to position [110, 0]
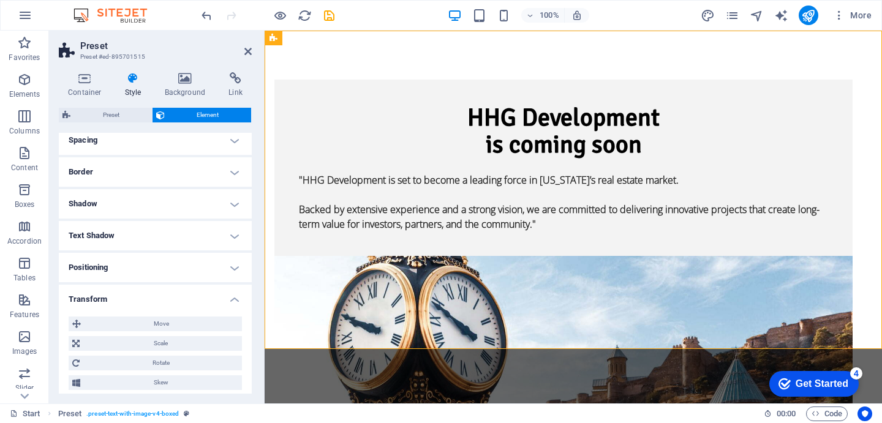
click at [135, 266] on h4 "Positioning" at bounding box center [155, 267] width 193 height 29
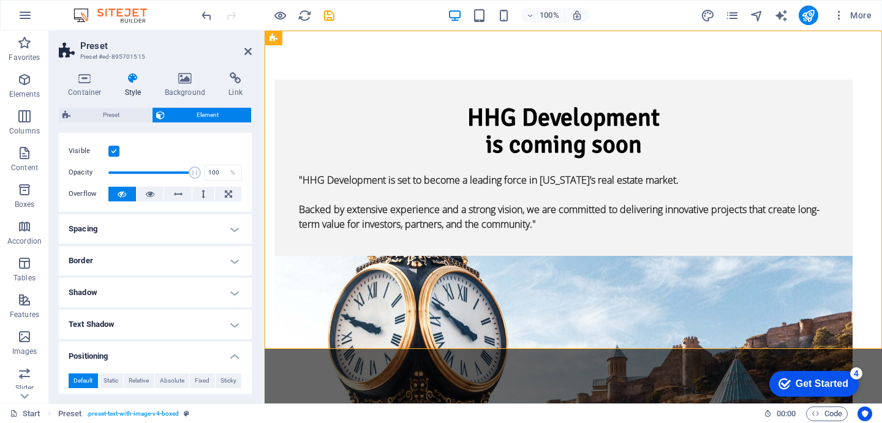
scroll to position [15, 0]
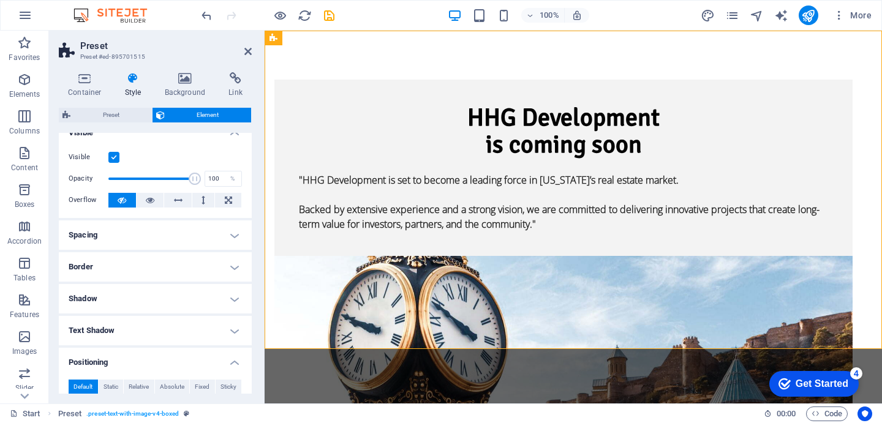
click at [106, 271] on h4 "Border" at bounding box center [155, 266] width 193 height 29
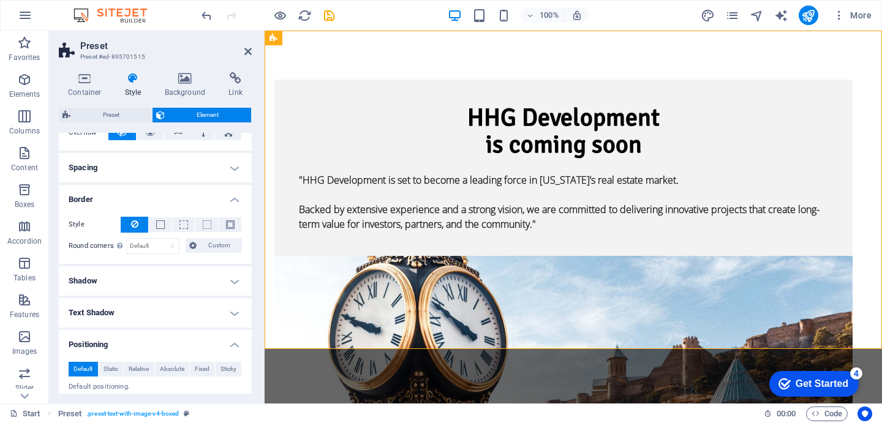
scroll to position [77, 0]
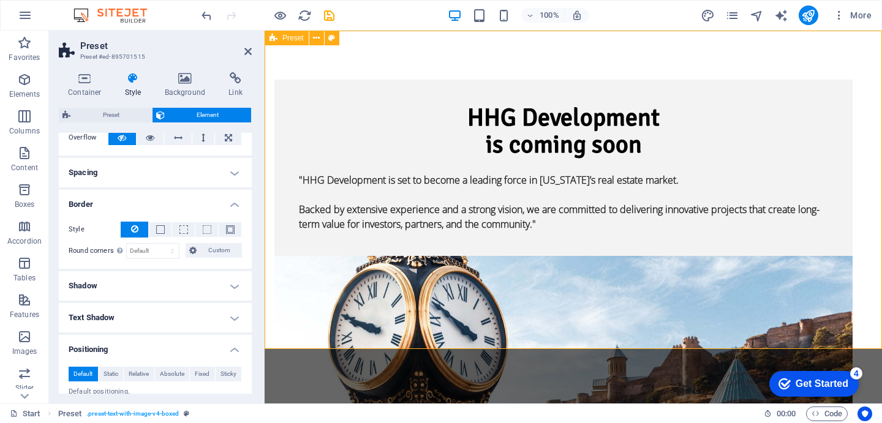
click at [316, 40] on icon at bounding box center [316, 38] width 7 height 13
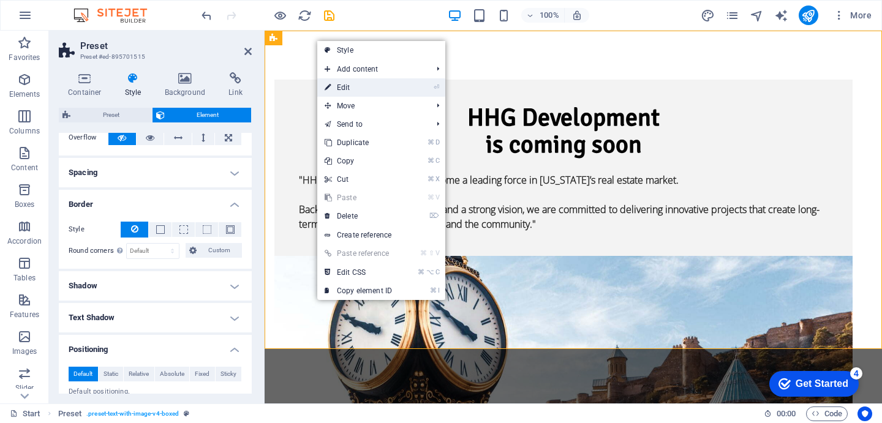
click at [365, 86] on link "⏎ Edit" at bounding box center [358, 87] width 82 height 18
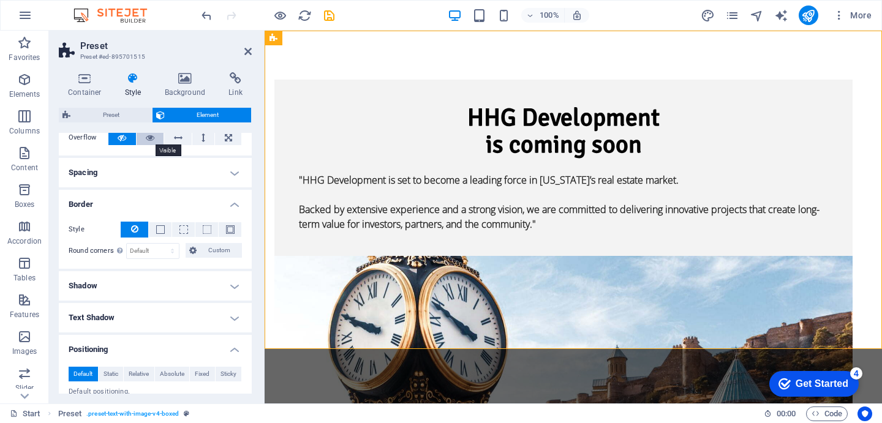
click at [146, 137] on icon at bounding box center [150, 137] width 9 height 15
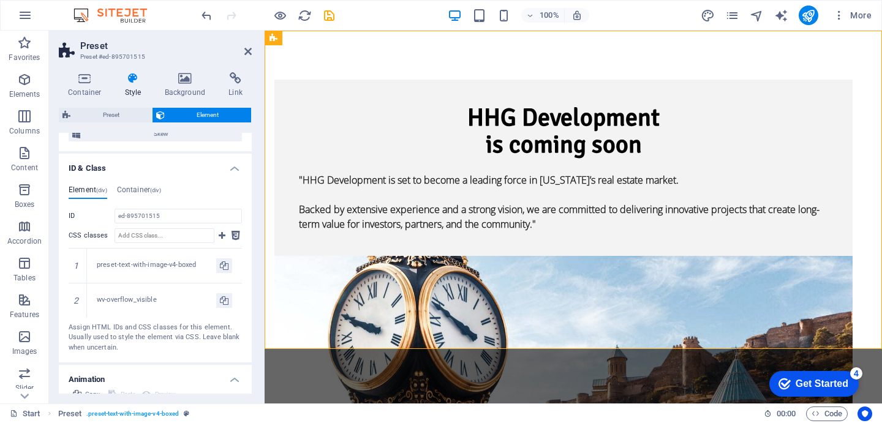
scroll to position [335, 0]
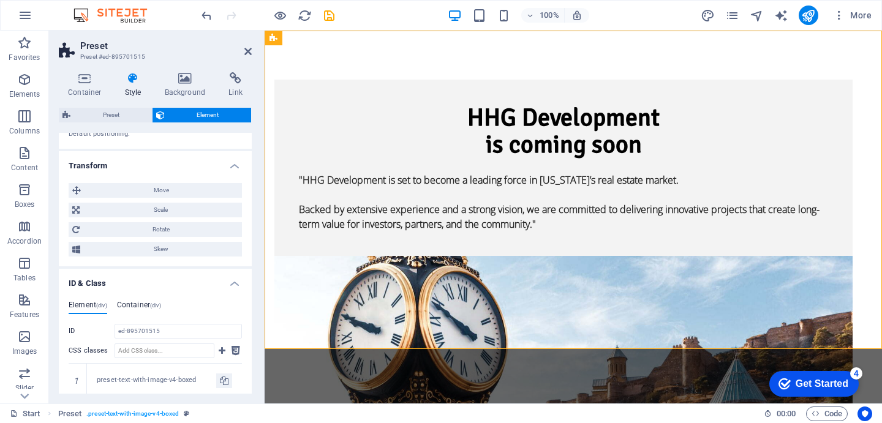
click at [124, 301] on h4 "Container (div)" at bounding box center [139, 307] width 44 height 13
click at [85, 305] on h4 "Element (div)" at bounding box center [88, 307] width 39 height 13
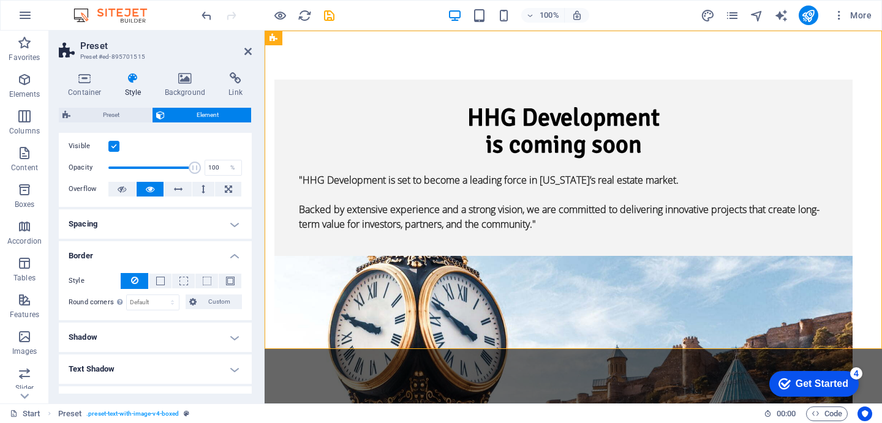
scroll to position [0, 0]
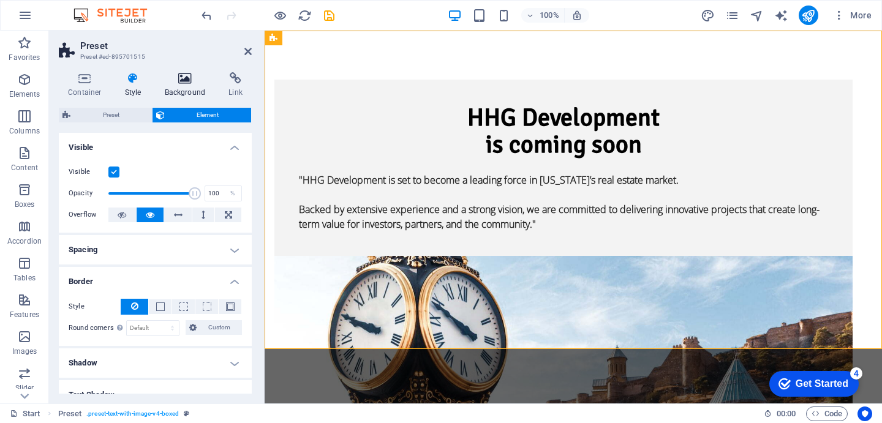
click at [197, 79] on icon at bounding box center [185, 78] width 59 height 12
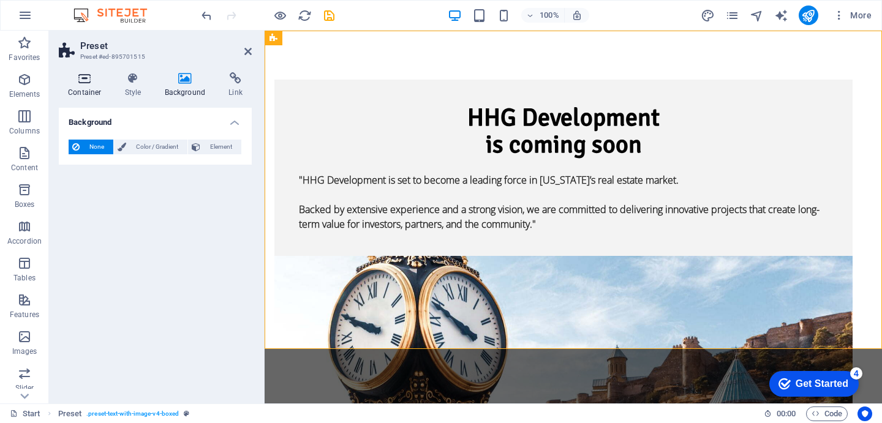
click at [80, 73] on icon at bounding box center [85, 78] width 52 height 12
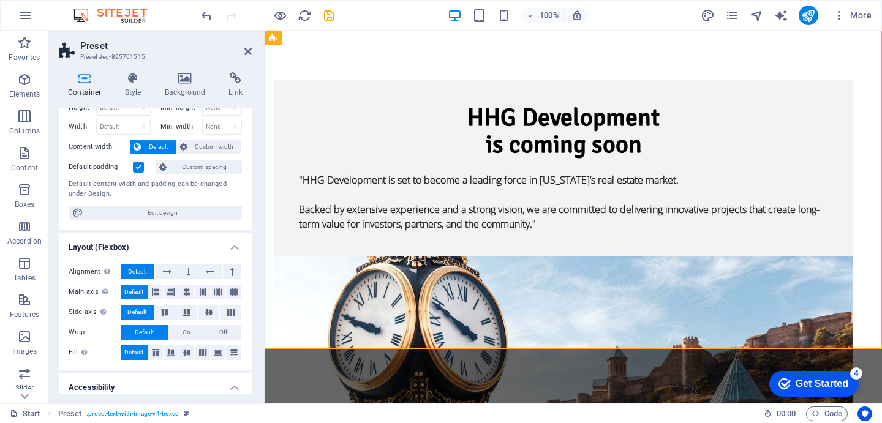
scroll to position [189, 0]
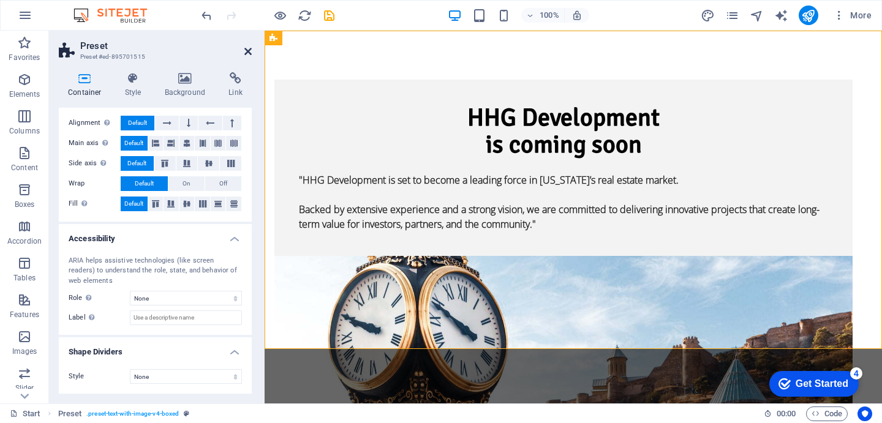
click at [247, 51] on icon at bounding box center [247, 52] width 7 height 10
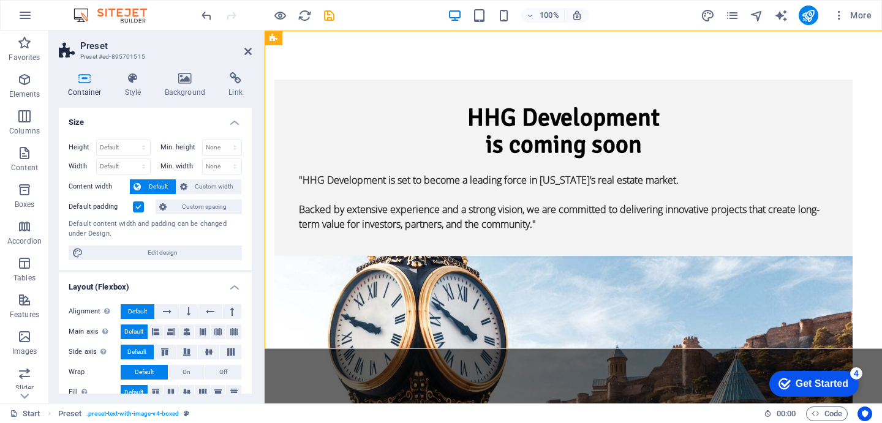
click at [138, 51] on h3 "Preset #ed-895701515" at bounding box center [153, 56] width 147 height 11
click at [139, 206] on label at bounding box center [138, 207] width 11 height 11
click at [0, 0] on input "Default padding" at bounding box center [0, 0] width 0 height 0
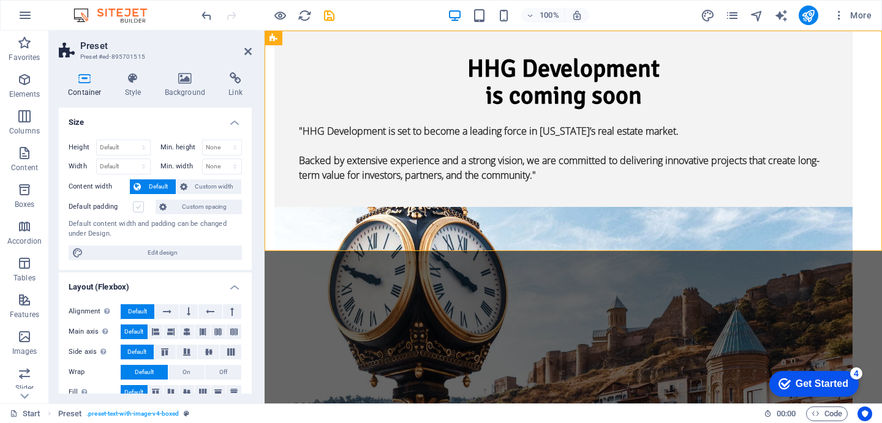
click at [137, 206] on label at bounding box center [138, 207] width 11 height 11
click at [0, 0] on input "Default padding" at bounding box center [0, 0] width 0 height 0
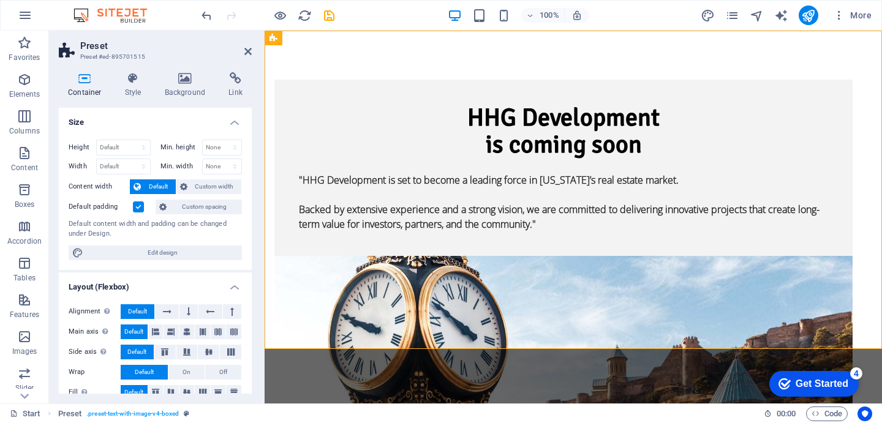
click at [137, 206] on label at bounding box center [138, 207] width 11 height 11
click at [0, 0] on input "Default padding" at bounding box center [0, 0] width 0 height 0
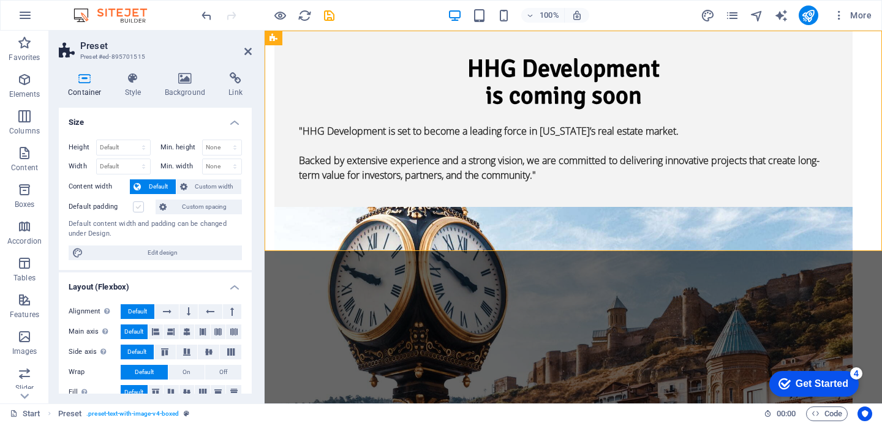
click at [140, 206] on label at bounding box center [138, 207] width 11 height 11
click at [0, 0] on input "Default padding" at bounding box center [0, 0] width 0 height 0
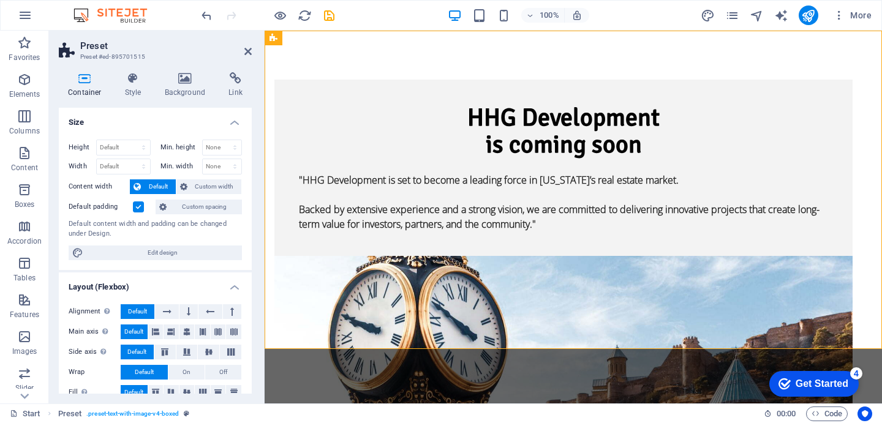
scroll to position [44, 0]
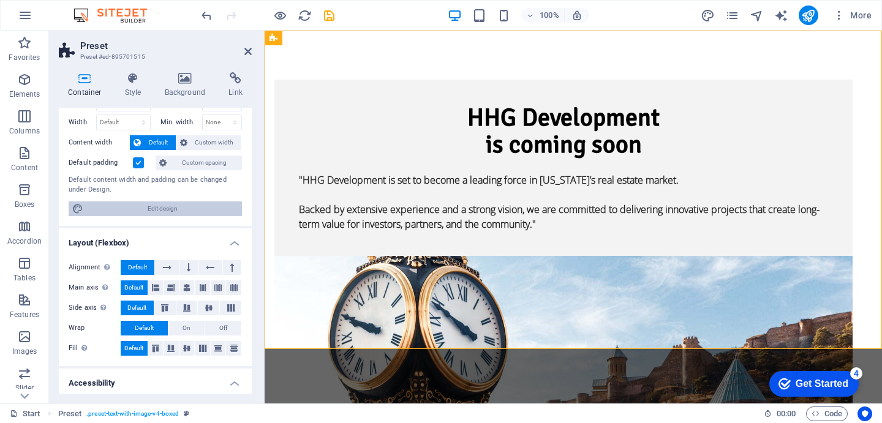
click at [170, 212] on span "Edit design" at bounding box center [162, 209] width 151 height 15
select select "px"
select select "300"
select select "px"
select select "rem"
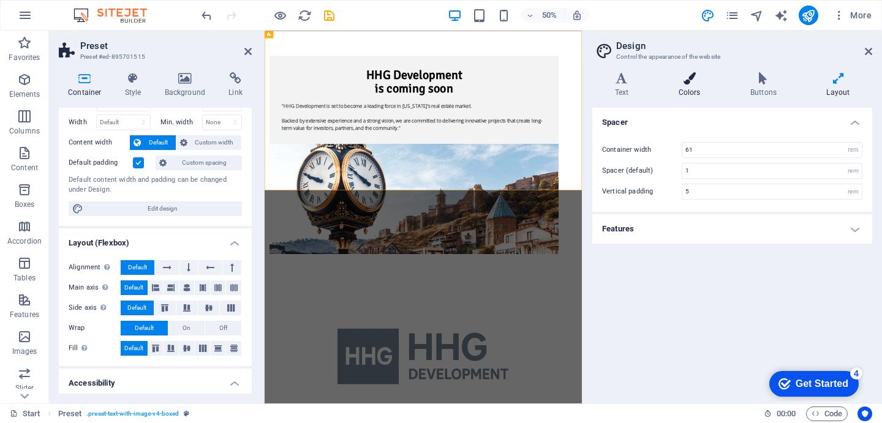
click at [685, 86] on h4 "Colors" at bounding box center [692, 85] width 72 height 26
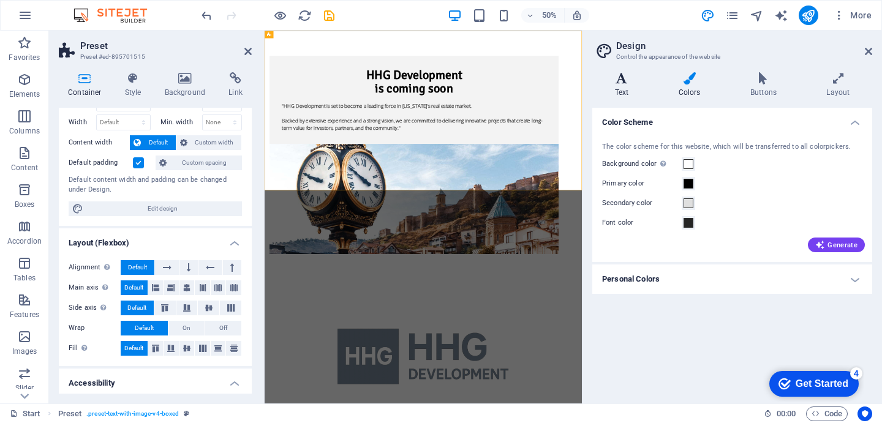
click at [624, 88] on h4 "Text" at bounding box center [624, 85] width 64 height 26
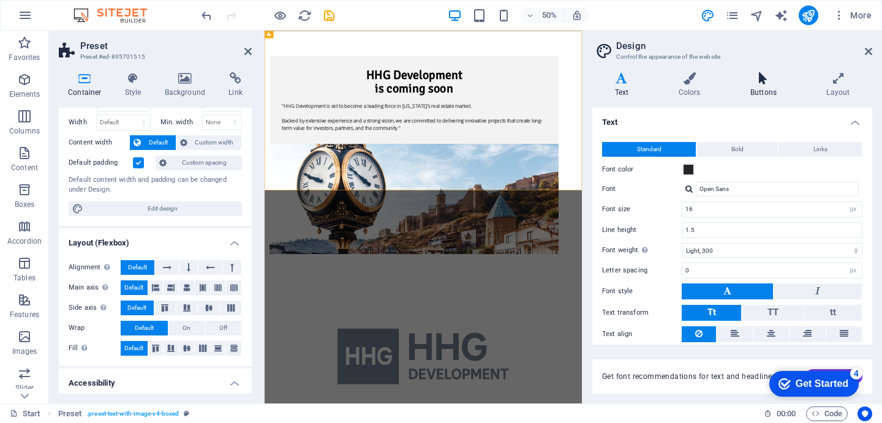
click at [763, 87] on h4 "Buttons" at bounding box center [766, 85] width 76 height 26
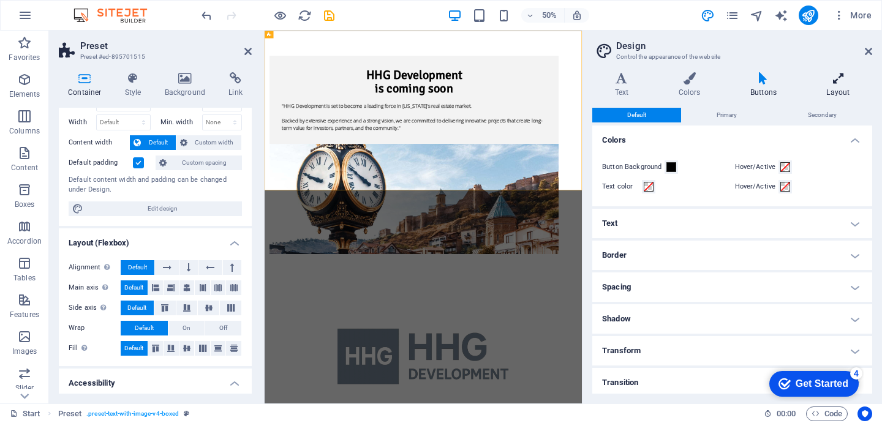
click at [846, 87] on h4 "Layout" at bounding box center [838, 85] width 68 height 26
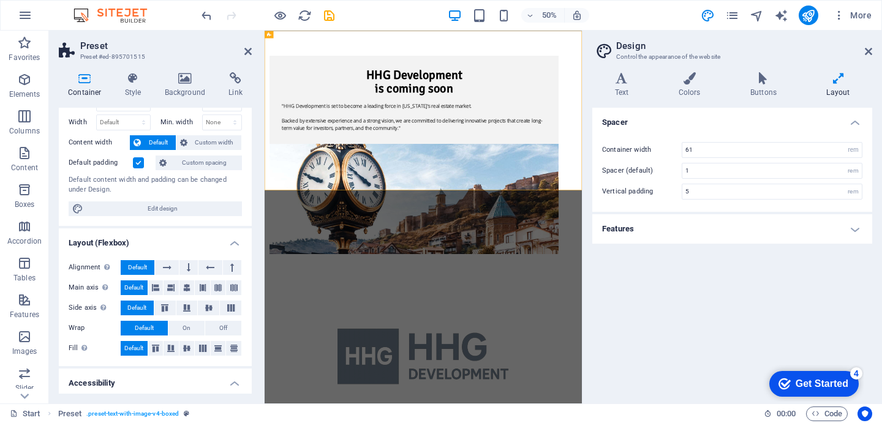
click at [653, 230] on h4 "Features" at bounding box center [732, 228] width 280 height 29
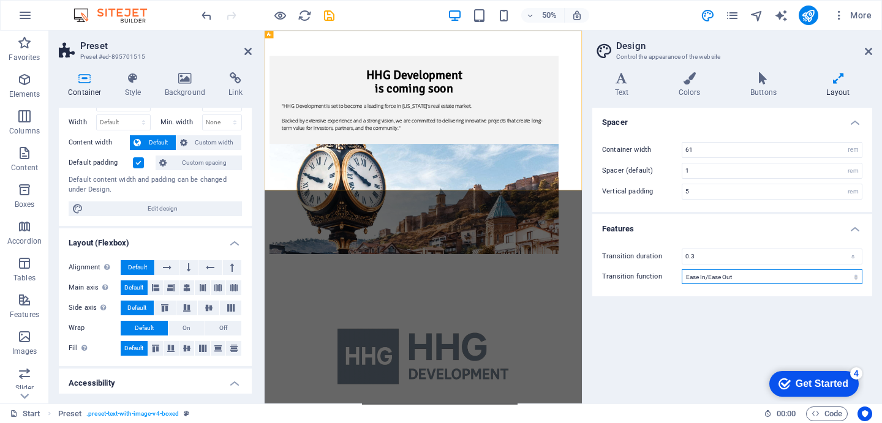
click at [774, 280] on select "Ease Ease In Ease Out Ease In/Ease Out Linear" at bounding box center [772, 276] width 181 height 15
click at [682, 269] on select "Ease Ease In Ease Out Ease In/Ease Out Linear" at bounding box center [772, 276] width 181 height 15
click at [717, 279] on select "Ease Ease In Ease Out Ease In/Ease Out Linear" at bounding box center [772, 276] width 181 height 15
click at [682, 269] on select "Ease Ease In Ease Out Ease In/Ease Out Linear" at bounding box center [772, 276] width 181 height 15
click at [718, 275] on select "Ease Ease In Ease Out Ease In/Ease Out Linear" at bounding box center [772, 276] width 181 height 15
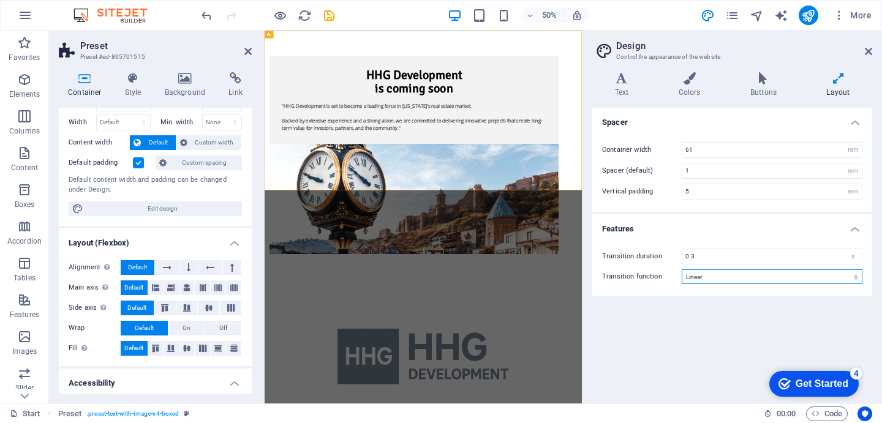
select select "ease-in-out"
click at [682, 269] on select "Ease Ease In Ease Out Ease In/Ease Out Linear" at bounding box center [772, 276] width 181 height 15
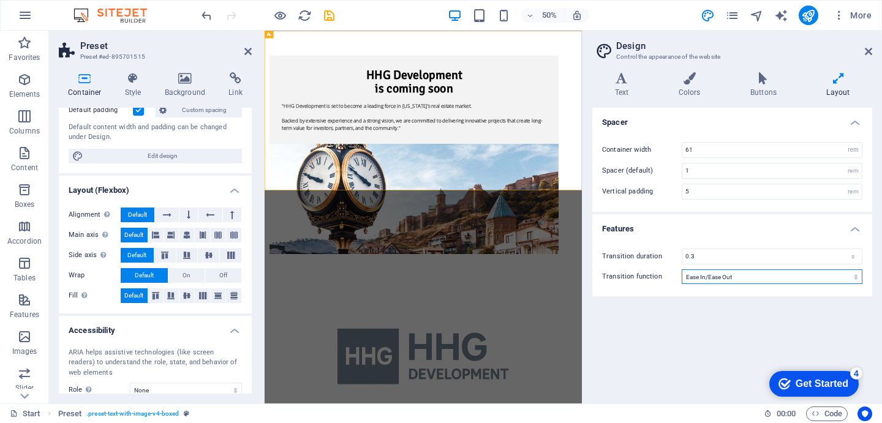
scroll to position [189, 0]
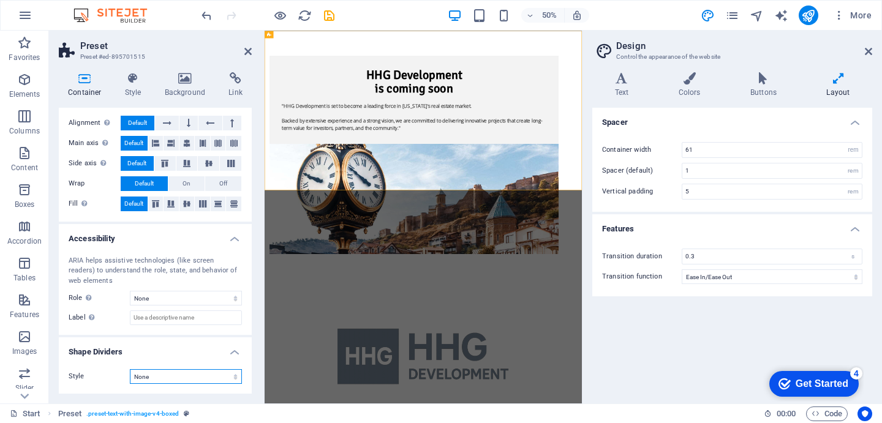
click at [174, 374] on select "None Triangle Square Diagonal Polygon 1 Polygon 2 Zigzag Multiple Zigzags Waves…" at bounding box center [186, 376] width 112 height 15
click at [130, 369] on select "None Triangle Square Diagonal Polygon 1 Polygon 2 Zigzag Multiple Zigzags Waves…" at bounding box center [186, 376] width 112 height 15
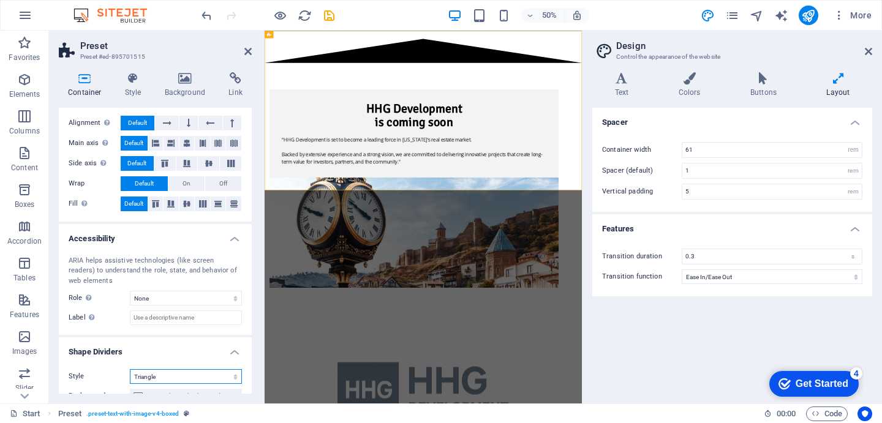
click at [169, 375] on select "None Triangle Square Diagonal Polygon 1 Polygon 2 Zigzag Multiple Zigzags Waves…" at bounding box center [186, 376] width 112 height 15
click at [130, 369] on select "None Triangle Square Diagonal Polygon 1 Polygon 2 Zigzag Multiple Zigzags Waves…" at bounding box center [186, 376] width 112 height 15
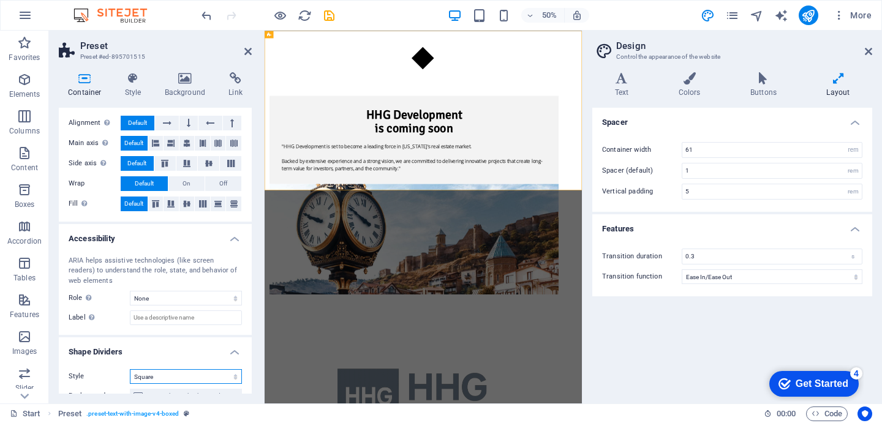
click at [167, 376] on select "None Triangle Square Diagonal Polygon 1 Polygon 2 Zigzag Multiple Zigzags Waves…" at bounding box center [186, 376] width 112 height 15
click at [130, 369] on select "None Triangle Square Diagonal Polygon 1 Polygon 2 Zigzag Multiple Zigzags Waves…" at bounding box center [186, 376] width 112 height 15
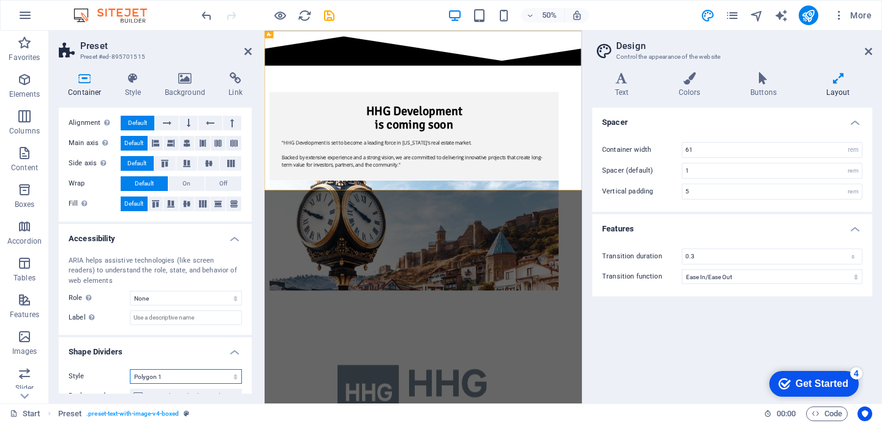
click at [164, 382] on select "None Triangle Square Diagonal Polygon 1 Polygon 2 Zigzag Multiple Zigzags Waves…" at bounding box center [186, 376] width 112 height 15
click at [130, 369] on select "None Triangle Square Diagonal Polygon 1 Polygon 2 Zigzag Multiple Zigzags Waves…" at bounding box center [186, 376] width 112 height 15
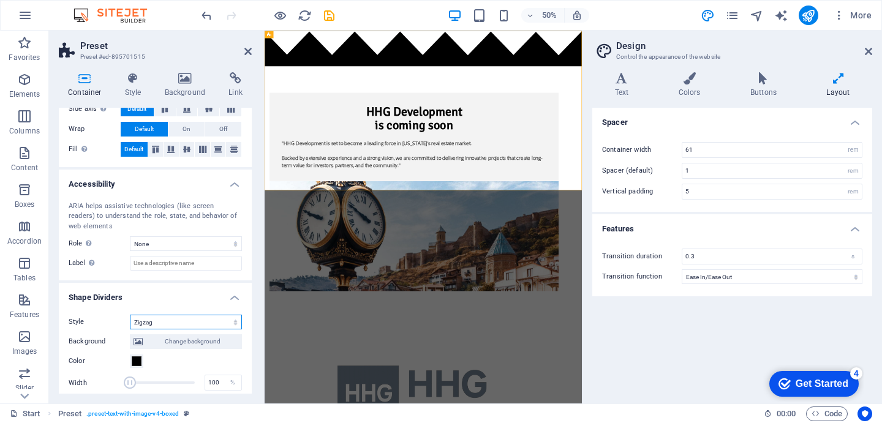
scroll to position [267, 0]
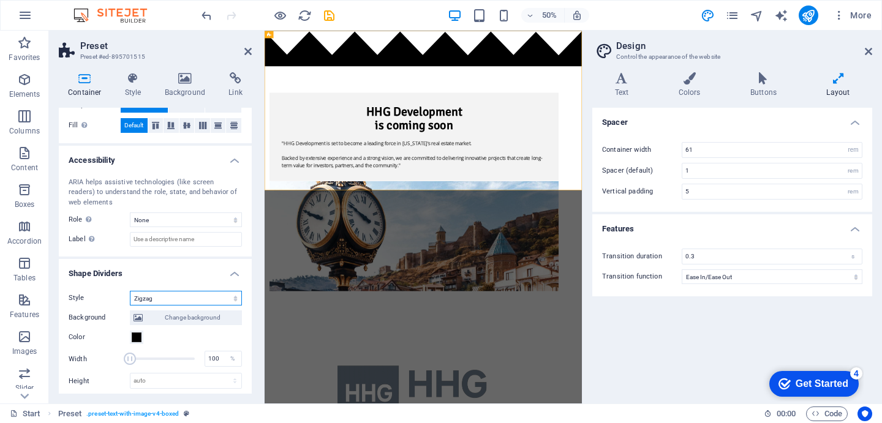
click at [178, 298] on select "None Triangle Square Diagonal Polygon 1 Polygon 2 Zigzag Multiple Zigzags Waves…" at bounding box center [186, 298] width 112 height 15
click at [130, 291] on select "None Triangle Square Diagonal Polygon 1 Polygon 2 Zigzag Multiple Zigzags Waves…" at bounding box center [186, 298] width 112 height 15
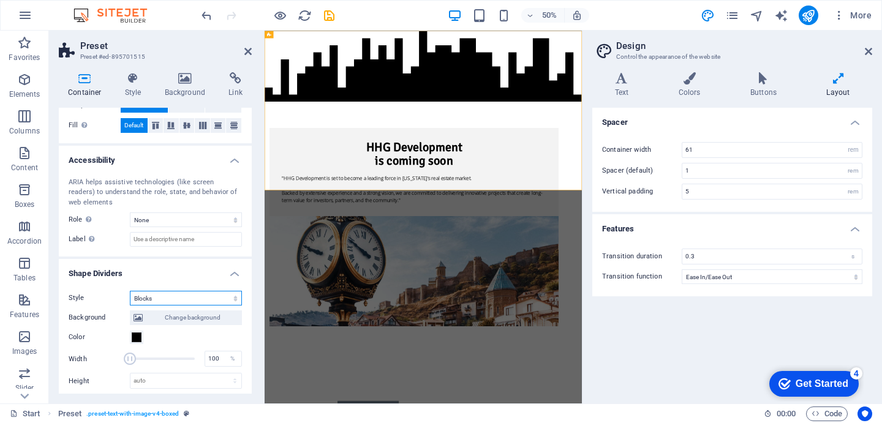
click at [157, 298] on select "None Triangle Square Diagonal Polygon 1 Polygon 2 Zigzag Multiple Zigzags Waves…" at bounding box center [186, 298] width 112 height 15
select select "none"
click at [130, 306] on select "None Triangle Square Diagonal Polygon 1 Polygon 2 Zigzag Multiple Zigzags Waves…" at bounding box center [186, 298] width 112 height 15
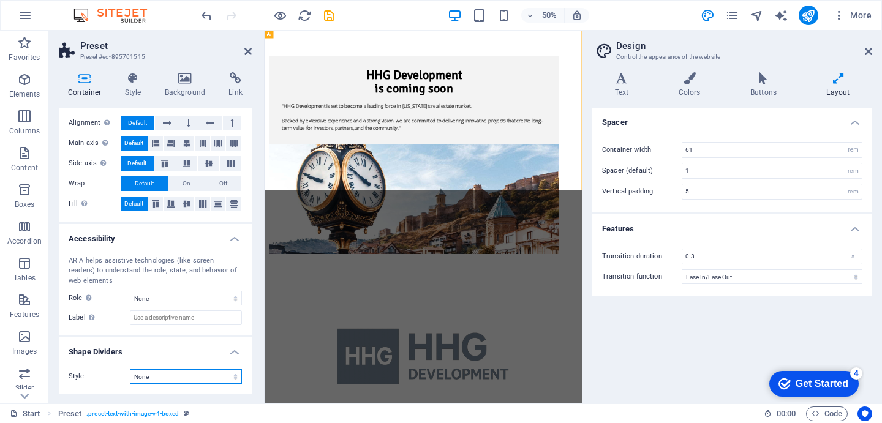
scroll to position [0, 0]
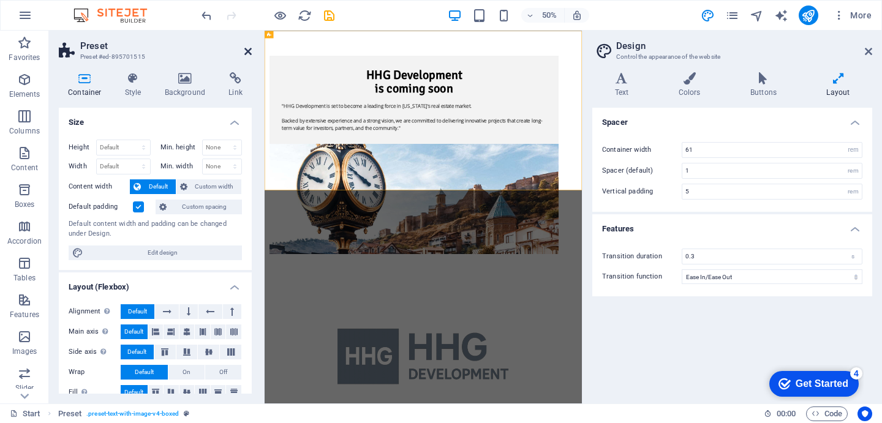
click at [250, 51] on icon at bounding box center [247, 52] width 7 height 10
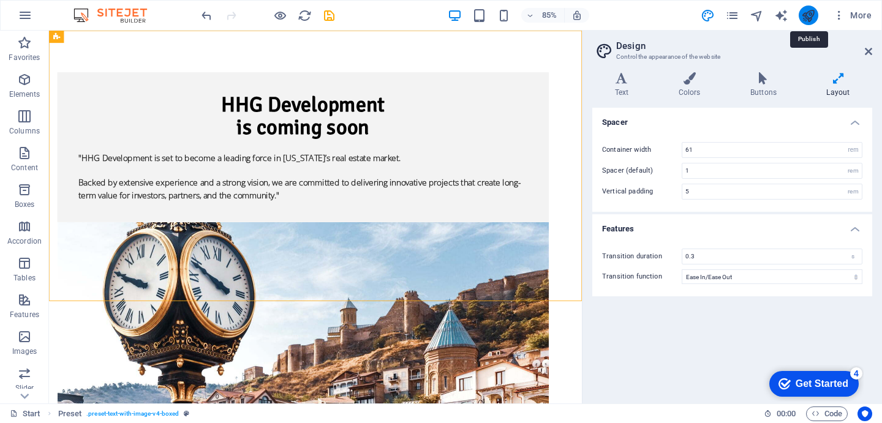
click at [811, 17] on icon "publish" at bounding box center [808, 16] width 14 height 14
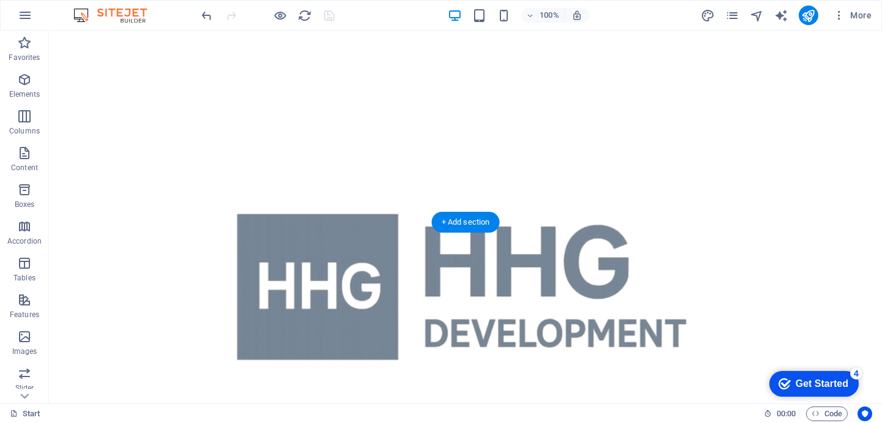
scroll to position [593, 0]
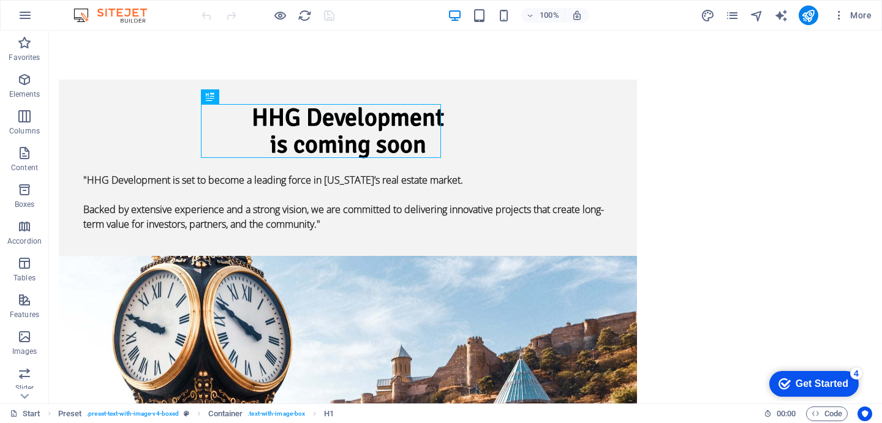
click at [97, 13] on img at bounding box center [116, 15] width 92 height 15
click at [25, 9] on icon "button" at bounding box center [25, 15] width 15 height 15
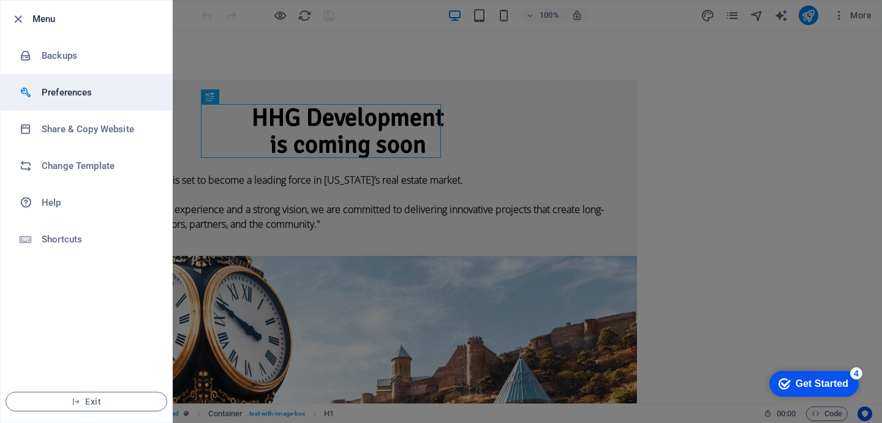
click at [72, 97] on h6 "Preferences" at bounding box center [98, 92] width 113 height 15
select select "en"
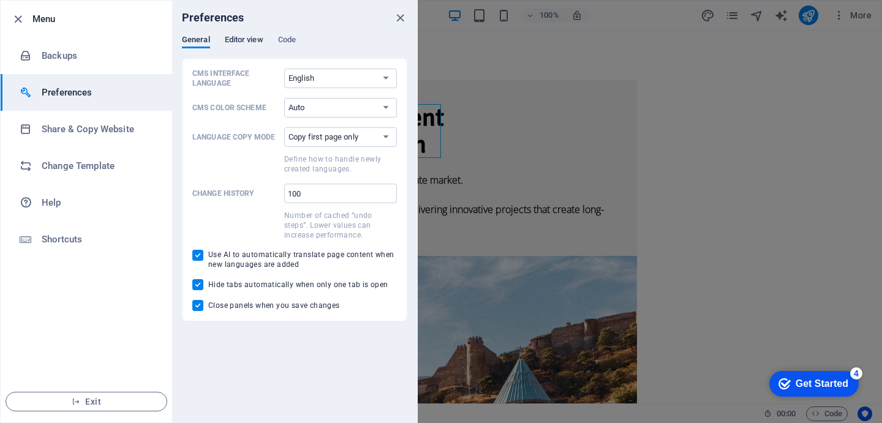
click at [239, 40] on span "Editor view" at bounding box center [244, 40] width 39 height 17
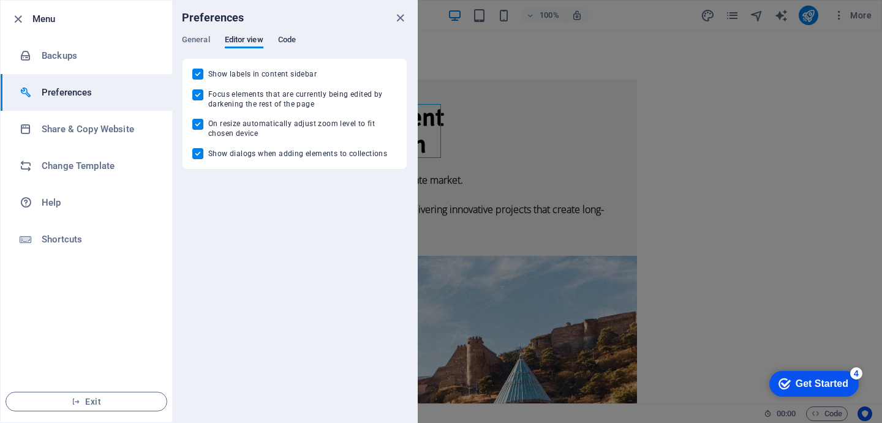
click at [282, 43] on span "Code" at bounding box center [287, 40] width 18 height 17
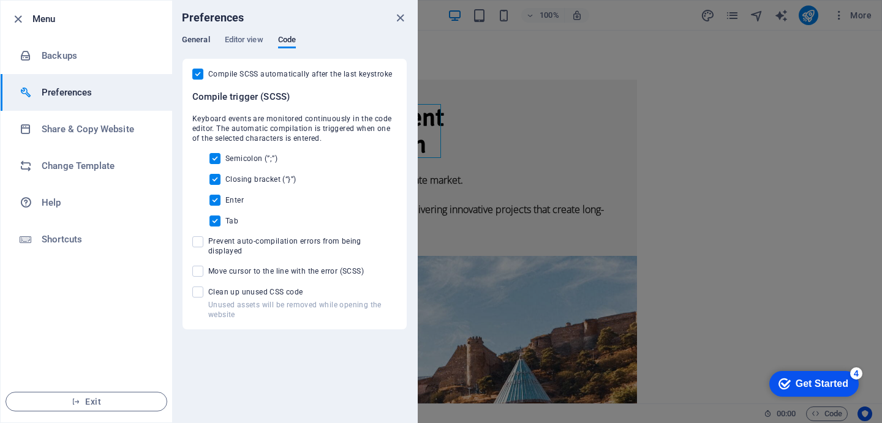
click at [198, 43] on span "General" at bounding box center [196, 40] width 28 height 17
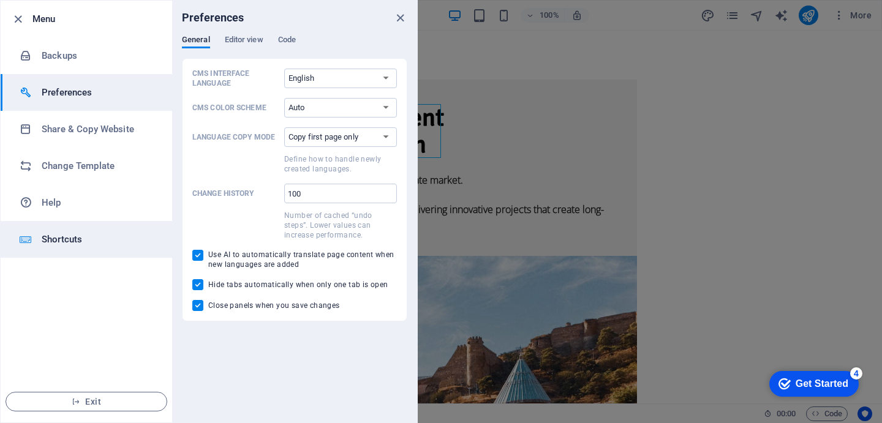
click at [69, 241] on h6 "Shortcuts" at bounding box center [98, 239] width 113 height 15
